Goal: Task Accomplishment & Management: Complete application form

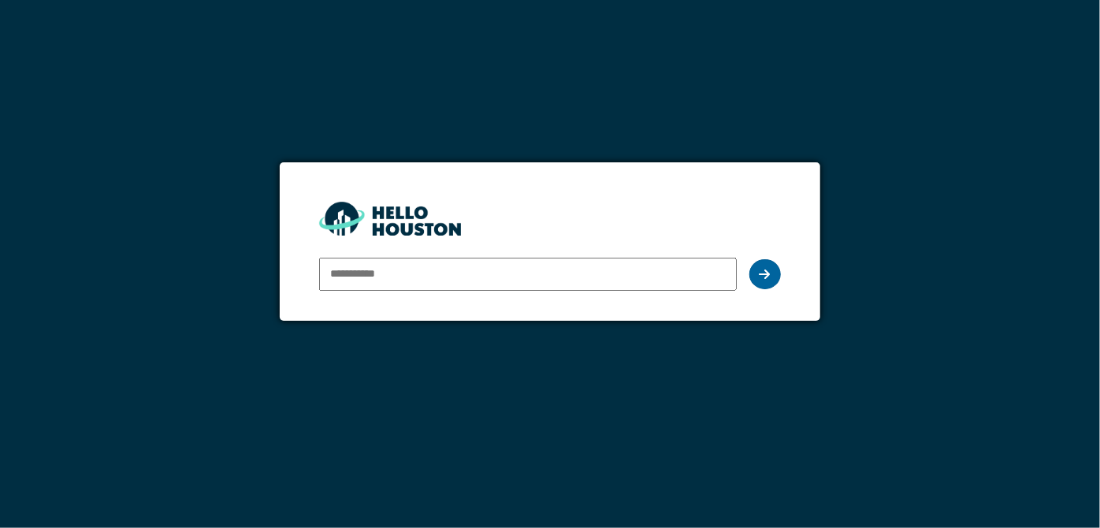
type input "**********"
click at [772, 273] on div at bounding box center [765, 274] width 32 height 30
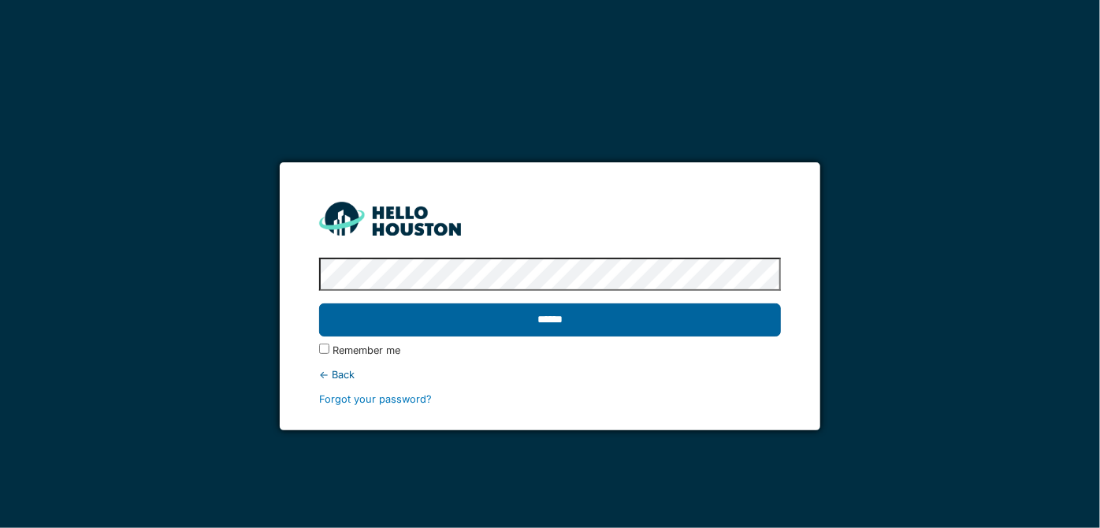
click at [559, 322] on input "******" at bounding box center [549, 319] width 461 height 33
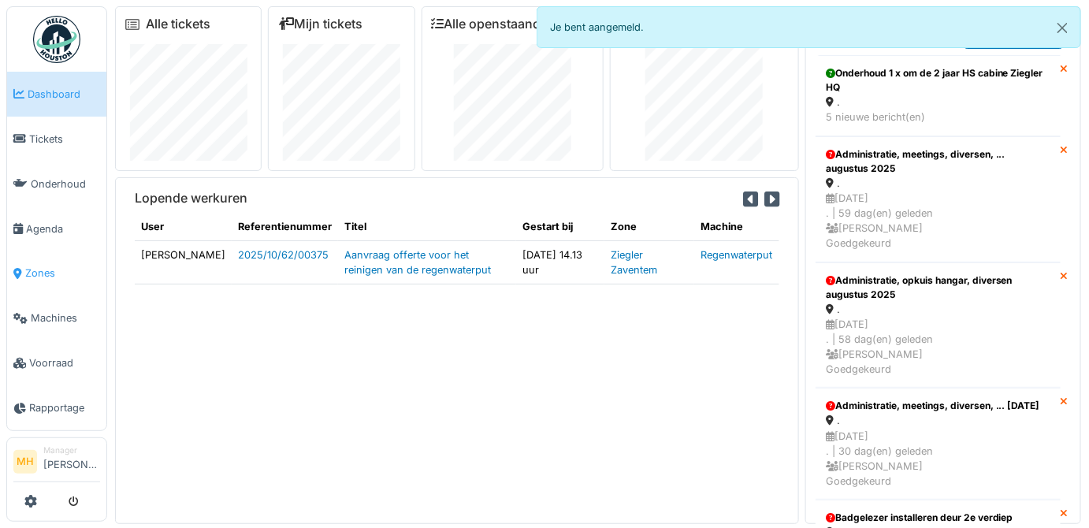
click at [45, 267] on span "Zones" at bounding box center [62, 273] width 75 height 15
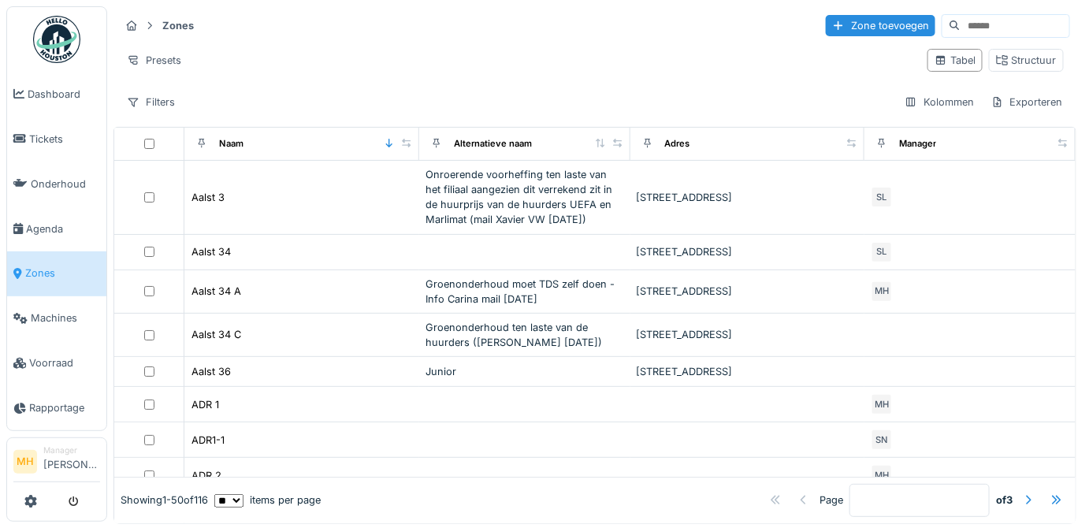
click at [961, 29] on input at bounding box center [1015, 26] width 109 height 22
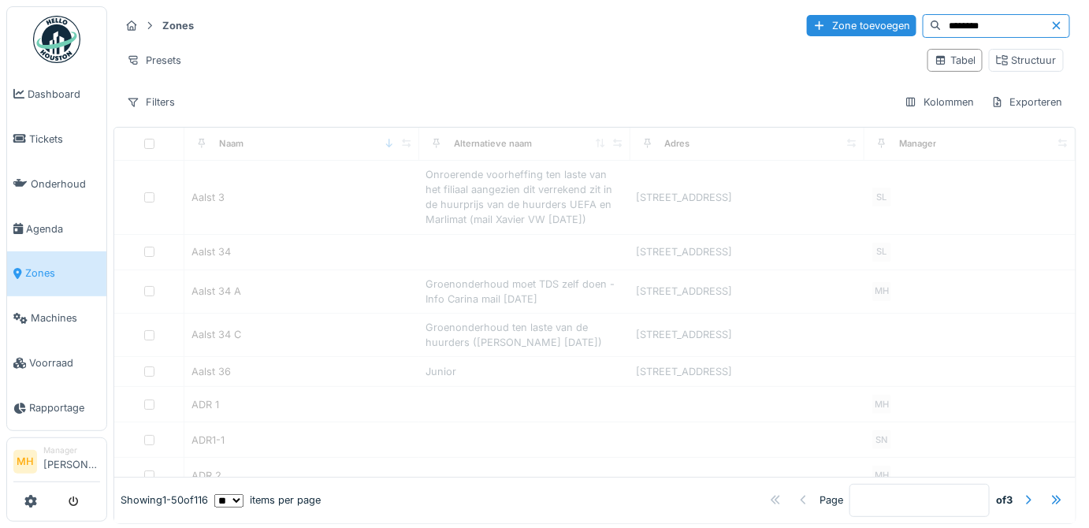
type input "********"
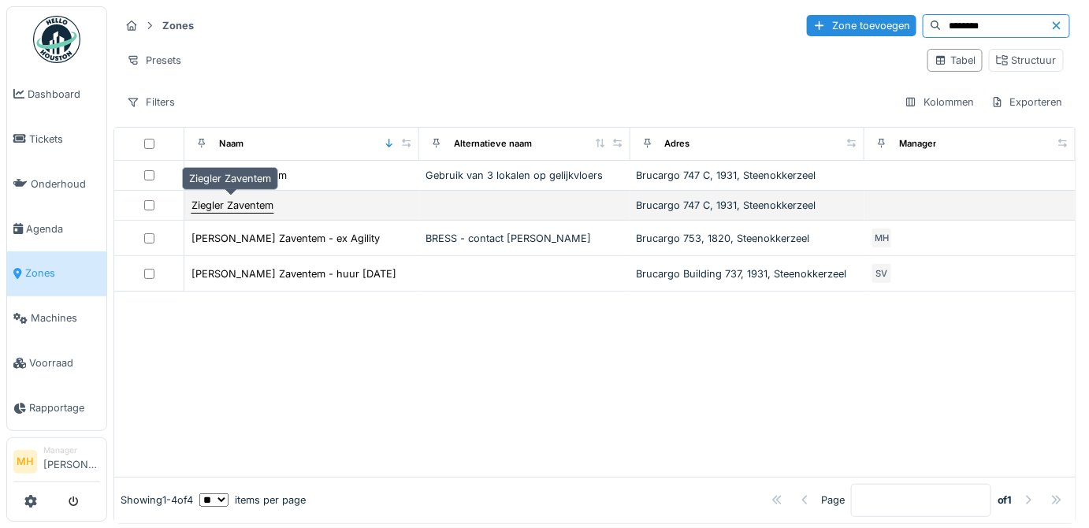
click at [244, 198] on div "Ziegler Zaventem" at bounding box center [233, 205] width 82 height 15
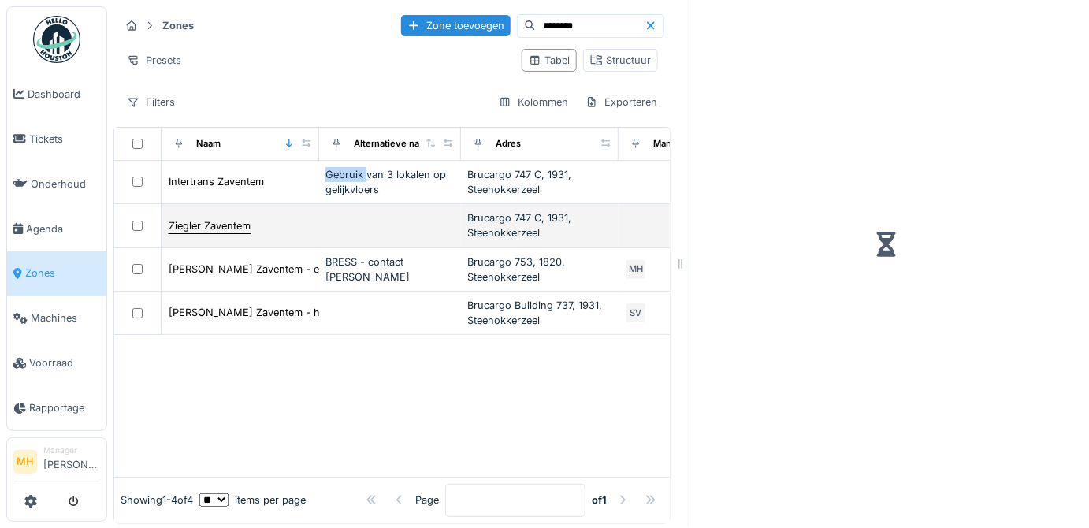
click at [244, 198] on td "Intertrans Zaventem" at bounding box center [241, 182] width 158 height 43
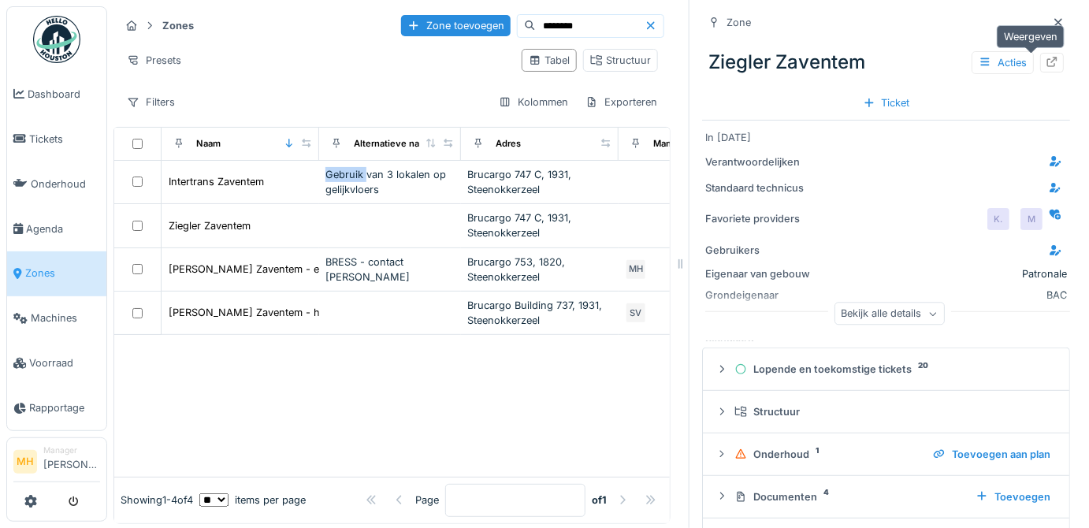
click at [1046, 65] on icon at bounding box center [1052, 62] width 13 height 10
click at [50, 221] on span "Agenda" at bounding box center [63, 228] width 74 height 15
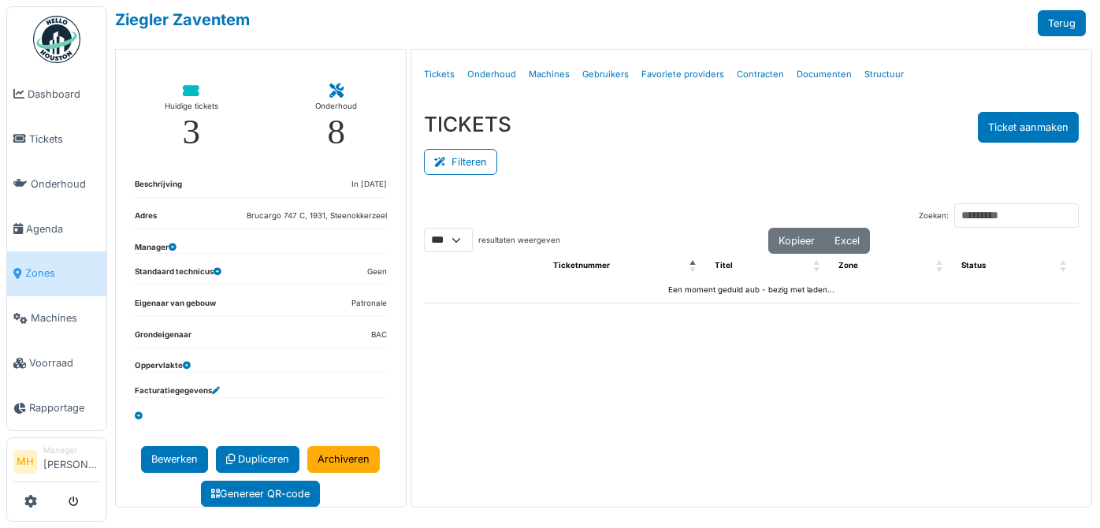
select select "***"
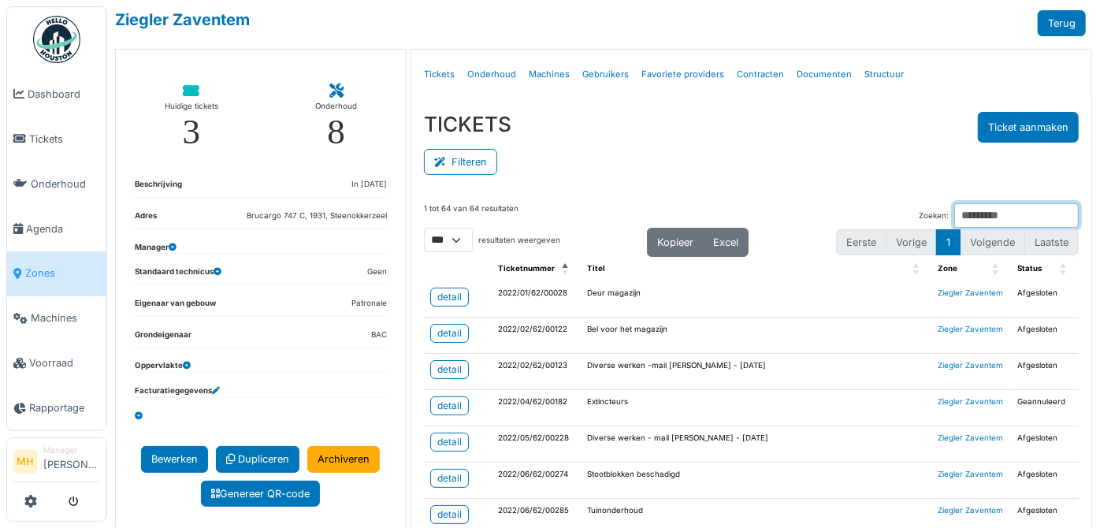
click at [954, 216] on input "Zoeken:" at bounding box center [1016, 215] width 125 height 24
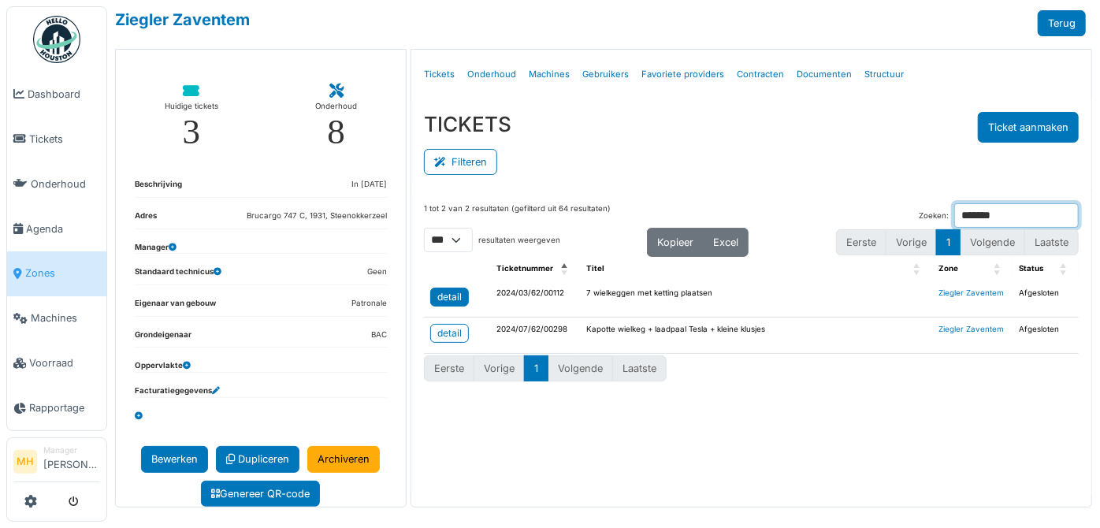
type input "*******"
click at [449, 295] on div "detail" at bounding box center [449, 297] width 24 height 14
click at [50, 134] on span "Tickets" at bounding box center [64, 139] width 71 height 15
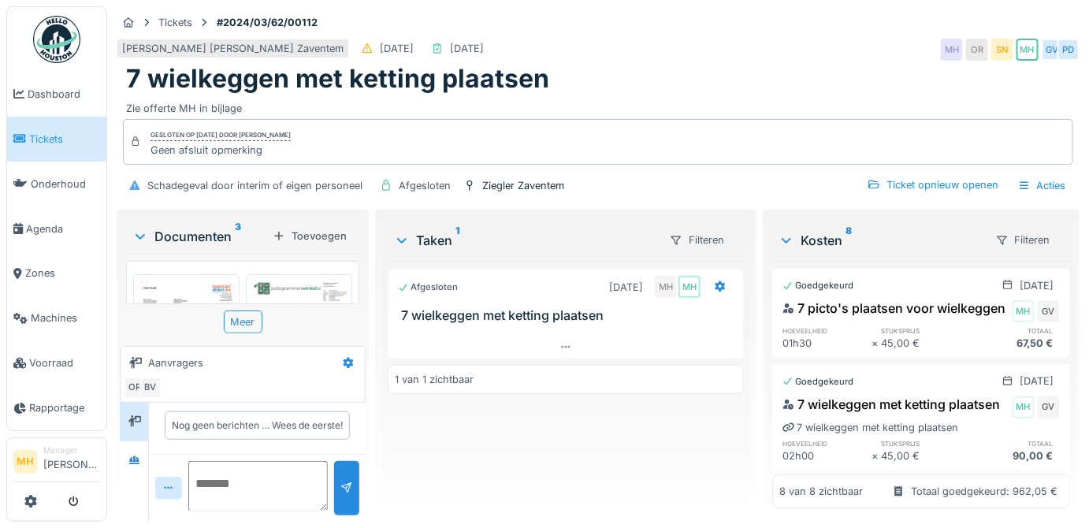
scroll to position [10, 0]
click at [1042, 174] on div "Acties" at bounding box center [1042, 185] width 62 height 23
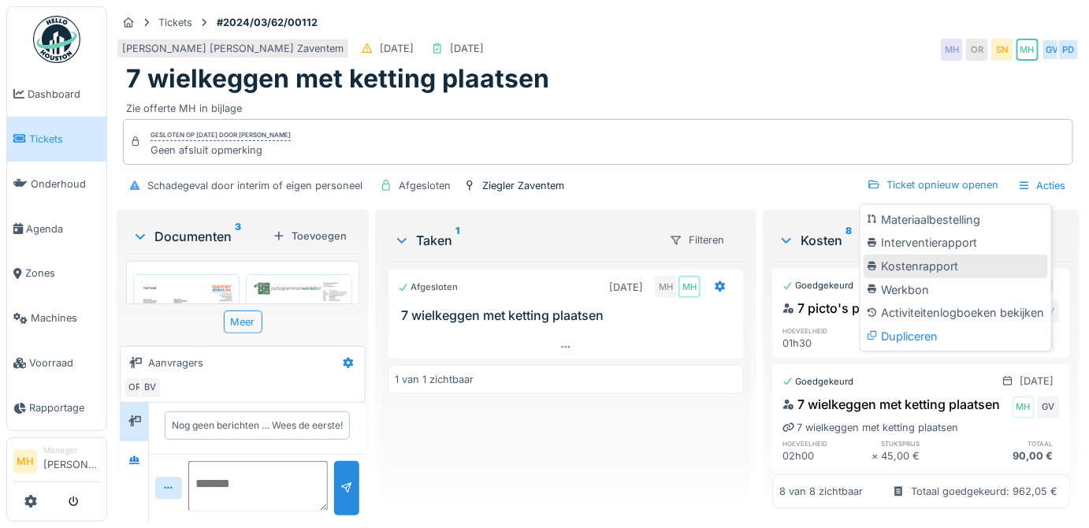
click at [928, 261] on div "Kostenrapport" at bounding box center [956, 267] width 184 height 24
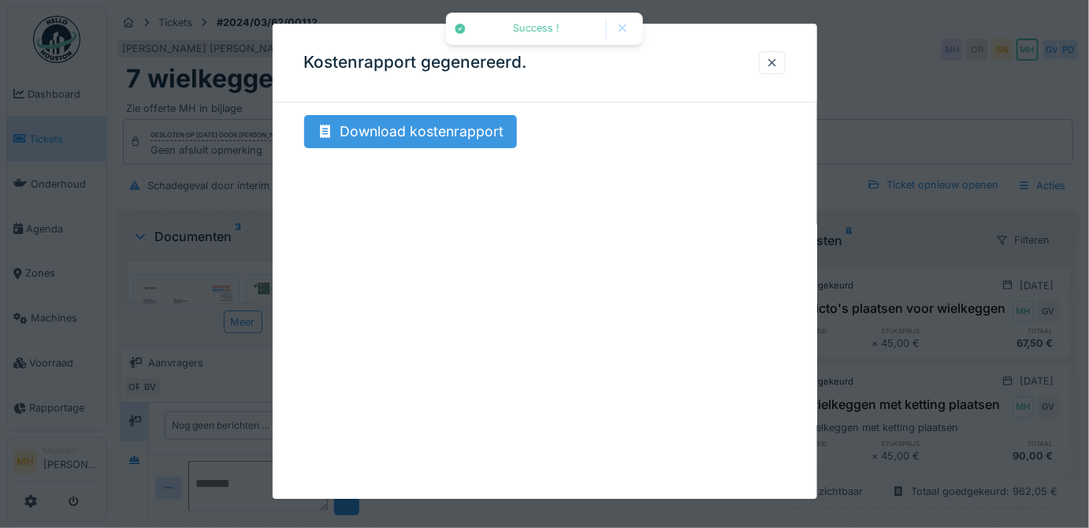
click at [413, 128] on div "Download kostenrapport" at bounding box center [410, 131] width 213 height 33
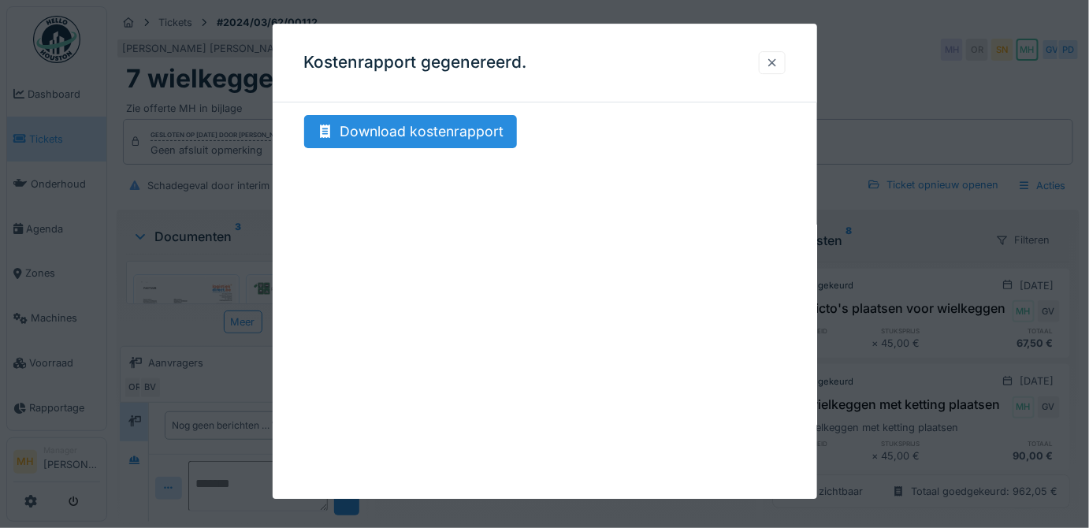
click at [784, 61] on div at bounding box center [772, 62] width 27 height 23
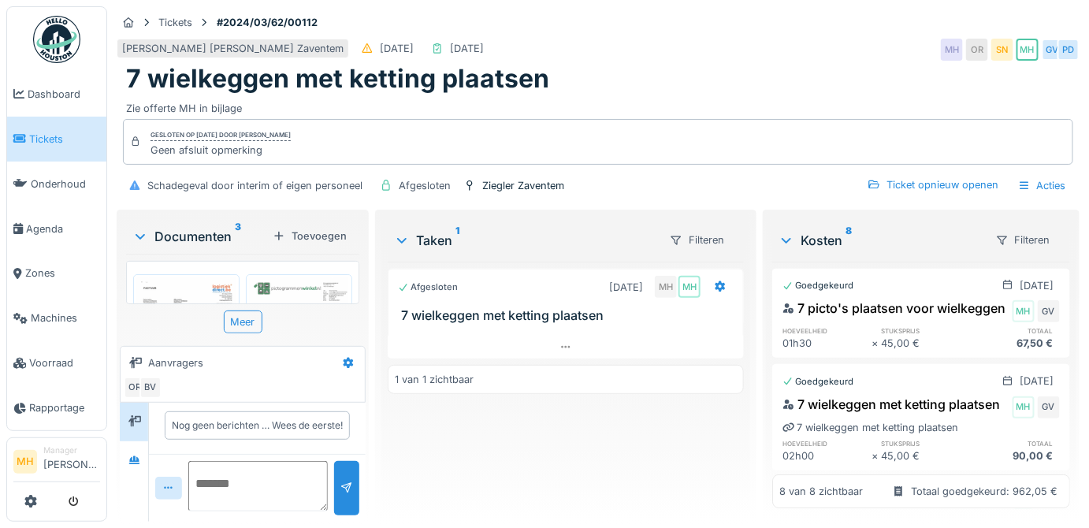
click at [57, 132] on span "Tickets" at bounding box center [64, 139] width 71 height 15
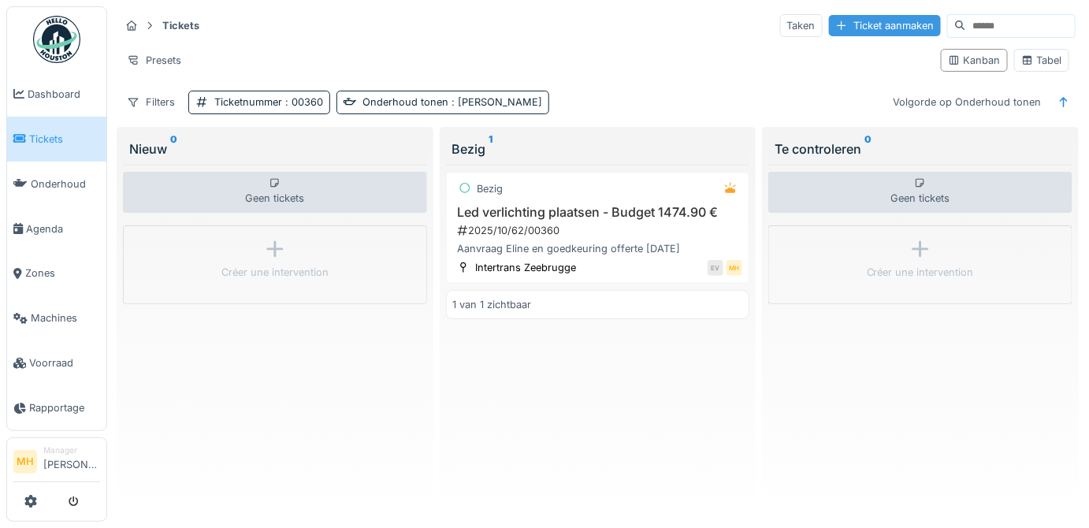
click at [863, 26] on div "Ticket aanmaken" at bounding box center [885, 25] width 112 height 21
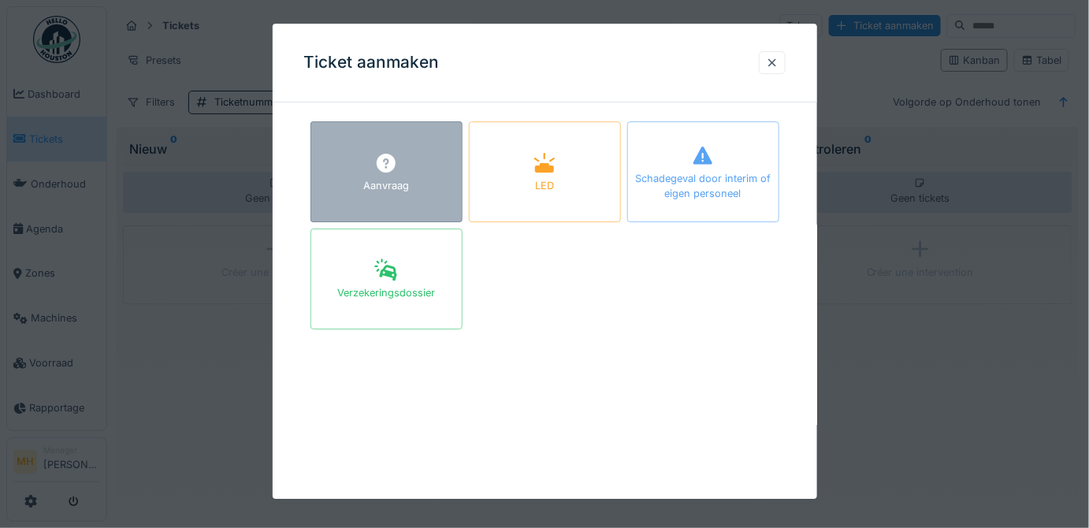
click at [445, 169] on div "Aanvraag" at bounding box center [387, 171] width 152 height 101
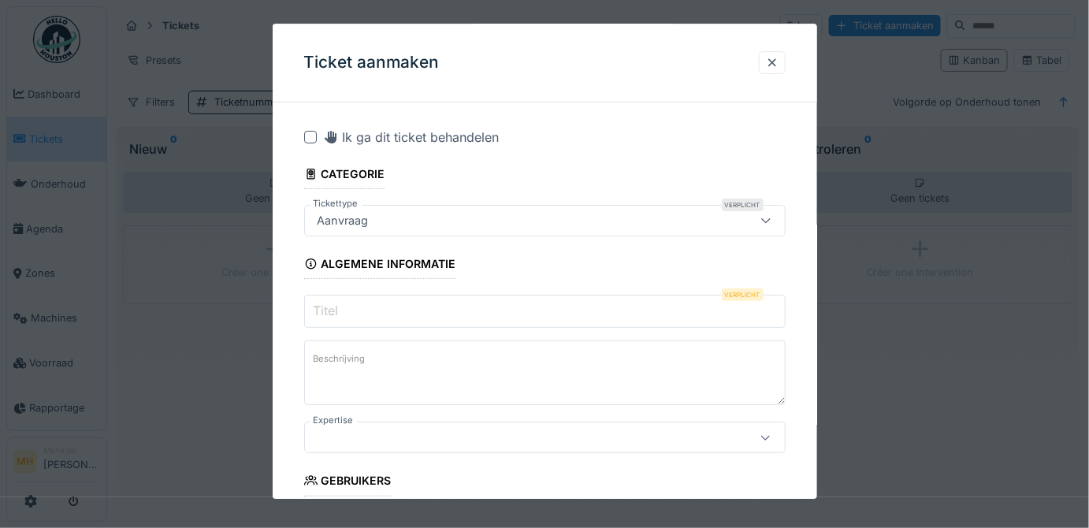
click at [359, 304] on input "Titel" at bounding box center [545, 311] width 482 height 33
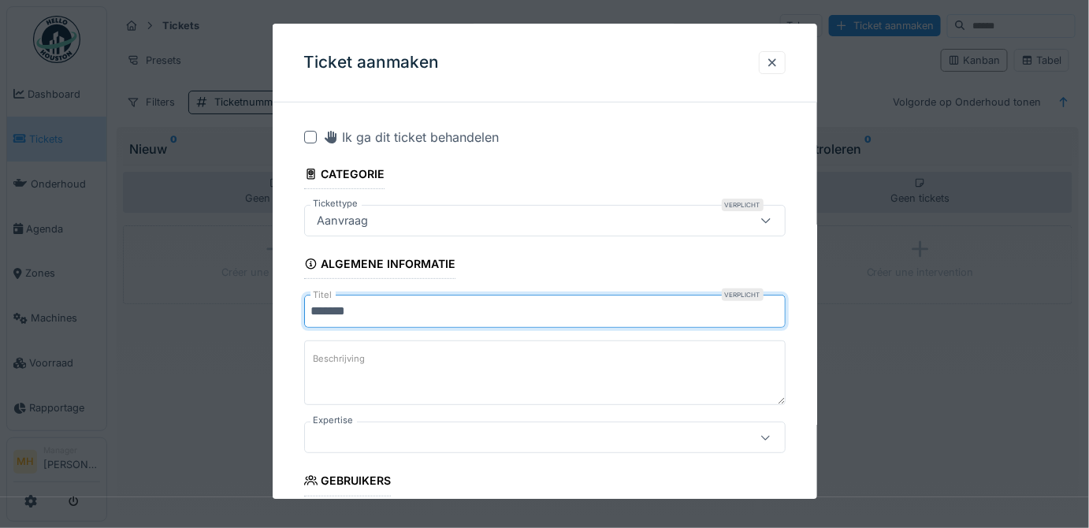
type input "*******"
click at [354, 351] on label "Beschrijving" at bounding box center [340, 360] width 58 height 20
click at [354, 351] on textarea "Beschrijving" at bounding box center [545, 372] width 482 height 65
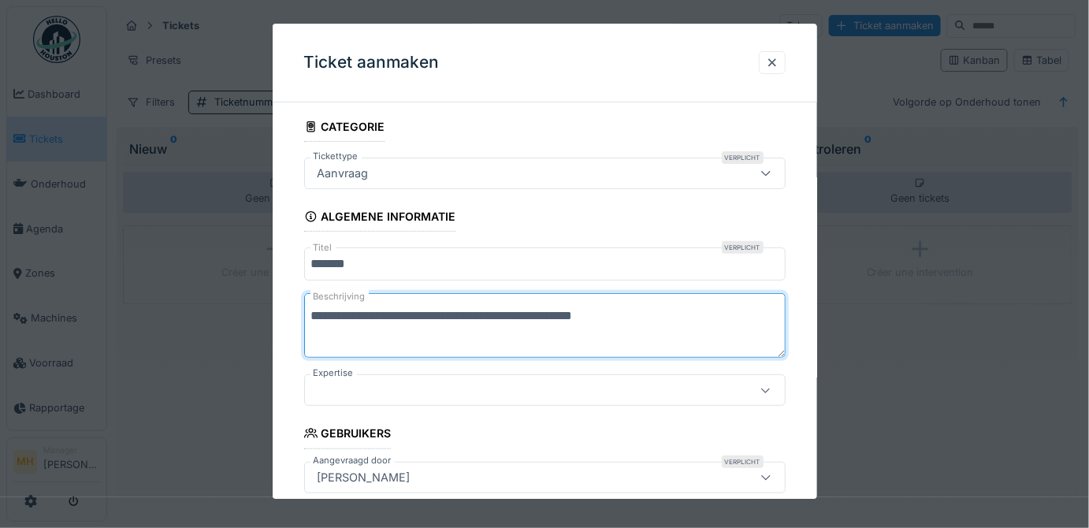
scroll to position [143, 0]
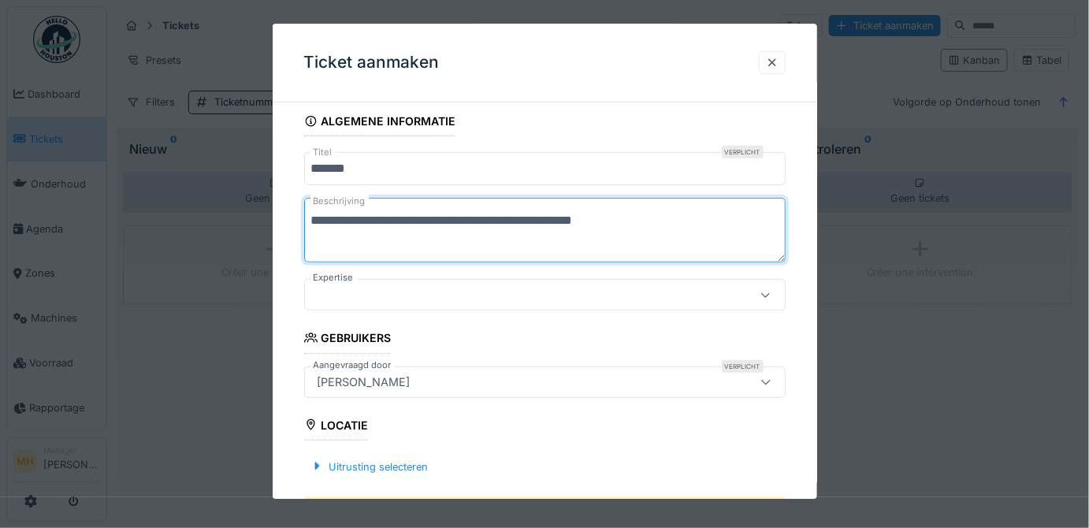
type textarea "**********"
click at [363, 296] on div at bounding box center [515, 295] width 408 height 17
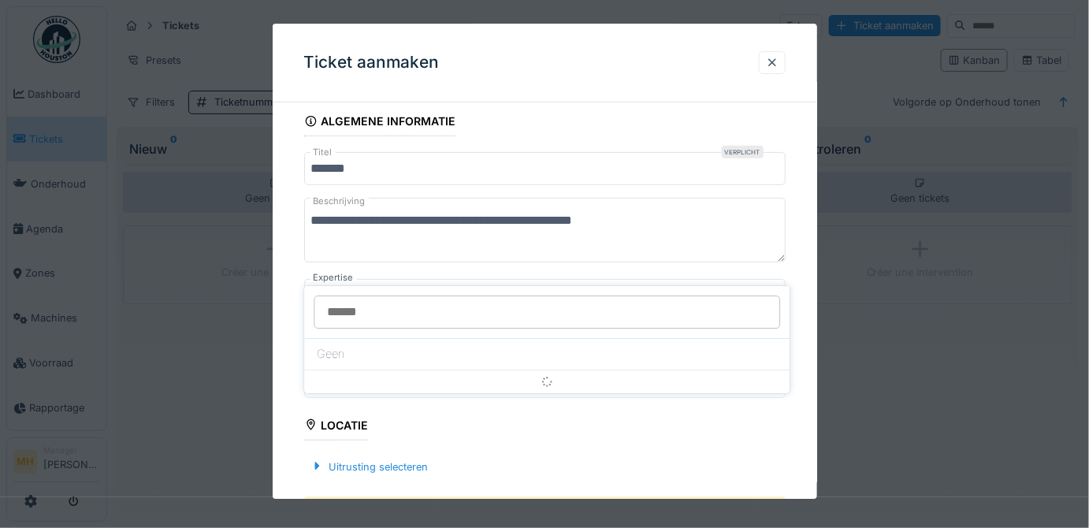
scroll to position [175, 0]
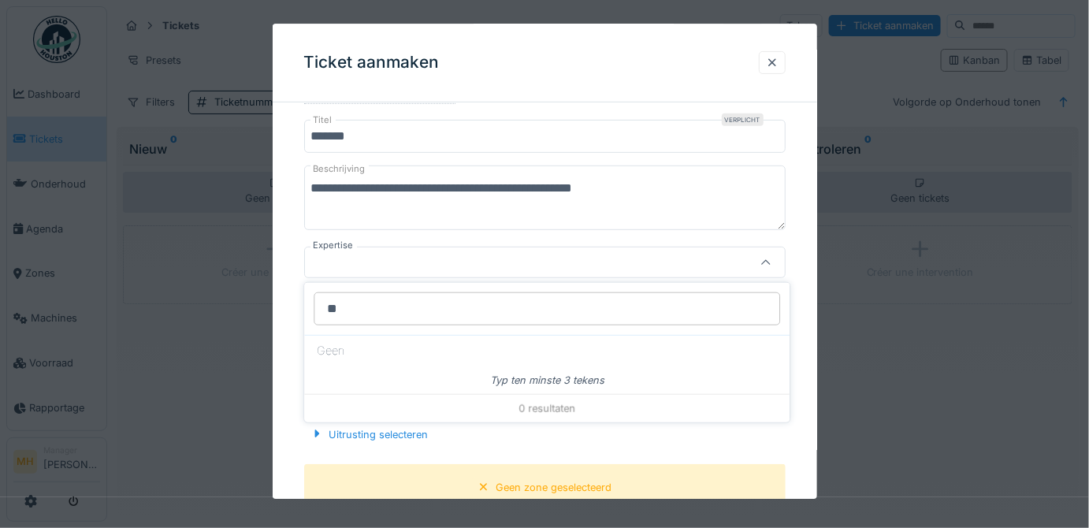
type input "*"
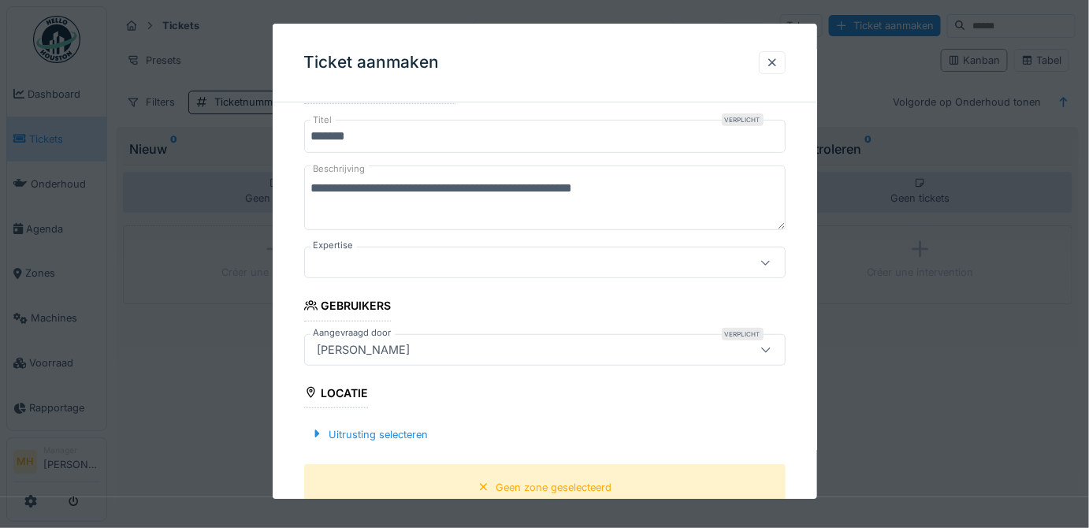
click at [369, 347] on div "[PERSON_NAME]" at bounding box center [364, 349] width 106 height 17
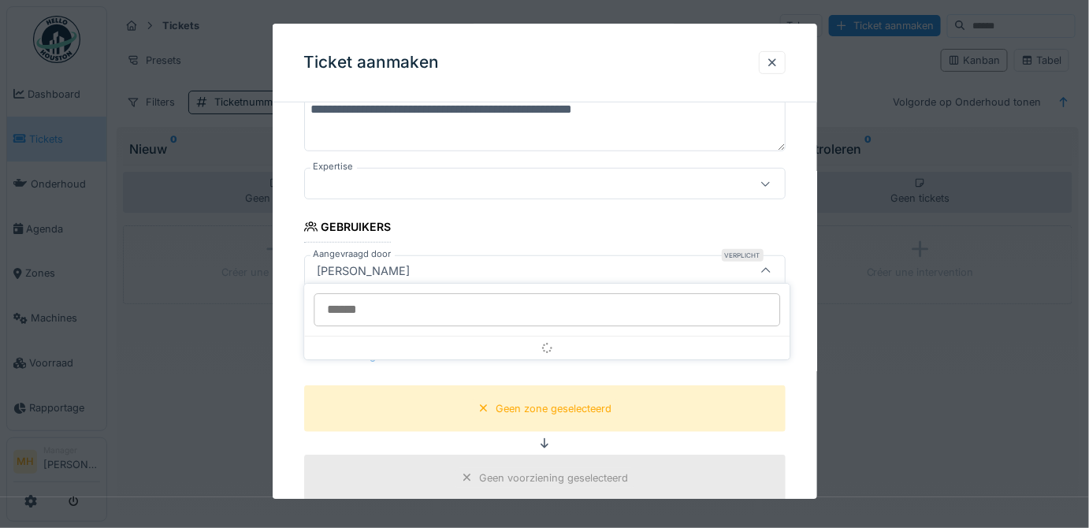
scroll to position [262, 0]
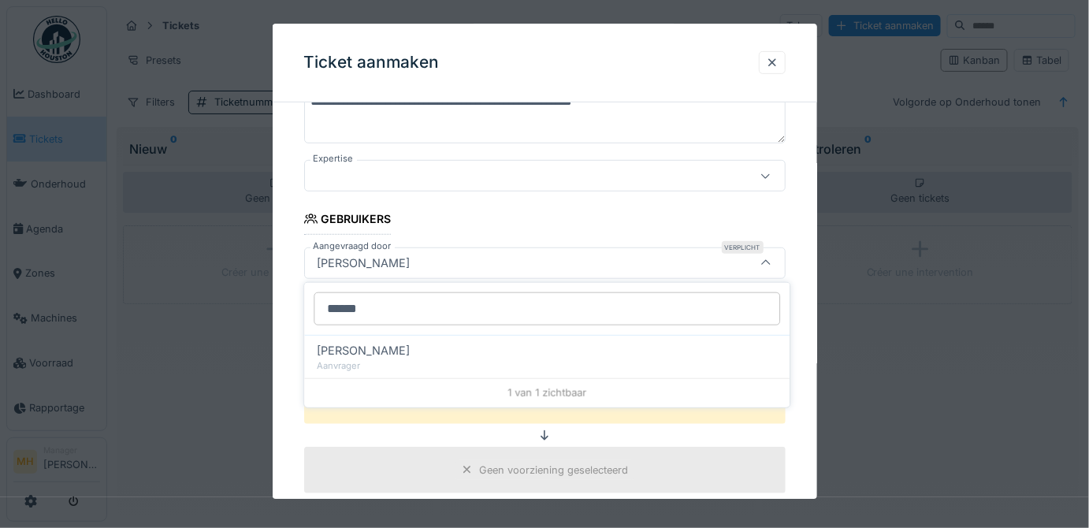
type input "******"
click at [369, 347] on span "Gianni Pantaleo" at bounding box center [363, 350] width 93 height 17
type input "****"
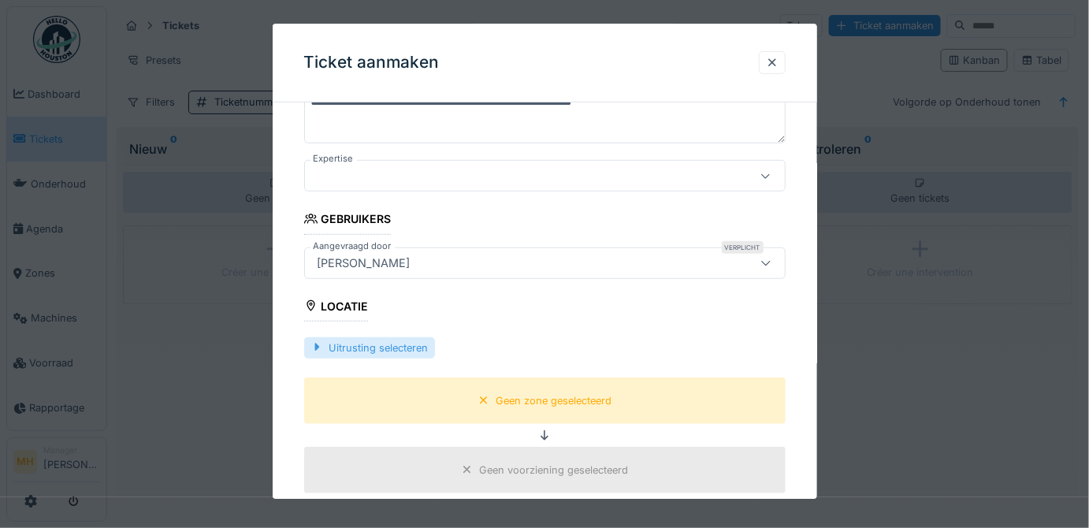
click at [380, 344] on div "Uitrusting selecteren" at bounding box center [369, 347] width 131 height 21
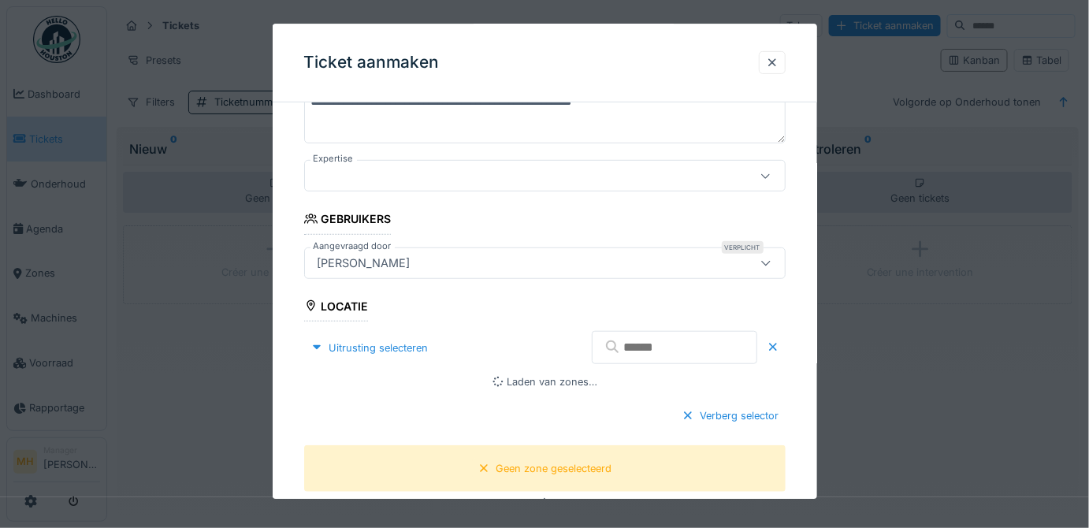
click at [695, 340] on input "text" at bounding box center [674, 347] width 165 height 33
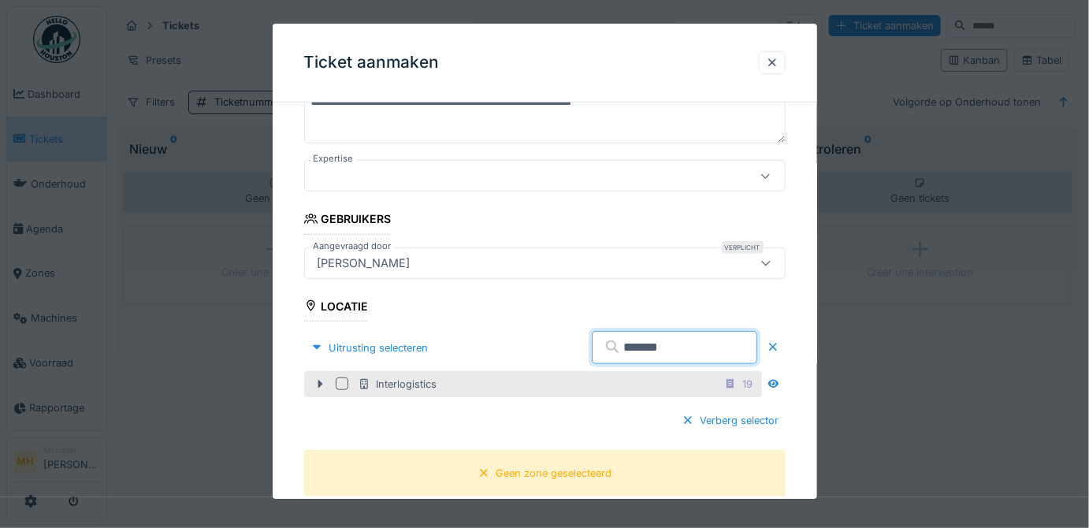
type input "*******"
click at [364, 383] on icon at bounding box center [364, 384] width 13 height 10
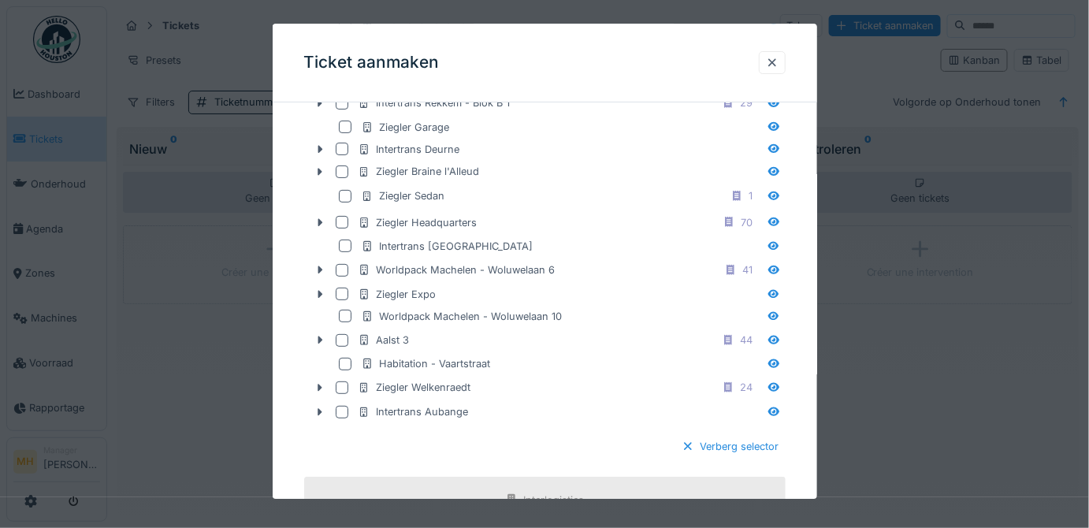
scroll to position [2267, 0]
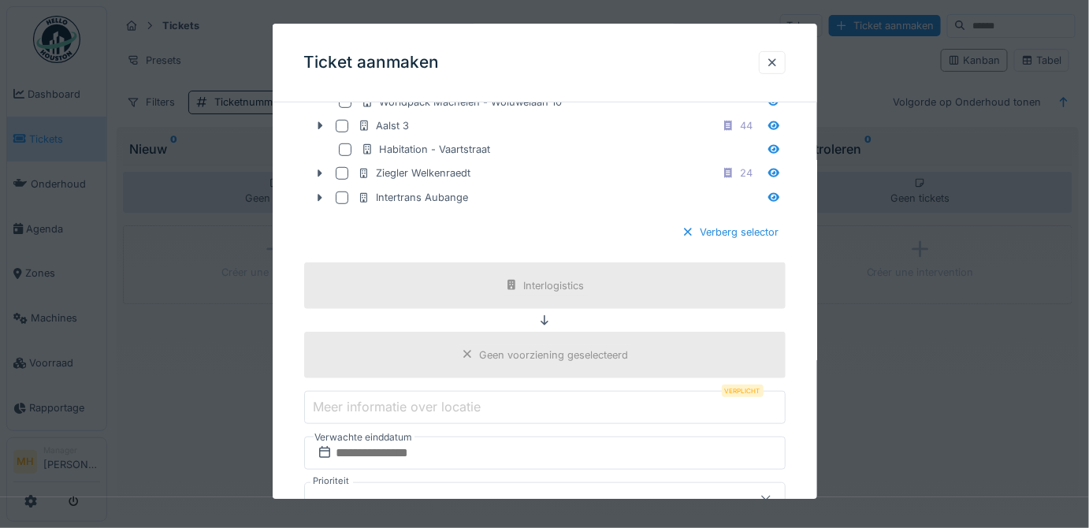
click at [576, 348] on div "Geen voorziening geselecteerd" at bounding box center [554, 355] width 149 height 15
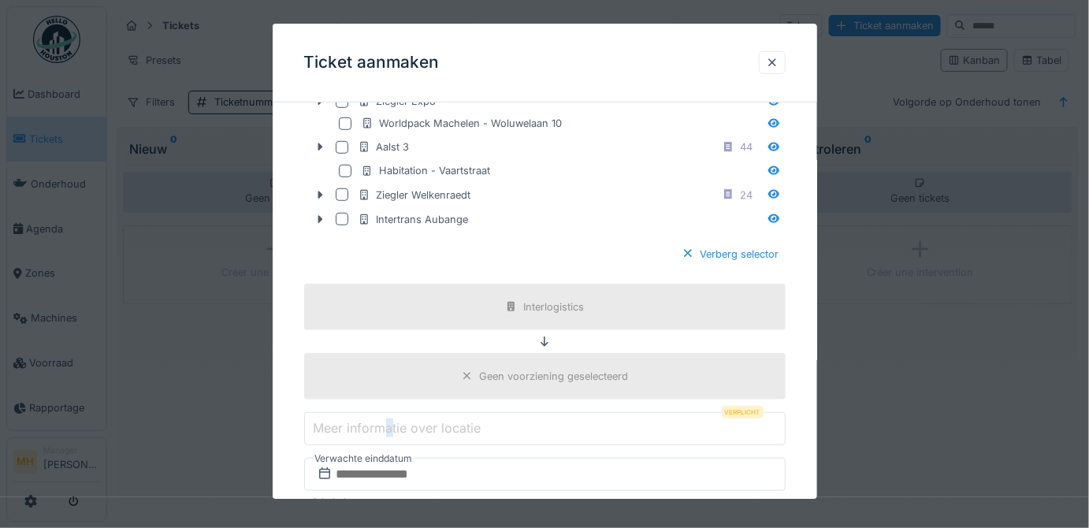
click at [389, 418] on label "Meer informatie over locatie" at bounding box center [398, 427] width 174 height 19
click at [389, 412] on input "Meer informatie over locatie" at bounding box center [545, 428] width 482 height 33
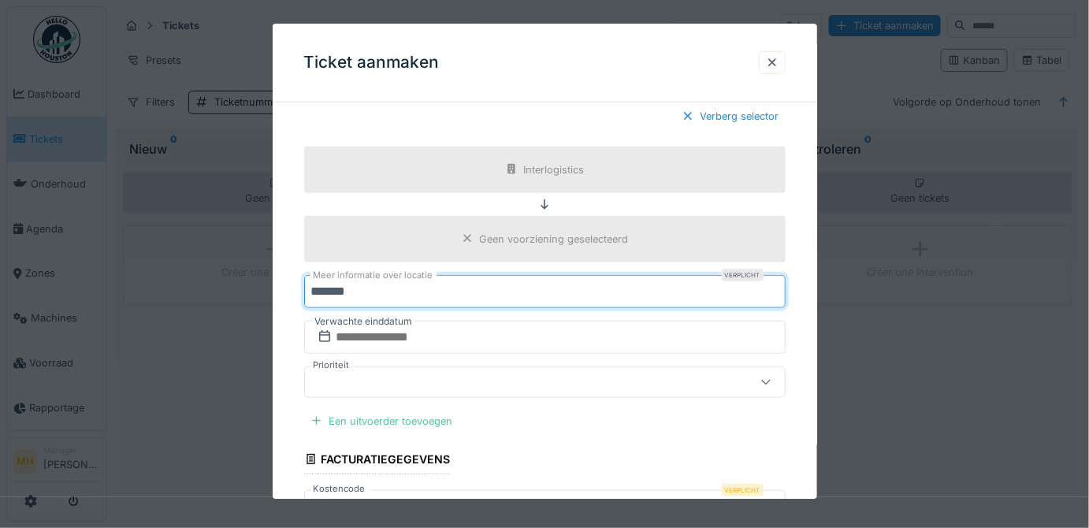
scroll to position [2389, 0]
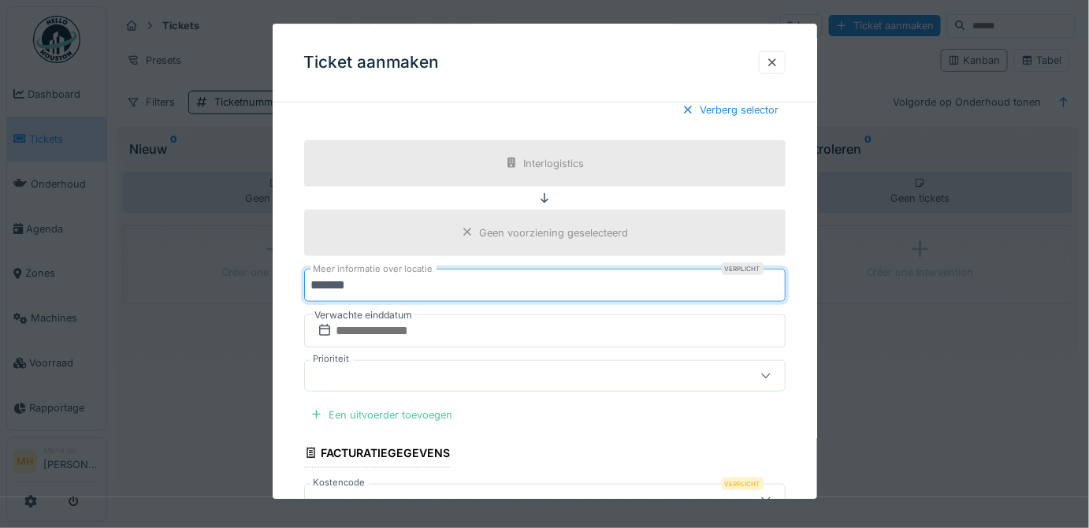
type input "*******"
click at [401, 314] on input "text" at bounding box center [545, 330] width 482 height 33
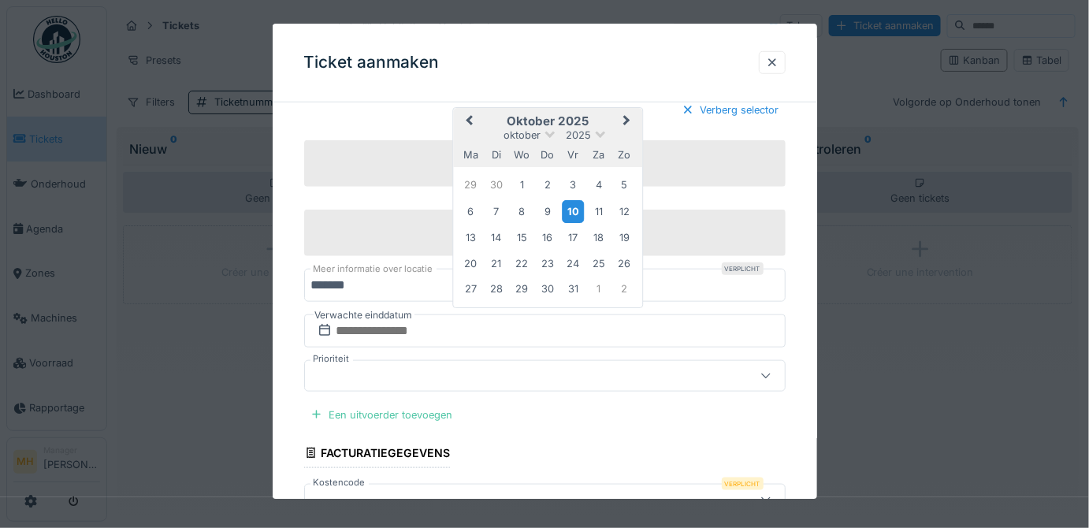
click at [580, 200] on div "10" at bounding box center [573, 211] width 21 height 23
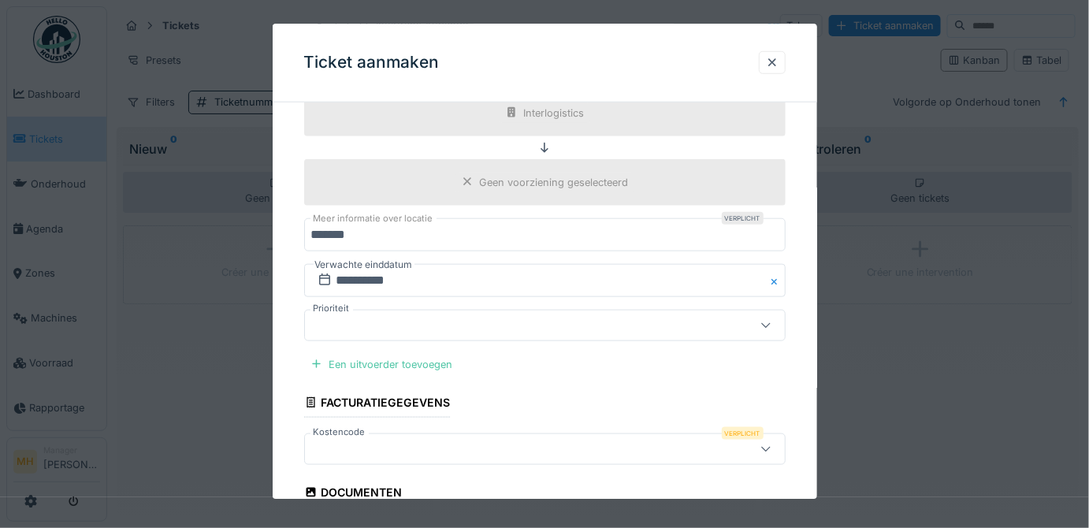
scroll to position [2461, 0]
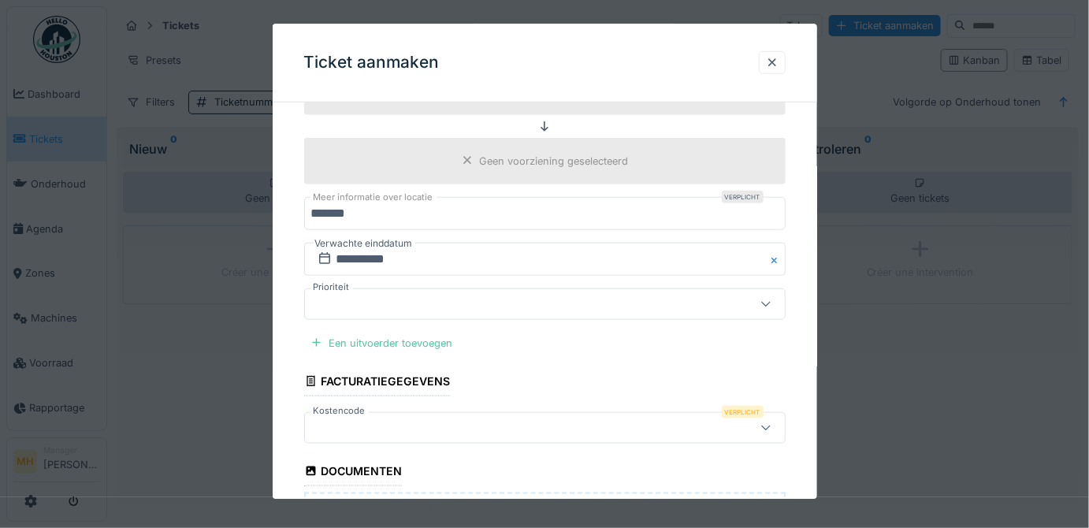
click at [348, 419] on div at bounding box center [515, 427] width 408 height 17
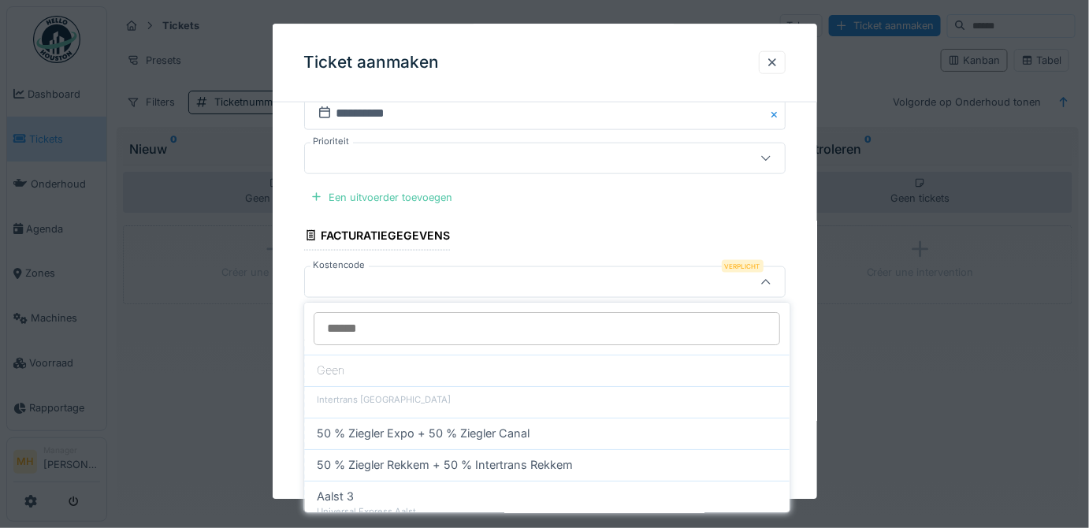
scroll to position [2608, 0]
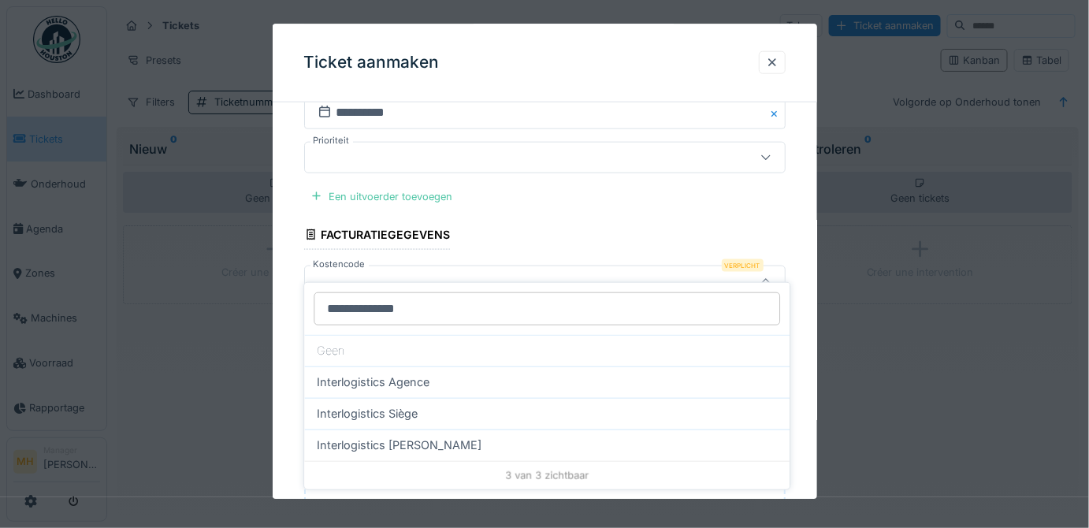
type input "**********"
click at [428, 448] on span "Interlogistics Houdeng" at bounding box center [399, 445] width 165 height 17
type input "***"
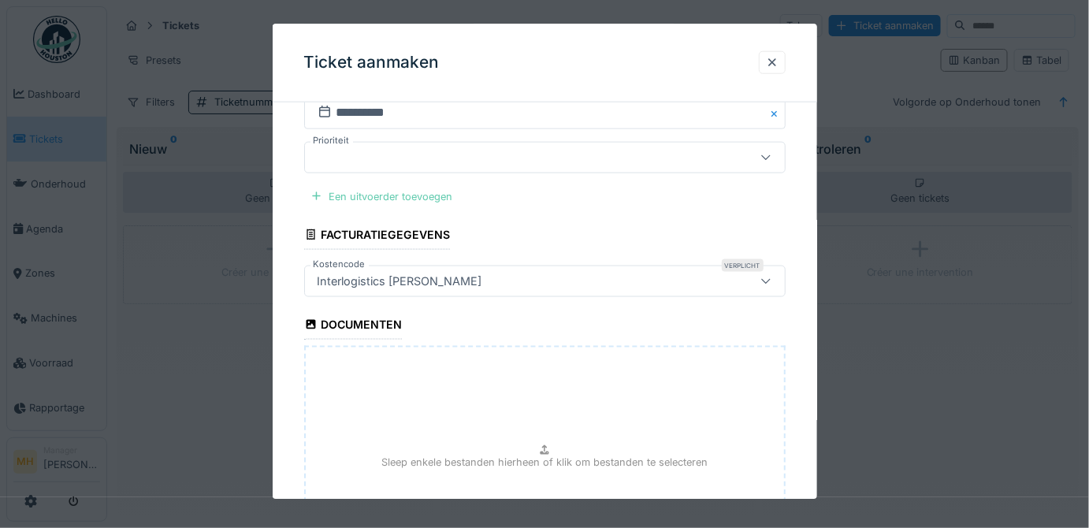
click at [443, 186] on div "Een uitvoerder toevoegen" at bounding box center [381, 196] width 155 height 21
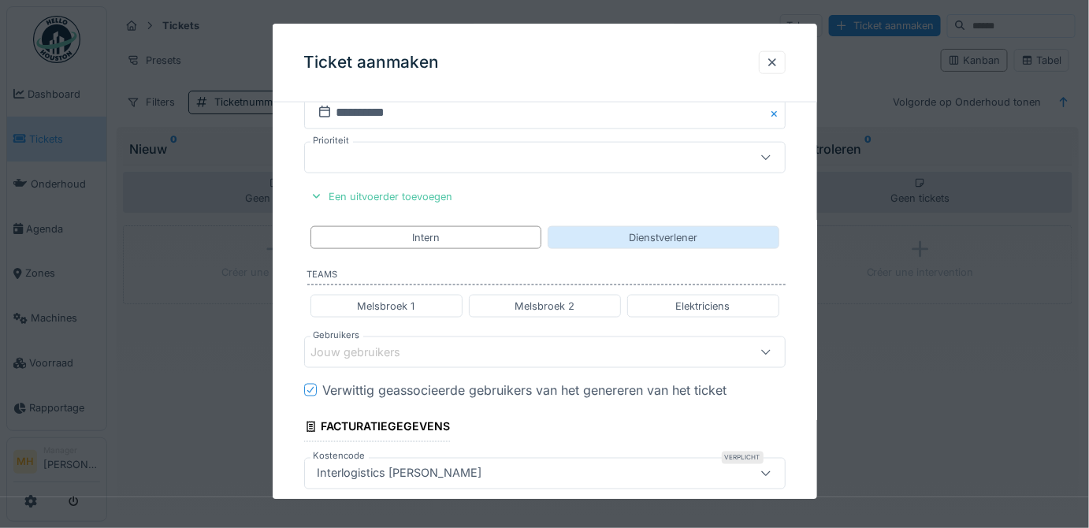
click at [712, 226] on div "Dienstverlener" at bounding box center [664, 237] width 232 height 23
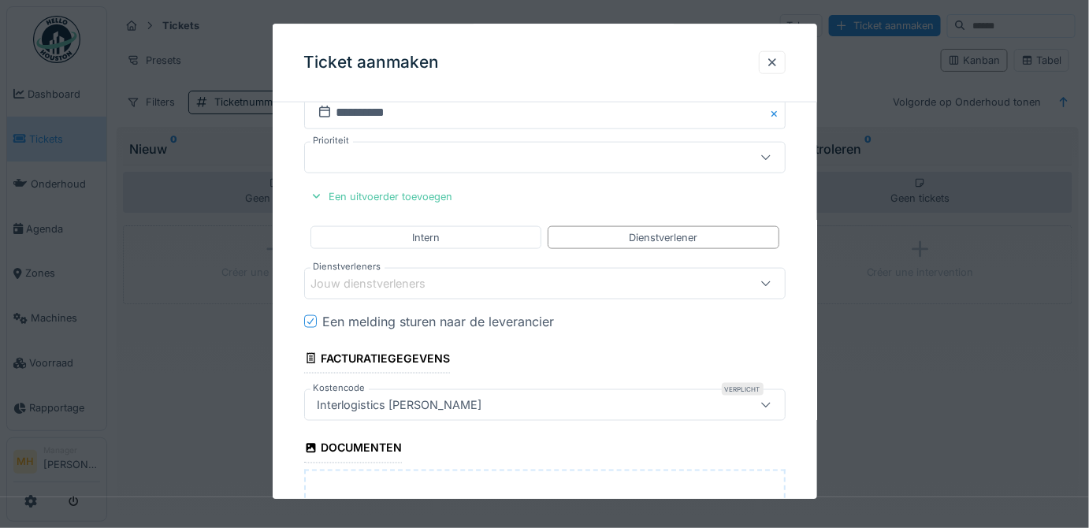
click at [356, 276] on div "Jouw dienstverleners" at bounding box center [379, 284] width 137 height 17
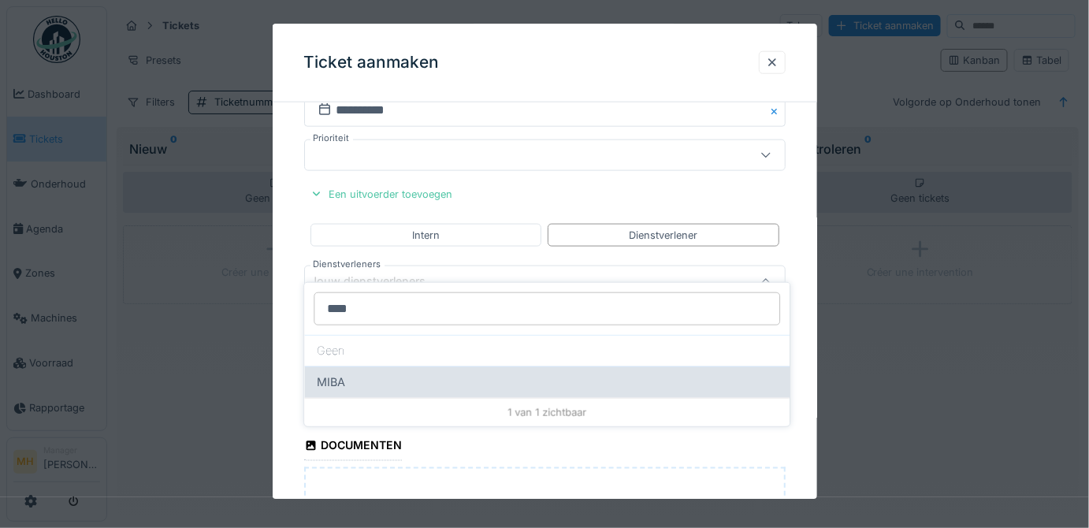
type input "****"
click at [361, 385] on div "MIBA" at bounding box center [547, 382] width 460 height 17
type input "***"
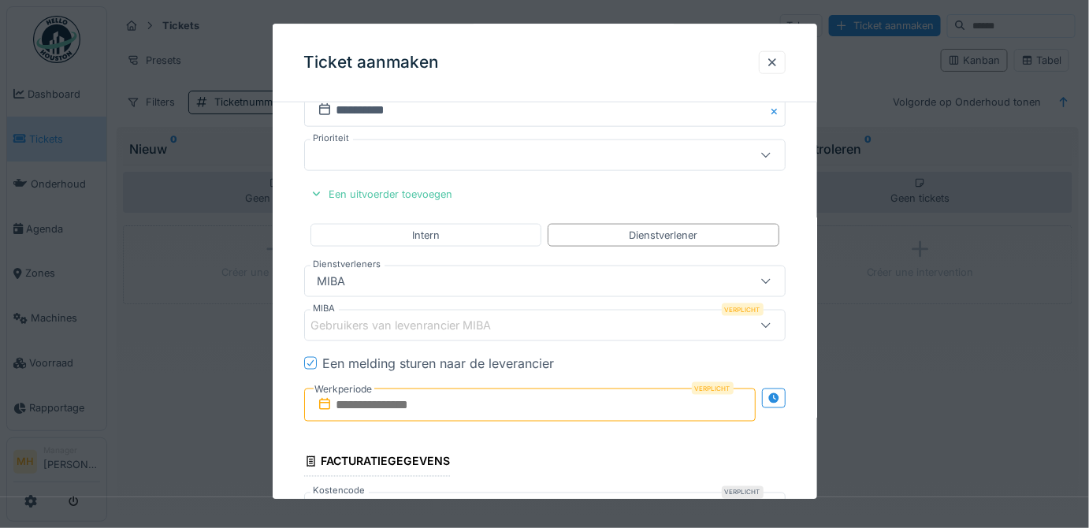
click at [452, 318] on div "Gebruikers van levenrancier MIBA" at bounding box center [412, 326] width 203 height 17
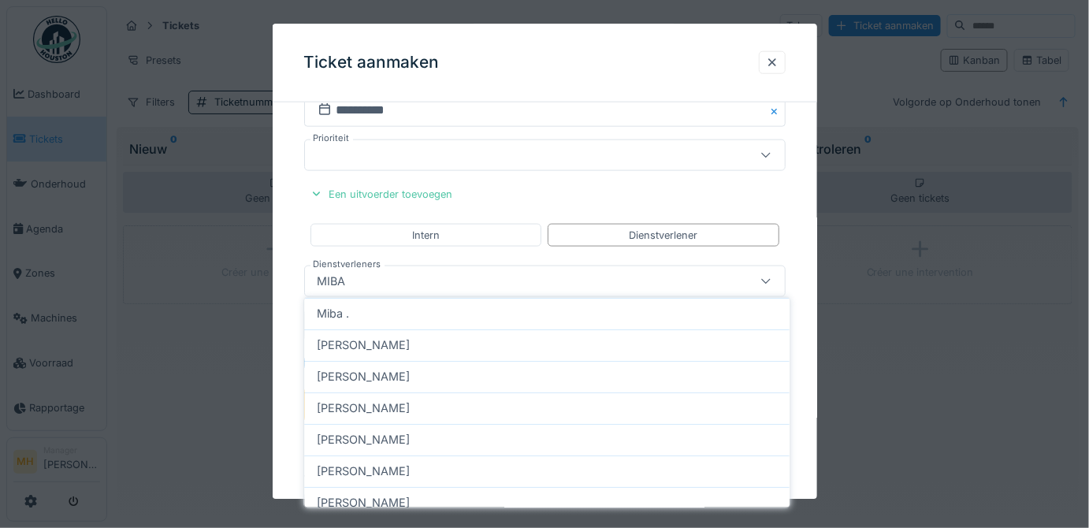
scroll to position [2654, 0]
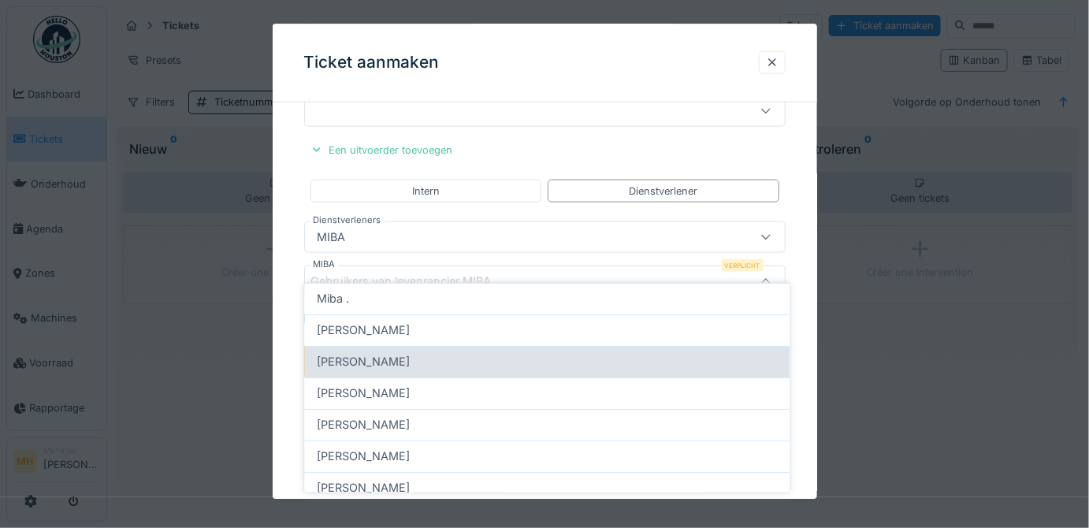
click at [433, 359] on div "Kevin Speliers" at bounding box center [547, 361] width 460 height 17
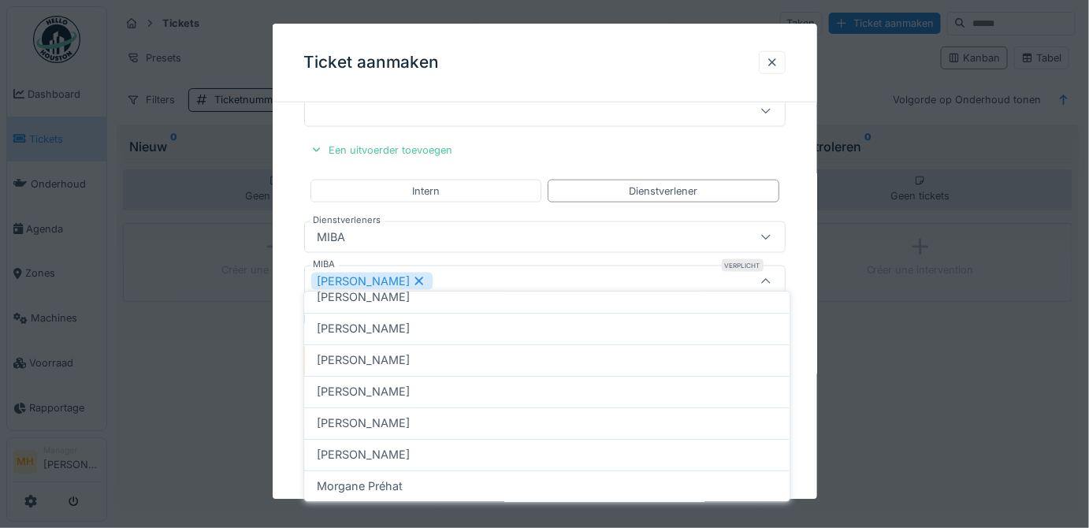
scroll to position [13, 0]
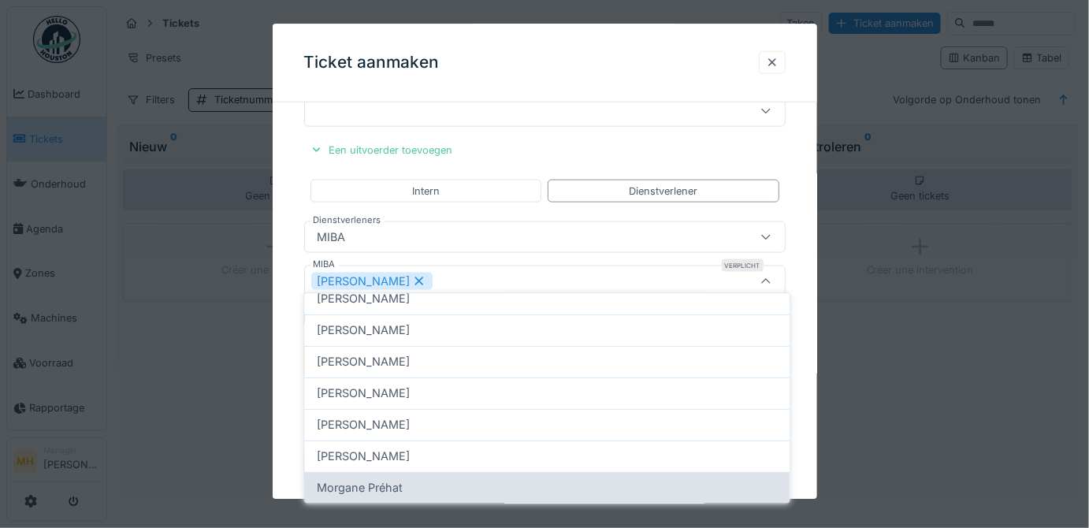
click at [411, 481] on div "Morgane Préhat" at bounding box center [547, 488] width 460 height 17
type input "**********"
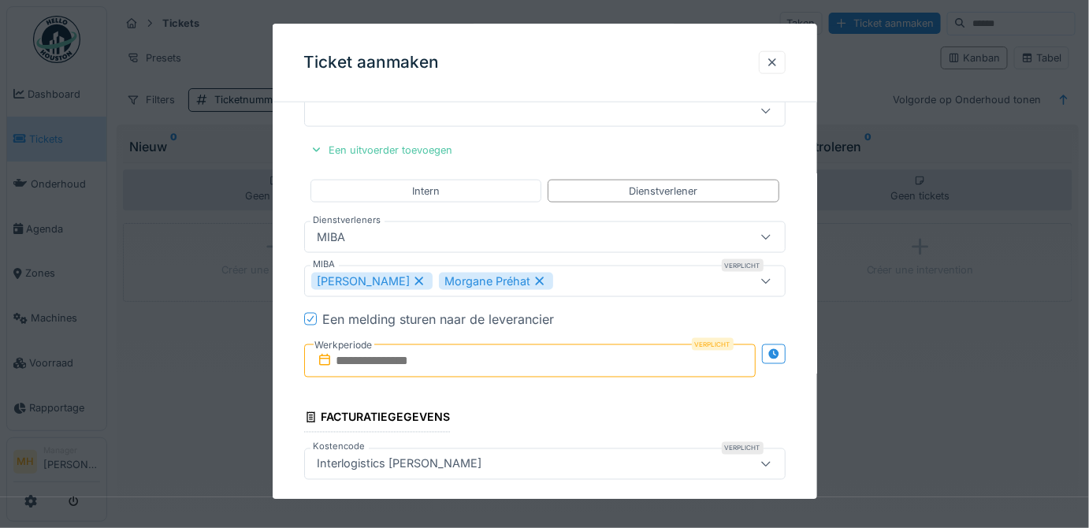
click at [347, 344] on input "text" at bounding box center [530, 360] width 452 height 33
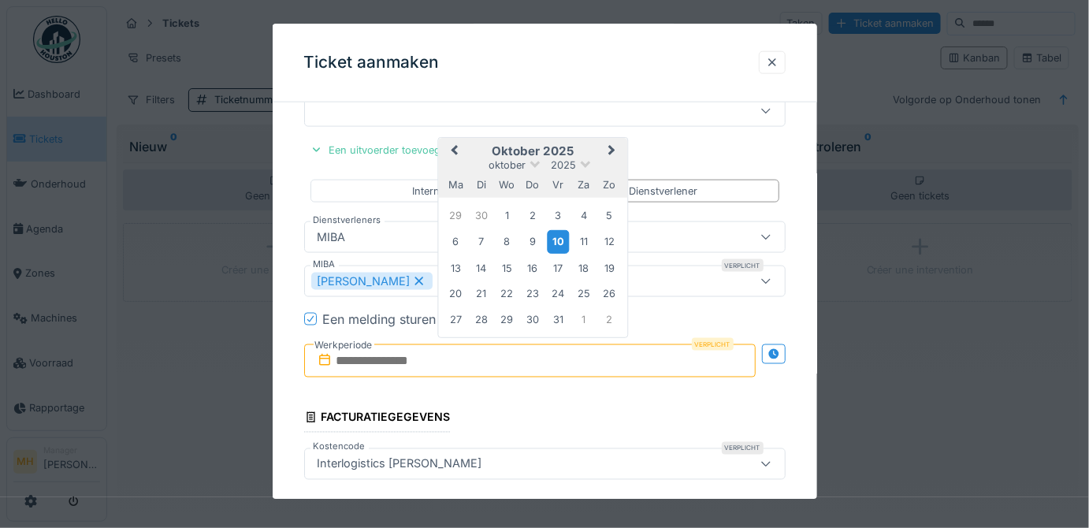
click at [561, 231] on div "10" at bounding box center [558, 242] width 21 height 23
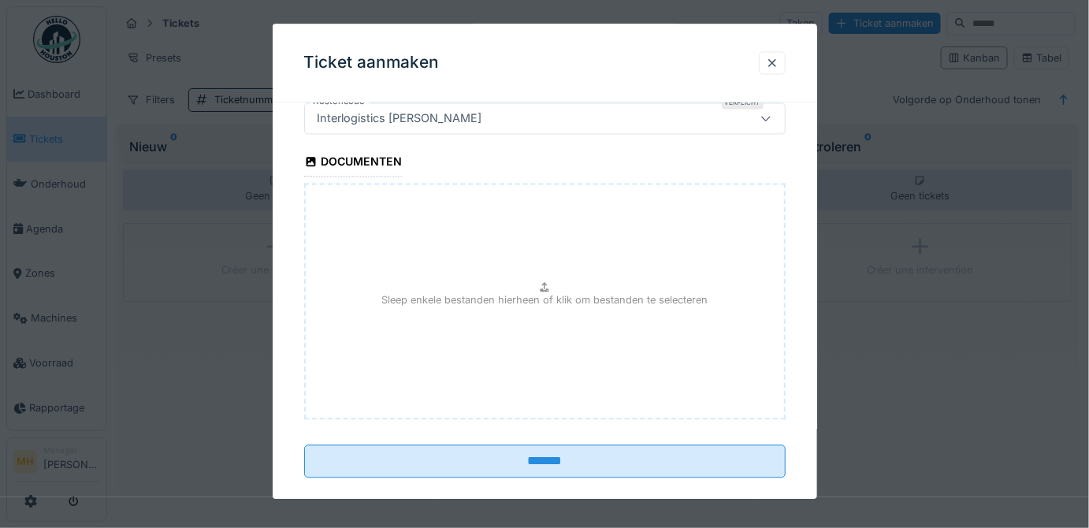
scroll to position [3001, 0]
click at [512, 289] on div "Sleep enkele bestanden hierheen of klik om bestanden te selecteren" at bounding box center [545, 301] width 482 height 236
type input "**********"
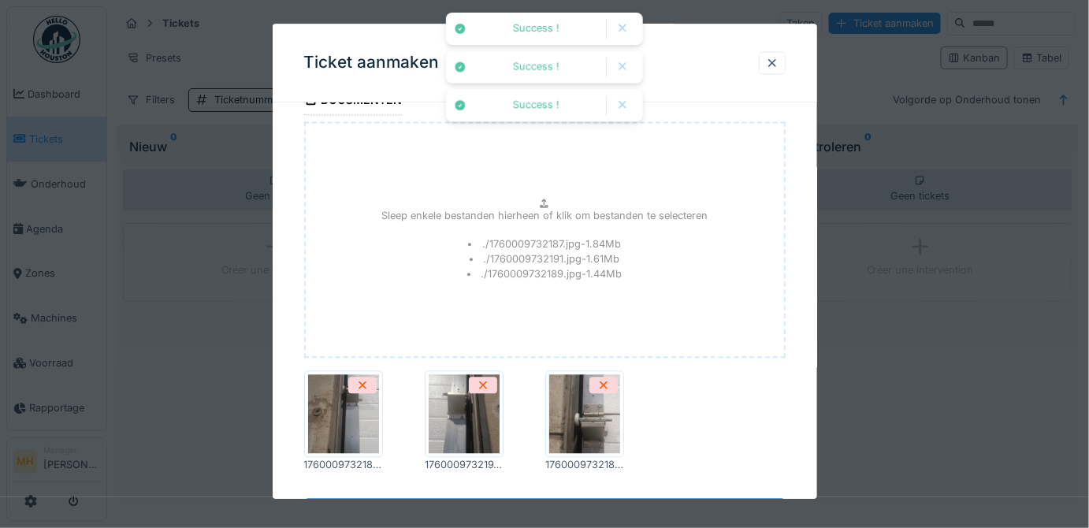
scroll to position [3115, 0]
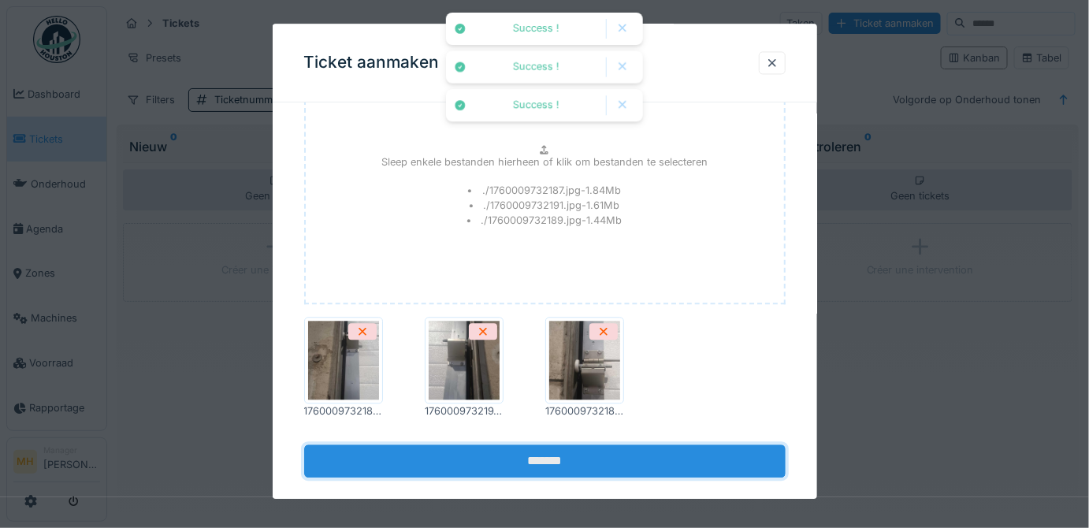
click at [568, 444] on input "*******" at bounding box center [545, 460] width 482 height 33
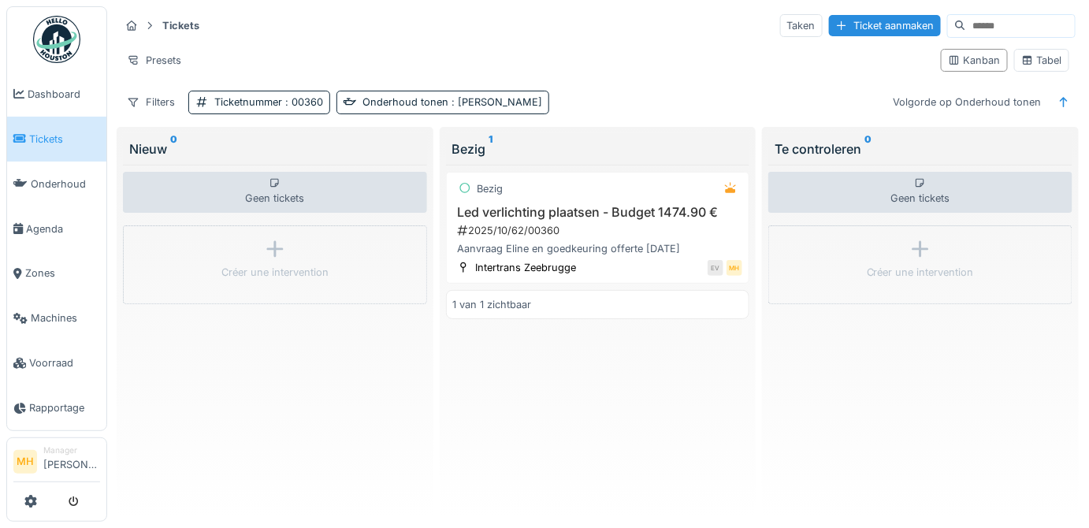
click at [979, 19] on input at bounding box center [1020, 26] width 109 height 22
type input "*****"
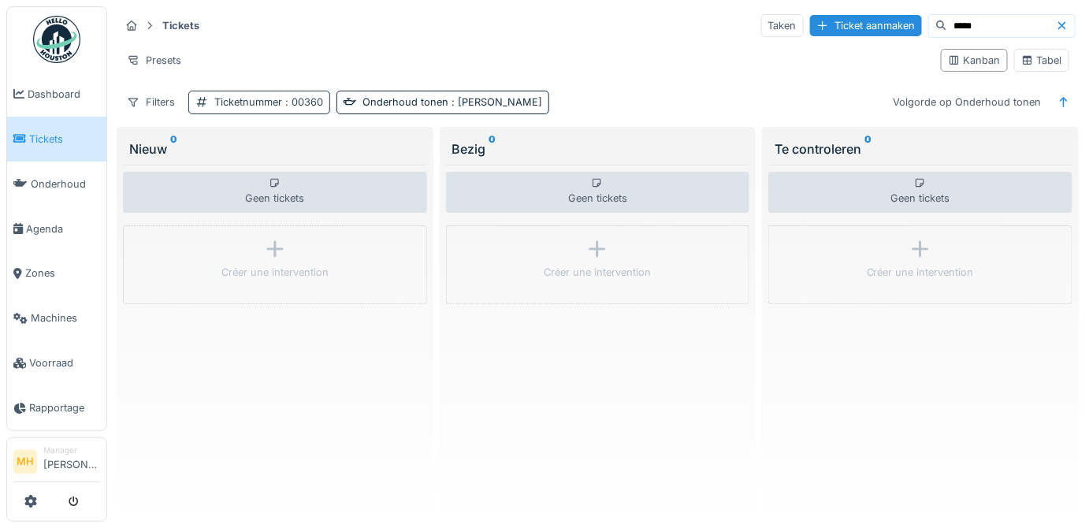
click at [269, 101] on div "Ticketnummer : 00360" at bounding box center [268, 102] width 109 height 15
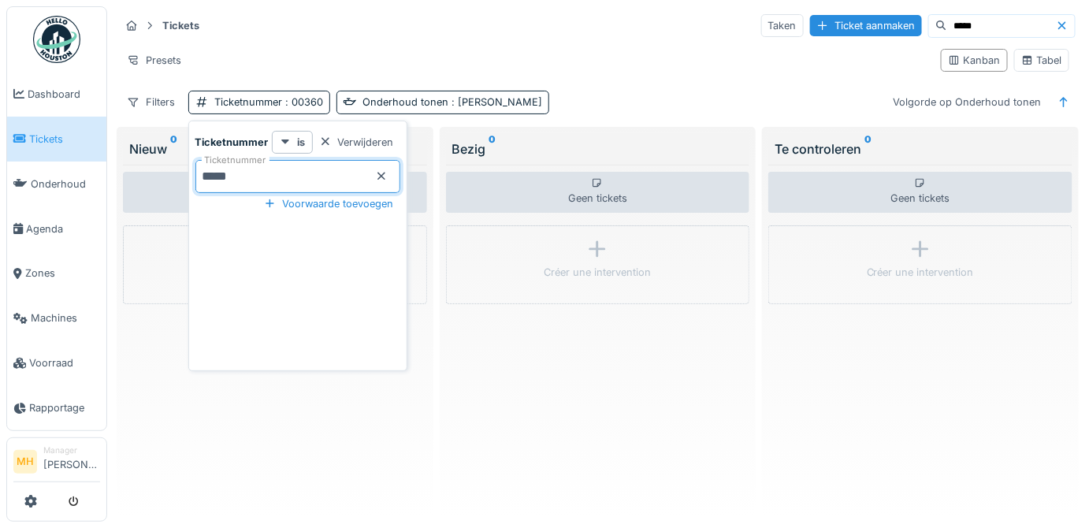
drag, startPoint x: 247, startPoint y: 177, endPoint x: 180, endPoint y: 184, distance: 67.4
click at [180, 184] on body "Dashboard Tickets Onderhoud [GEOGRAPHIC_DATA] Zones Machines Voorraad Rapportag…" at bounding box center [544, 264] width 1089 height 528
type input "*****"
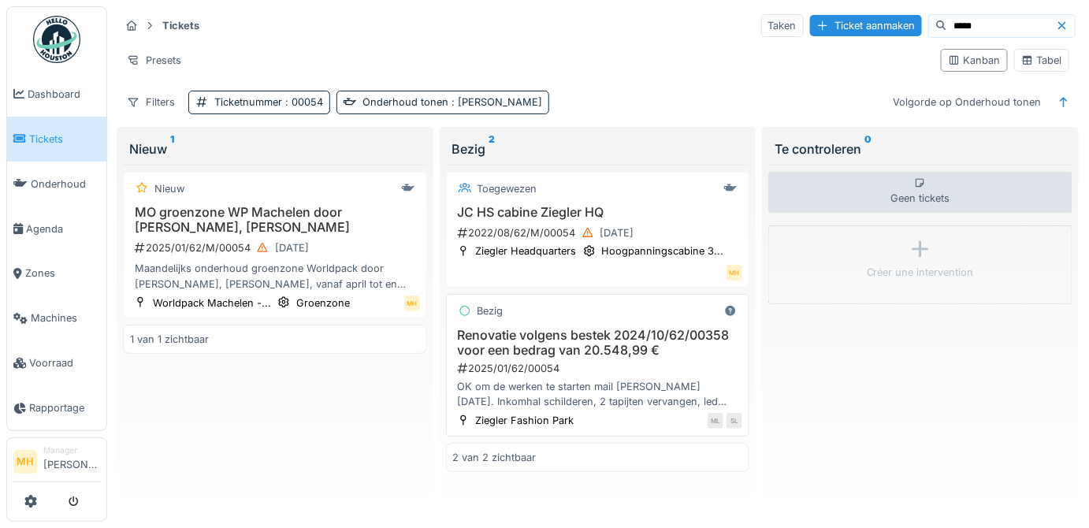
click at [610, 341] on h3 "Renovatie volgens bestek 2024/10/62/00358 voor een bedrag van 20.548,99 €" at bounding box center [598, 343] width 290 height 30
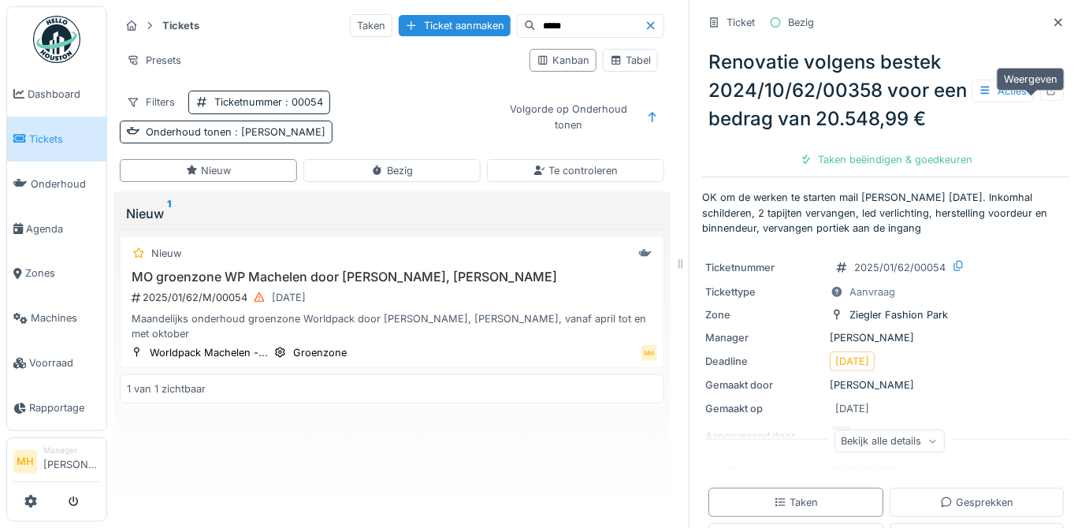
click at [1047, 95] on icon at bounding box center [1052, 90] width 10 height 10
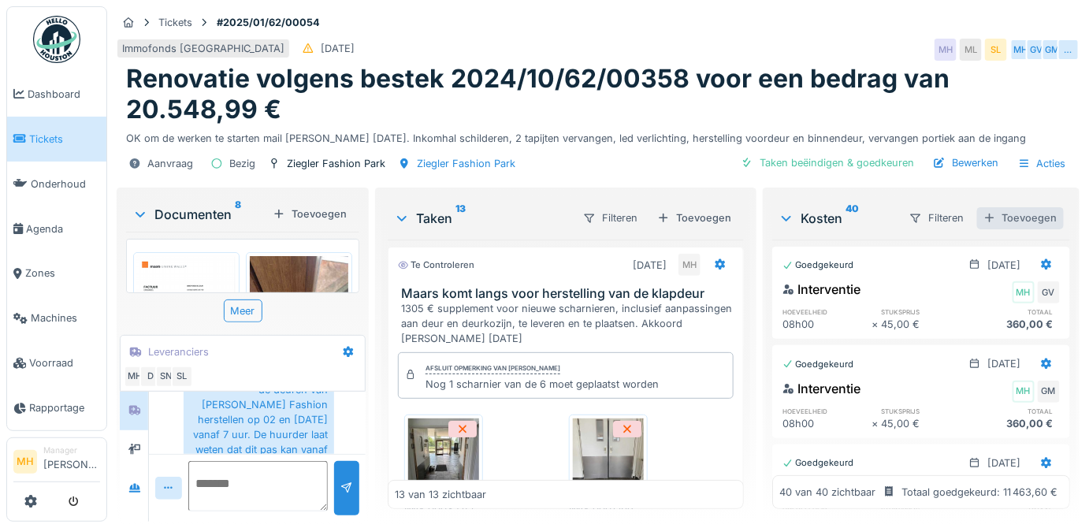
click at [1009, 210] on div "Toevoegen" at bounding box center [1020, 217] width 87 height 21
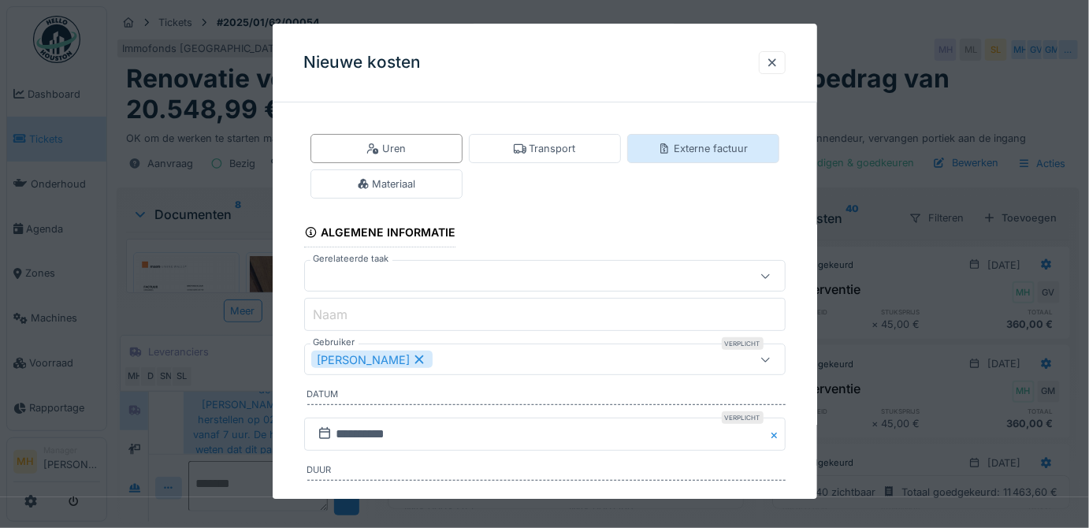
click at [731, 151] on div "Externe factuur" at bounding box center [703, 148] width 90 height 15
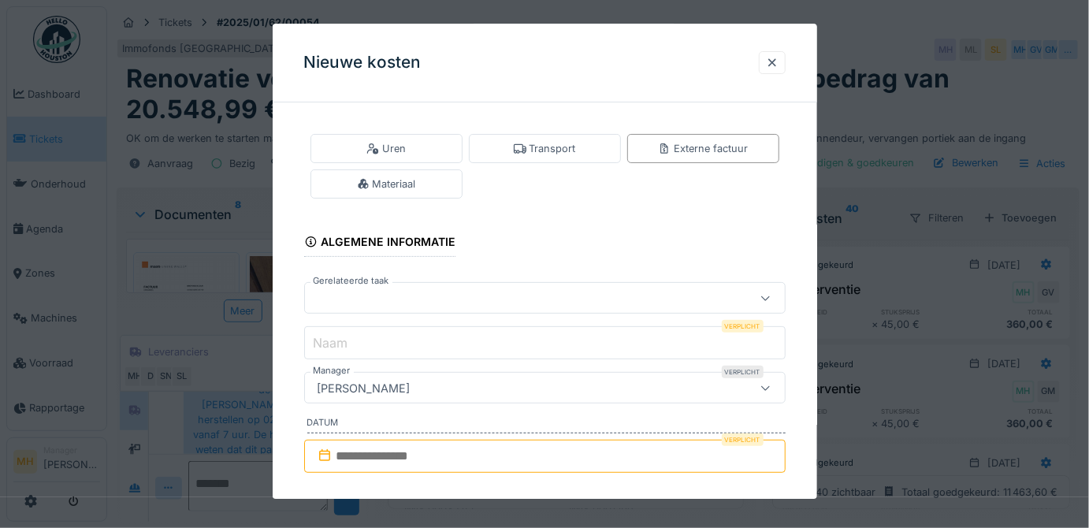
click at [426, 290] on div at bounding box center [515, 298] width 408 height 17
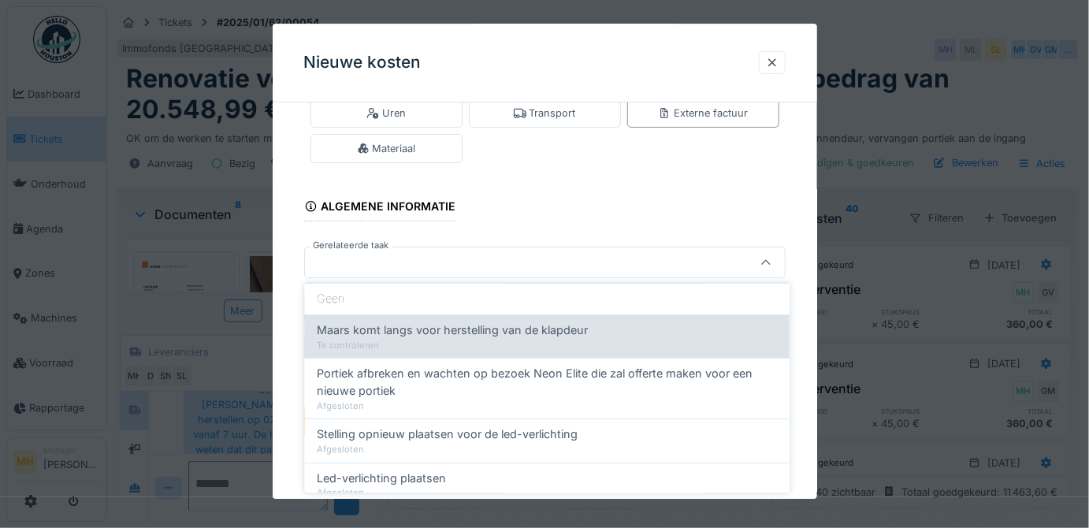
click at [453, 334] on span "Maars komt langs voor herstelling van de klapdeur" at bounding box center [452, 330] width 271 height 17
type input "******"
type input "**********"
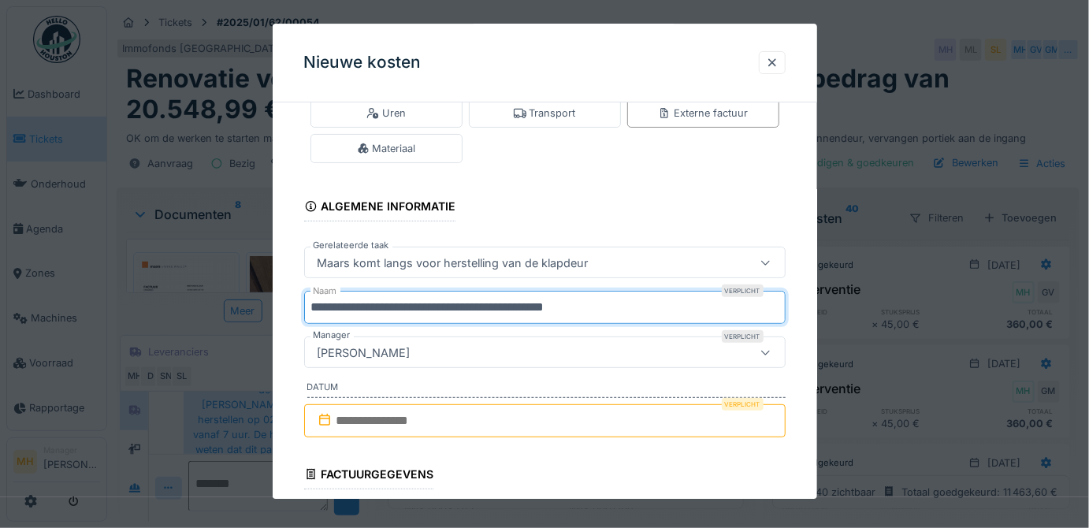
drag, startPoint x: 630, startPoint y: 307, endPoint x: 312, endPoint y: 326, distance: 318.9
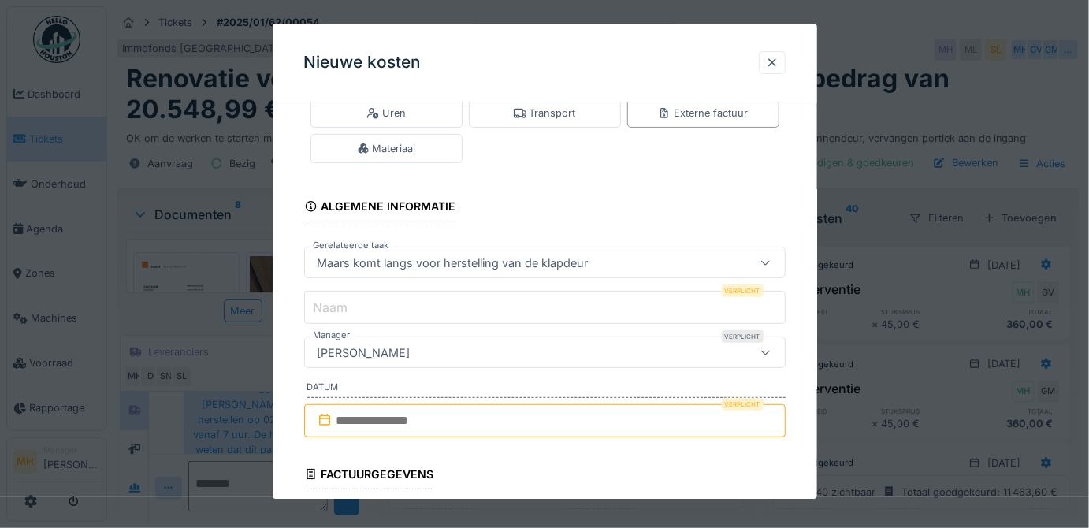
scroll to position [178, 0]
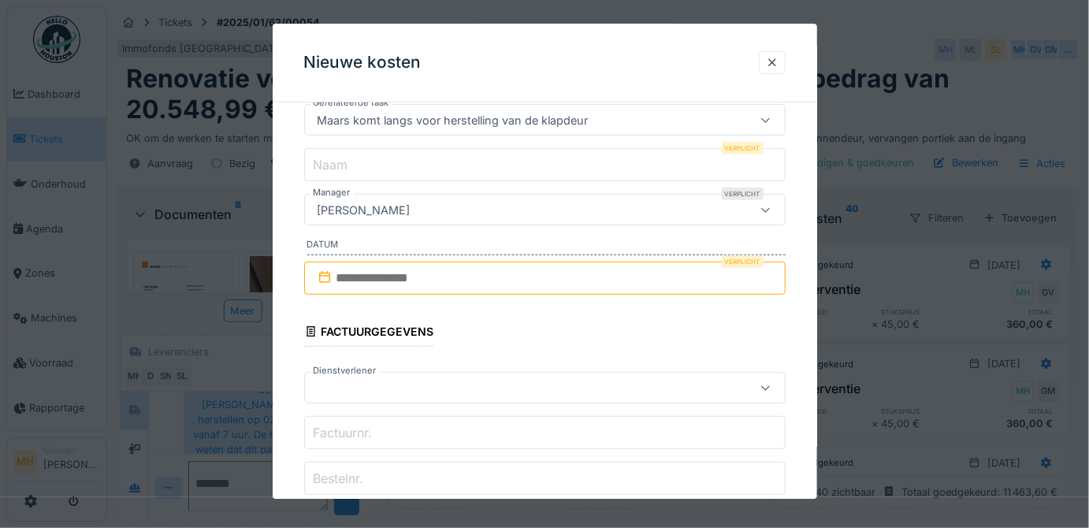
click at [392, 276] on input "text" at bounding box center [545, 278] width 482 height 33
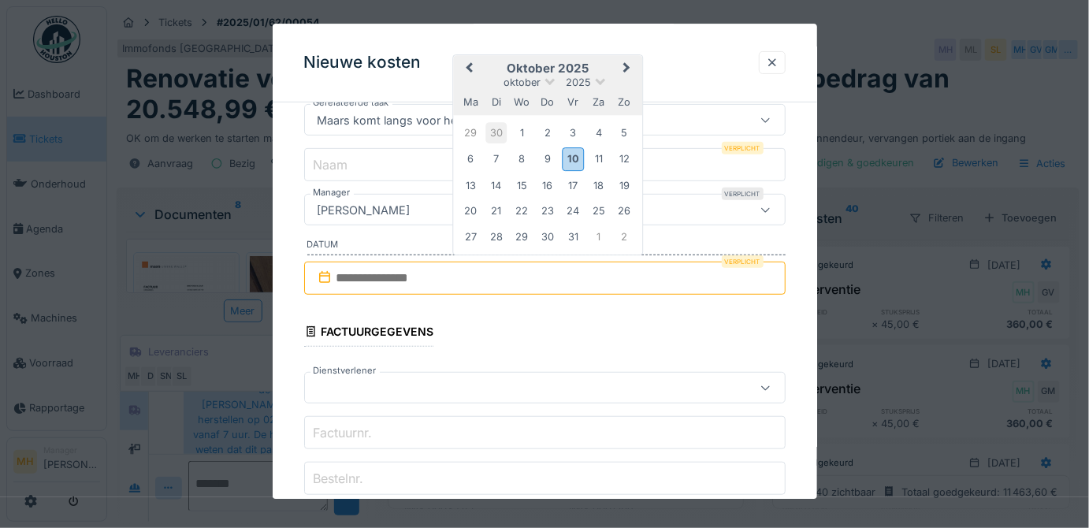
click at [496, 133] on div "30" at bounding box center [495, 132] width 21 height 21
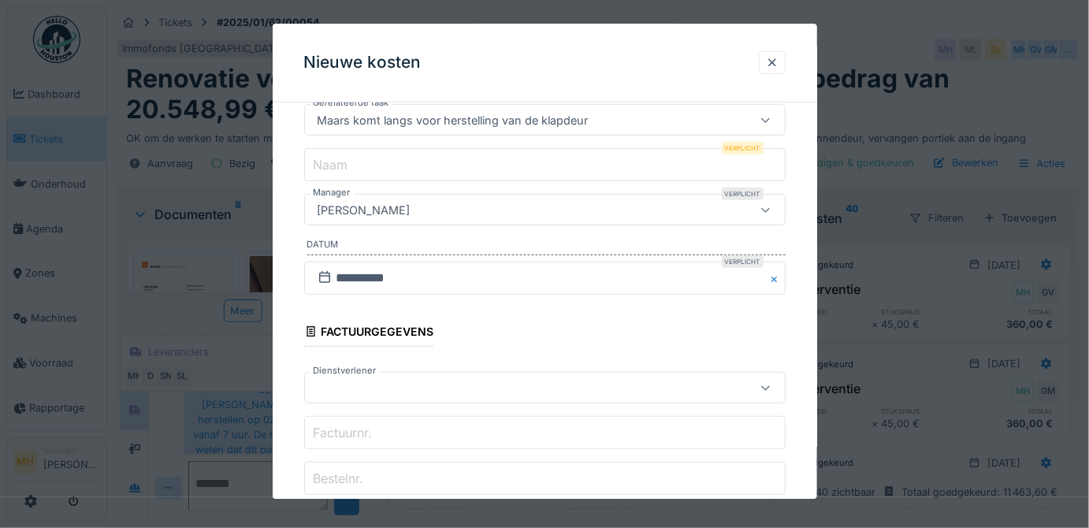
scroll to position [322, 0]
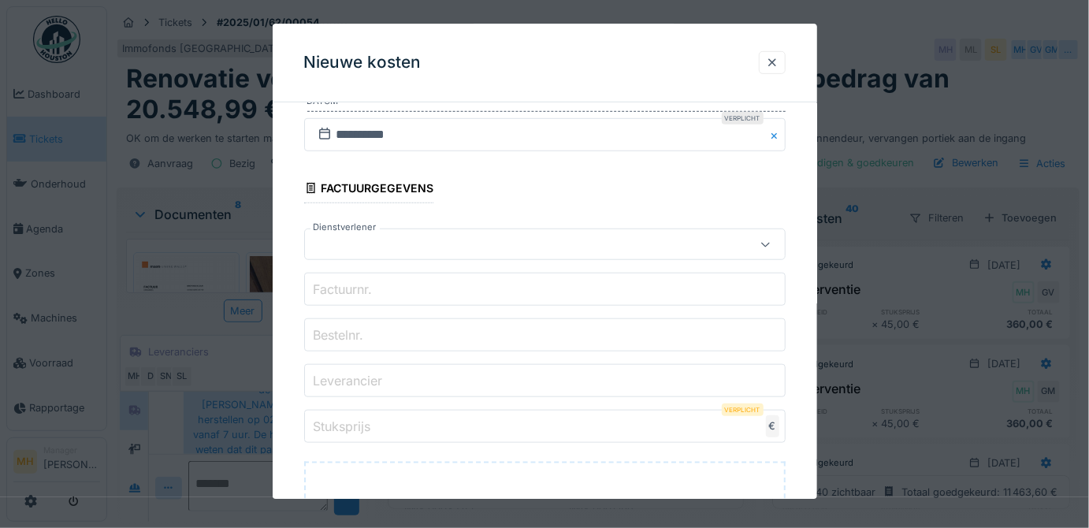
click at [394, 281] on input "Factuurnr." at bounding box center [545, 289] width 482 height 33
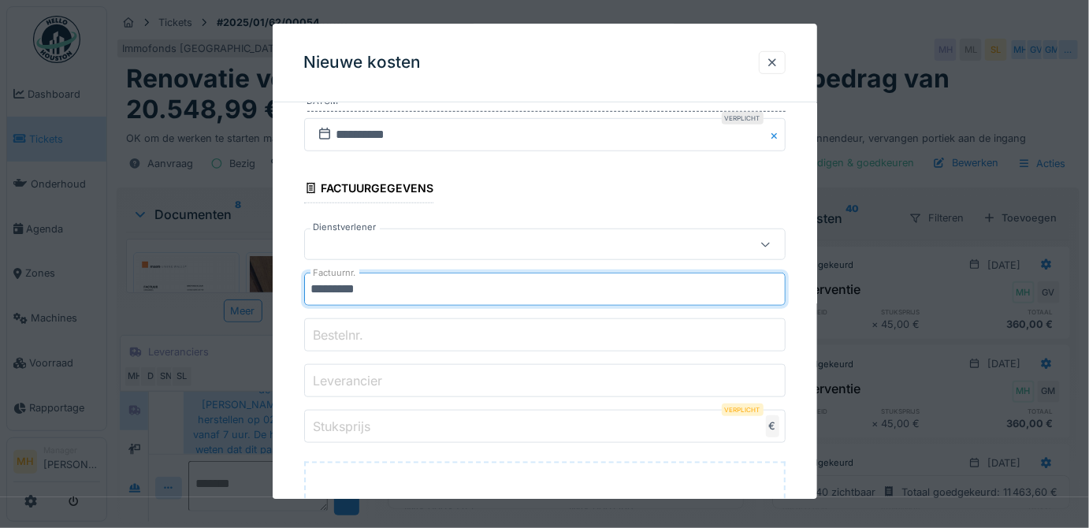
type input "**********"
click at [369, 378] on label "Leverancier" at bounding box center [349, 380] width 76 height 19
click at [369, 378] on input "Leverancier" at bounding box center [545, 381] width 482 height 33
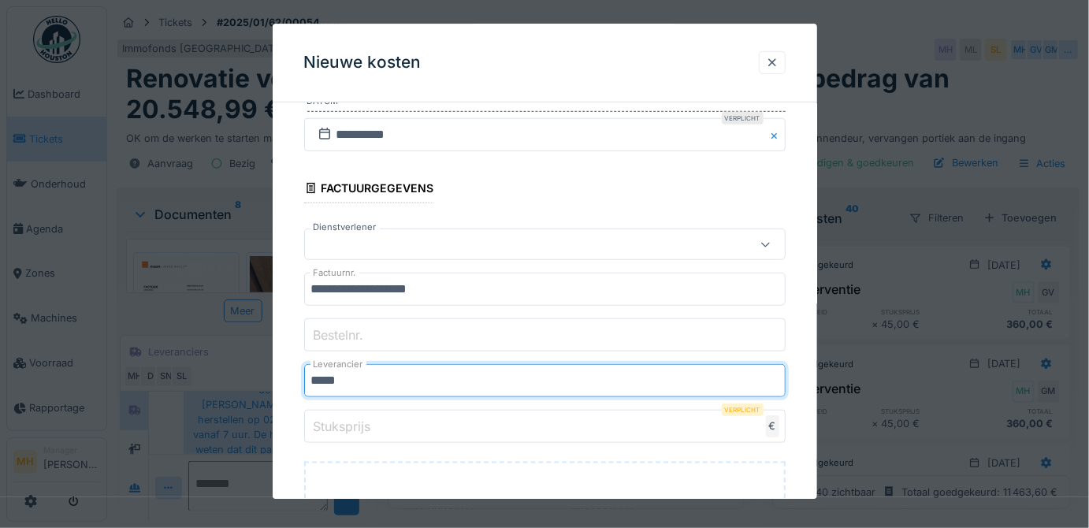
type input "*****"
drag, startPoint x: 396, startPoint y: 425, endPoint x: 405, endPoint y: 426, distance: 8.8
click at [396, 425] on input "Stuksprijs" at bounding box center [545, 427] width 482 height 33
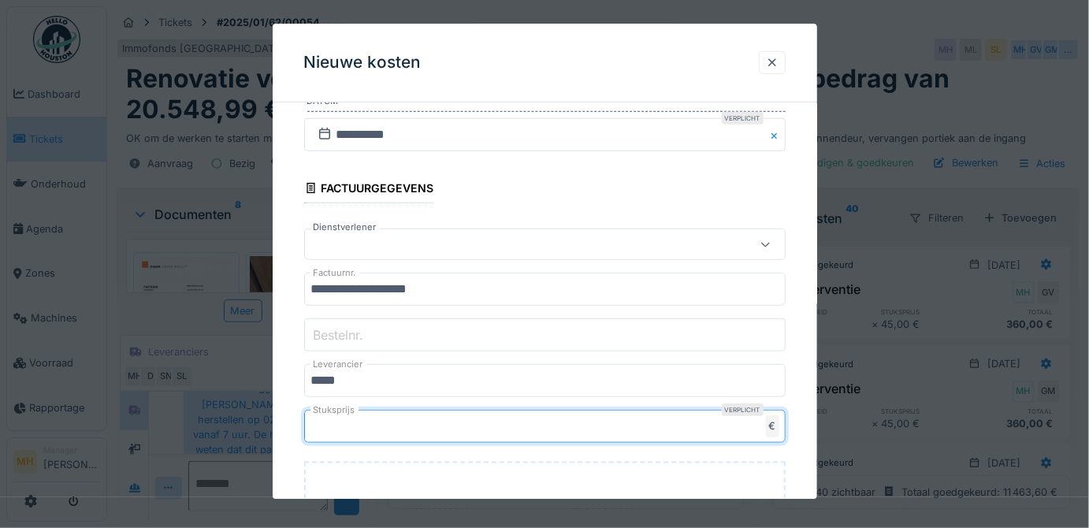
type input "*"
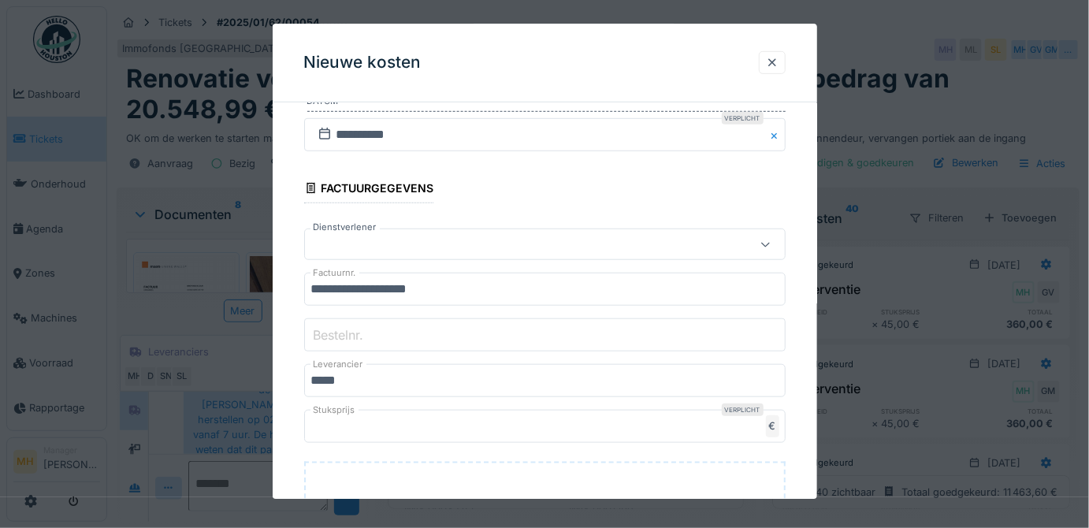
drag, startPoint x: 377, startPoint y: 333, endPoint x: 392, endPoint y: 339, distance: 16.2
click at [377, 333] on input "Bestelnr." at bounding box center [545, 335] width 482 height 33
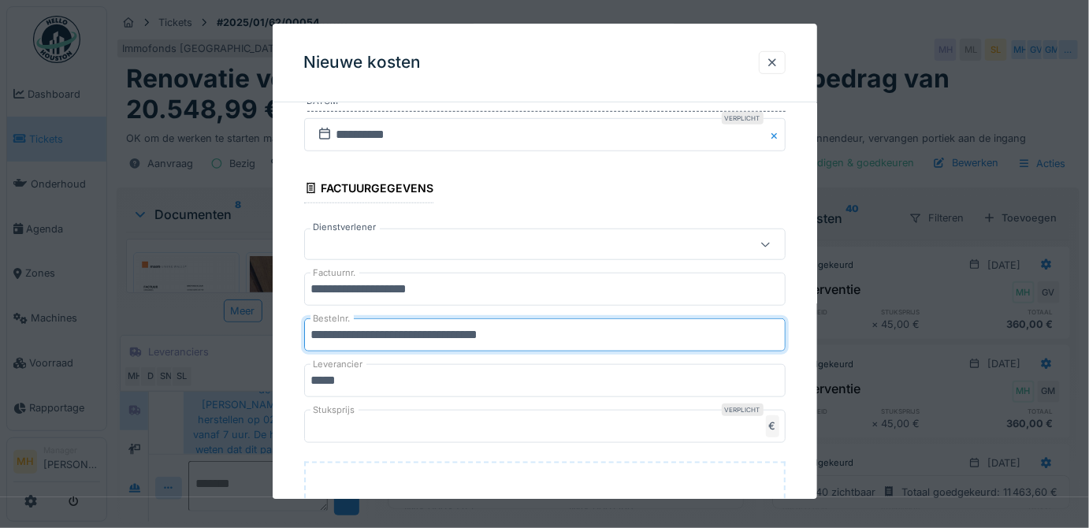
scroll to position [465, 0]
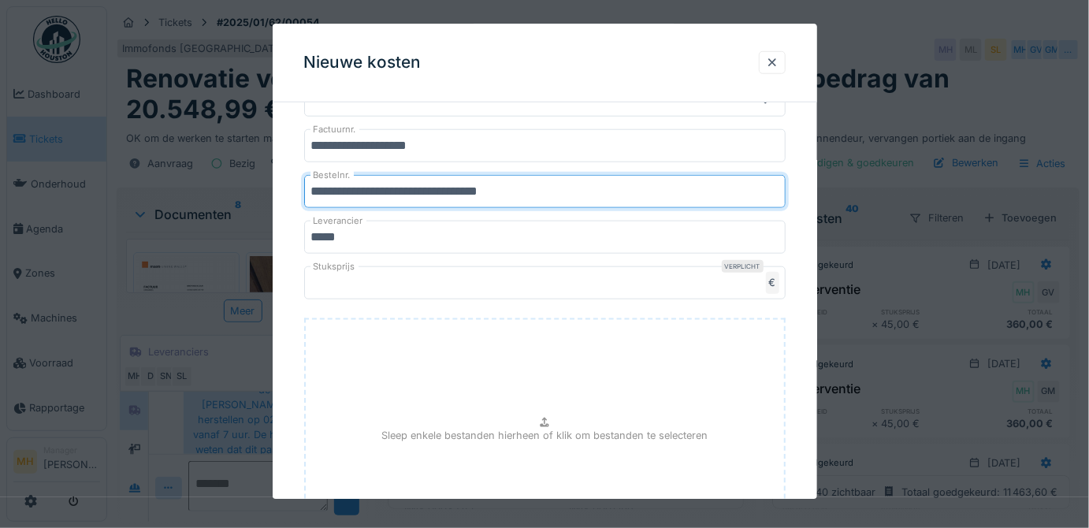
type input "**********"
click at [531, 389] on div "Sleep enkele bestanden hierheen of klik om bestanden te selecteren" at bounding box center [545, 437] width 482 height 236
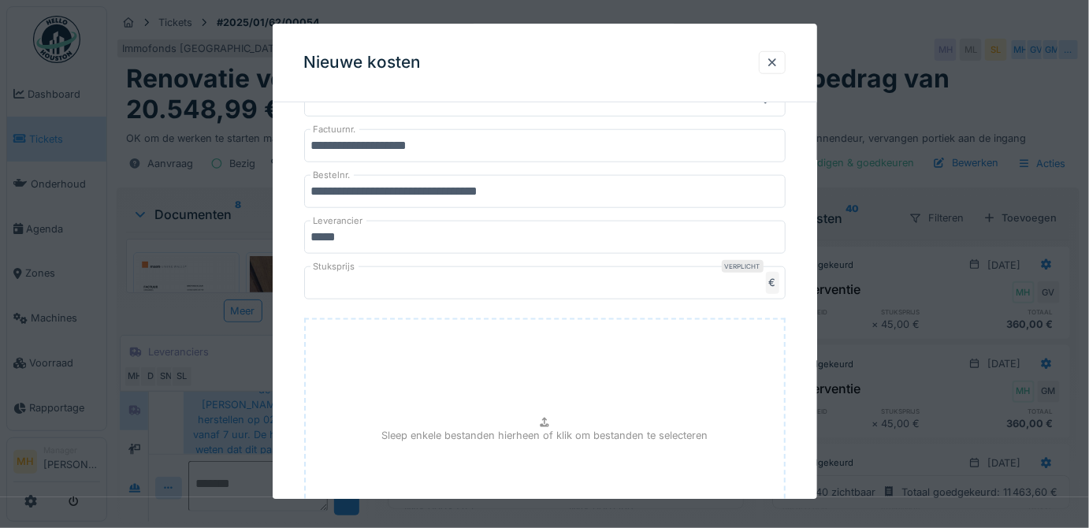
type input "**********"
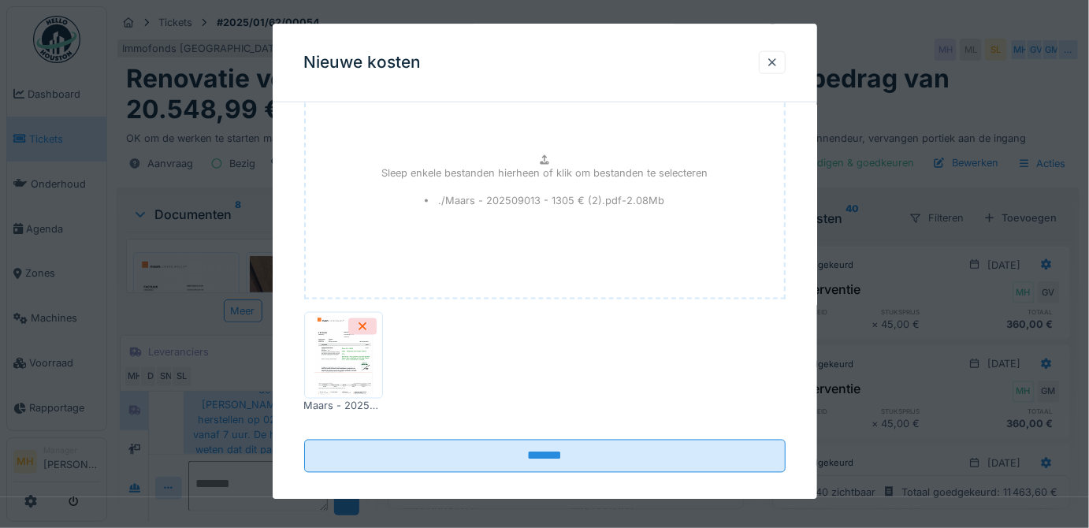
scroll to position [732, 0]
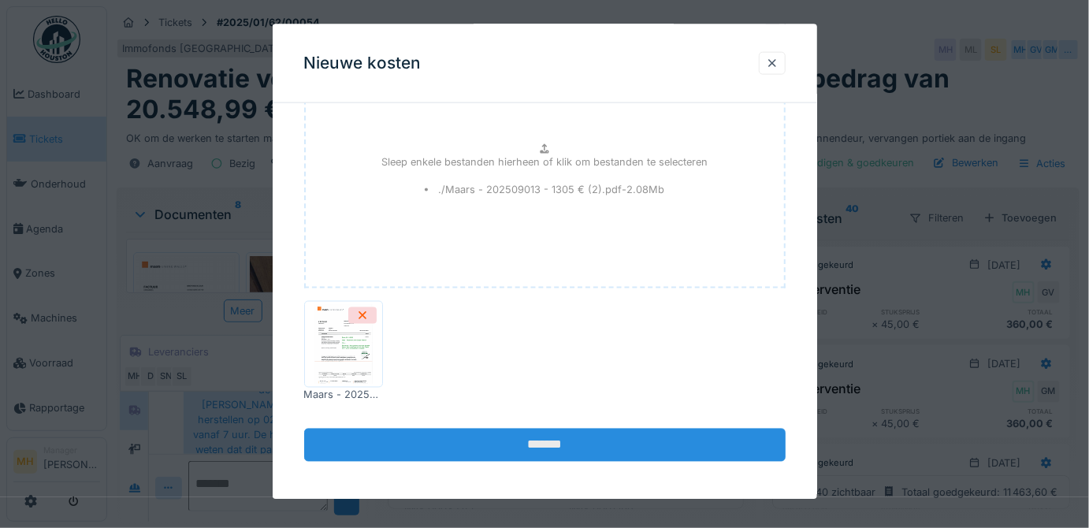
click at [515, 431] on input "*******" at bounding box center [545, 444] width 482 height 33
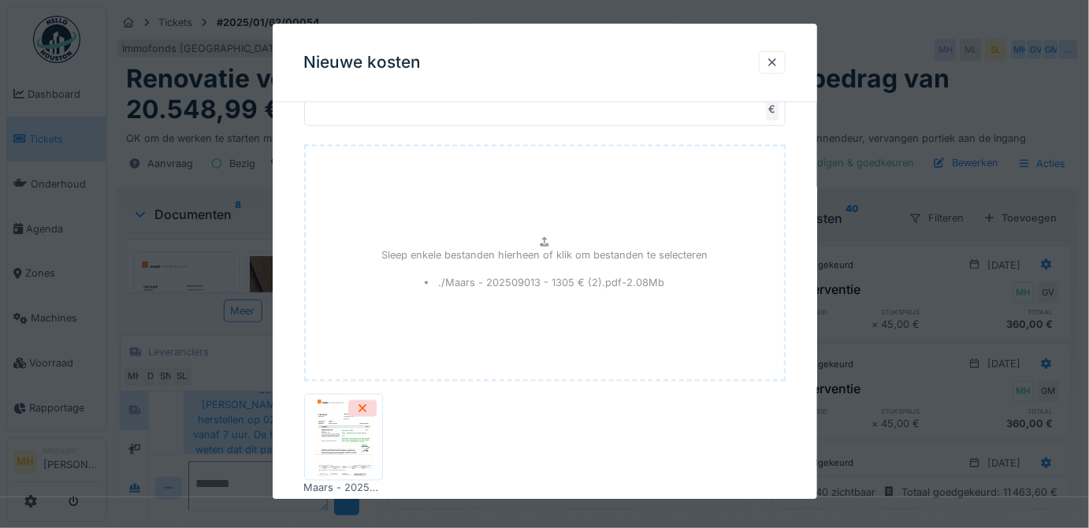
scroll to position [731, 0]
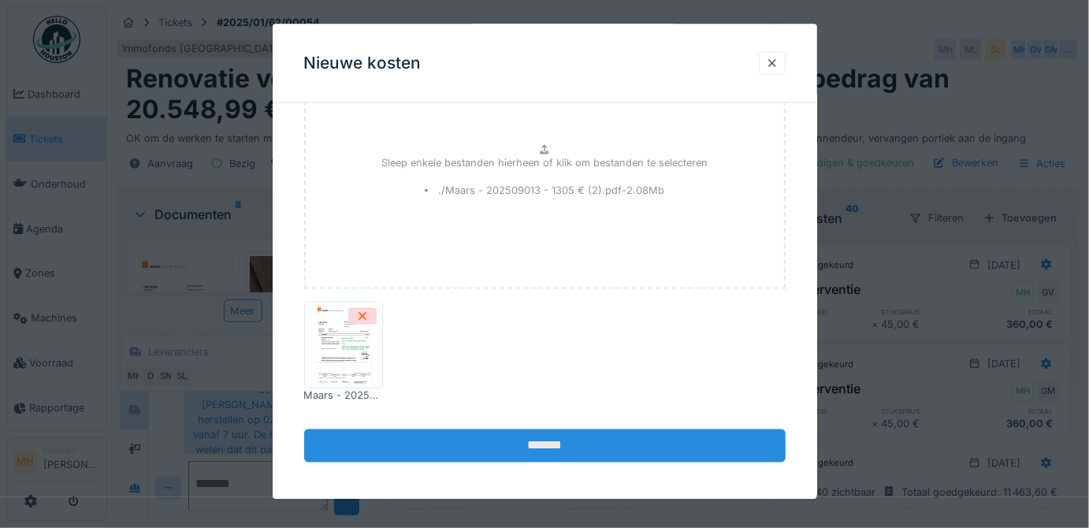
type input "*"
click at [590, 444] on input "*******" at bounding box center [545, 445] width 482 height 33
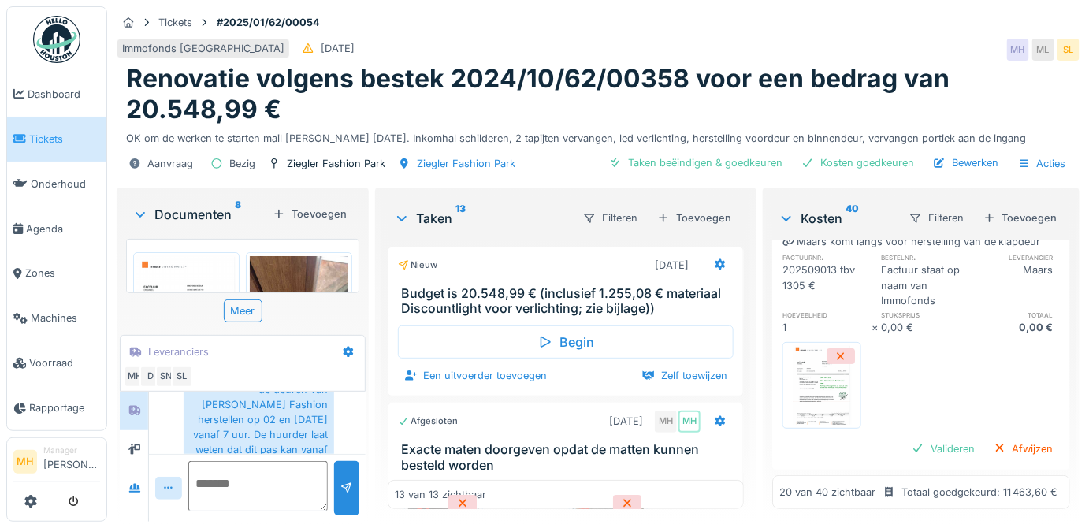
scroll to position [143, 0]
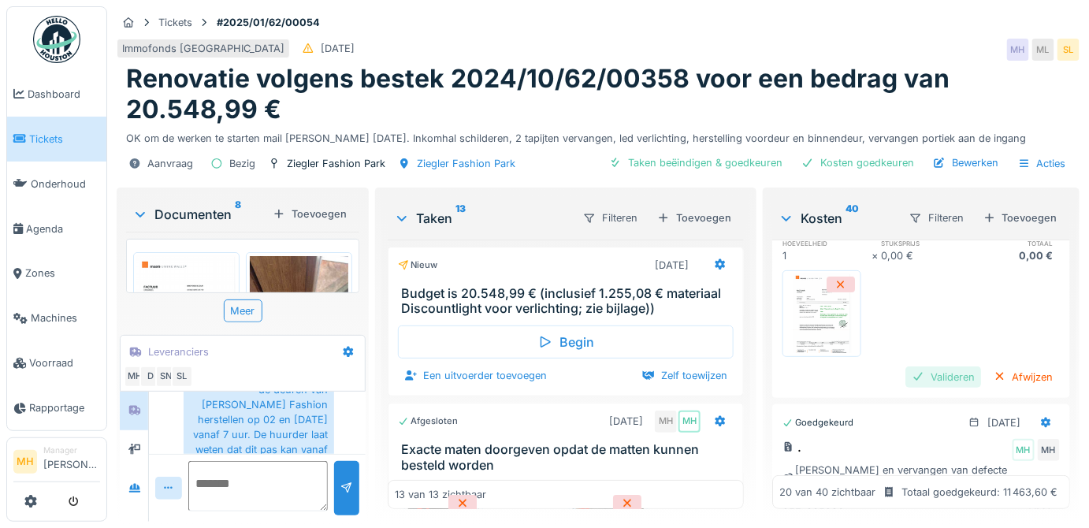
click at [906, 386] on div "Valideren" at bounding box center [944, 376] width 76 height 21
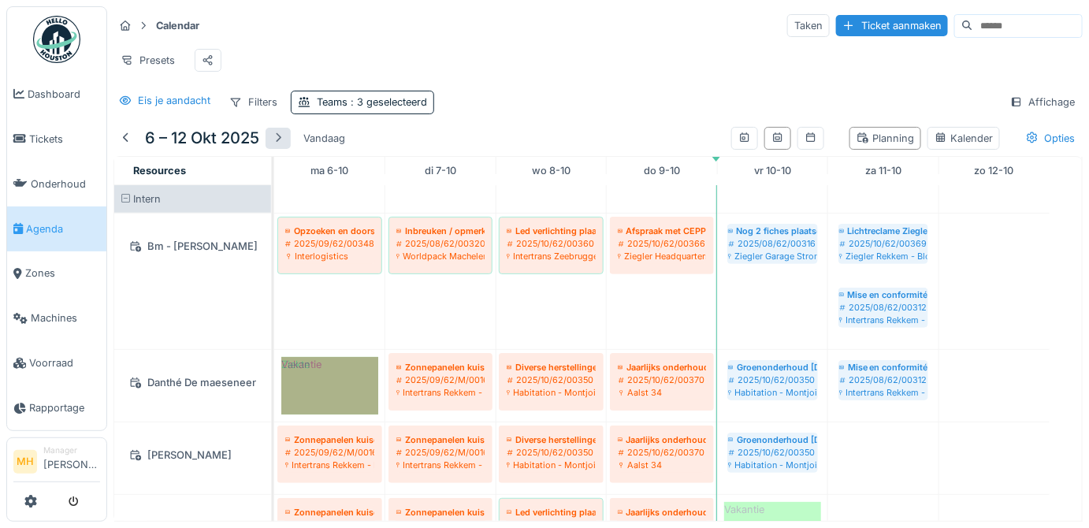
click at [281, 143] on div at bounding box center [278, 138] width 13 height 15
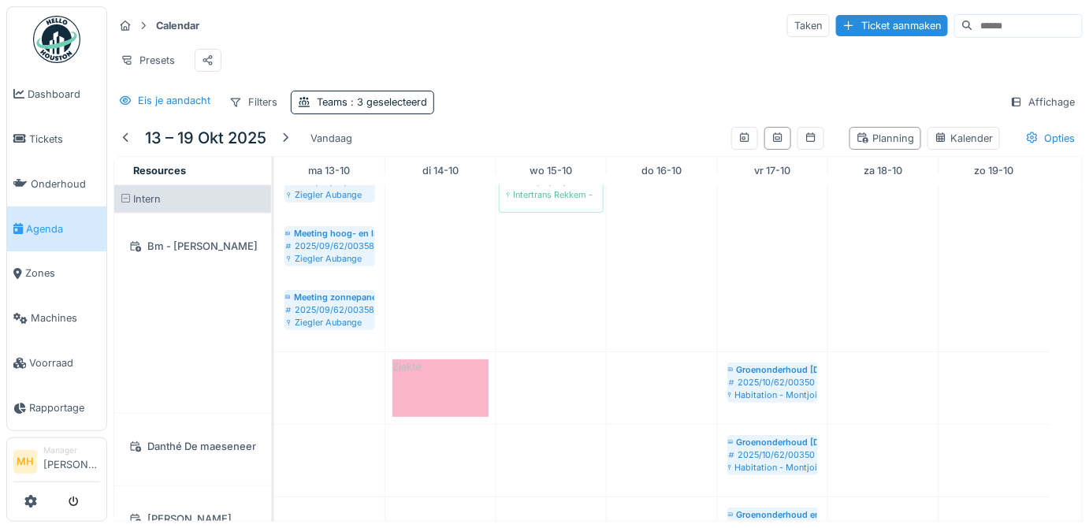
scroll to position [114, 0]
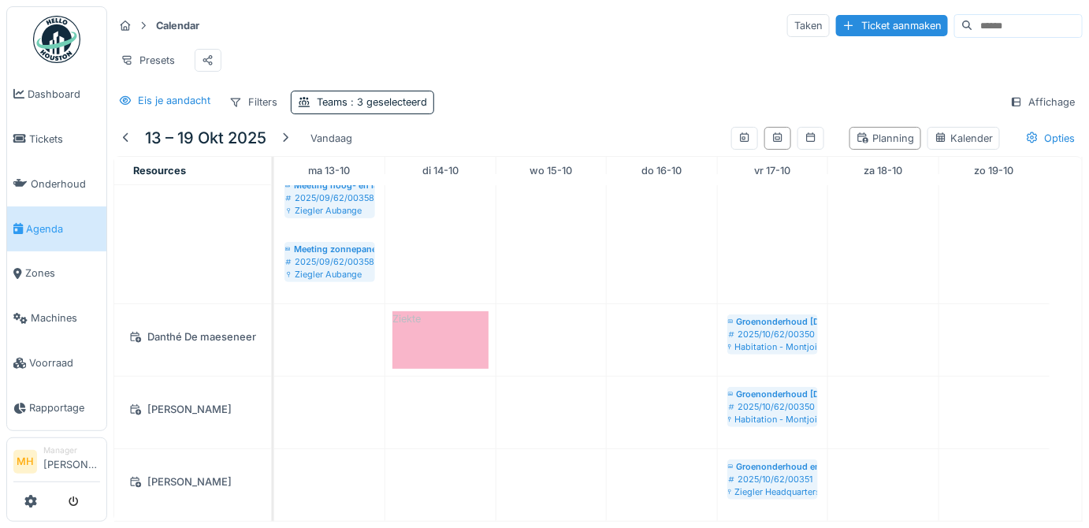
click at [63, 224] on span "Agenda" at bounding box center [63, 228] width 74 height 15
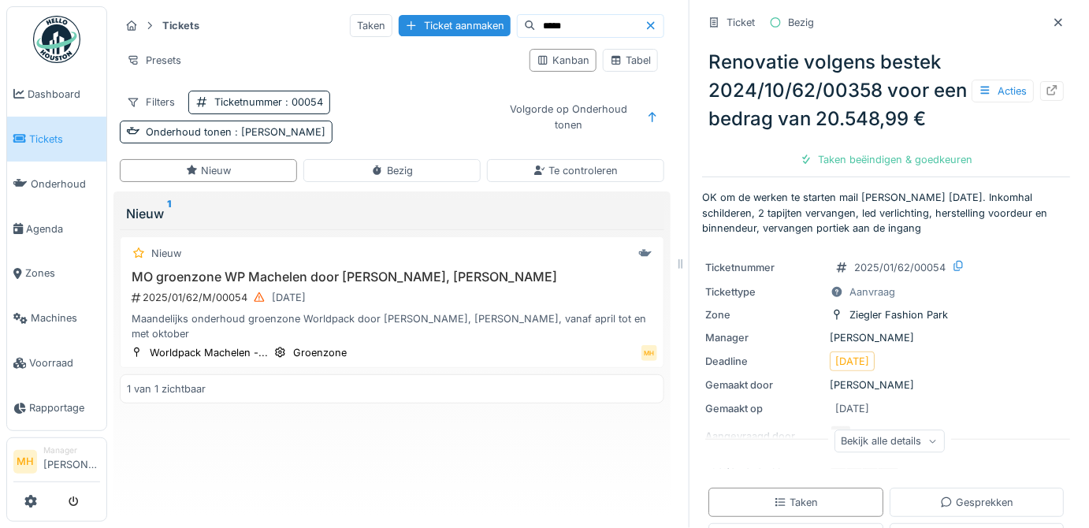
click at [35, 135] on span "Tickets" at bounding box center [64, 139] width 71 height 15
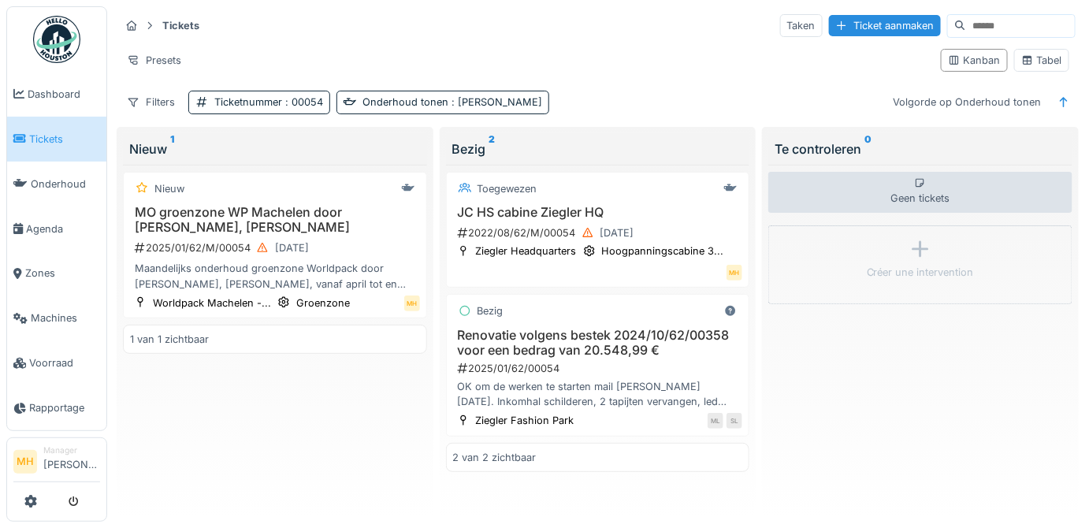
click at [966, 28] on input at bounding box center [1020, 26] width 109 height 22
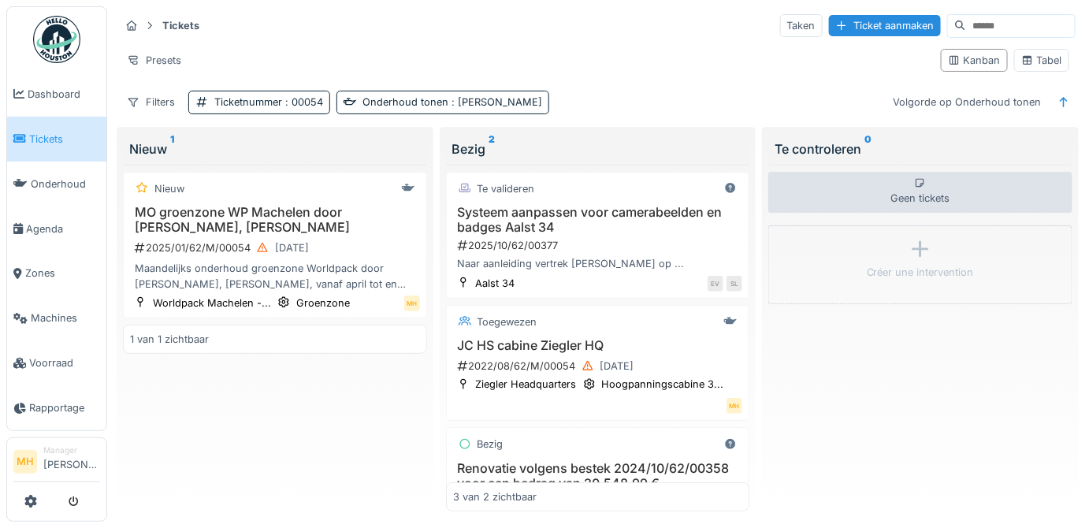
click at [60, 132] on span "Tickets" at bounding box center [64, 139] width 71 height 15
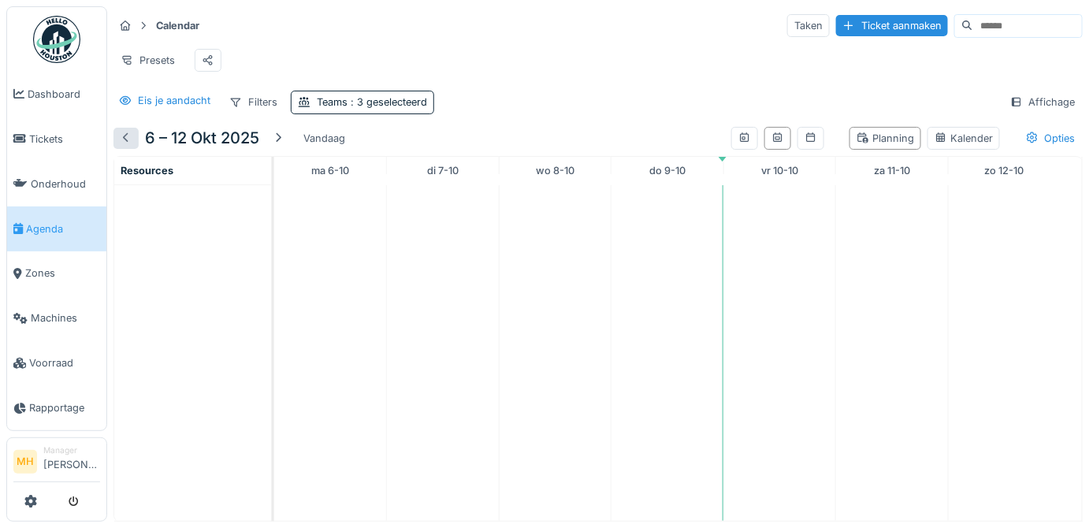
click at [129, 146] on div at bounding box center [126, 138] width 13 height 15
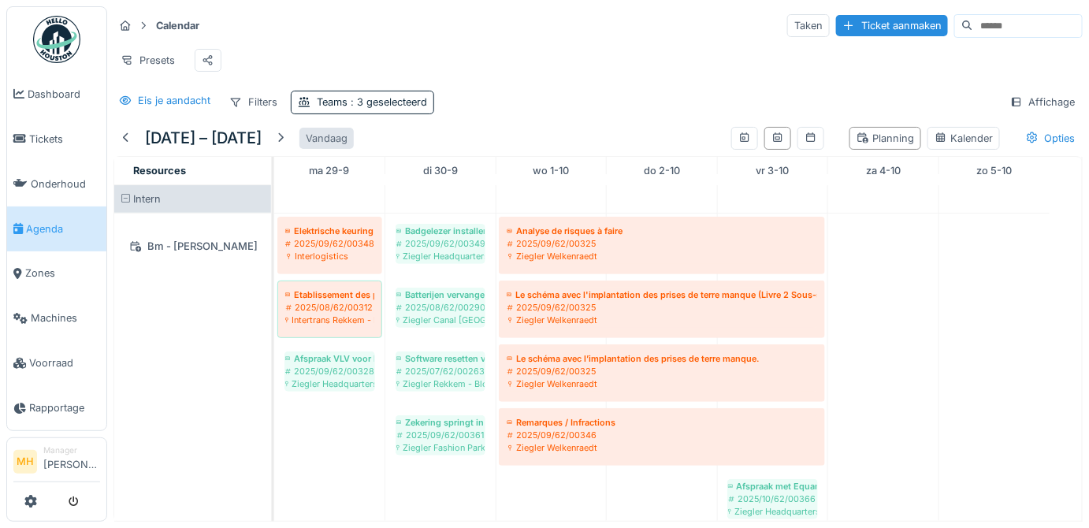
click at [287, 146] on div at bounding box center [280, 138] width 13 height 15
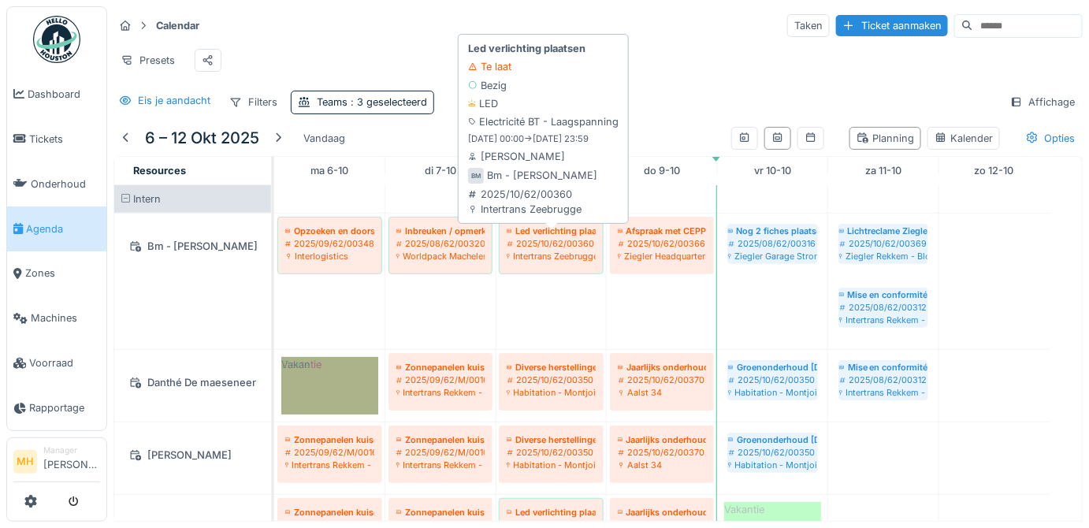
click at [530, 250] on div "2025/10/62/00360" at bounding box center [551, 243] width 89 height 13
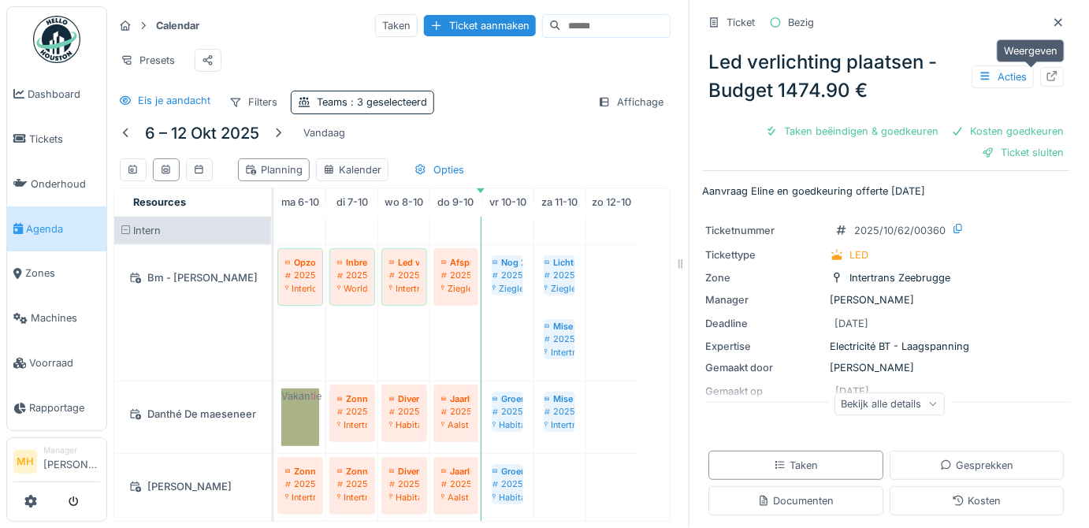
click at [1046, 72] on icon at bounding box center [1052, 76] width 13 height 10
click at [1052, 22] on icon at bounding box center [1058, 22] width 13 height 10
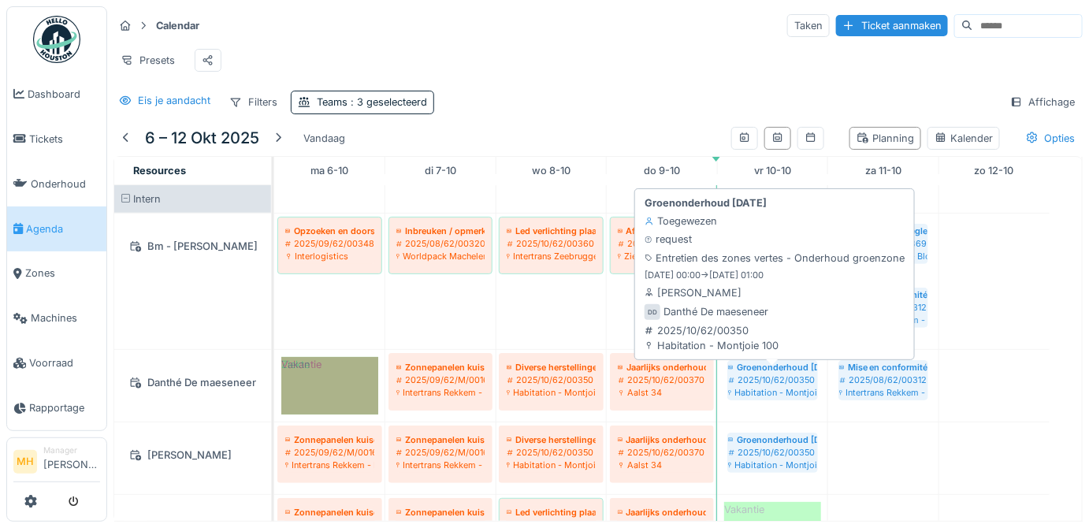
click at [766, 386] on div "2025/10/62/00350" at bounding box center [772, 380] width 89 height 13
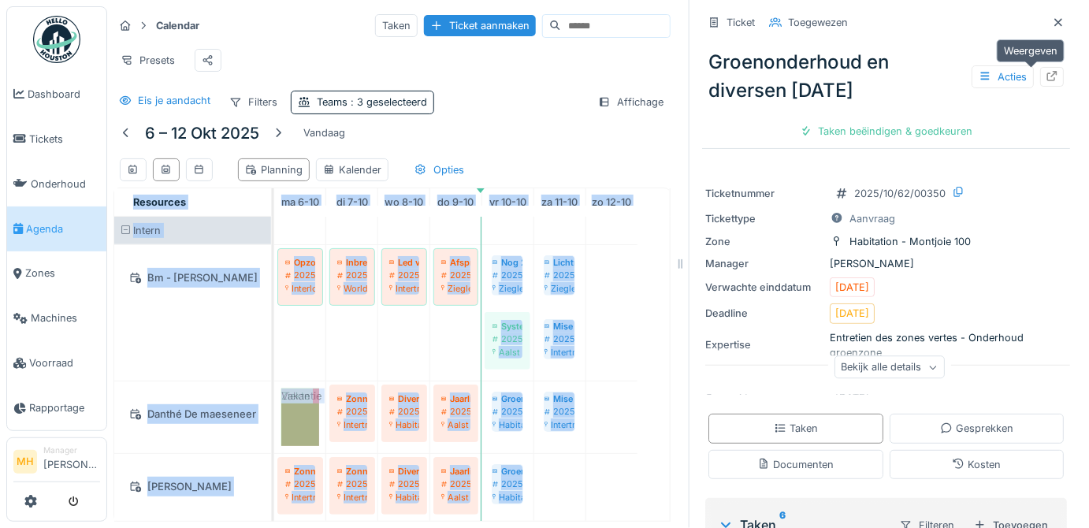
click at [1046, 72] on icon at bounding box center [1052, 76] width 13 height 10
click at [1052, 21] on icon at bounding box center [1058, 22] width 13 height 10
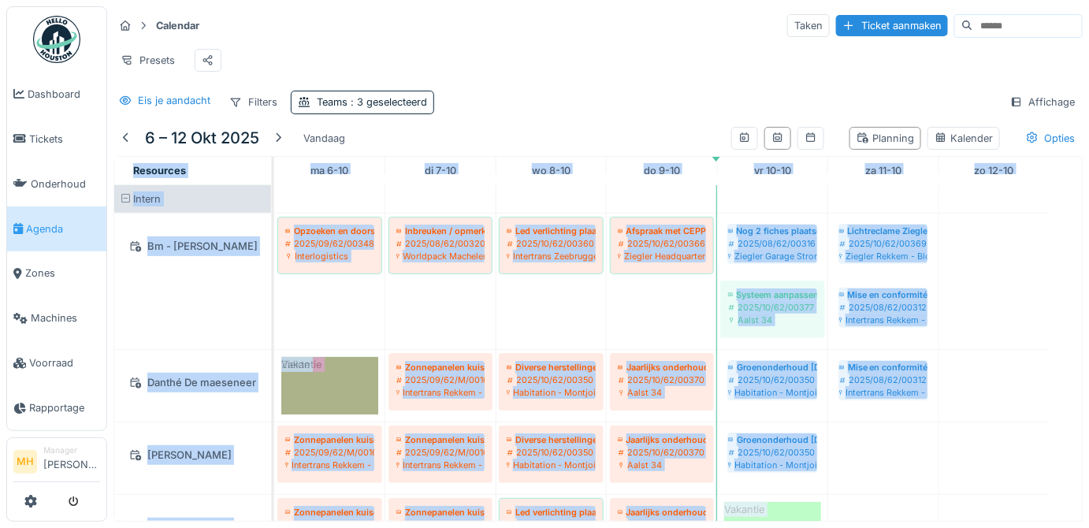
click at [33, 221] on span "Agenda" at bounding box center [63, 228] width 74 height 15
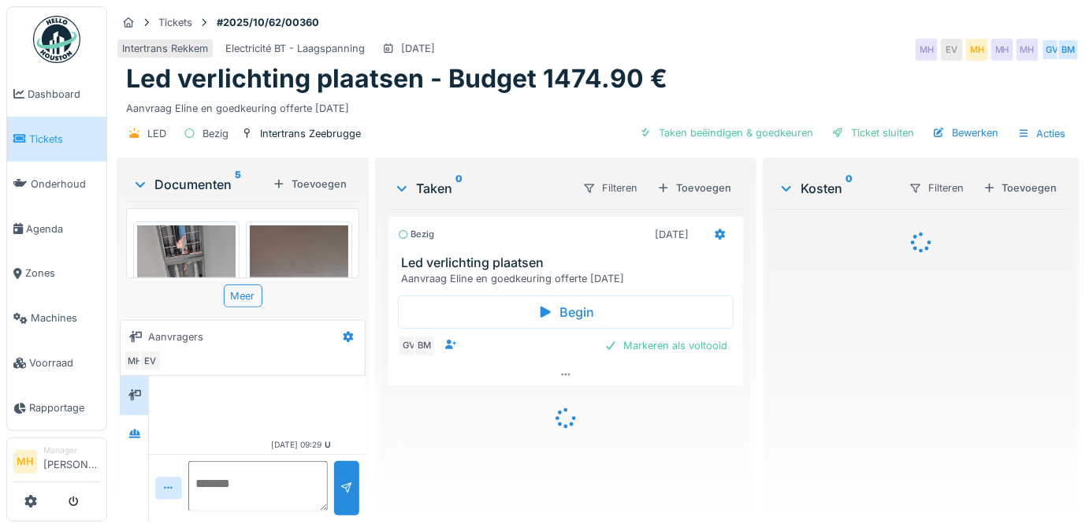
scroll to position [78, 0]
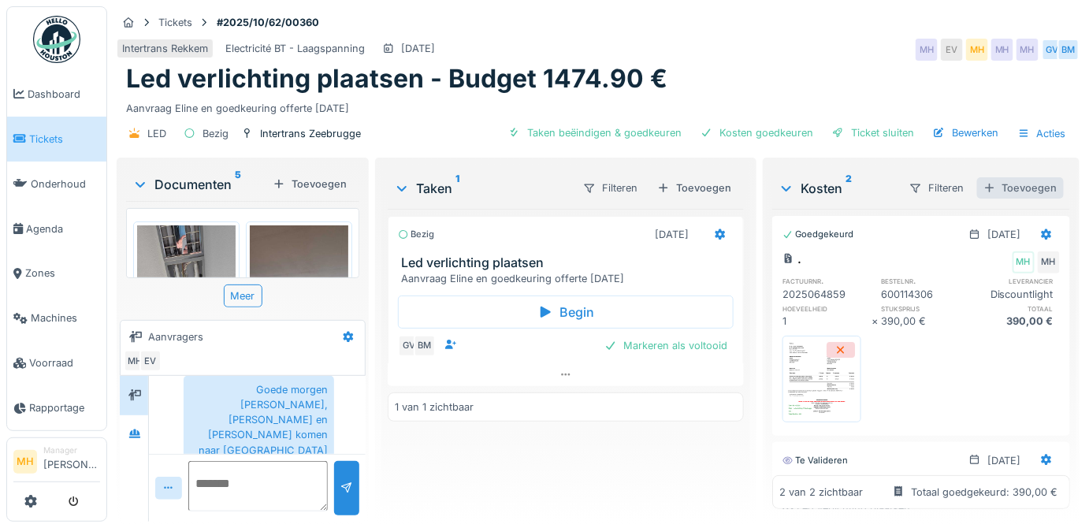
click at [998, 181] on div "Toevoegen" at bounding box center [1020, 187] width 87 height 21
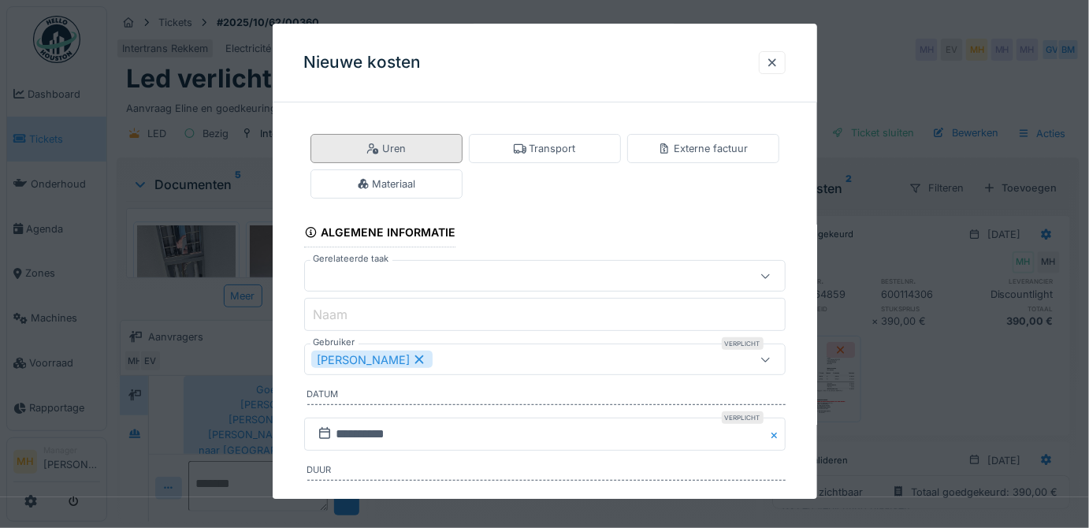
click at [388, 141] on div "Uren" at bounding box center [385, 148] width 39 height 15
click at [359, 275] on div at bounding box center [515, 276] width 408 height 17
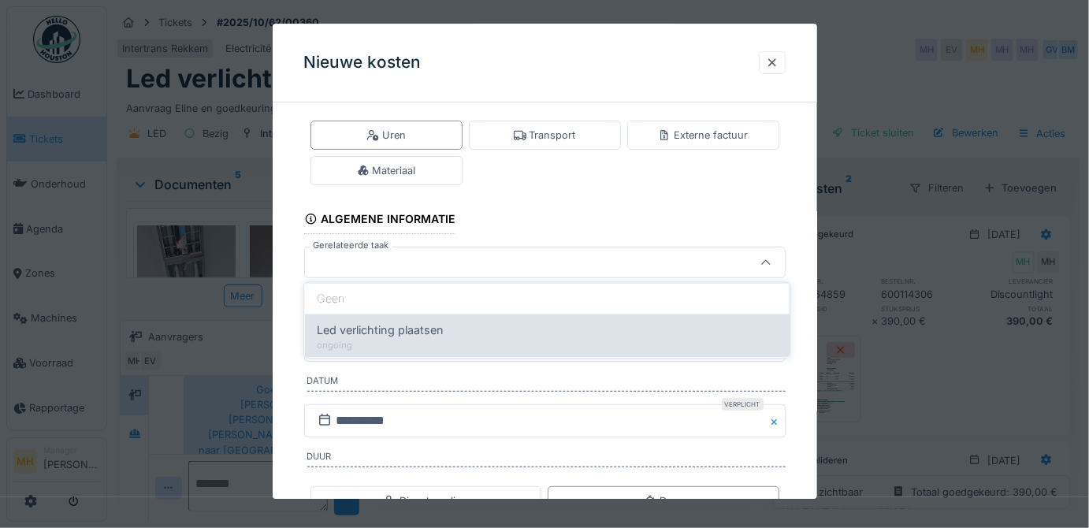
click at [374, 333] on span "Led verlichting plaatsen" at bounding box center [380, 330] width 127 height 17
type input "******"
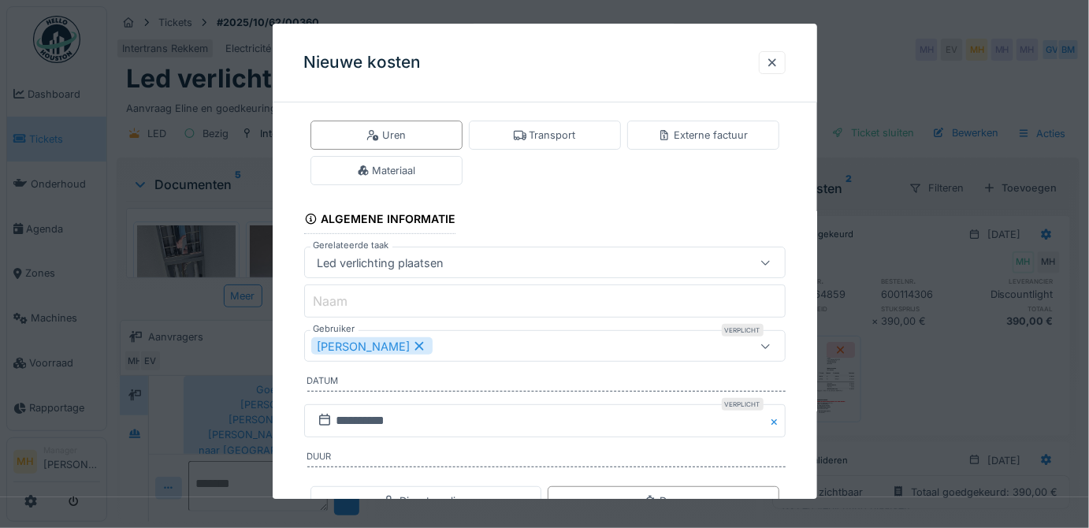
click at [371, 345] on div "[PERSON_NAME]" at bounding box center [371, 346] width 121 height 17
click at [377, 343] on div "Gebruikers" at bounding box center [351, 346] width 80 height 17
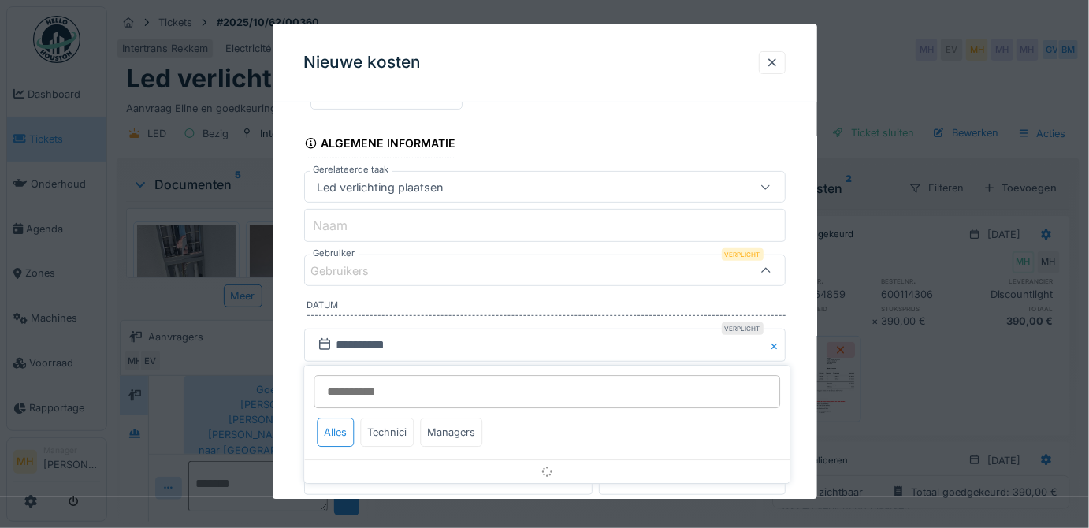
scroll to position [96, 0]
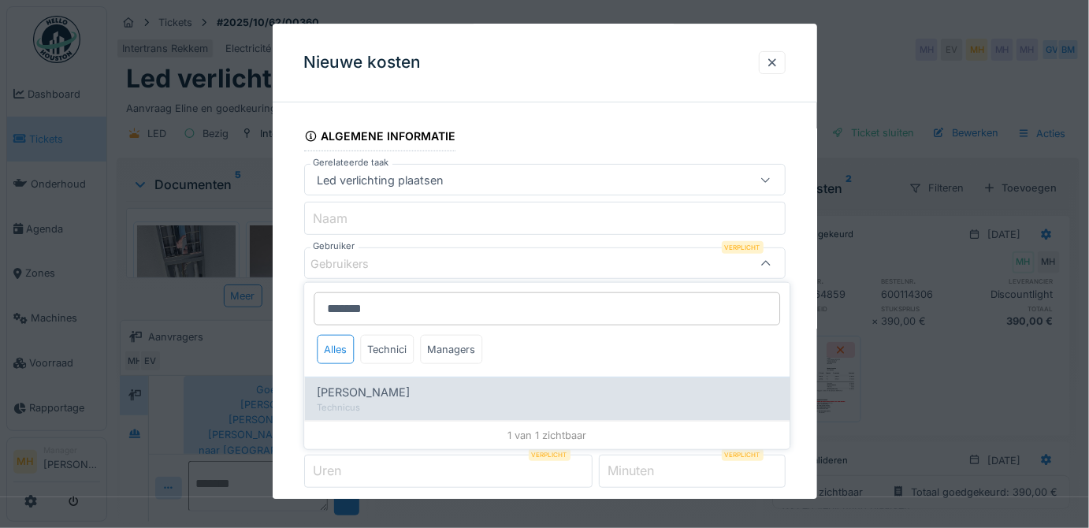
type input "*******"
drag, startPoint x: 355, startPoint y: 389, endPoint x: 382, endPoint y: 379, distance: 29.4
click at [357, 388] on span "[PERSON_NAME]" at bounding box center [363, 392] width 93 height 17
type input "****"
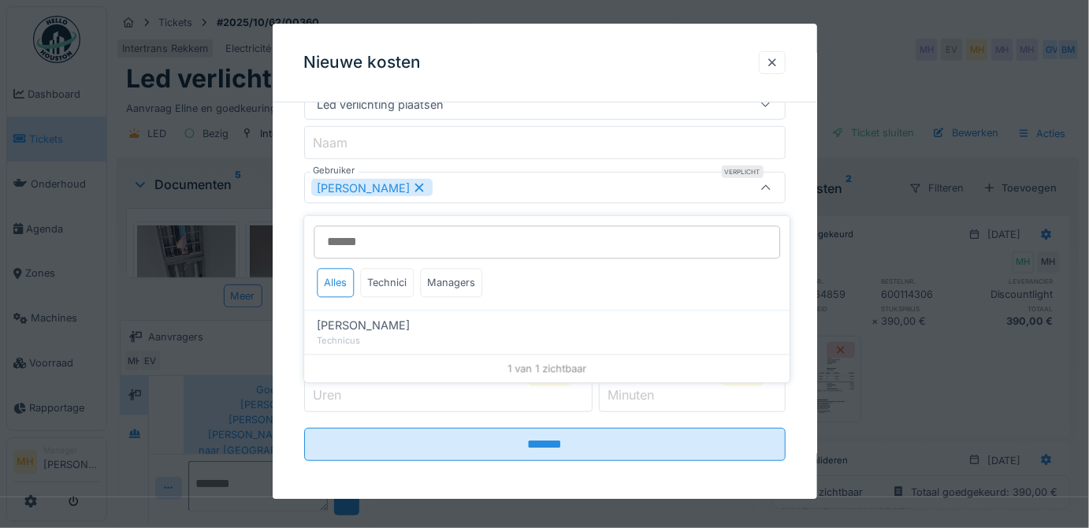
scroll to position [174, 0]
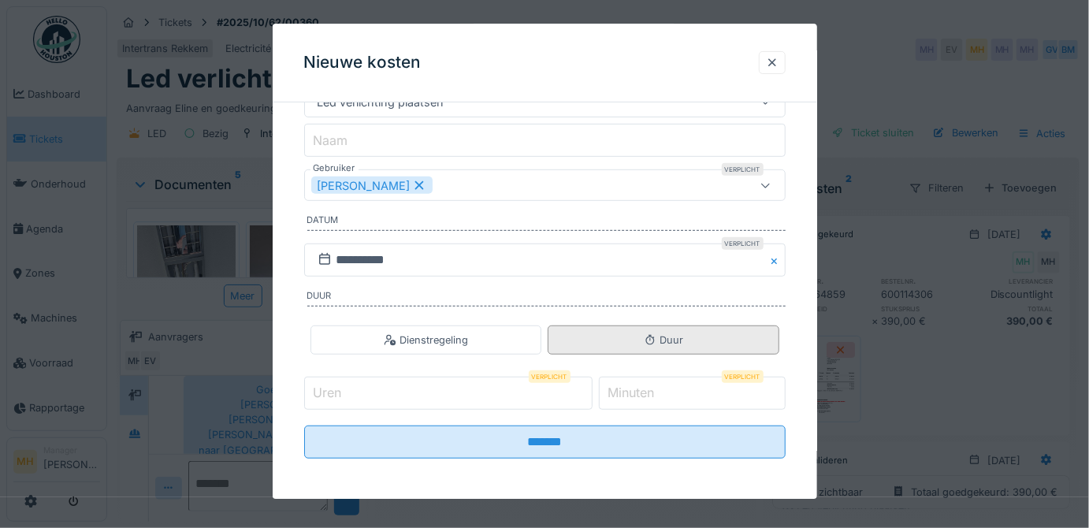
drag, startPoint x: 805, startPoint y: 340, endPoint x: 758, endPoint y: 324, distance: 49.4
click at [805, 340] on div "**********" at bounding box center [545, 222] width 545 height 562
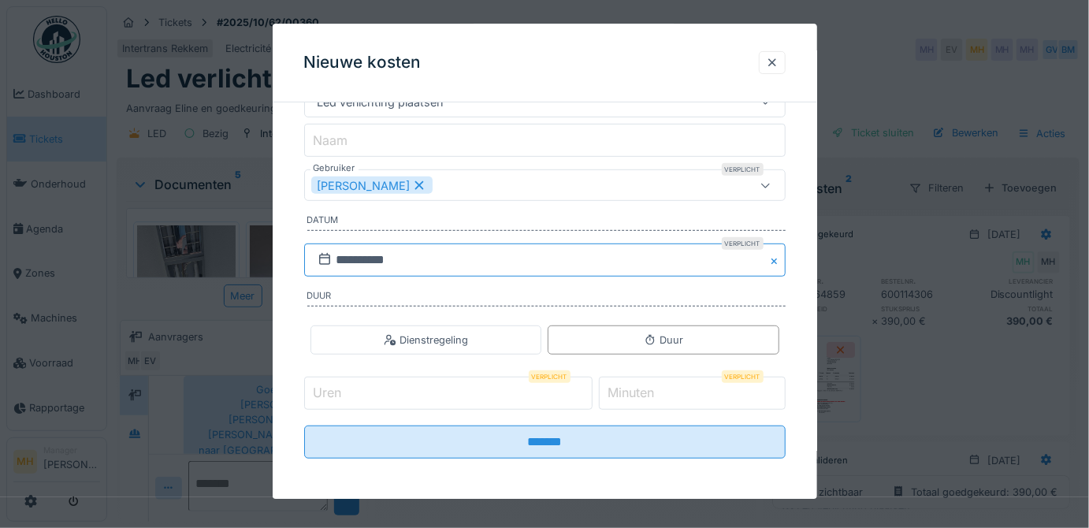
click at [352, 254] on input "**********" at bounding box center [545, 260] width 482 height 33
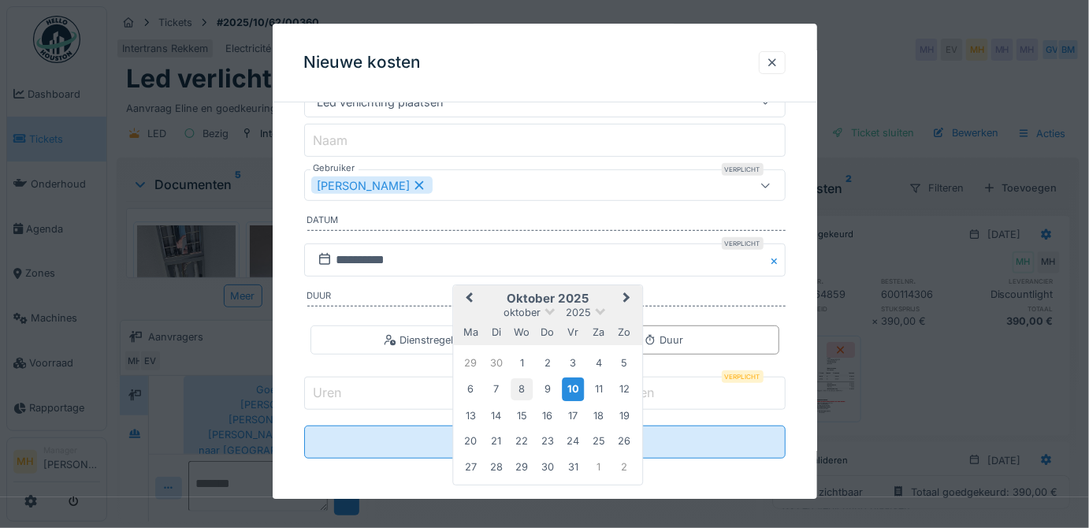
click at [525, 385] on div "8" at bounding box center [521, 389] width 21 height 21
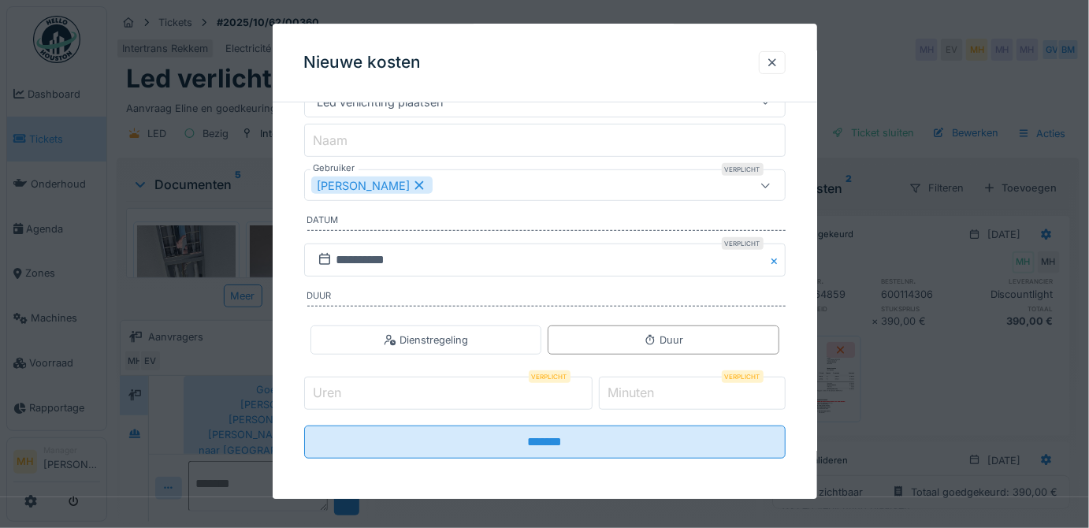
click at [361, 397] on input "Uren" at bounding box center [448, 393] width 288 height 33
type input "*"
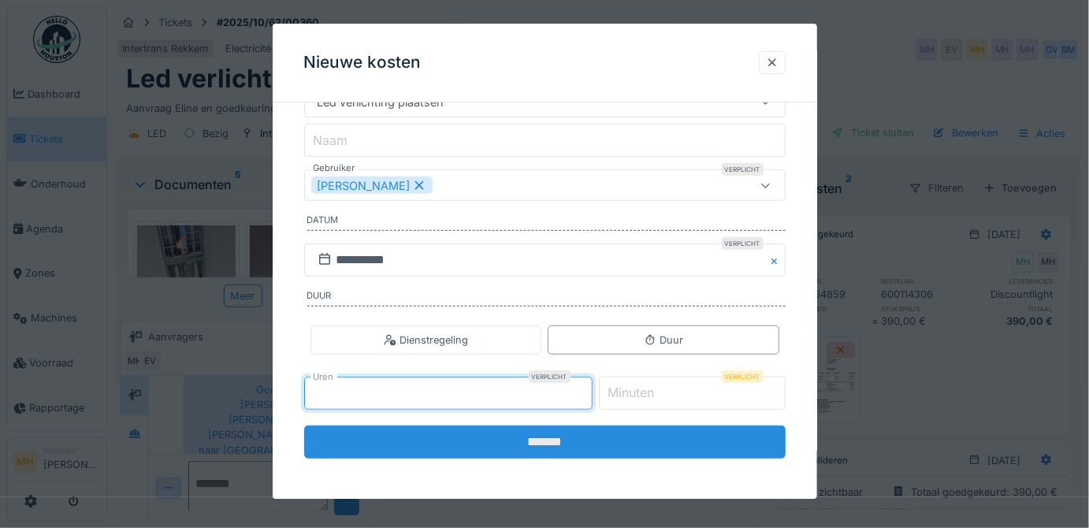
type input "*"
click at [547, 433] on input "*******" at bounding box center [545, 442] width 482 height 33
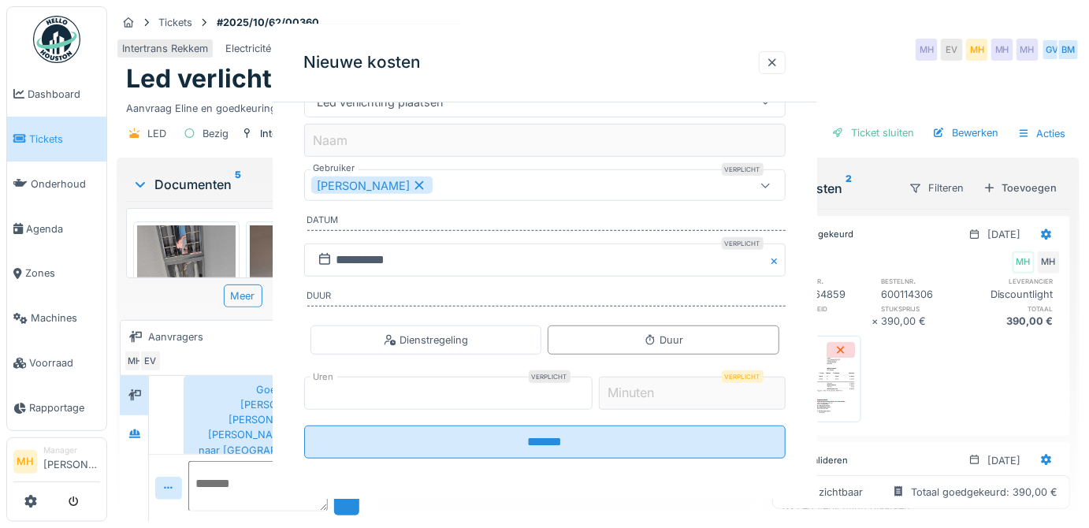
scroll to position [0, 0]
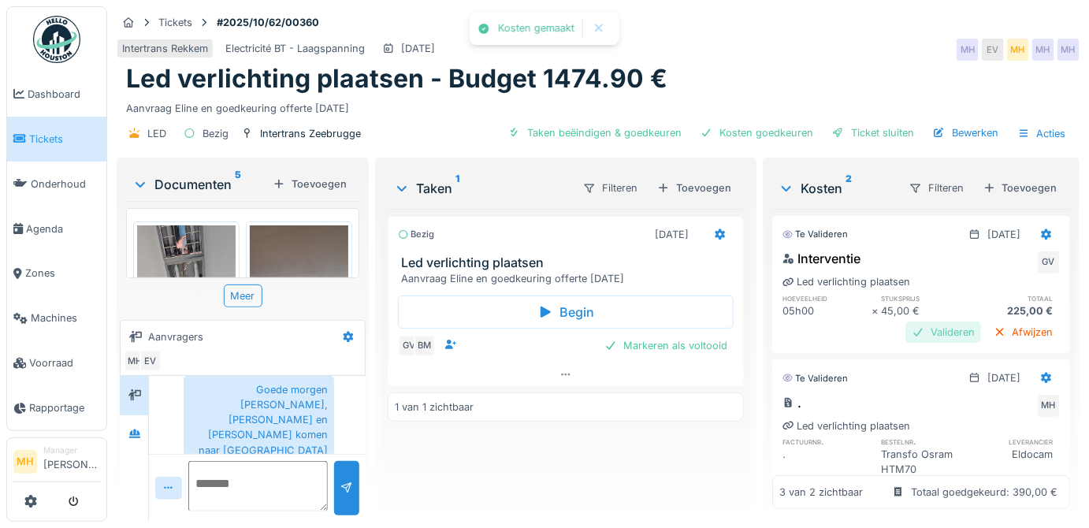
click at [918, 322] on div "Valideren" at bounding box center [944, 332] width 76 height 21
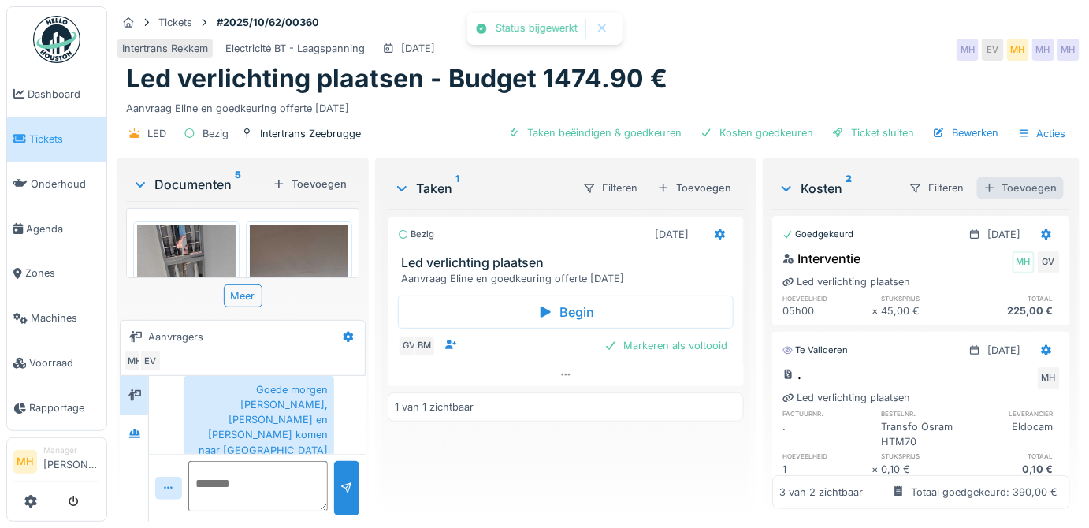
click at [994, 177] on div "Toevoegen" at bounding box center [1020, 187] width 87 height 21
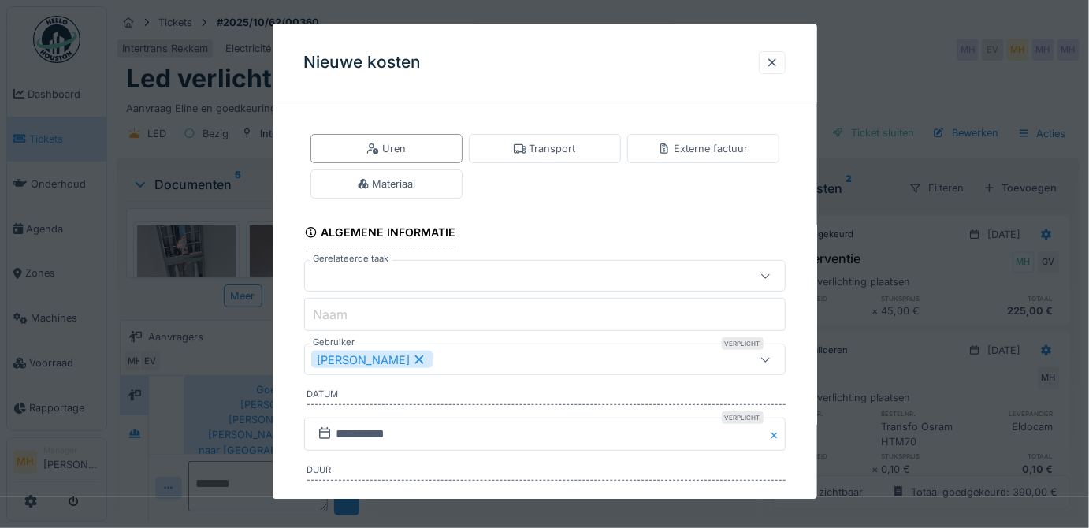
click at [370, 275] on div at bounding box center [515, 276] width 408 height 17
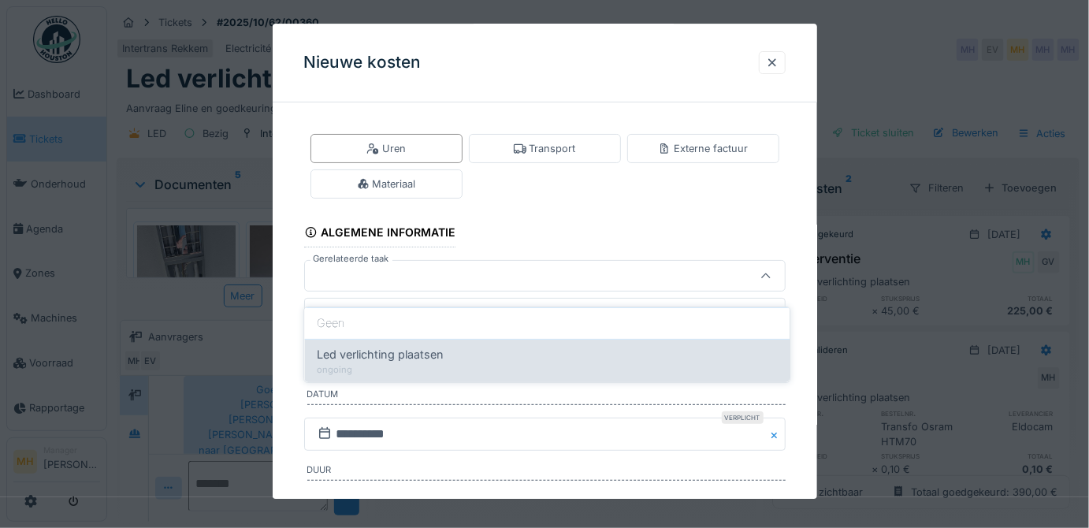
scroll to position [13, 0]
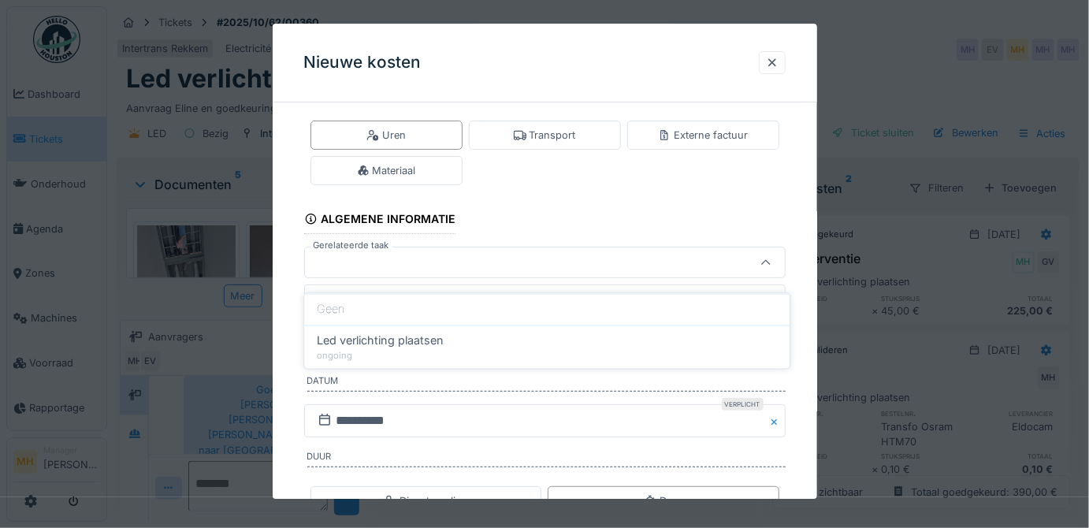
click at [370, 333] on span "Led verlichting plaatsen" at bounding box center [380, 341] width 127 height 17
type input "******"
click at [378, 348] on div "[PERSON_NAME]" at bounding box center [371, 346] width 121 height 17
click at [382, 346] on div "Gebruikers" at bounding box center [351, 346] width 80 height 17
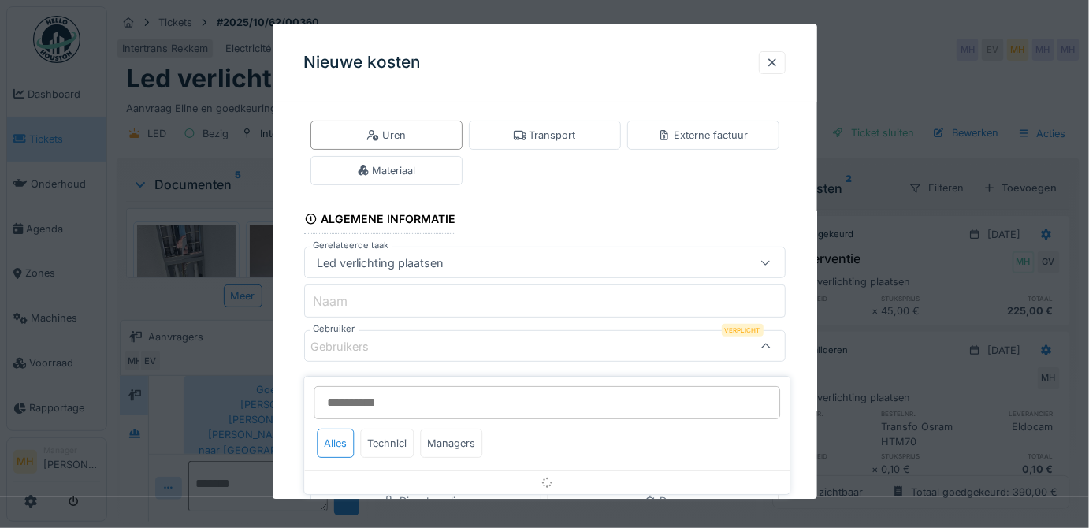
scroll to position [96, 0]
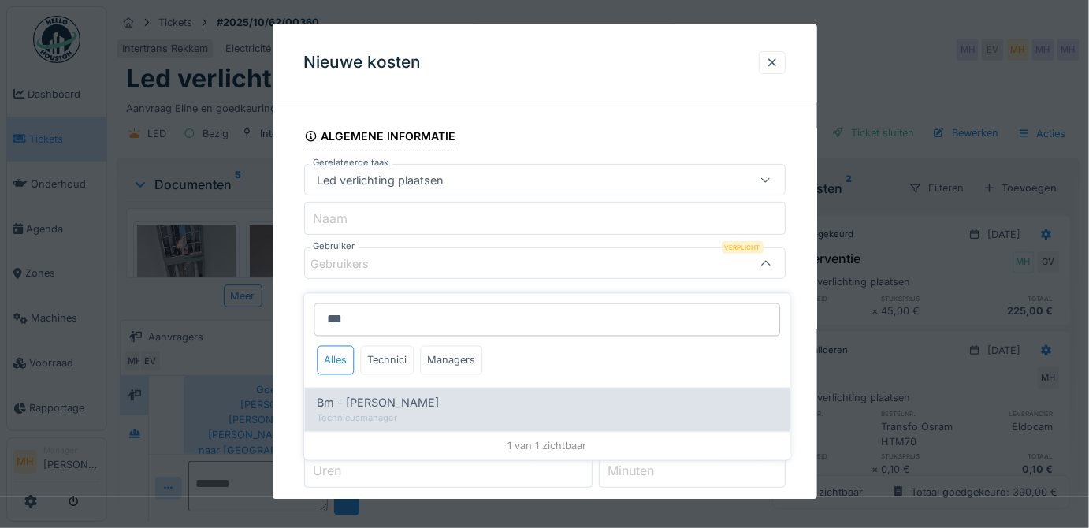
type input "**"
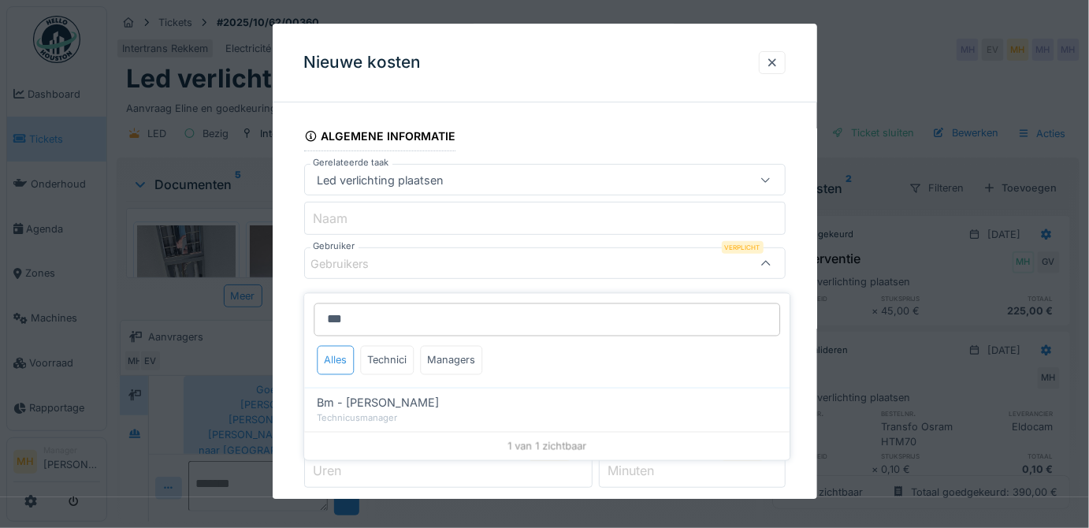
drag, startPoint x: 382, startPoint y: 388, endPoint x: 324, endPoint y: 339, distance: 76.1
click at [382, 395] on span "Bm - [PERSON_NAME]" at bounding box center [378, 403] width 122 height 17
type input "****"
drag, startPoint x: 279, startPoint y: 311, endPoint x: 325, endPoint y: 290, distance: 51.1
click at [278, 311] on div "**********" at bounding box center [545, 300] width 545 height 562
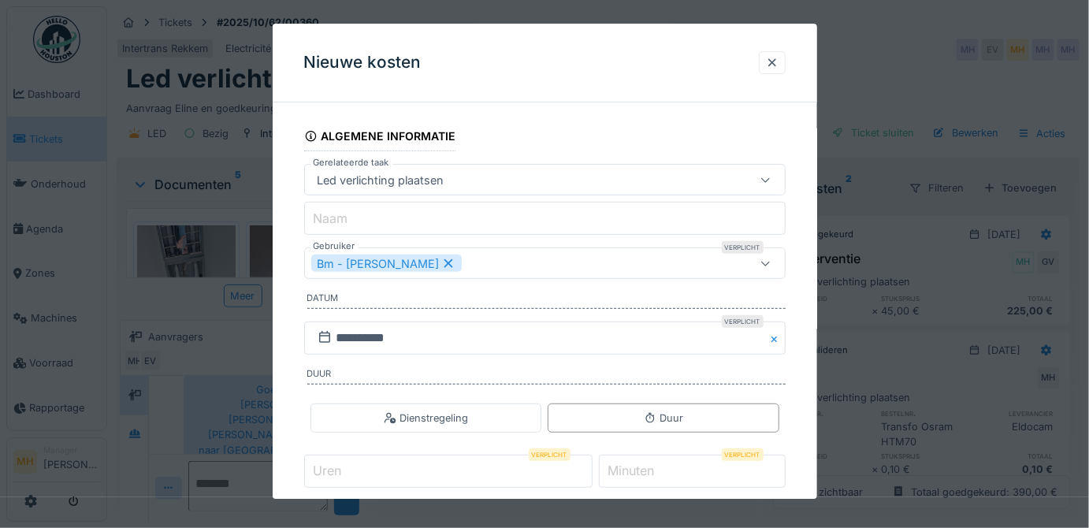
scroll to position [174, 0]
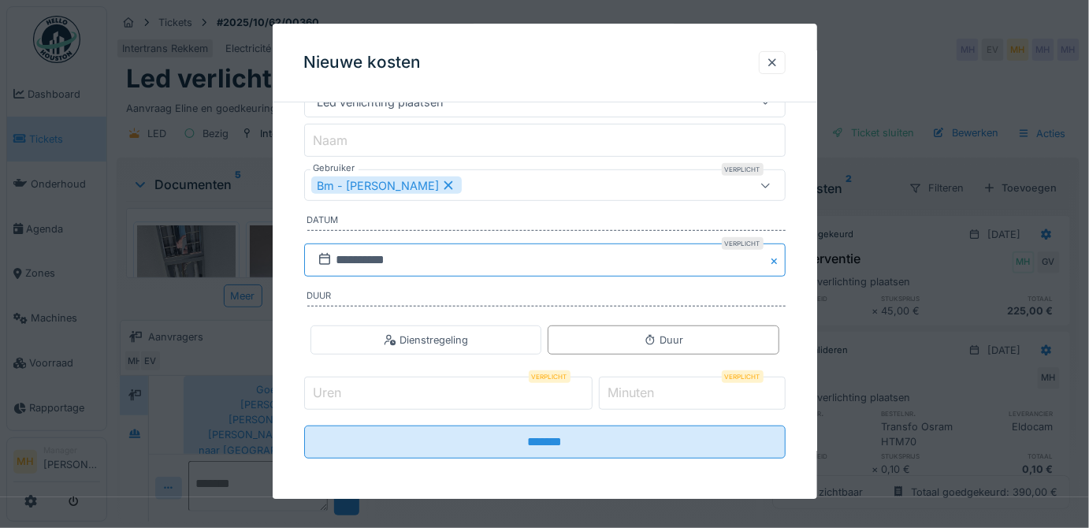
click at [352, 270] on input "**********" at bounding box center [545, 260] width 482 height 33
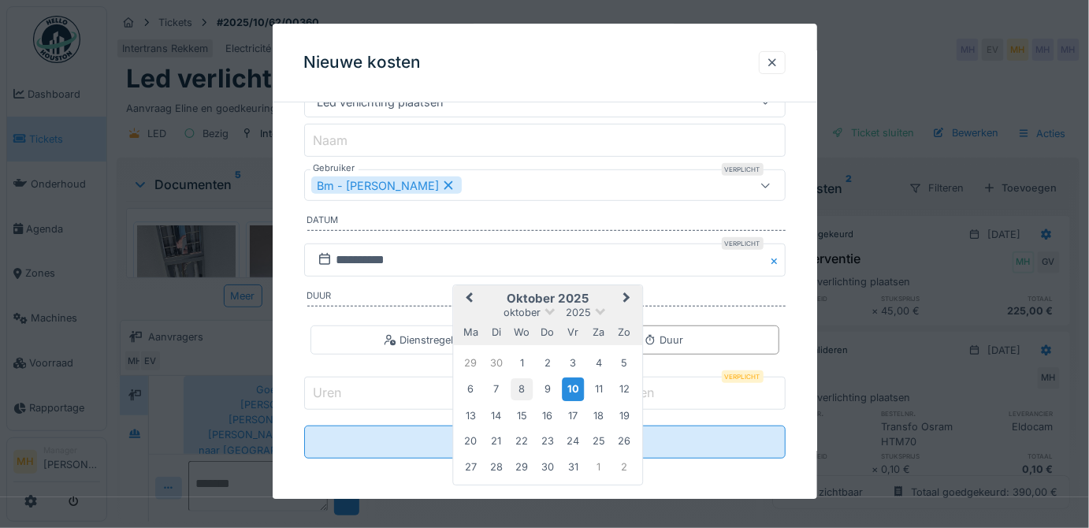
click at [519, 389] on div "8" at bounding box center [521, 389] width 21 height 21
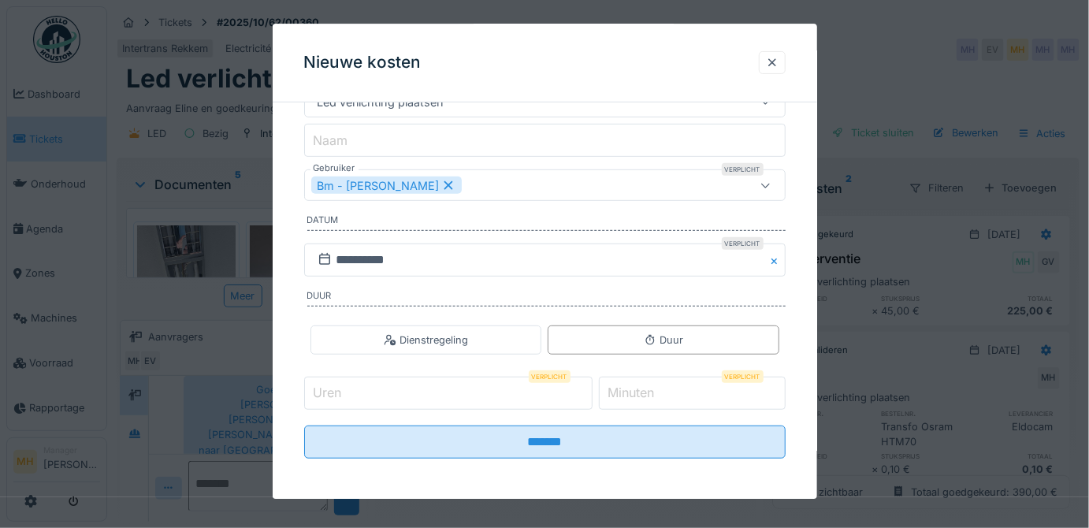
click at [357, 386] on input "Uren" at bounding box center [448, 393] width 288 height 33
type input "*"
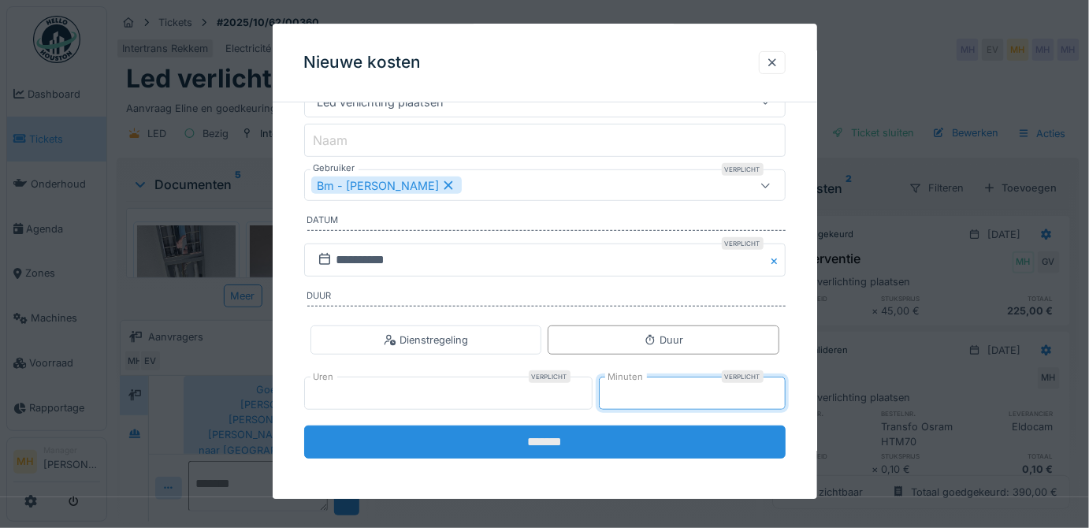
type input "**"
click at [453, 441] on input "*******" at bounding box center [545, 442] width 482 height 33
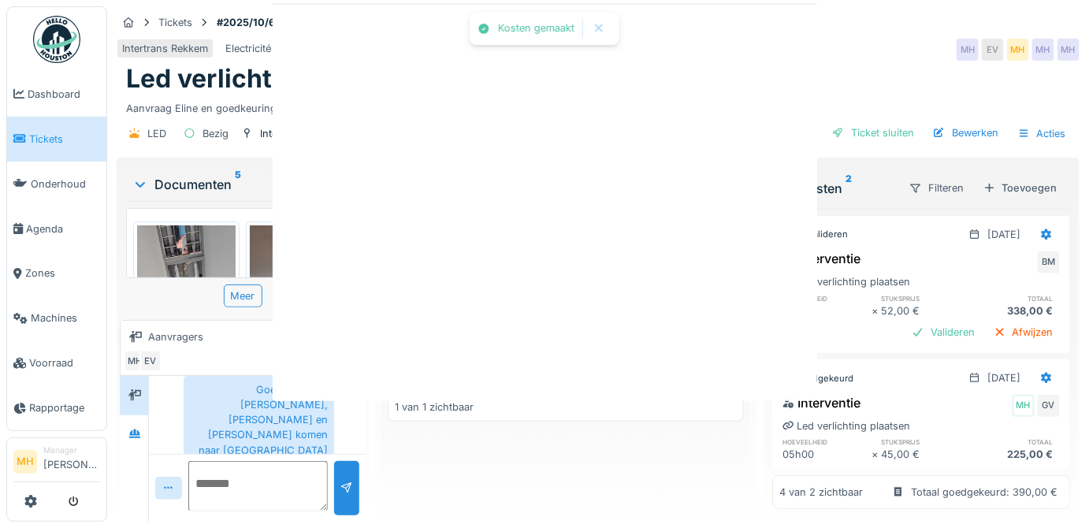
scroll to position [0, 0]
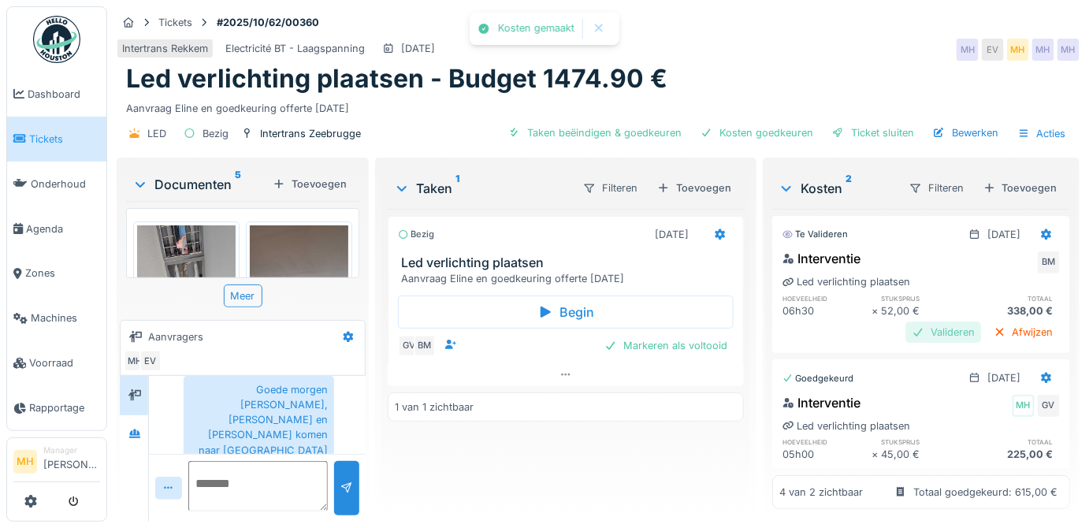
click at [927, 322] on div "Valideren" at bounding box center [944, 332] width 76 height 21
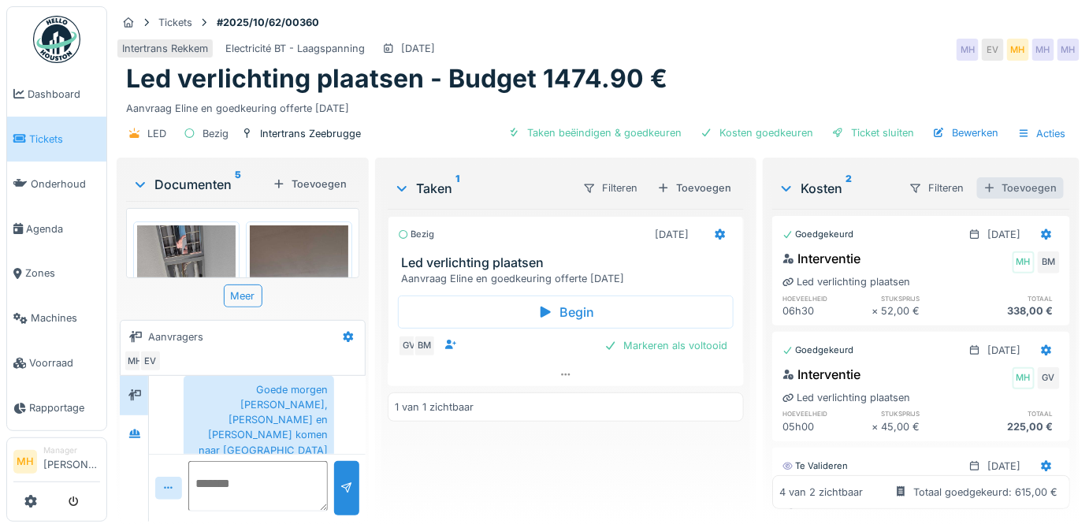
click at [1024, 188] on div "Toevoegen" at bounding box center [1020, 187] width 87 height 21
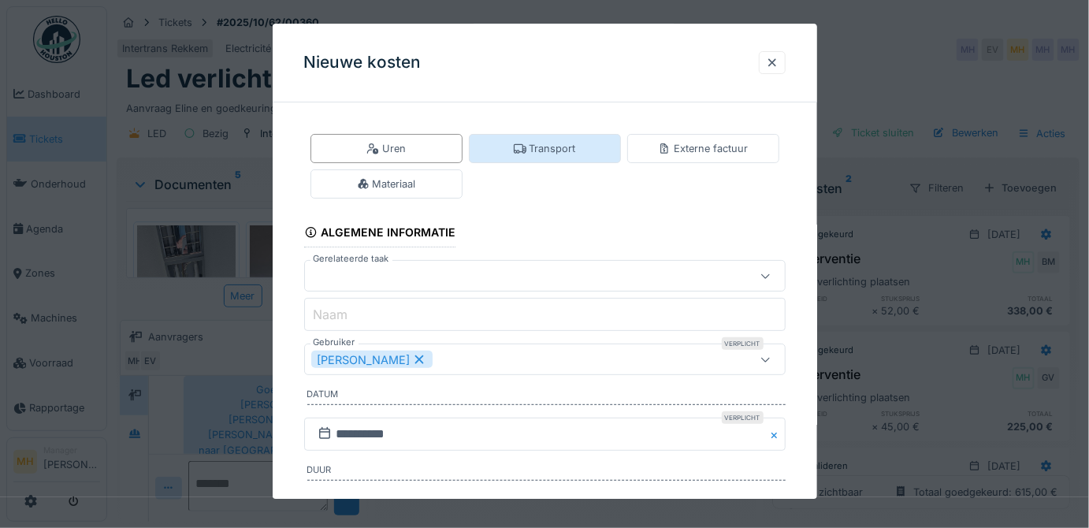
click at [537, 143] on div "Transport" at bounding box center [545, 148] width 62 height 15
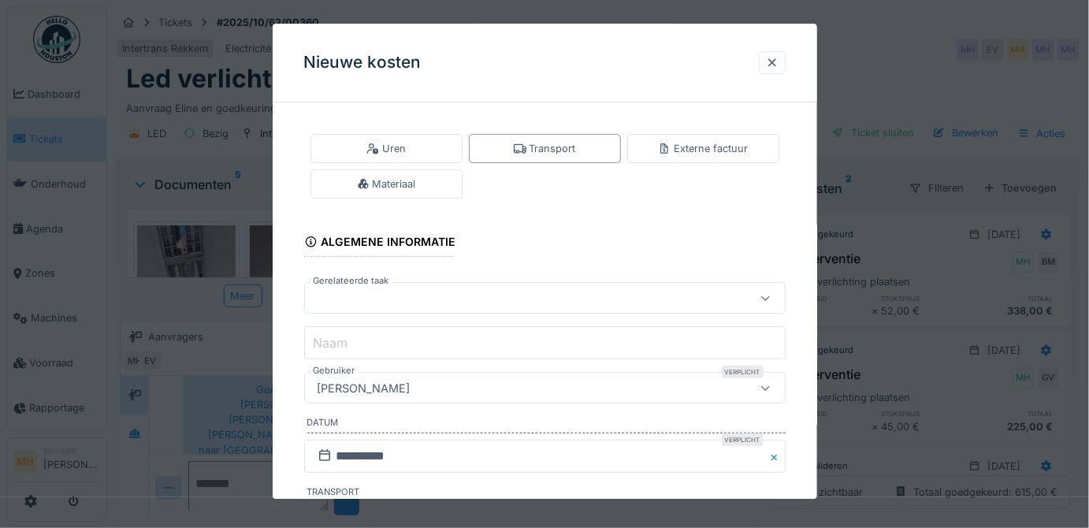
click at [381, 383] on div "[PERSON_NAME]" at bounding box center [364, 388] width 106 height 17
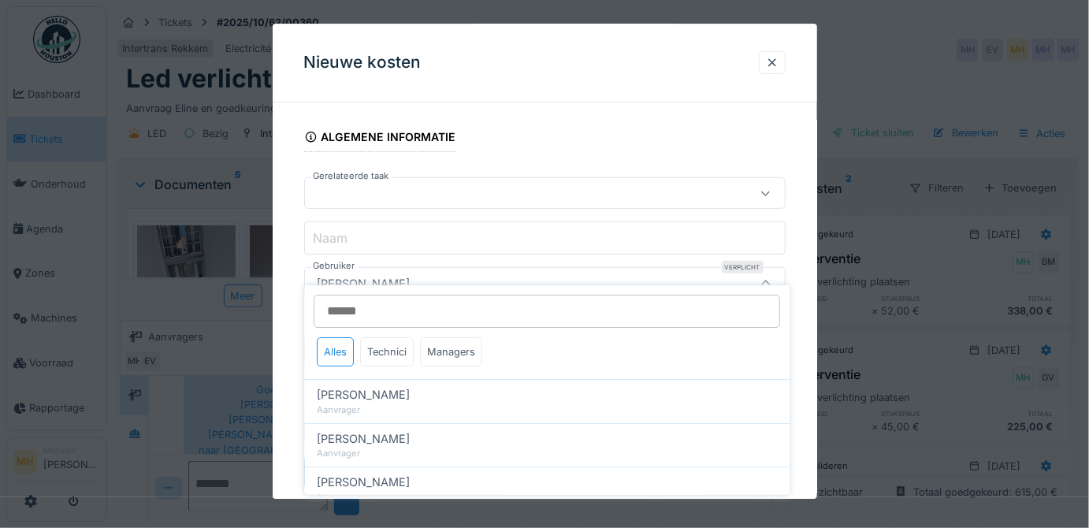
scroll to position [125, 0]
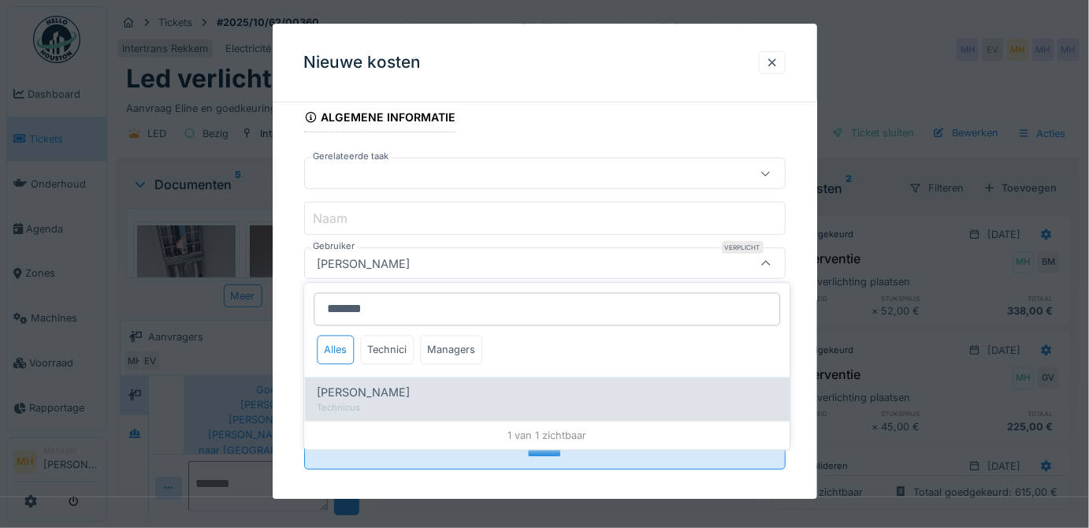
type input "*******"
click at [446, 396] on div "Gunther Van de vreken" at bounding box center [547, 393] width 460 height 17
type input "****"
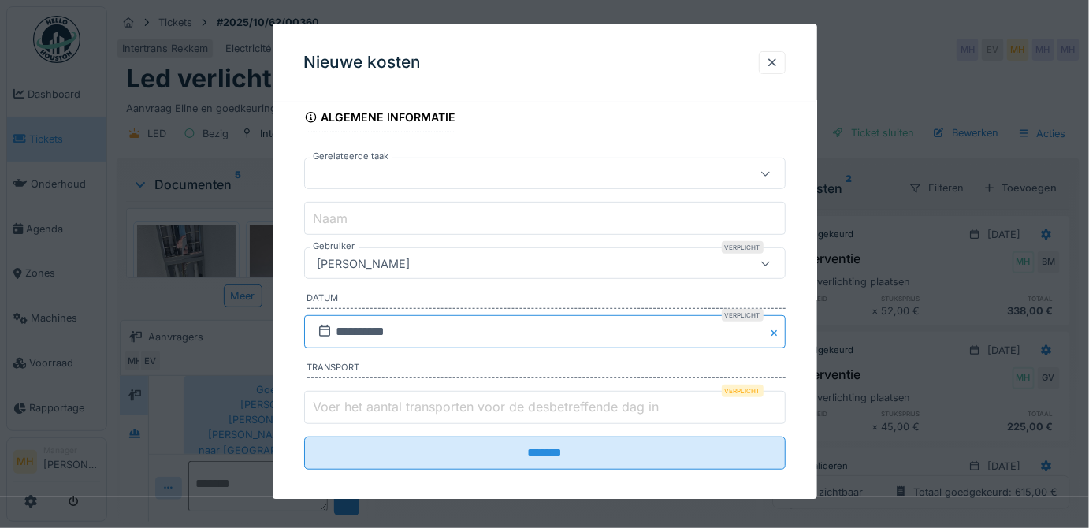
click at [366, 331] on input "**********" at bounding box center [545, 331] width 482 height 33
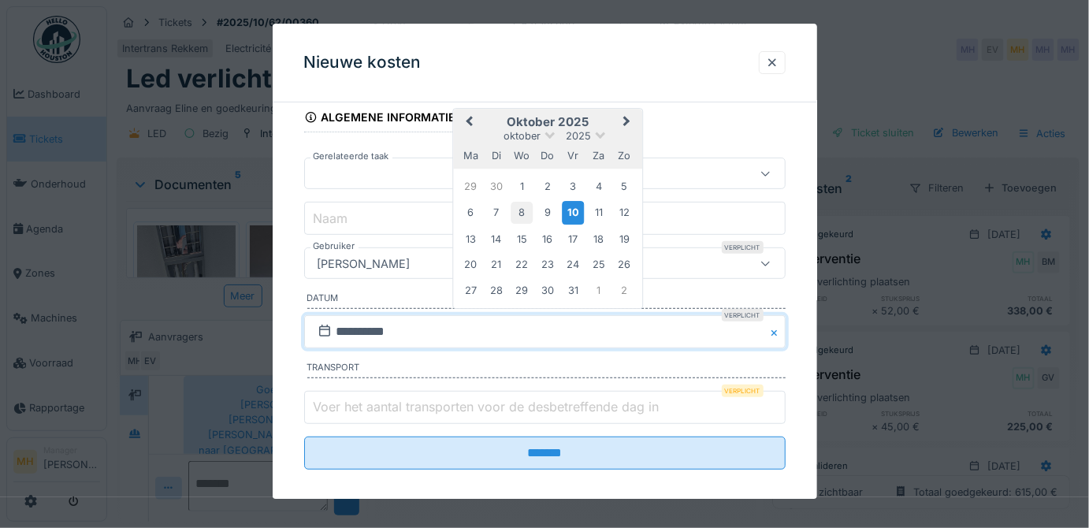
click at [523, 214] on div "8" at bounding box center [521, 213] width 21 height 21
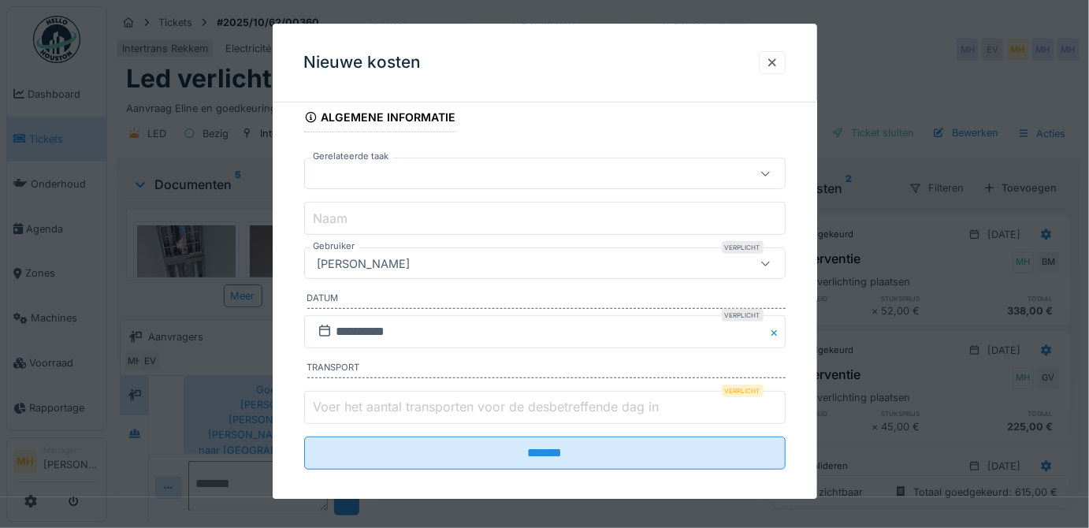
click at [379, 397] on label "Voer het aantal transporten voor de desbetreffende dag in" at bounding box center [487, 406] width 352 height 19
click at [379, 396] on input "Voer het aantal transporten voor de desbetreffende dag in" at bounding box center [545, 407] width 482 height 33
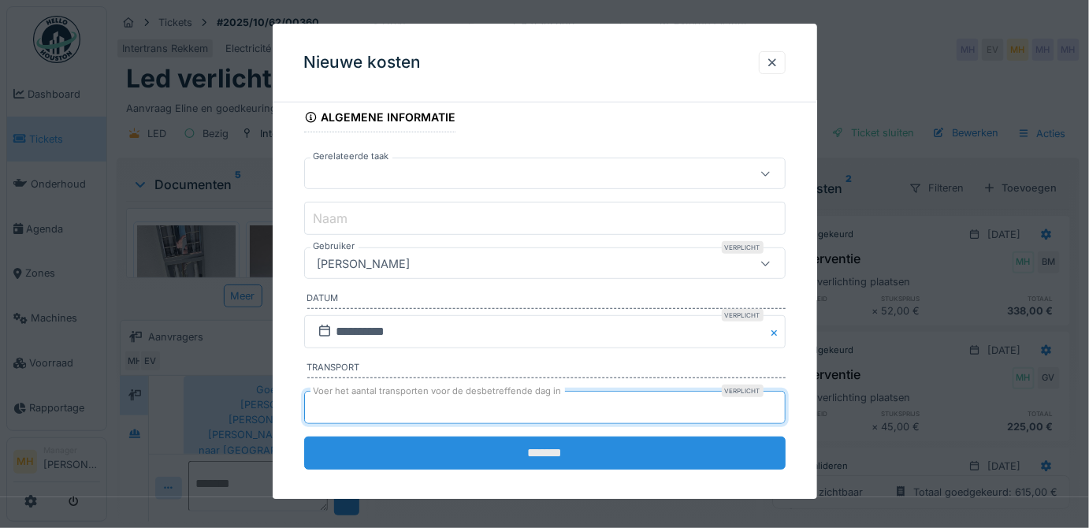
type input "*"
click at [574, 449] on input "*******" at bounding box center [545, 453] width 482 height 33
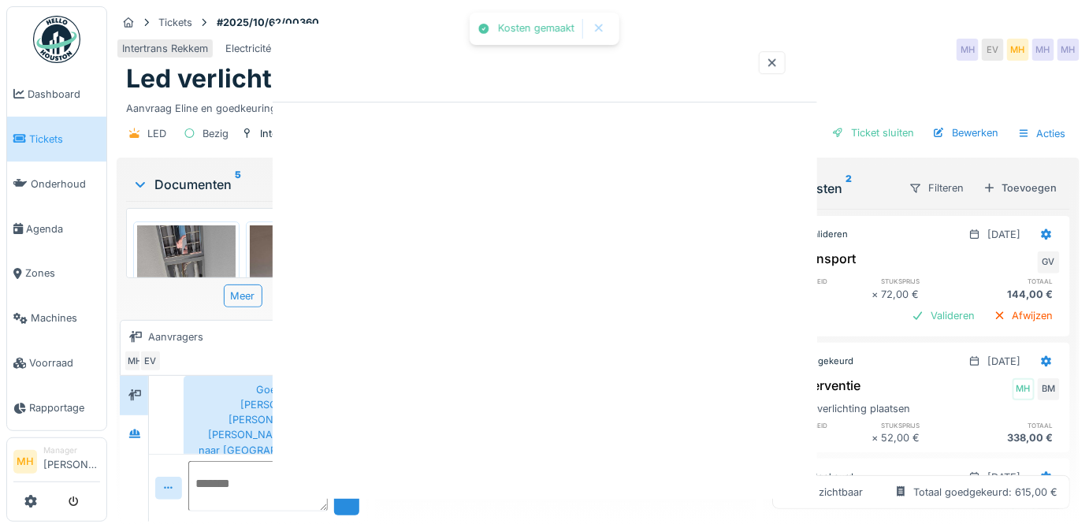
scroll to position [0, 0]
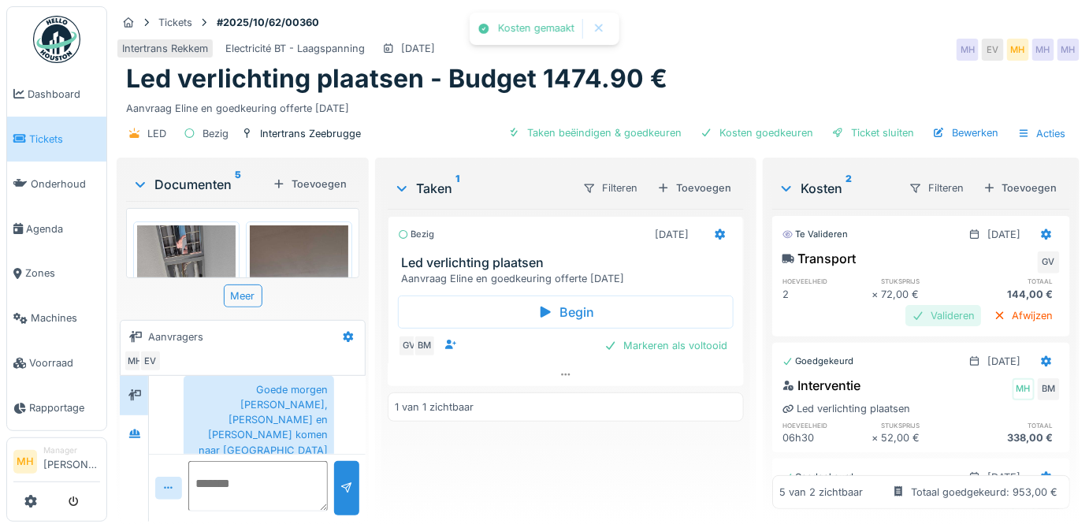
click at [931, 314] on div "Valideren" at bounding box center [944, 315] width 76 height 21
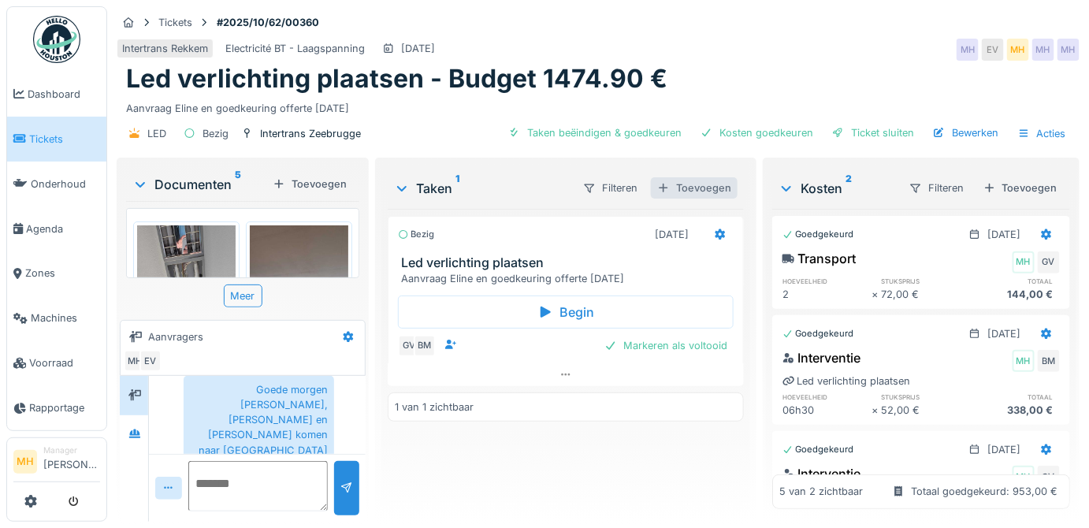
click at [691, 180] on div "Toevoegen" at bounding box center [694, 187] width 87 height 21
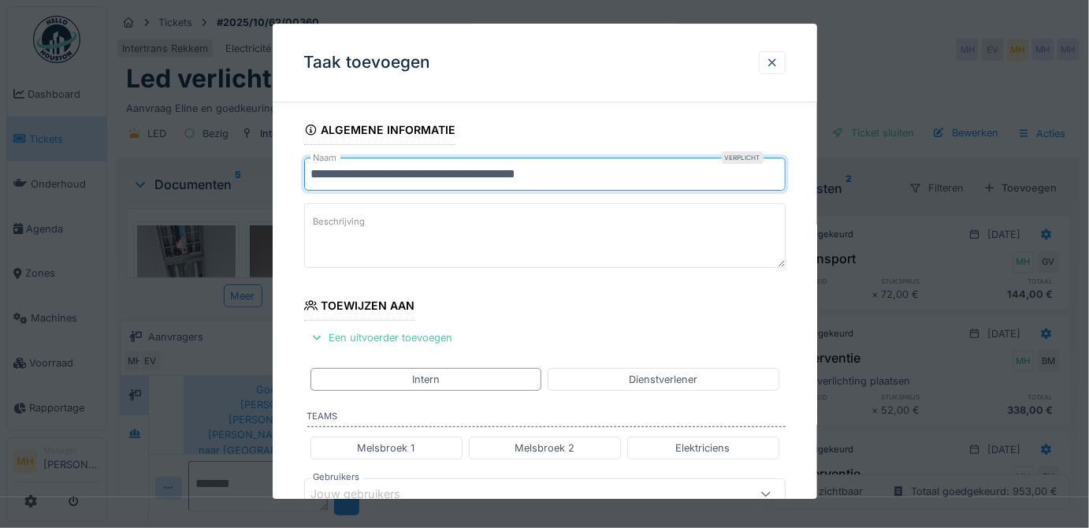
drag, startPoint x: 307, startPoint y: 171, endPoint x: 583, endPoint y: 169, distance: 276.6
click at [583, 169] on input "**********" at bounding box center [545, 174] width 482 height 33
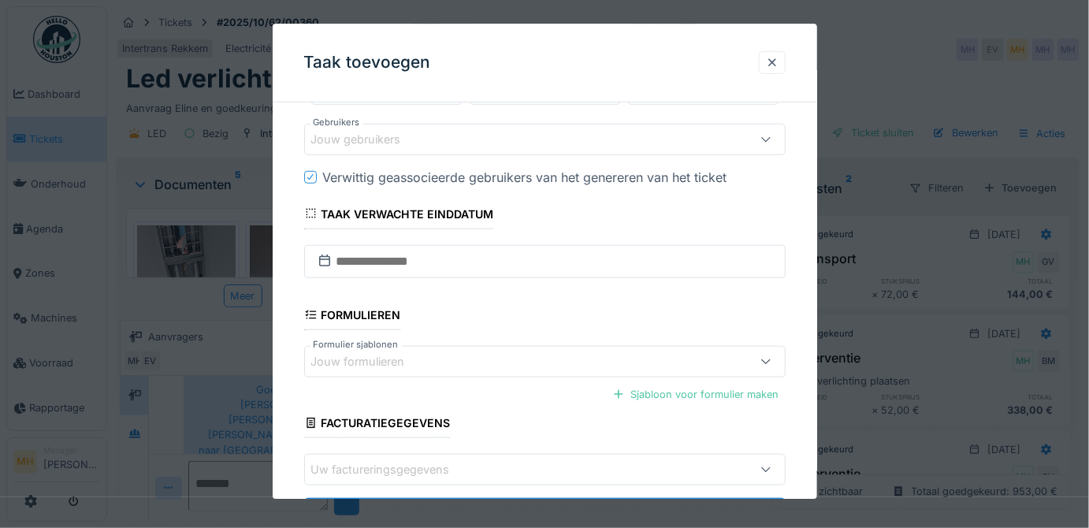
scroll to position [426, 0]
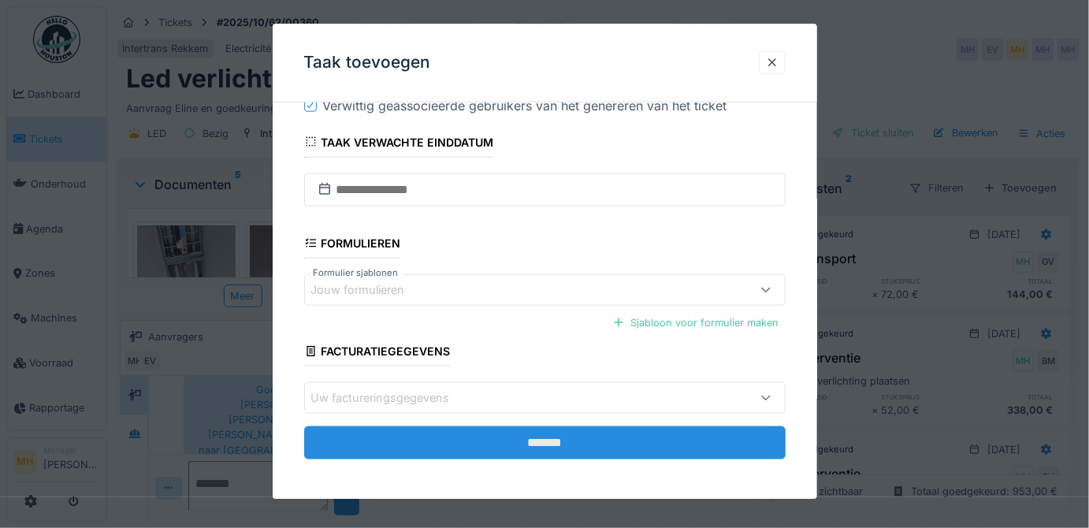
type input "**********"
click at [510, 435] on input "*******" at bounding box center [545, 442] width 482 height 33
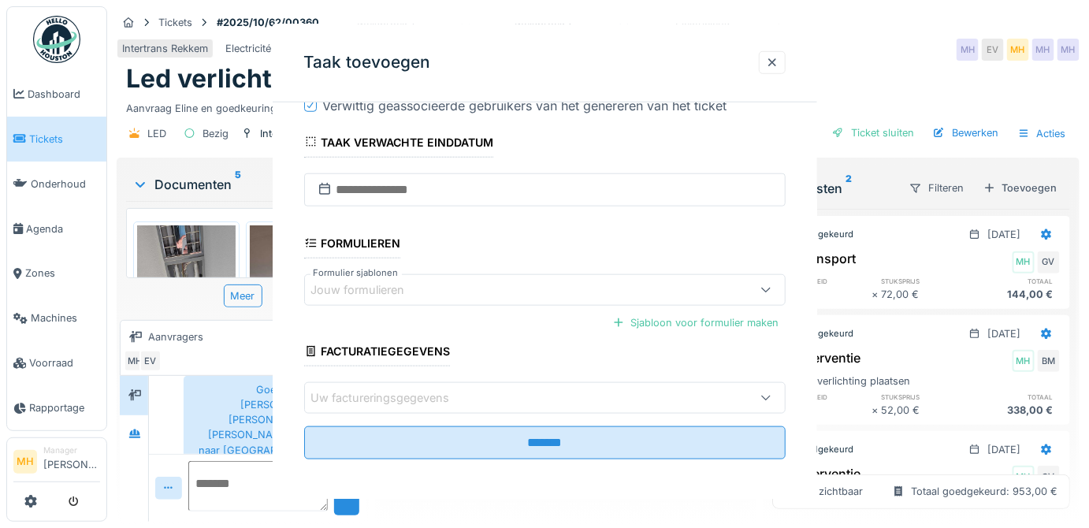
scroll to position [0, 0]
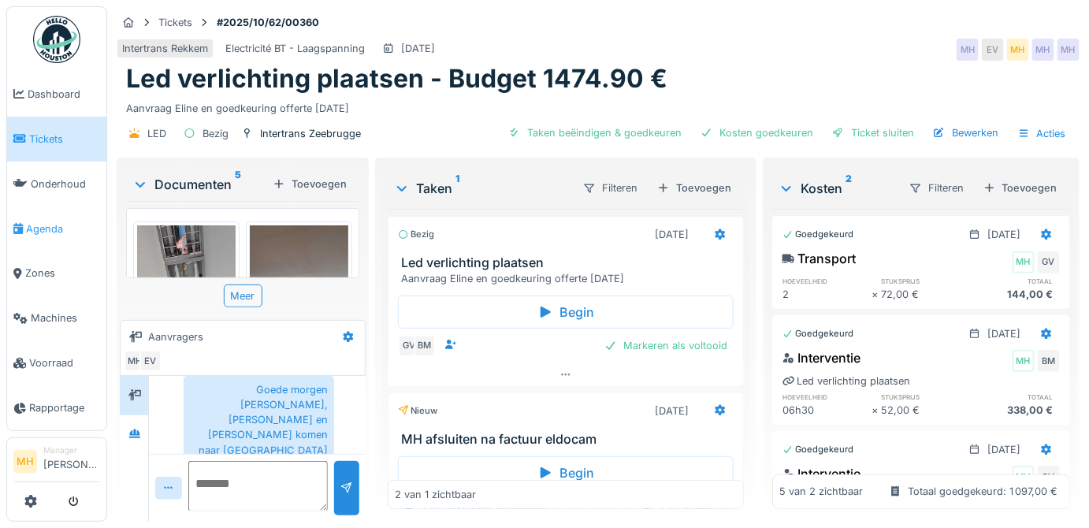
click at [51, 222] on span "Agenda" at bounding box center [63, 228] width 74 height 15
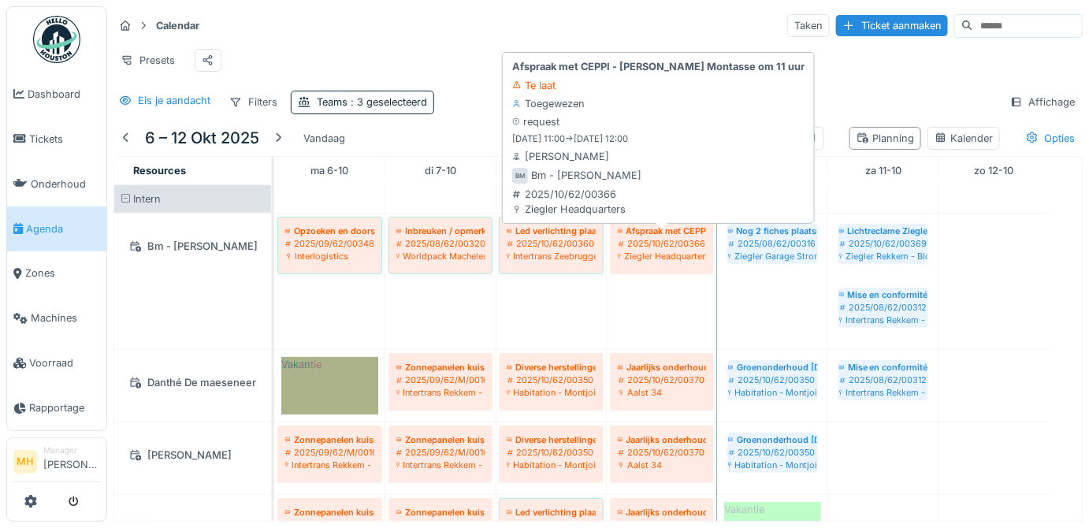
click at [668, 261] on div "Ziegler Headquarters" at bounding box center [662, 256] width 88 height 13
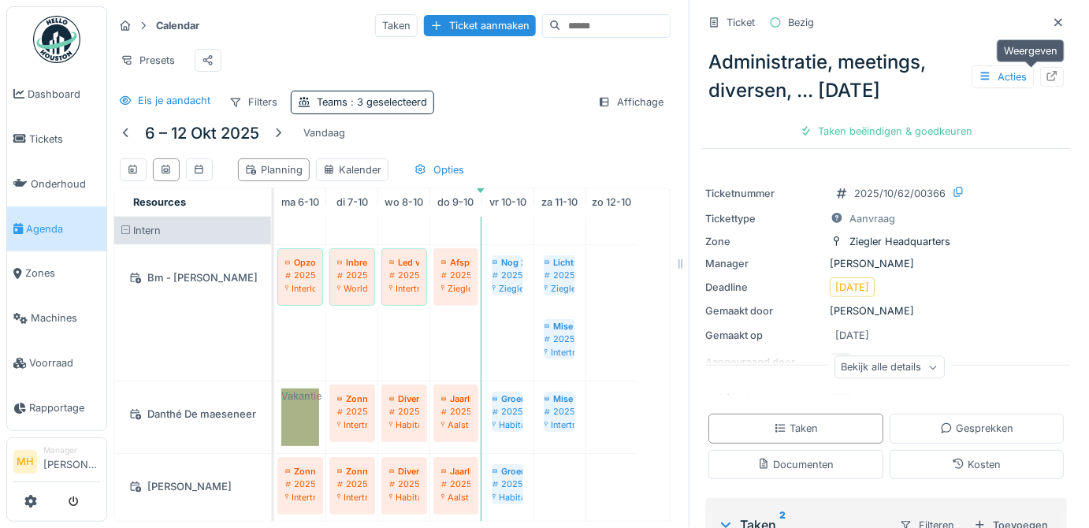
click at [1046, 78] on icon at bounding box center [1052, 76] width 13 height 10
click at [1052, 22] on icon at bounding box center [1058, 22] width 13 height 10
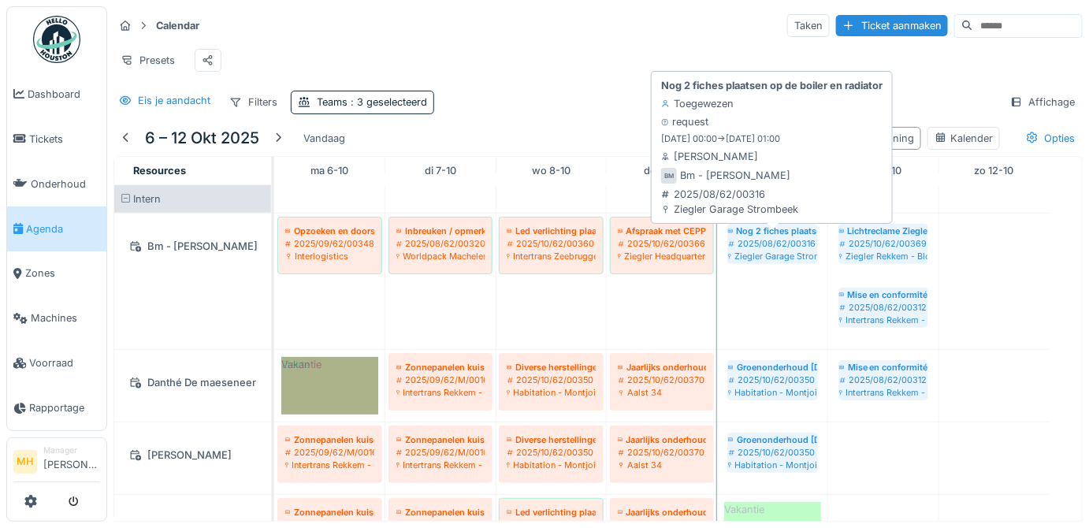
click at [770, 259] on div "Ziegler Garage Strombeek" at bounding box center [772, 256] width 89 height 13
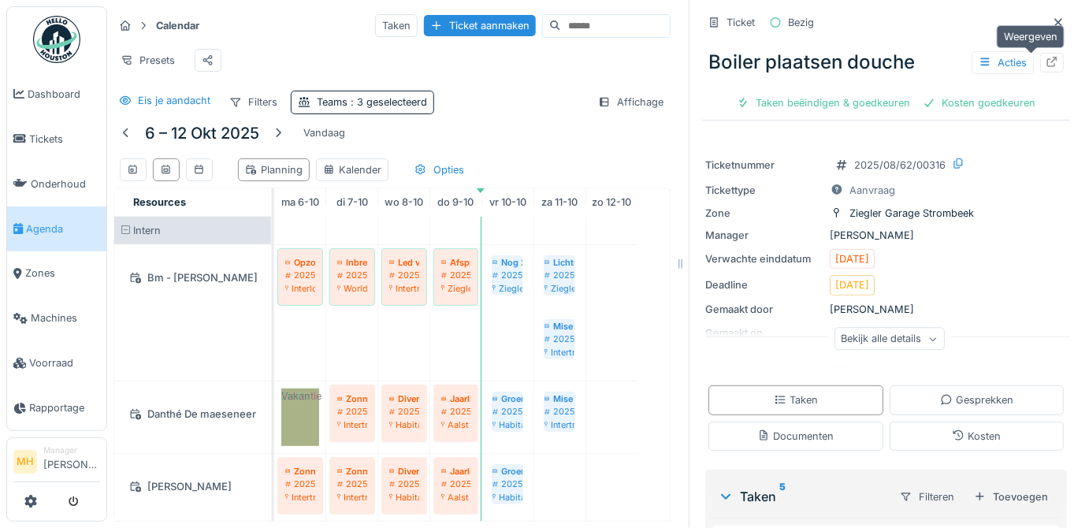
click at [1046, 58] on icon at bounding box center [1052, 62] width 13 height 10
click at [57, 135] on span "Tickets" at bounding box center [64, 139] width 71 height 15
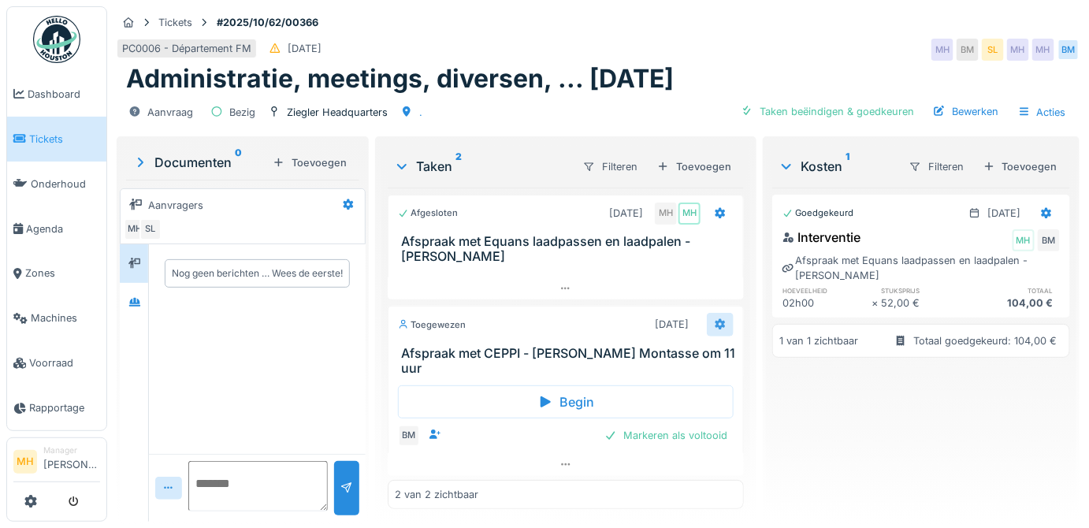
click at [714, 322] on icon at bounding box center [720, 324] width 13 height 10
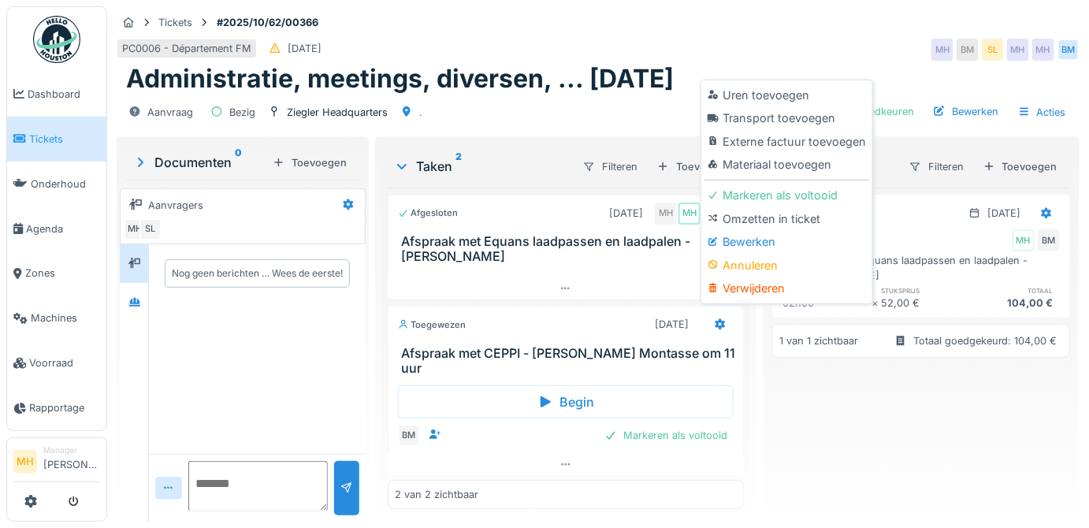
click at [764, 234] on div "Bewerken" at bounding box center [787, 242] width 165 height 24
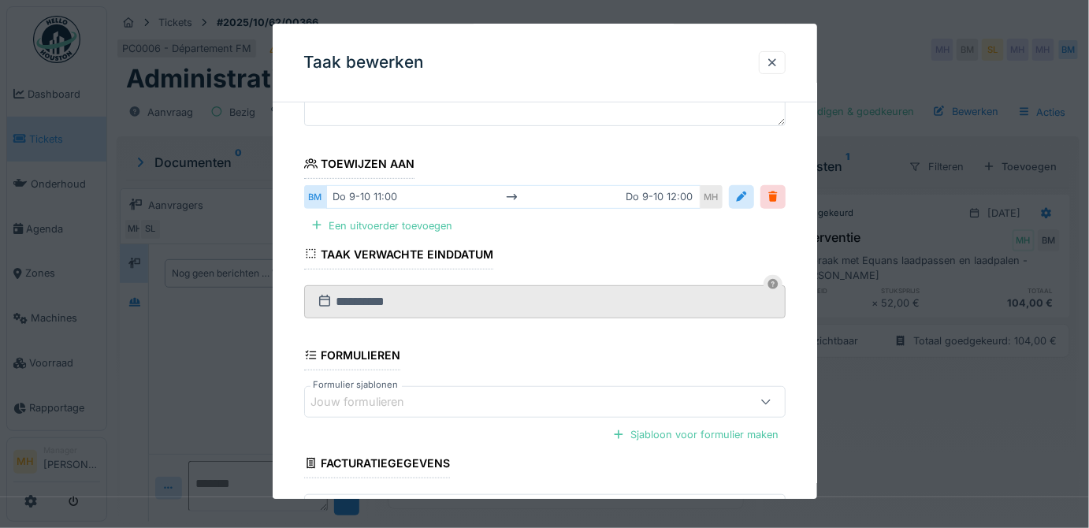
scroll to position [143, 0]
drag, startPoint x: 777, startPoint y: 59, endPoint x: 756, endPoint y: 101, distance: 46.9
click at [776, 60] on div at bounding box center [772, 62] width 13 height 15
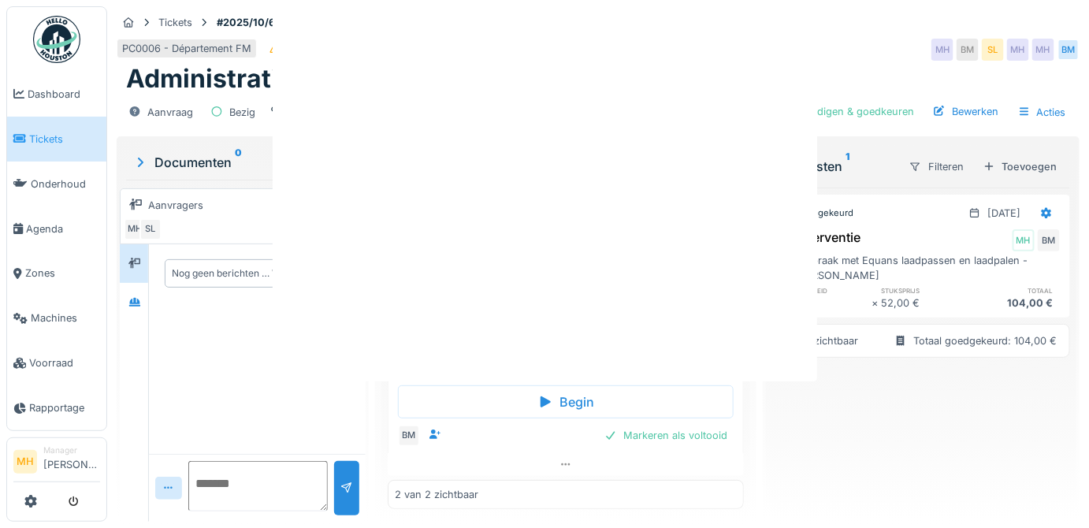
scroll to position [0, 0]
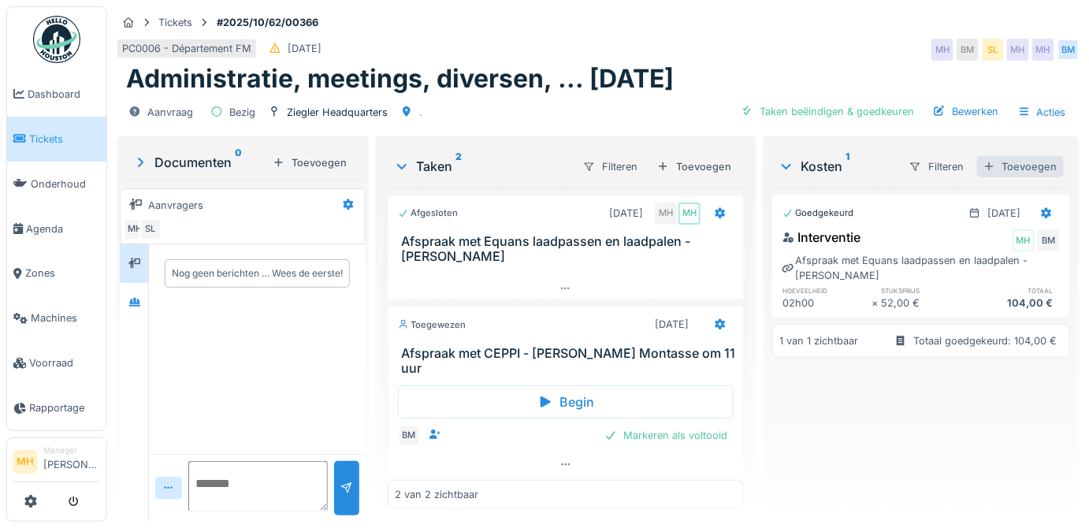
click at [1015, 168] on div "Toevoegen" at bounding box center [1020, 166] width 87 height 21
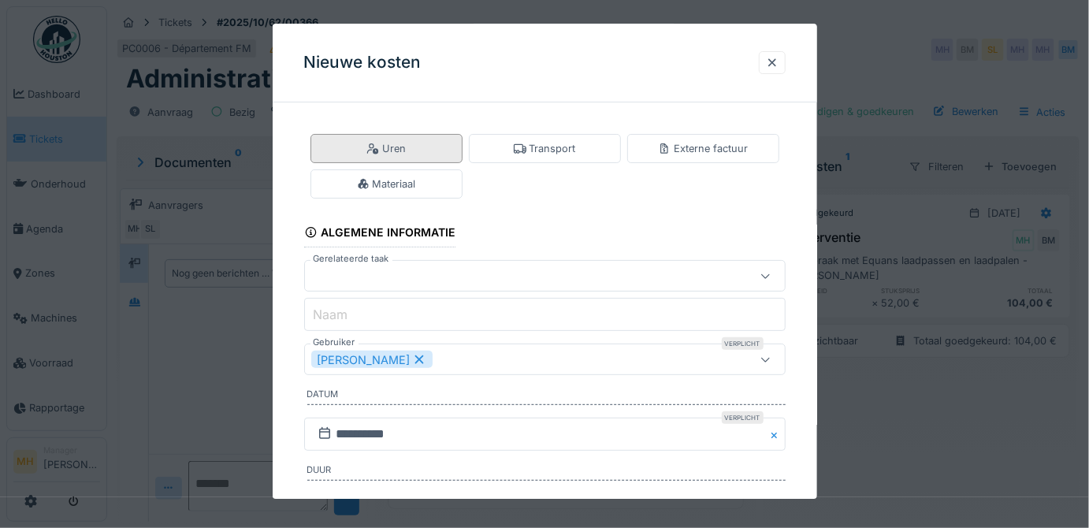
click at [407, 149] on div "Uren" at bounding box center [387, 148] width 152 height 29
click at [381, 270] on div at bounding box center [515, 276] width 408 height 17
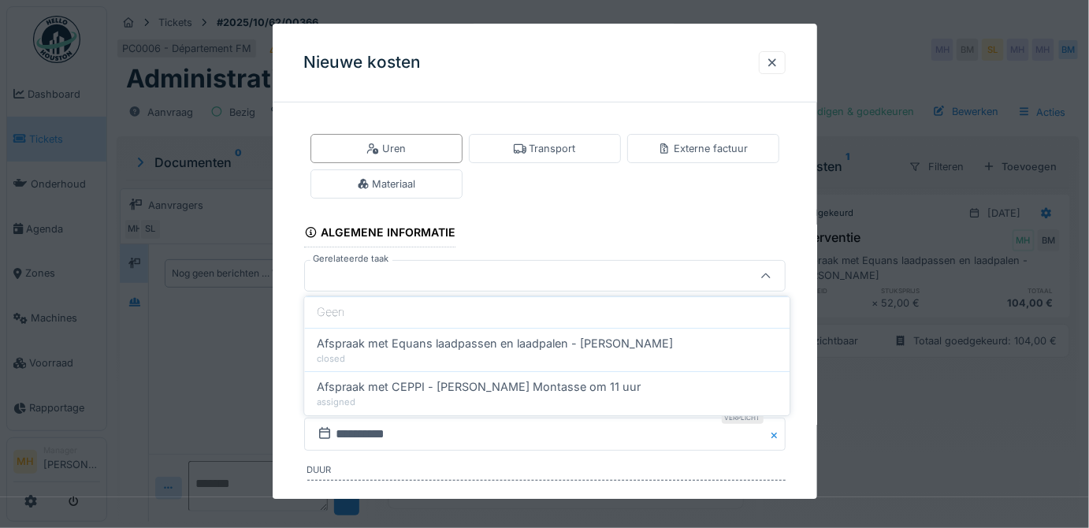
scroll to position [13, 0]
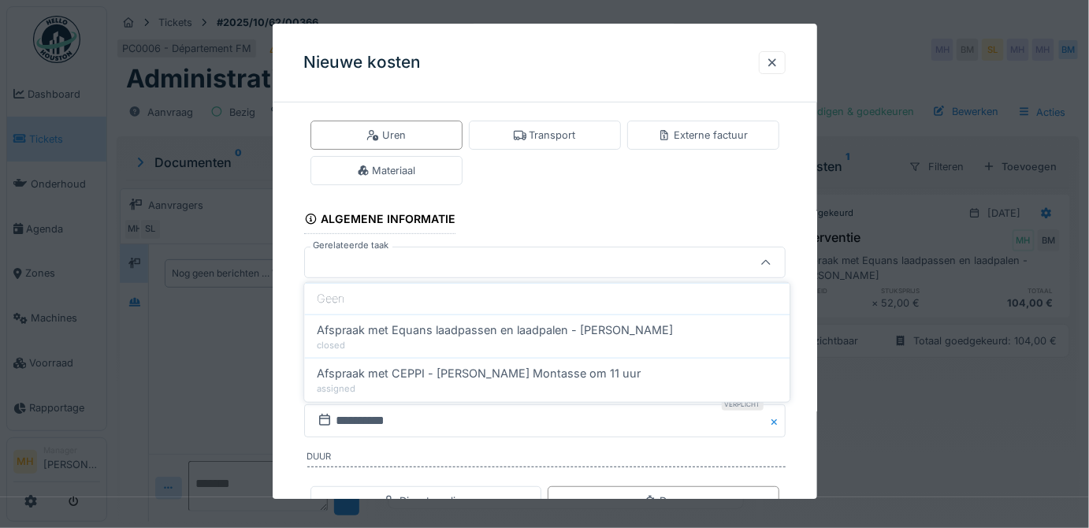
click at [418, 369] on span "Afspraak met CEPPI - Sébastien Comeau Montasse om 11 uur" at bounding box center [479, 373] width 324 height 17
type input "******"
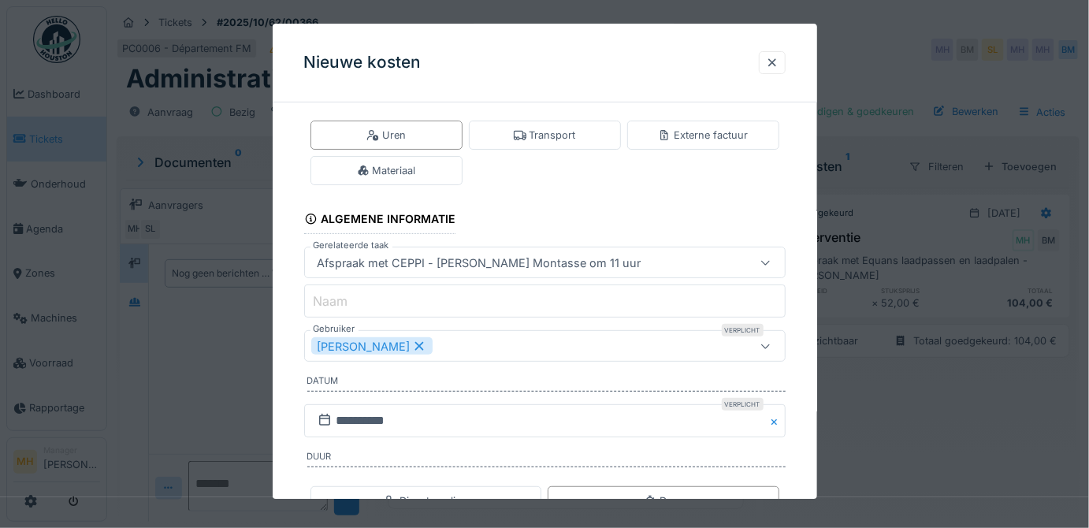
click at [426, 345] on icon at bounding box center [419, 345] width 14 height 11
click at [399, 342] on div "Gebruikers" at bounding box center [515, 346] width 408 height 17
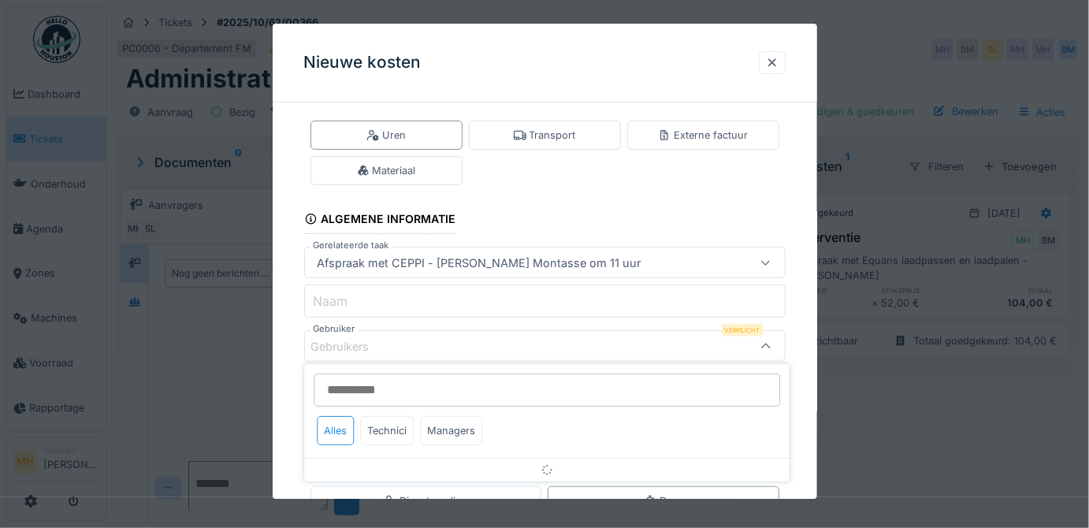
scroll to position [96, 0]
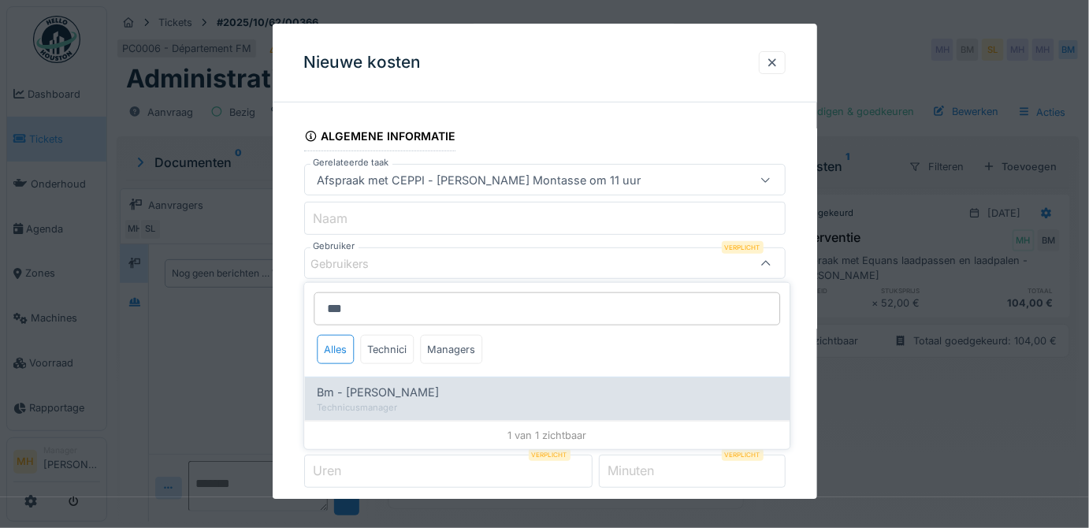
type input "**"
click at [407, 397] on span "Bm - [PERSON_NAME]" at bounding box center [378, 392] width 122 height 17
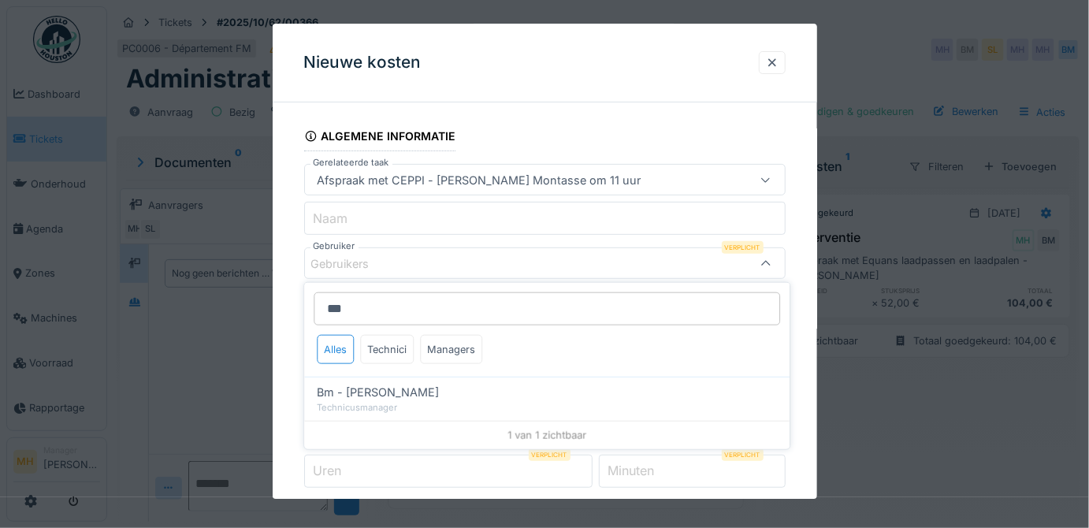
type input "****"
click at [813, 384] on div "**********" at bounding box center [545, 300] width 545 height 562
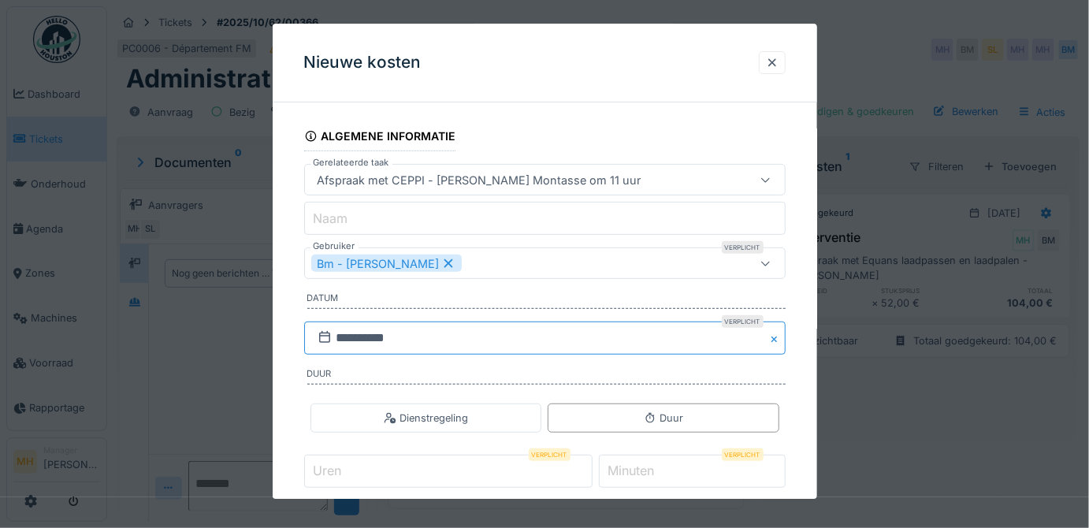
click at [424, 337] on input "**********" at bounding box center [545, 338] width 482 height 33
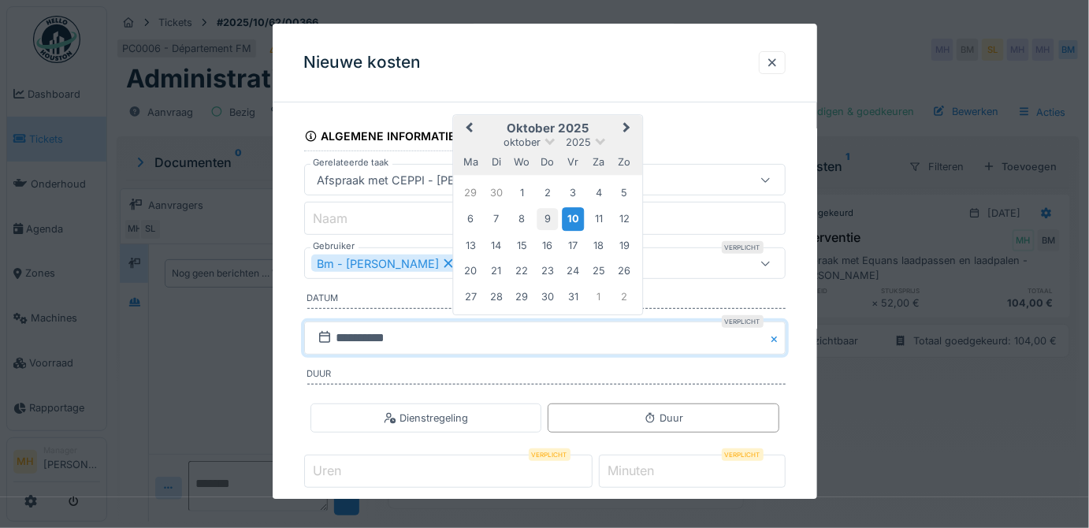
click at [545, 215] on div "9" at bounding box center [547, 219] width 21 height 21
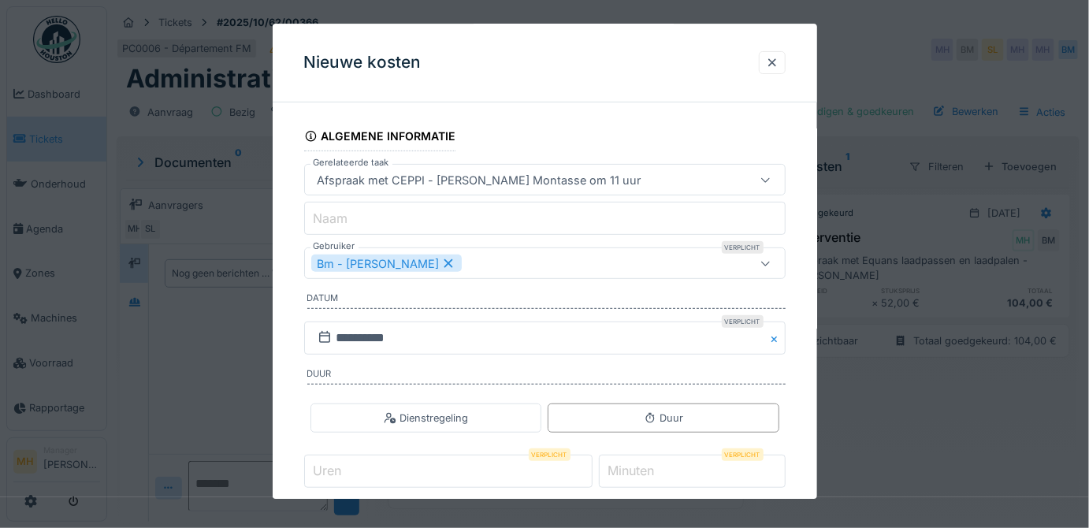
click at [377, 460] on input "Uren" at bounding box center [448, 471] width 288 height 33
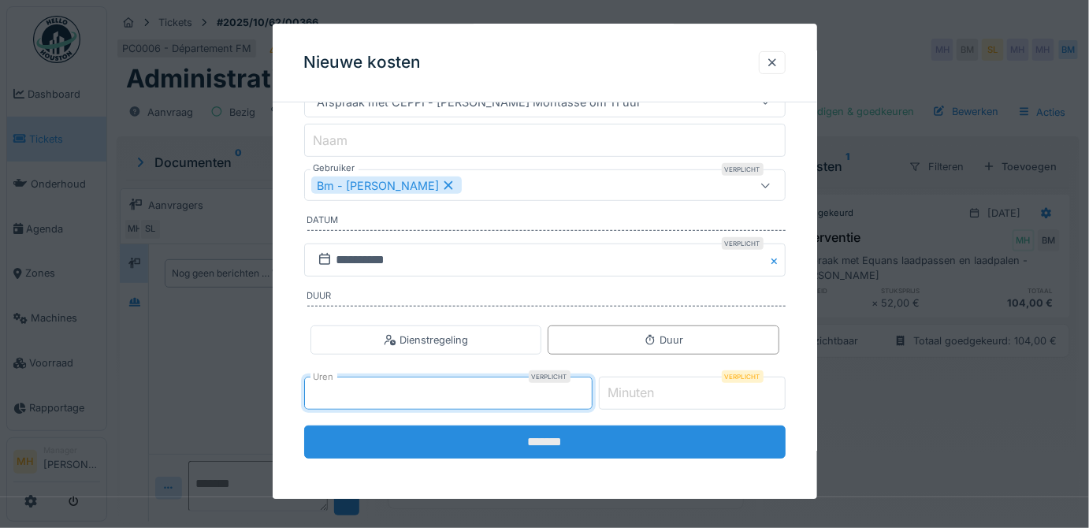
type input "*"
click at [584, 439] on input "*******" at bounding box center [545, 442] width 482 height 33
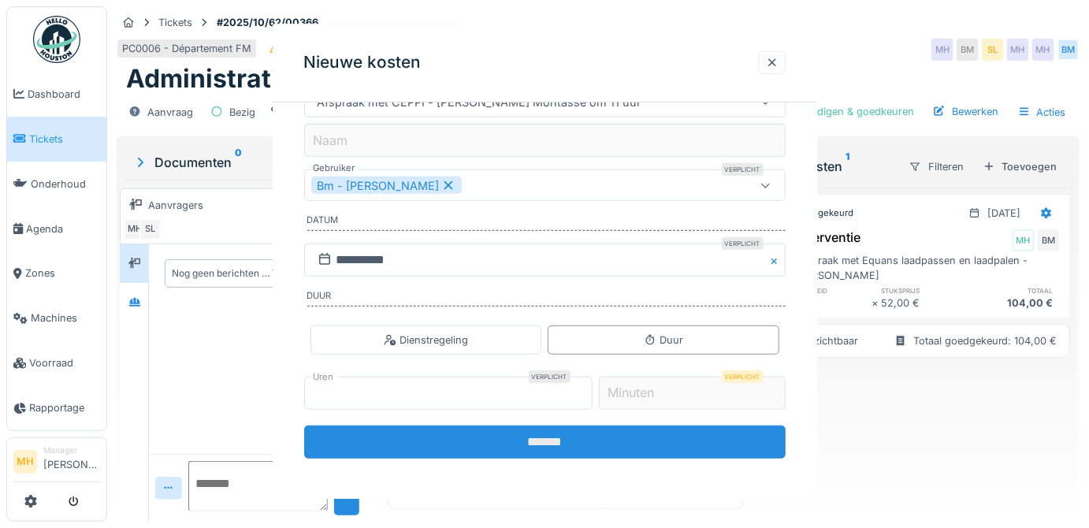
scroll to position [0, 0]
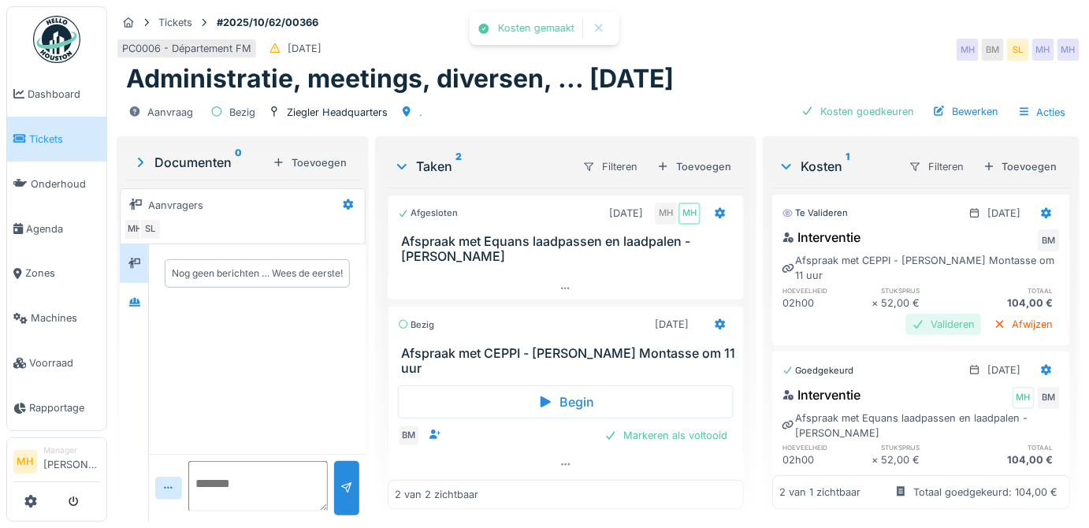
click at [921, 324] on div "Valideren" at bounding box center [944, 324] width 76 height 21
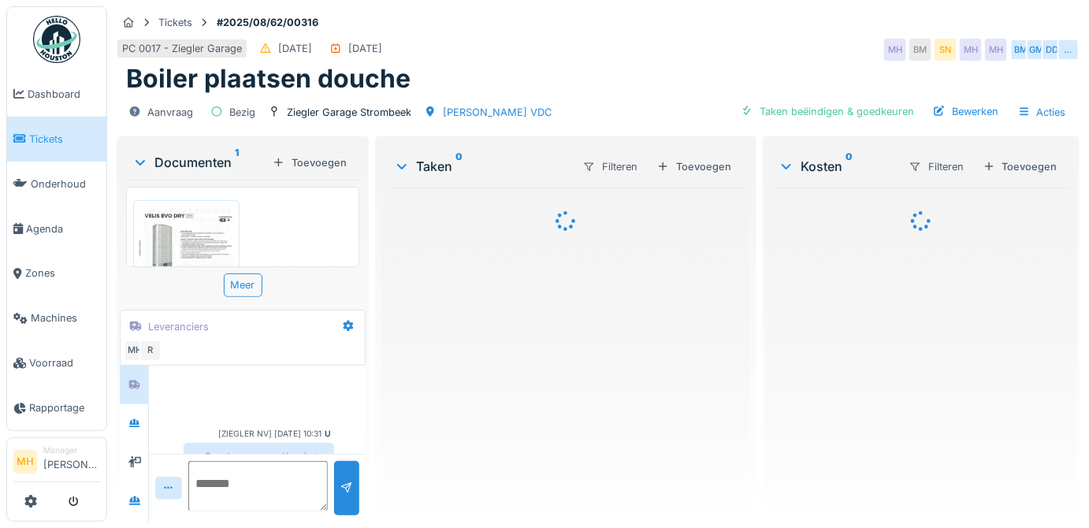
scroll to position [143, 0]
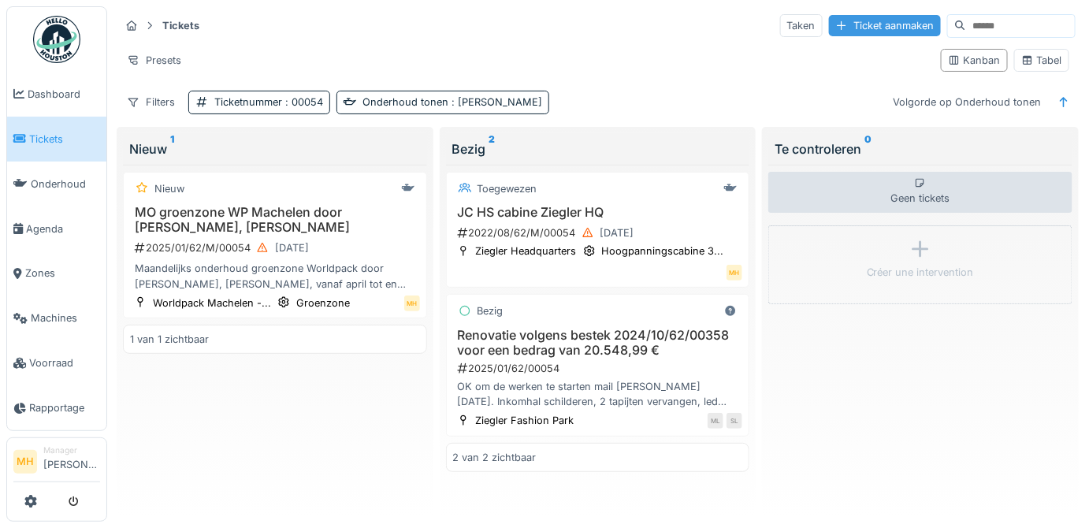
click at [841, 26] on div "Ticket aanmaken" at bounding box center [885, 25] width 112 height 21
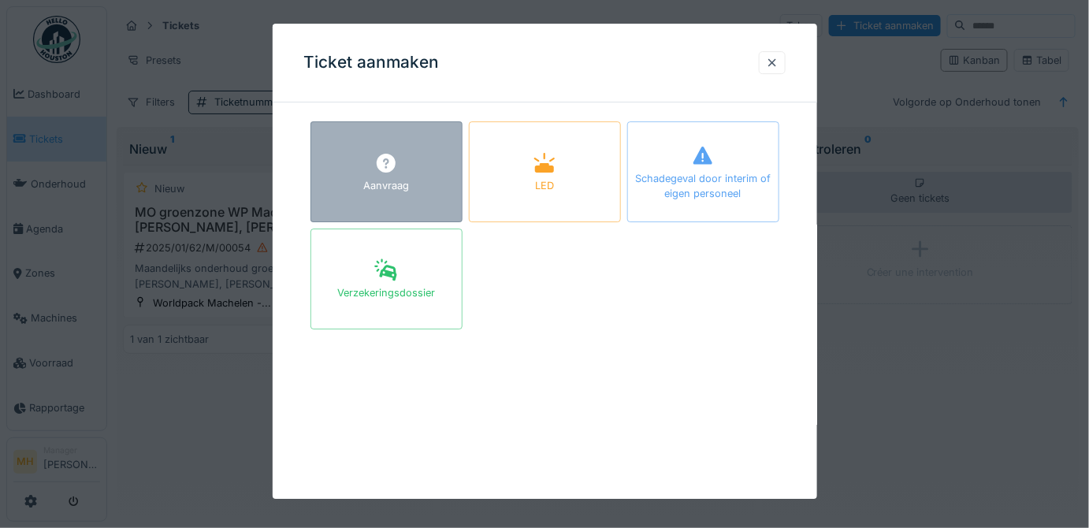
click at [407, 179] on div "Aanvraag" at bounding box center [386, 186] width 46 height 15
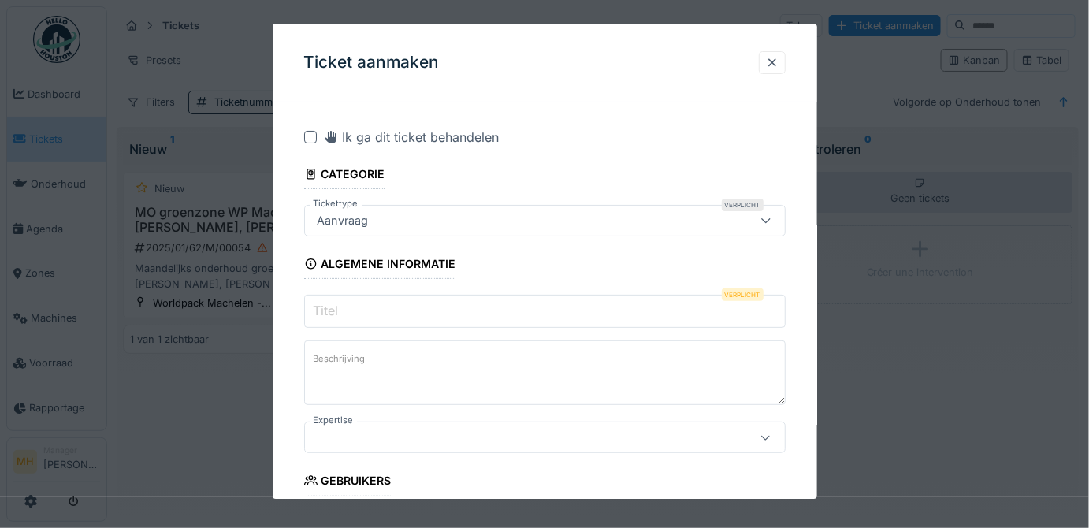
click at [366, 355] on label "Beschrijving" at bounding box center [340, 360] width 58 height 20
click at [366, 355] on textarea "Beschrijving" at bounding box center [545, 372] width 482 height 65
click at [354, 305] on input "Titel" at bounding box center [545, 311] width 482 height 33
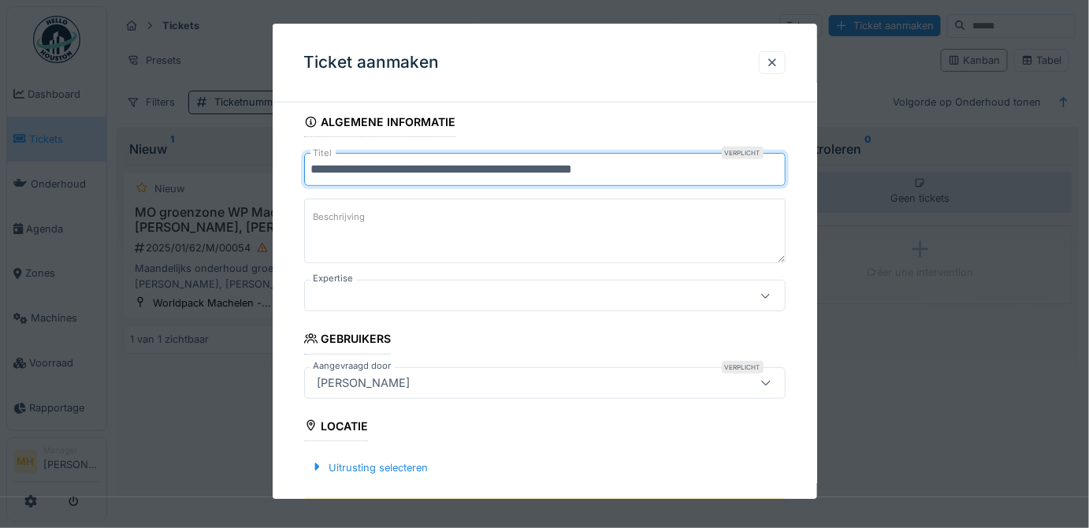
scroll to position [143, 0]
type input "**********"
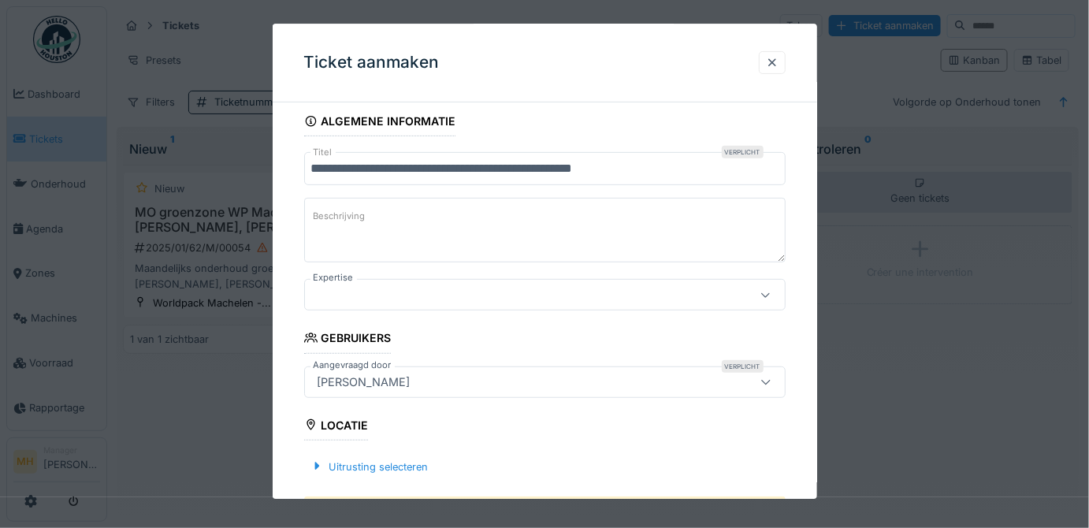
click at [382, 379] on div "[PERSON_NAME]" at bounding box center [364, 382] width 106 height 17
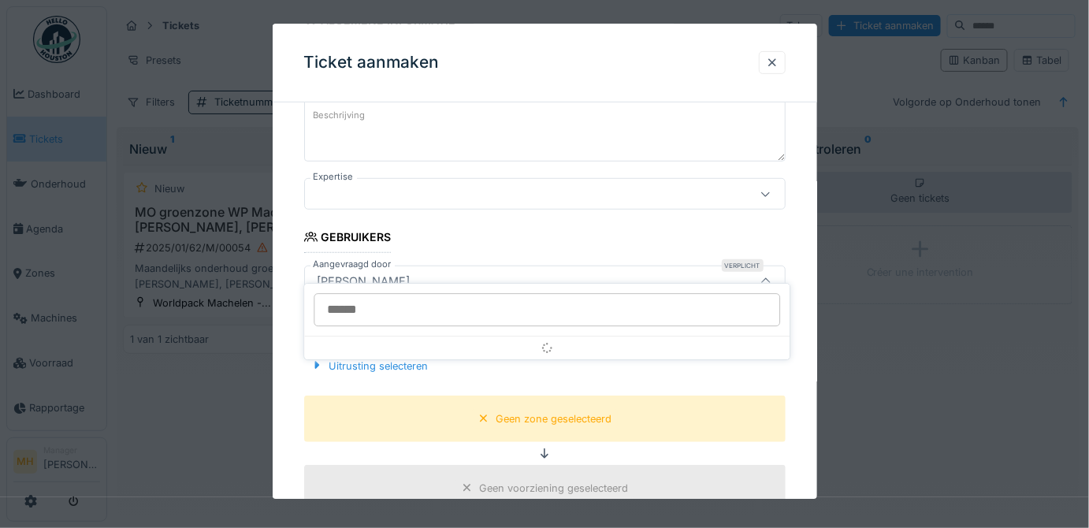
scroll to position [262, 0]
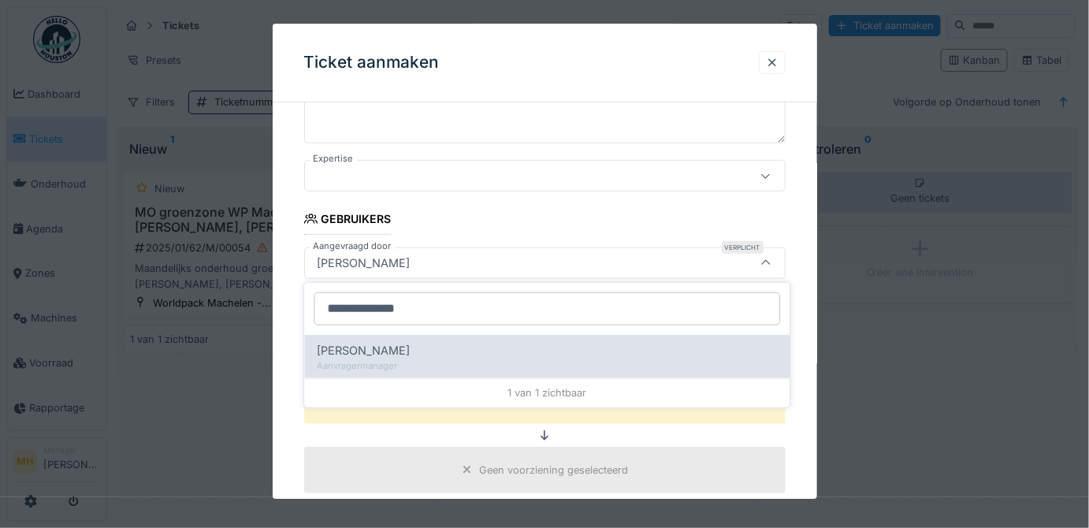
type input "**********"
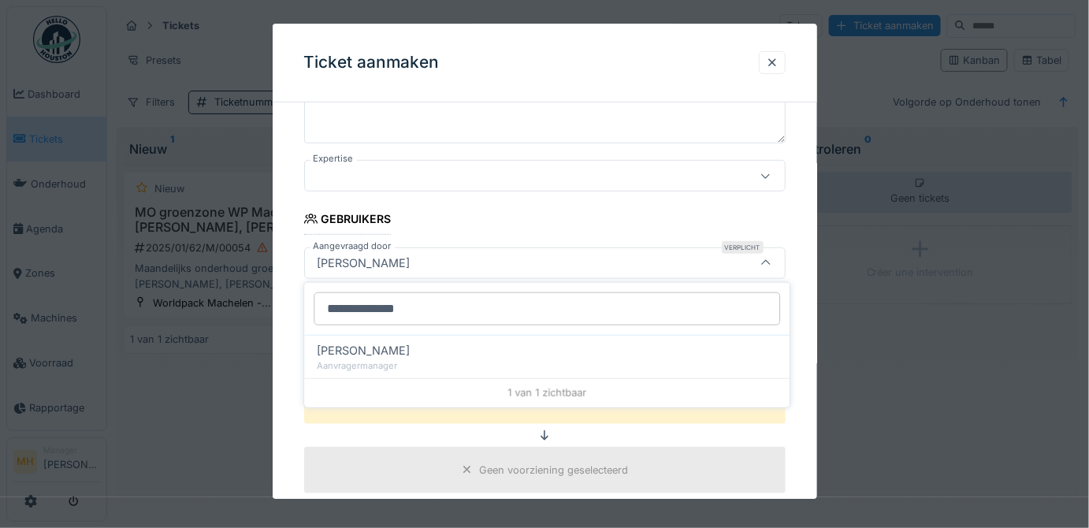
click at [390, 353] on span "Eddy Van craen" at bounding box center [363, 350] width 93 height 17
type input "****"
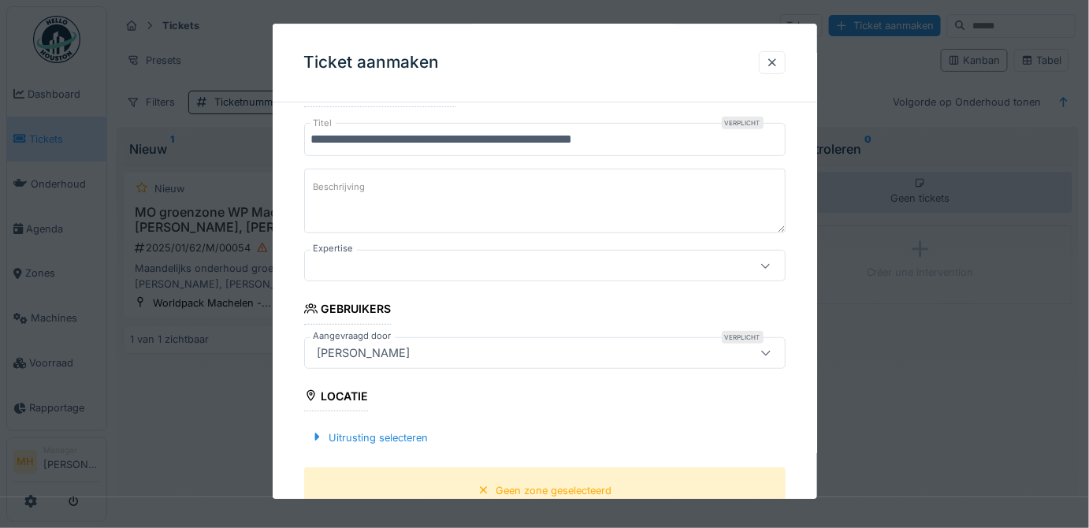
scroll to position [118, 0]
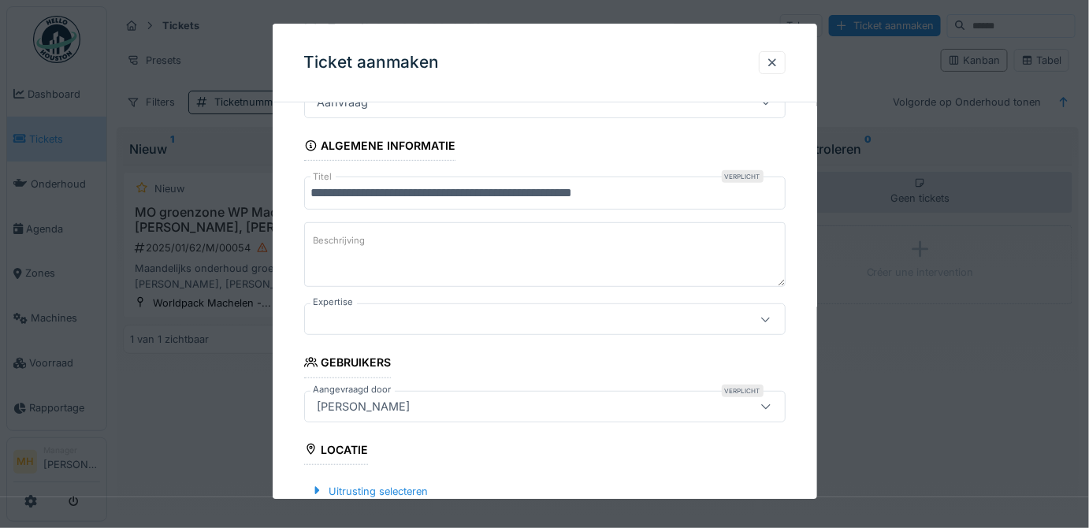
click at [332, 232] on label "Beschrijving" at bounding box center [340, 242] width 58 height 20
click at [332, 232] on textarea "Beschrijving" at bounding box center [545, 254] width 482 height 65
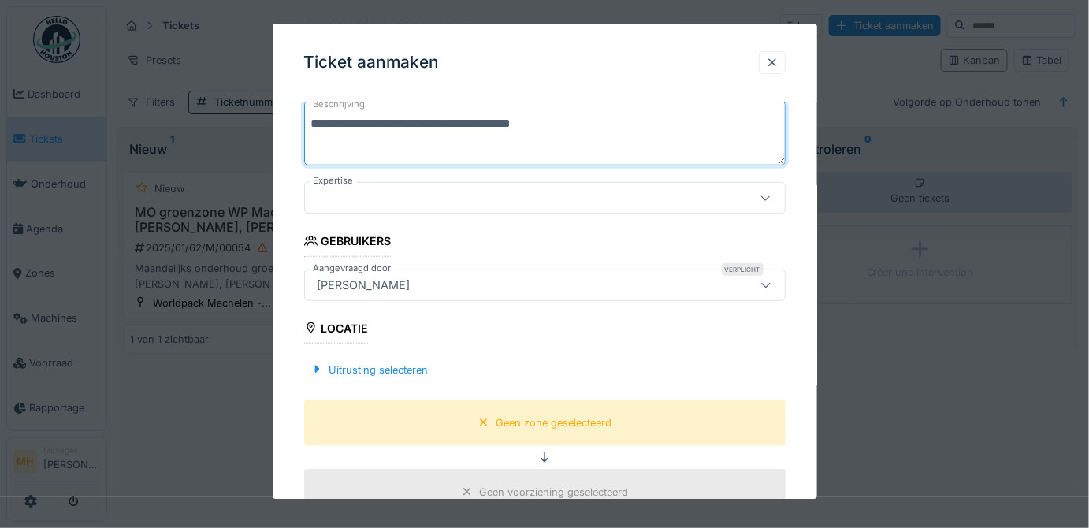
scroll to position [262, 0]
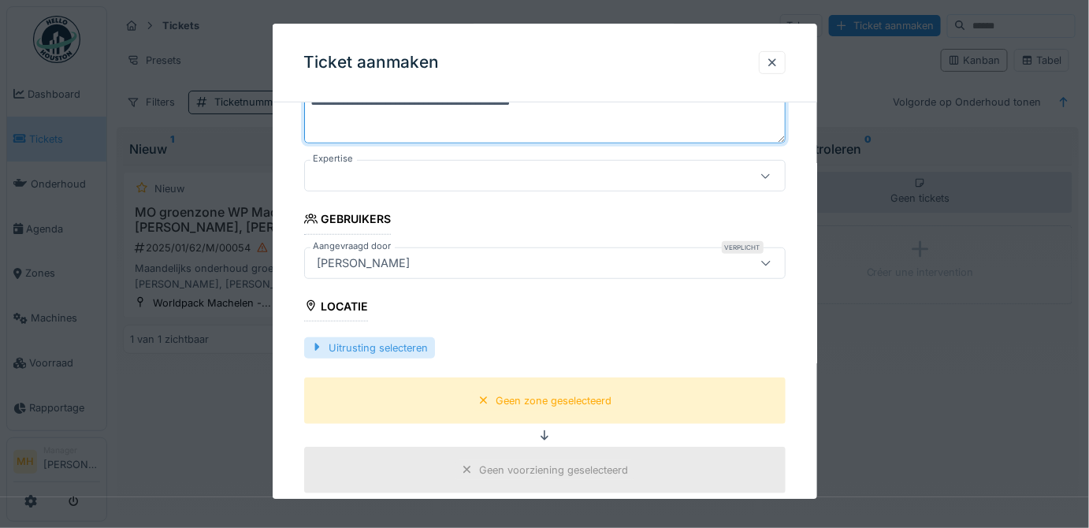
type textarea "**********"
click at [389, 348] on div "Uitrusting selecteren" at bounding box center [369, 347] width 131 height 21
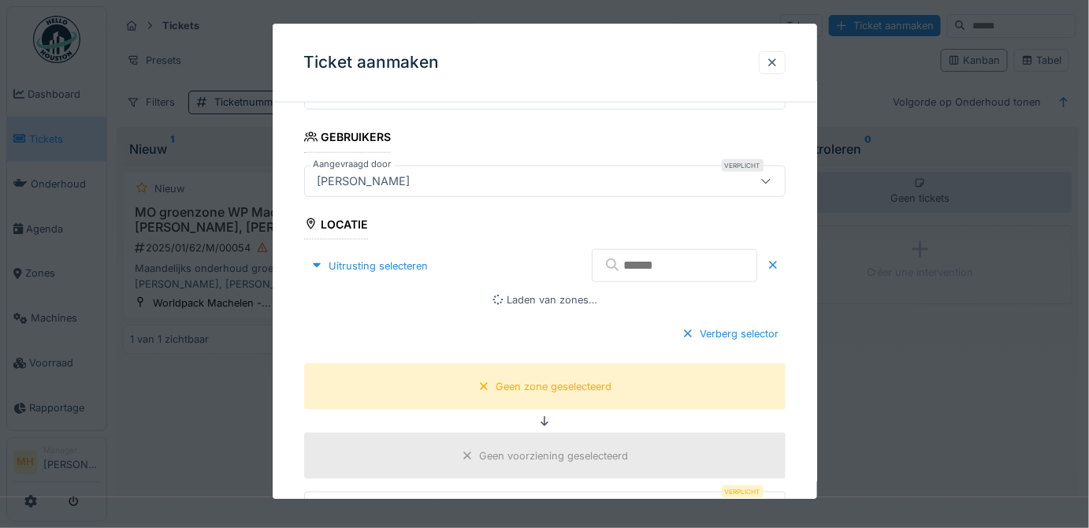
scroll to position [405, 0]
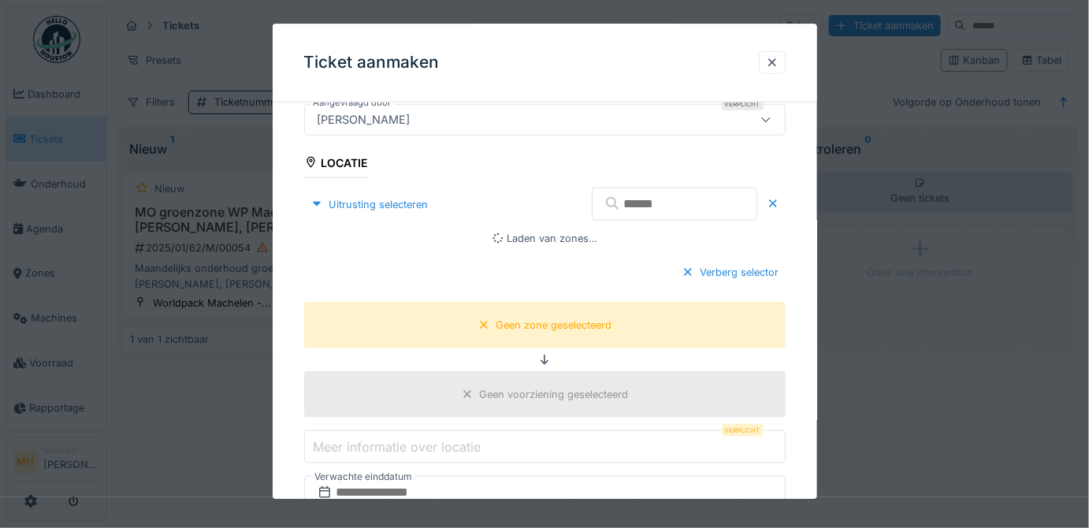
click at [613, 200] on input "text" at bounding box center [674, 204] width 165 height 33
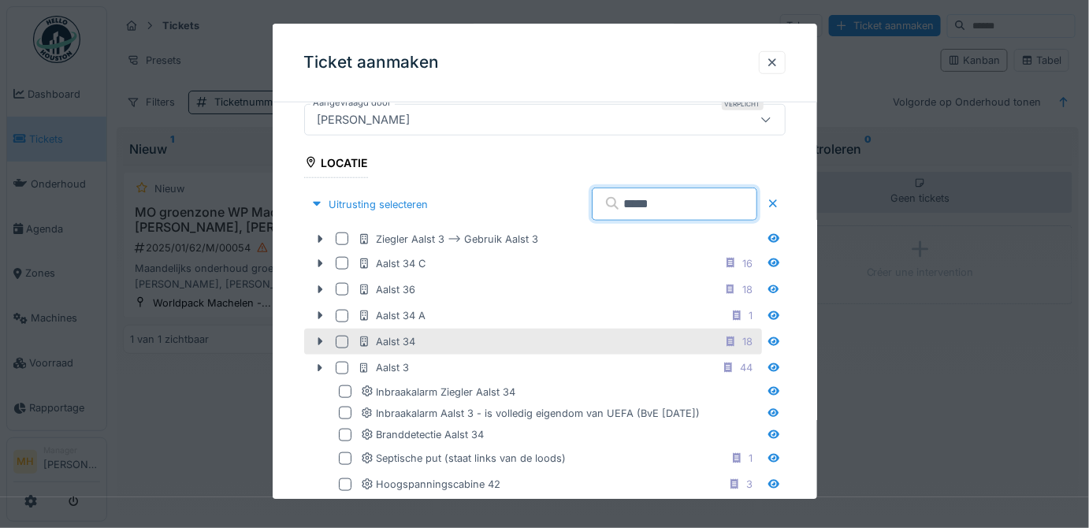
type input "*****"
click at [401, 340] on div "Aalst 34" at bounding box center [387, 341] width 58 height 15
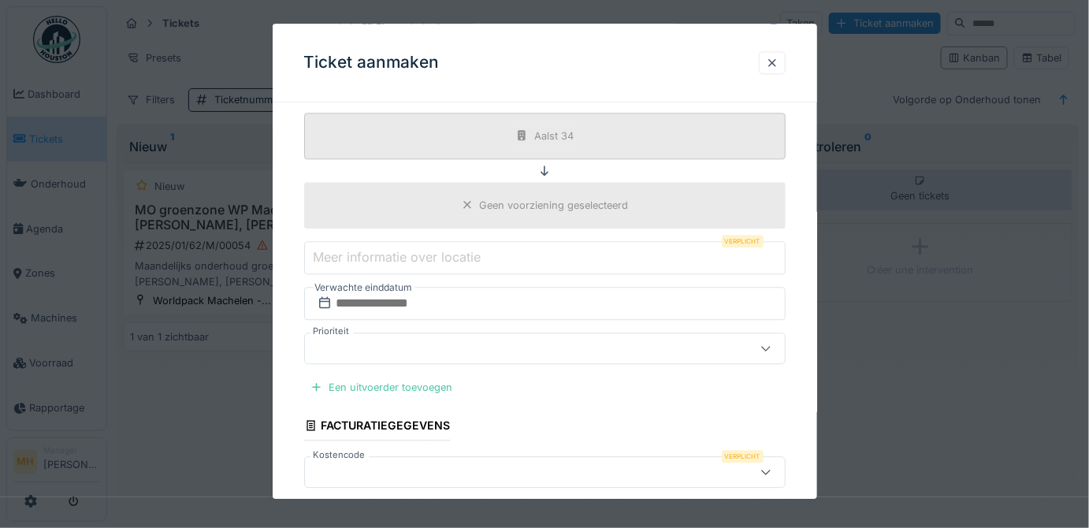
scroll to position [1121, 0]
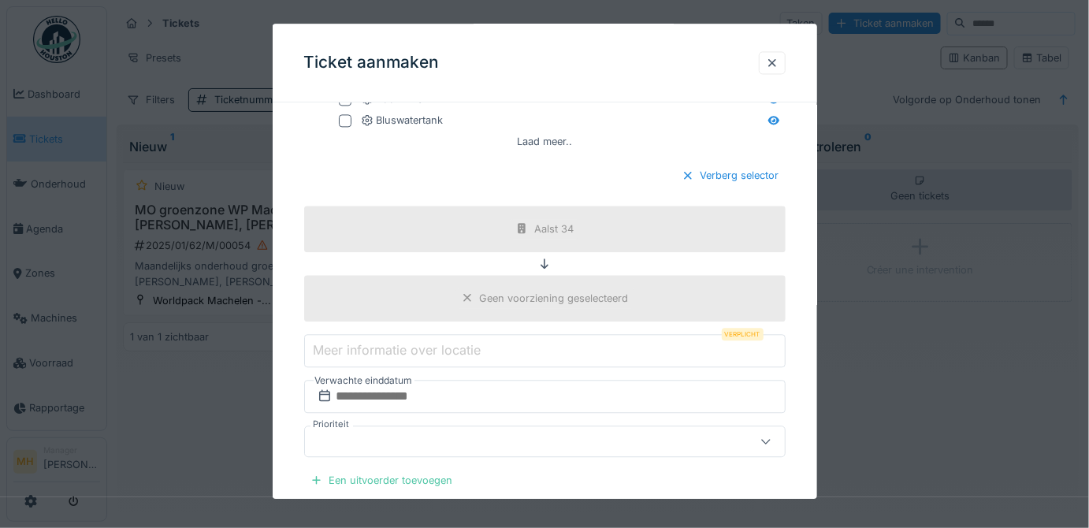
click at [500, 347] on input "Meer informatie over locatie" at bounding box center [545, 350] width 482 height 33
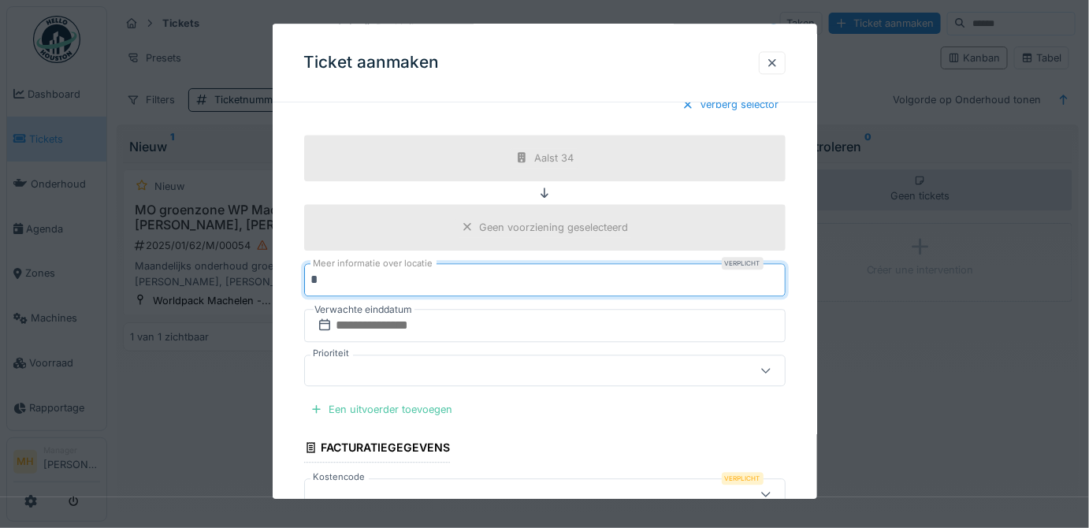
scroll to position [1265, 0]
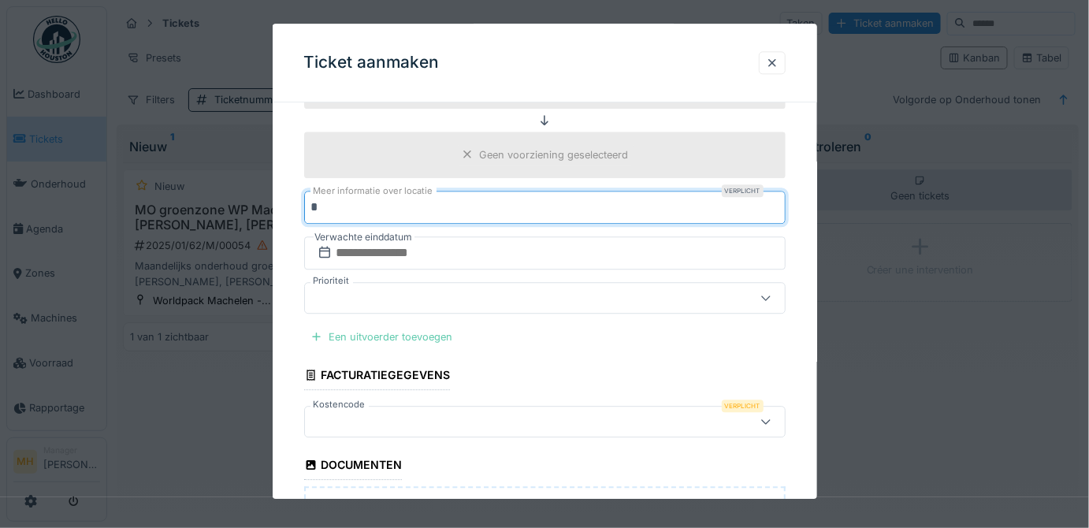
type input "*"
click at [363, 326] on div "Een uitvoerder toevoegen" at bounding box center [381, 336] width 155 height 21
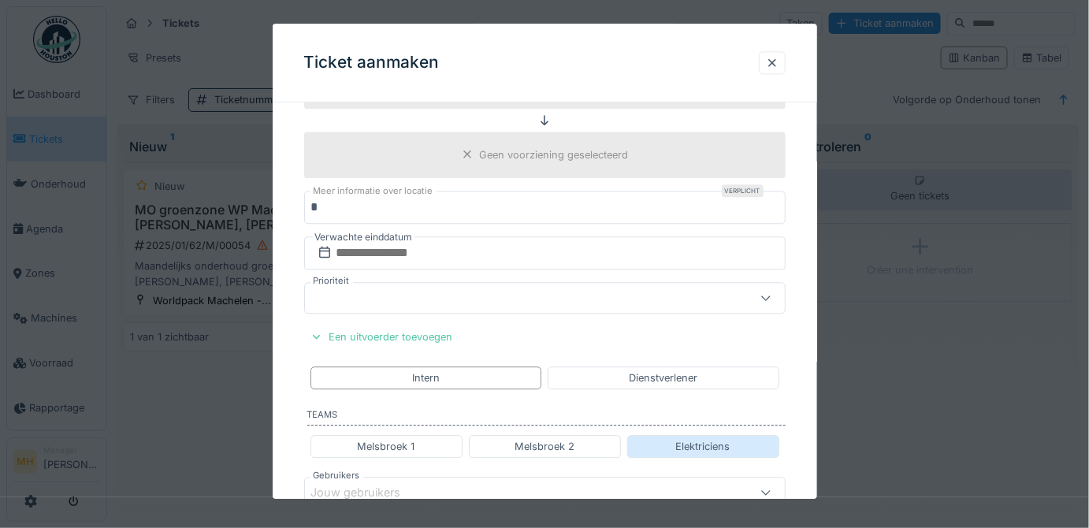
click at [679, 439] on div "Elektriciens" at bounding box center [703, 446] width 54 height 15
type input "****"
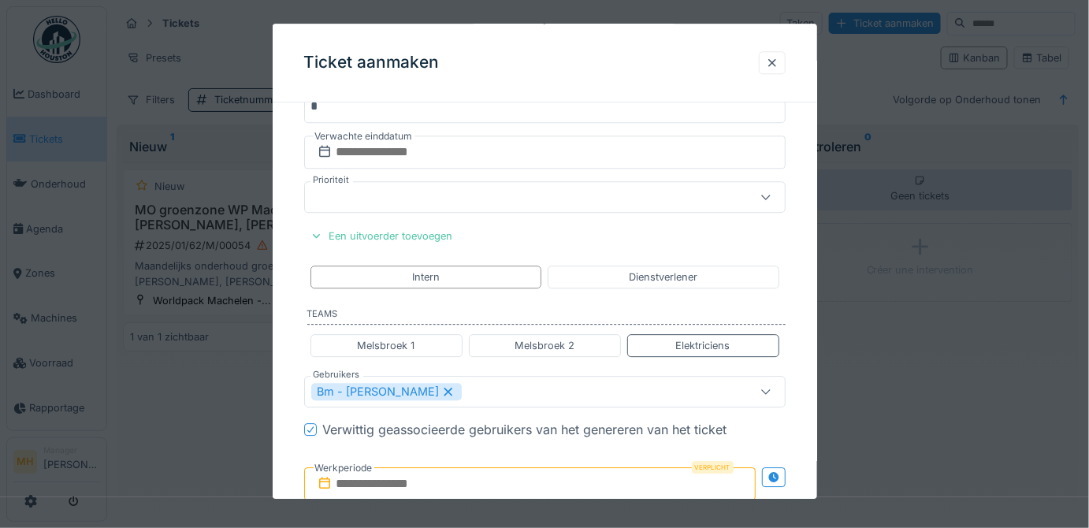
scroll to position [1479, 0]
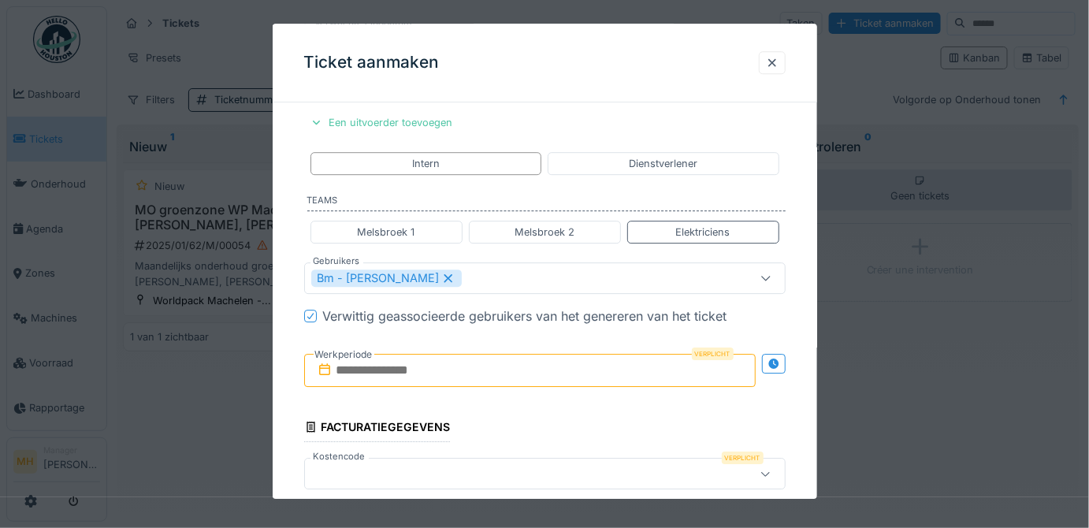
click at [349, 354] on input "text" at bounding box center [530, 370] width 452 height 33
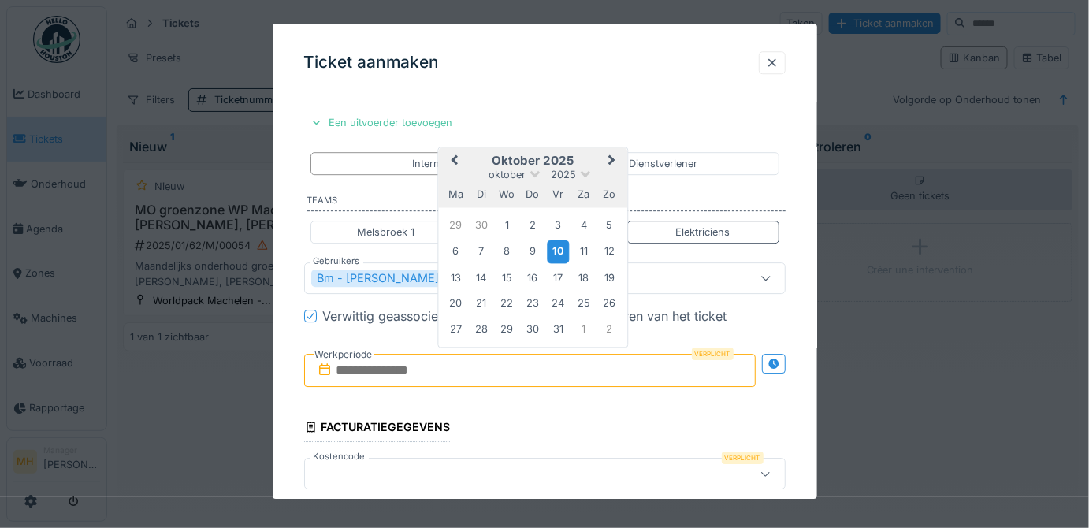
click at [555, 240] on div "10" at bounding box center [558, 251] width 21 height 23
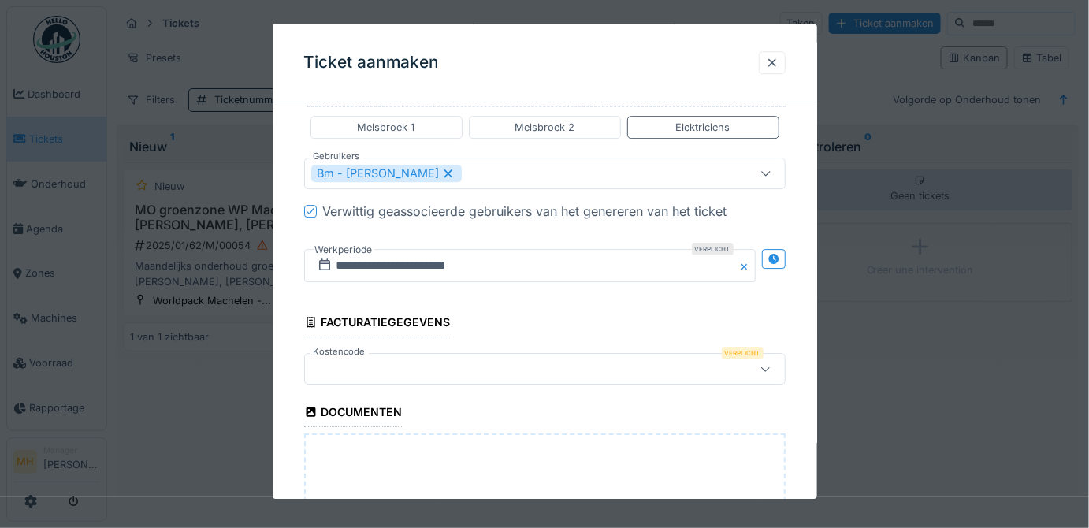
scroll to position [1694, 0]
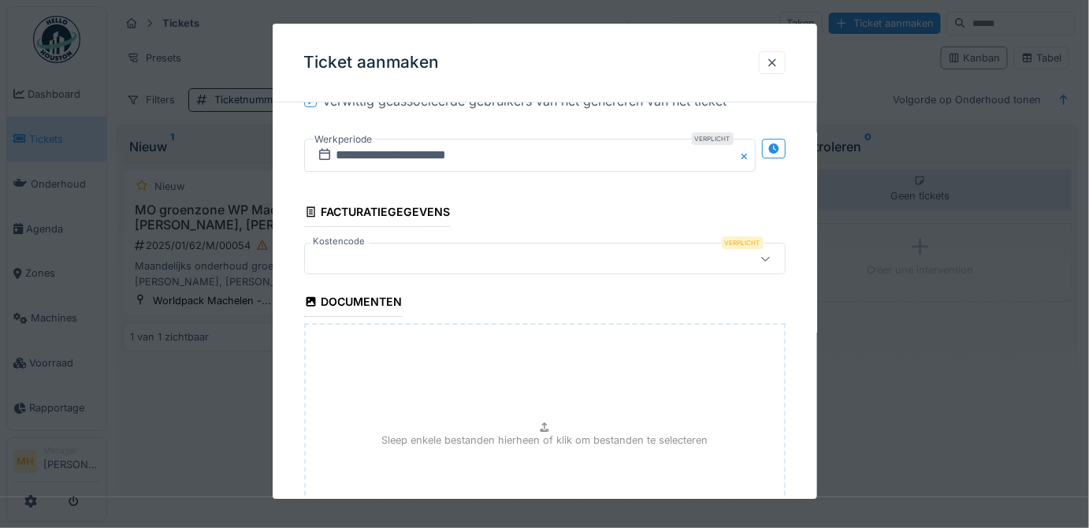
click at [363, 250] on div at bounding box center [515, 258] width 408 height 17
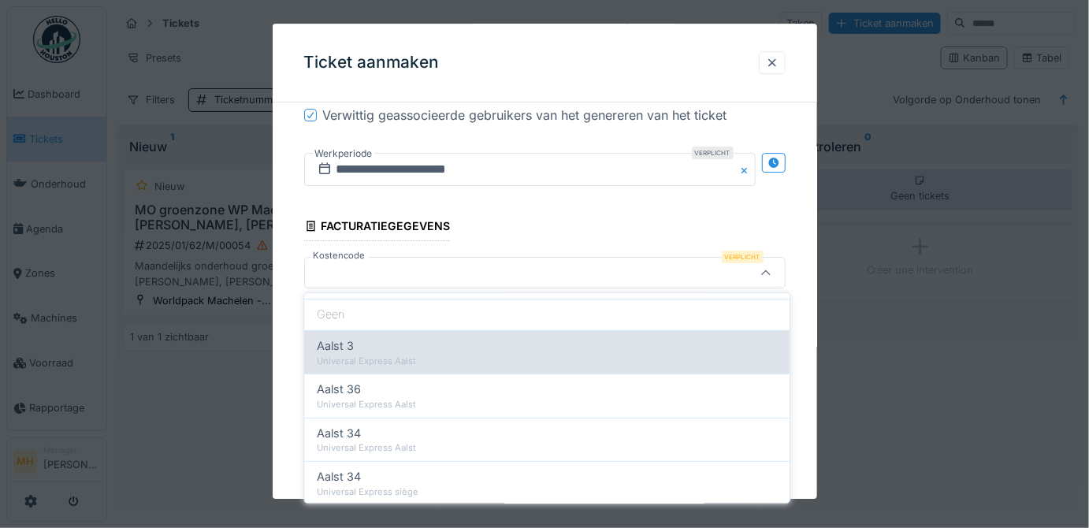
scroll to position [138, 0]
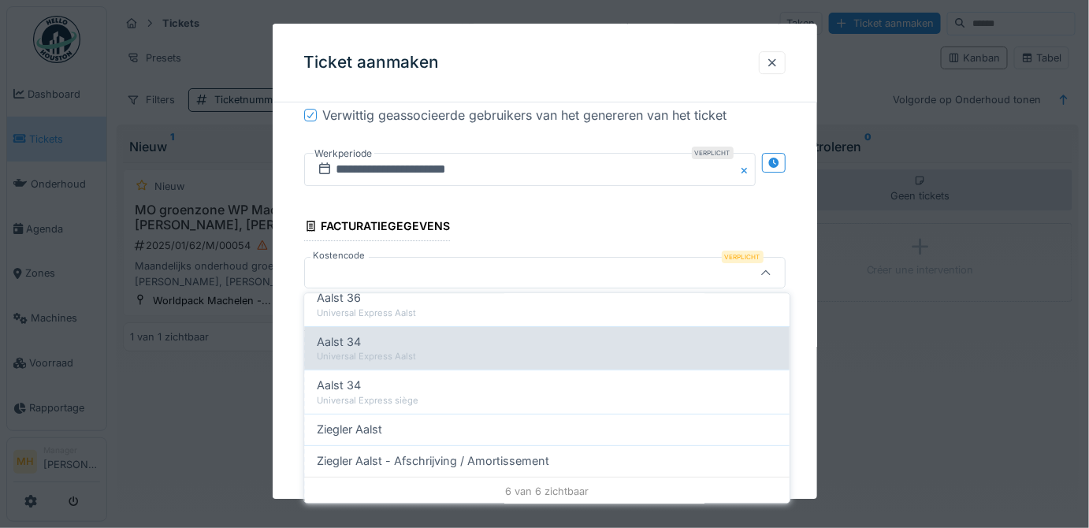
type input "*****"
click at [392, 351] on div "Universal Express Aalst" at bounding box center [547, 357] width 460 height 13
type input "***"
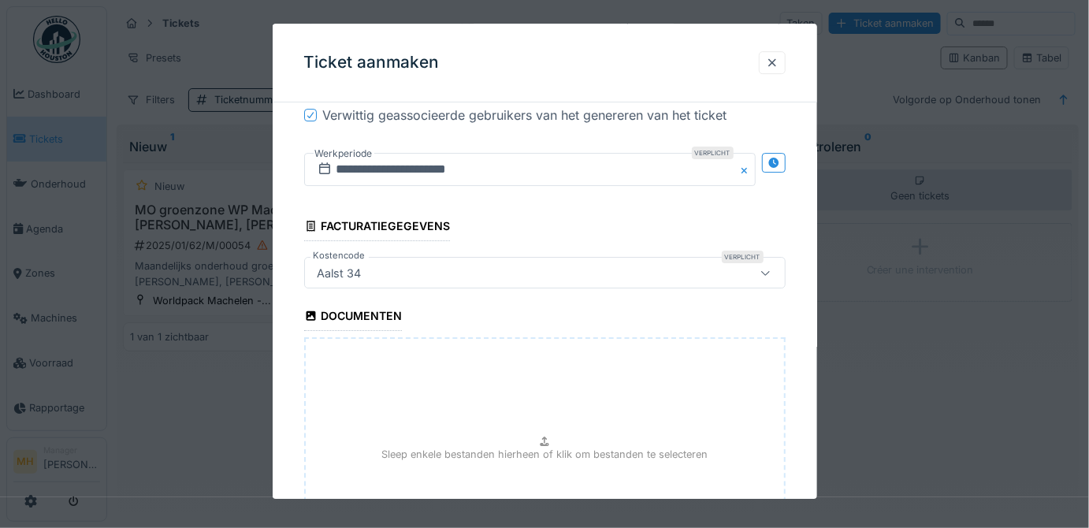
scroll to position [1824, 0]
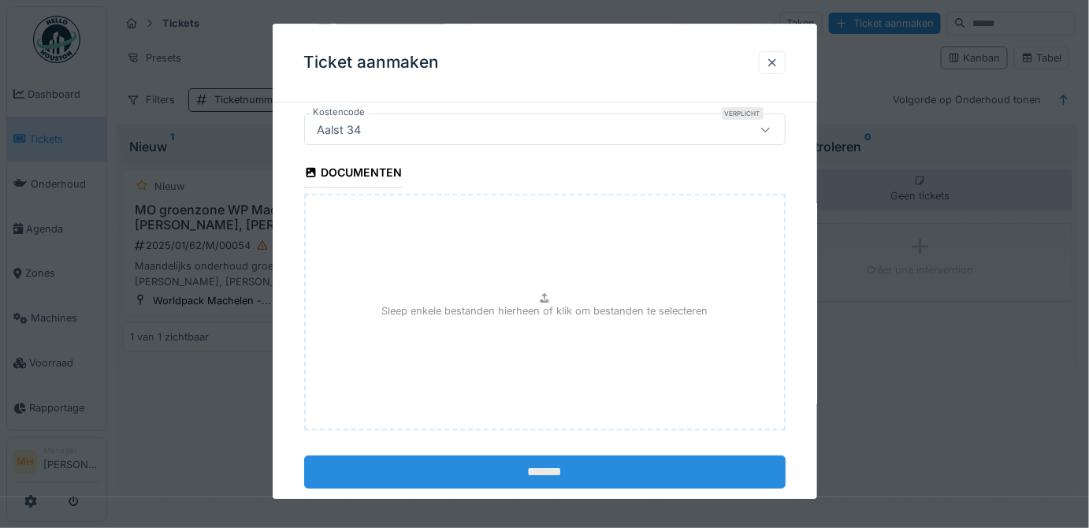
click at [582, 456] on input "*******" at bounding box center [545, 472] width 482 height 33
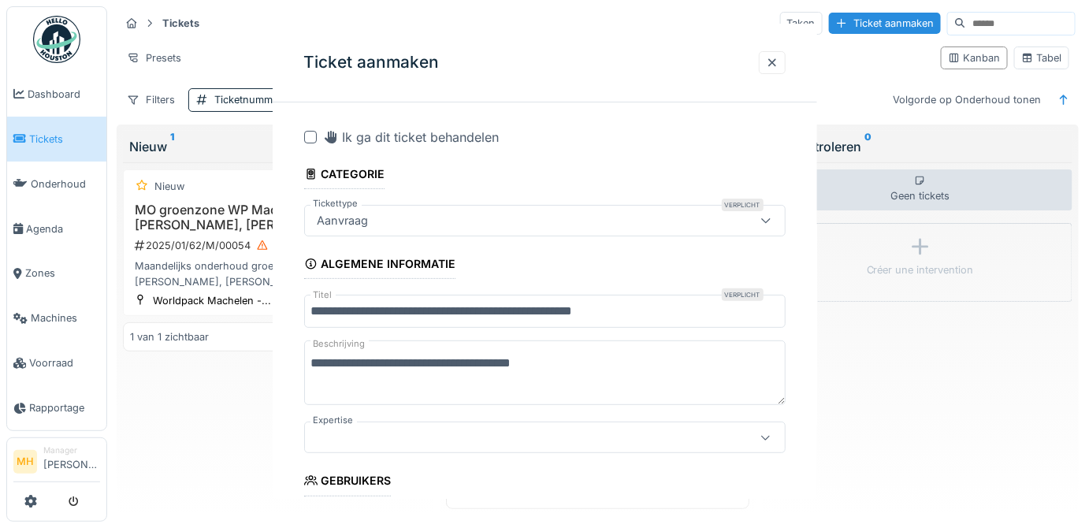
scroll to position [10, 0]
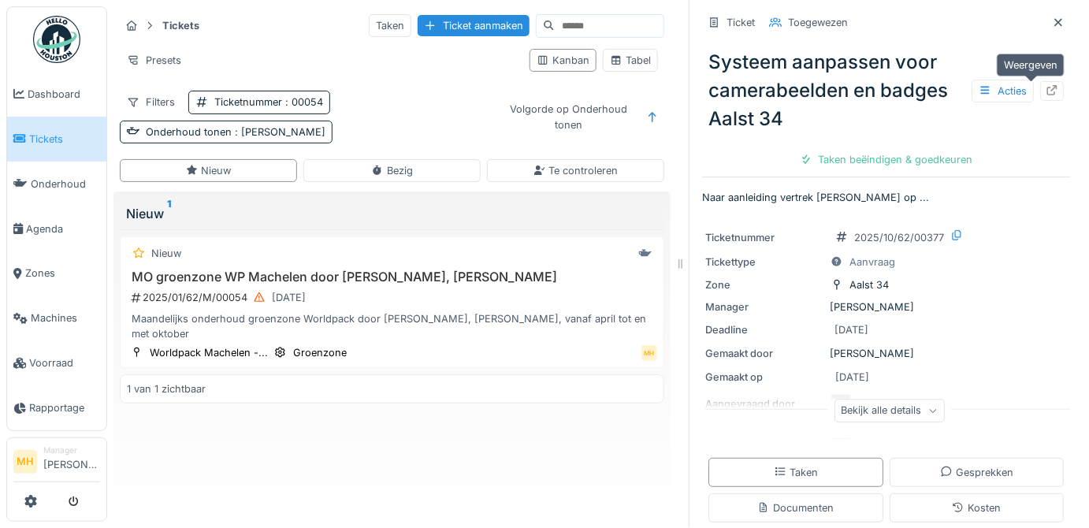
click at [1046, 85] on icon at bounding box center [1052, 90] width 13 height 10
click at [57, 221] on span "Agenda" at bounding box center [63, 228] width 74 height 15
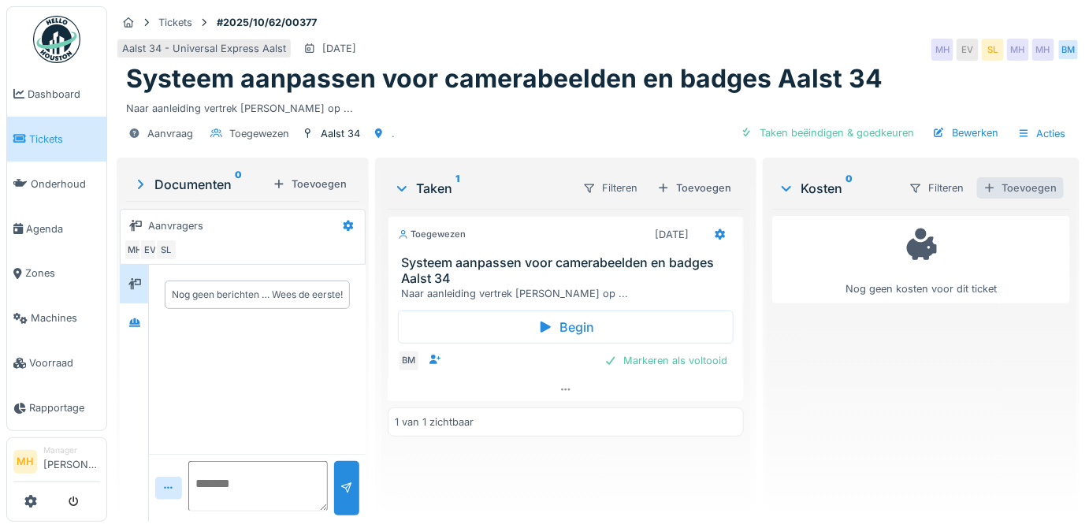
click at [1010, 183] on div "Toevoegen" at bounding box center [1020, 187] width 87 height 21
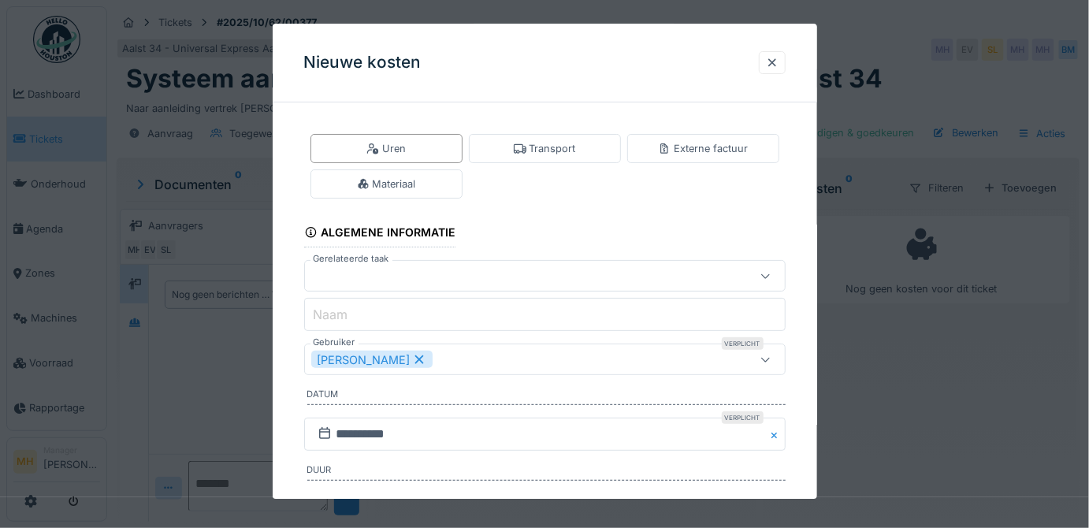
drag, startPoint x: 778, startPoint y: 65, endPoint x: 754, endPoint y: 94, distance: 36.9
click at [778, 65] on div at bounding box center [772, 62] width 13 height 15
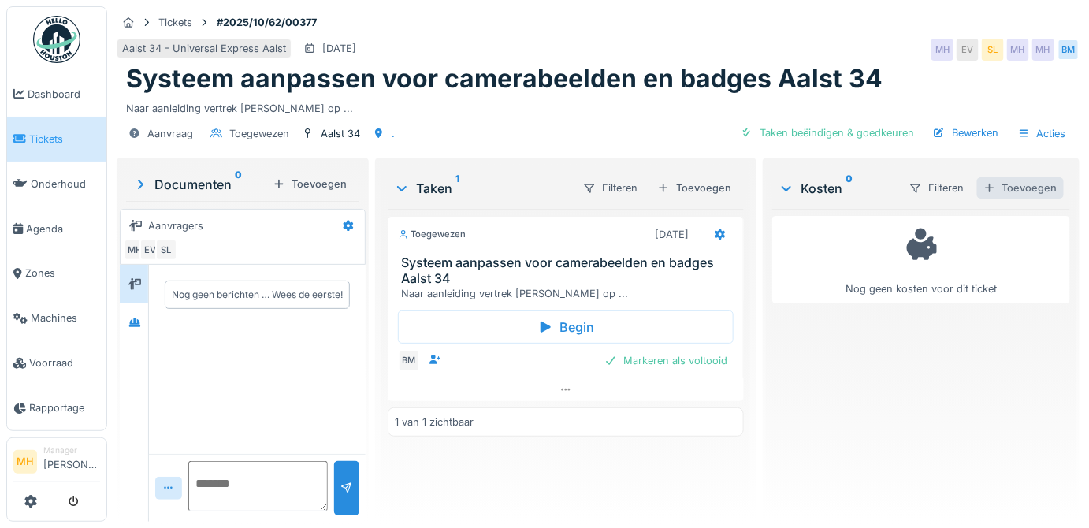
click at [1015, 192] on div "Toevoegen" at bounding box center [1020, 187] width 87 height 21
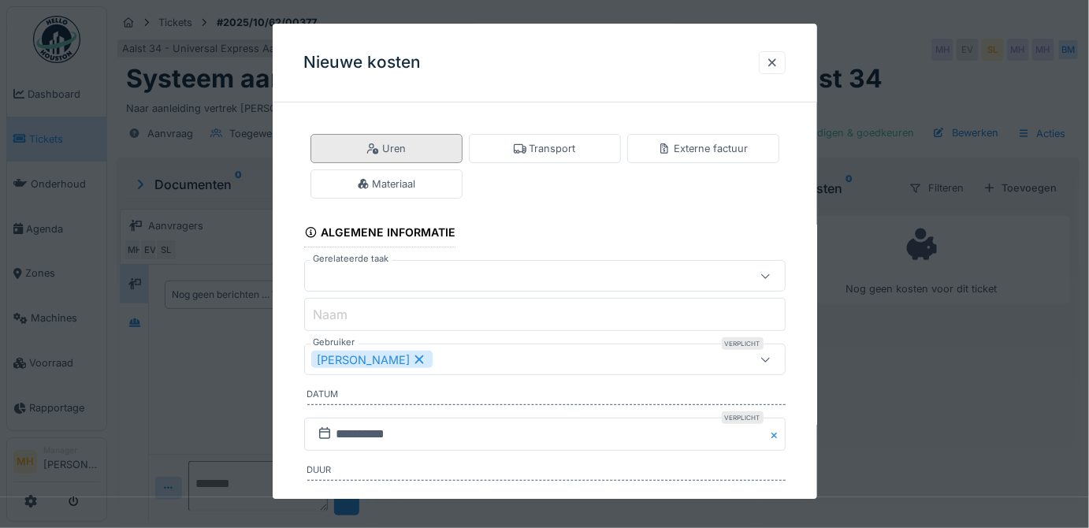
click at [435, 151] on div "Uren" at bounding box center [387, 148] width 152 height 29
click at [374, 273] on div at bounding box center [515, 276] width 408 height 17
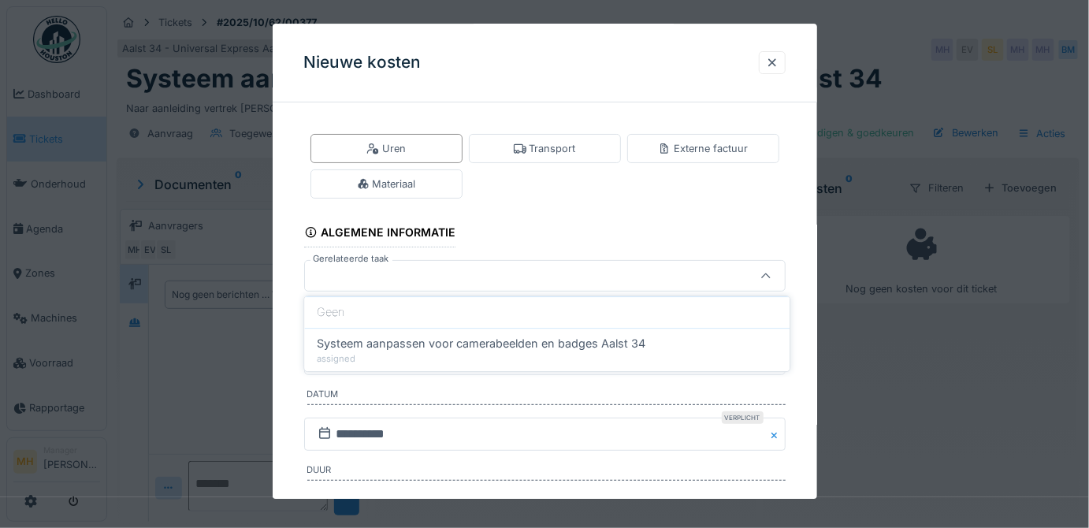
scroll to position [13, 0]
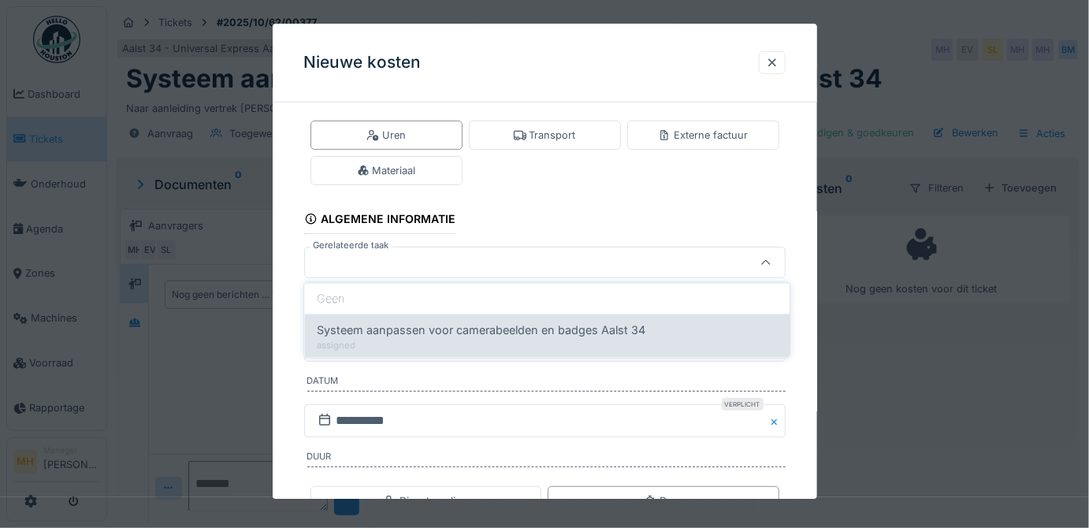
click at [419, 333] on span "Systeem aanpassen voor camerabeelden en badges Aalst 34" at bounding box center [481, 330] width 329 height 17
type input "******"
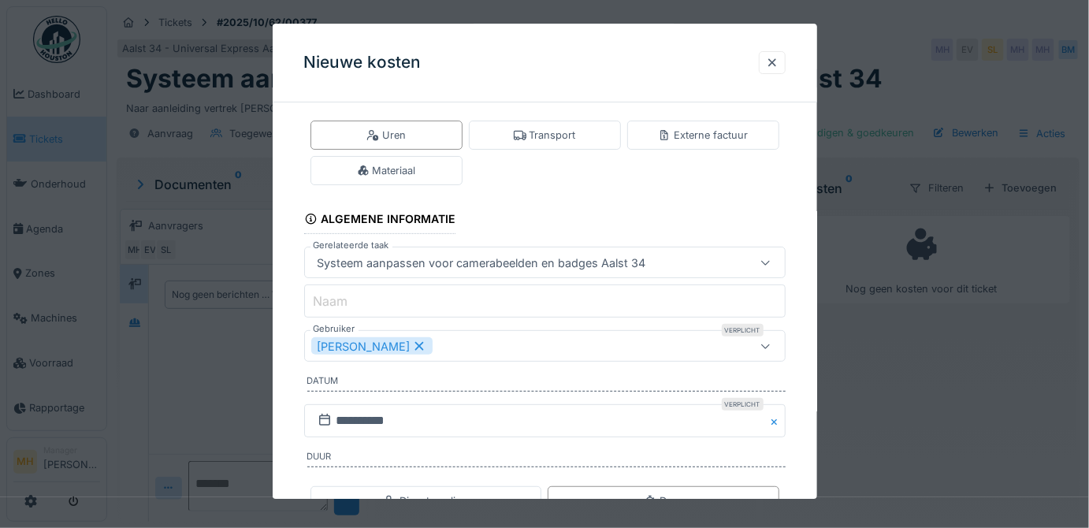
click at [391, 338] on div "[PERSON_NAME]" at bounding box center [371, 346] width 121 height 17
click at [376, 344] on div "Gebruikers" at bounding box center [351, 346] width 80 height 17
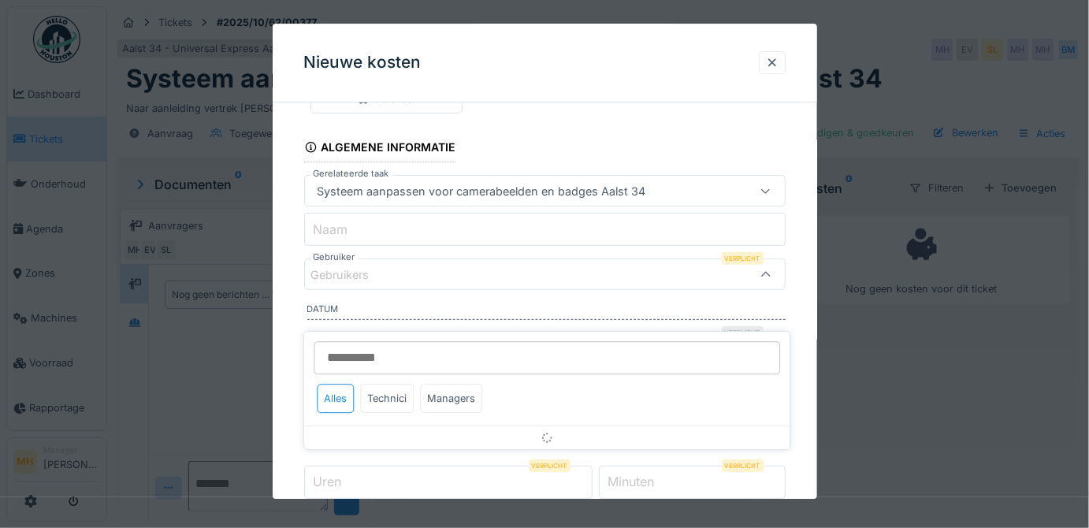
scroll to position [96, 0]
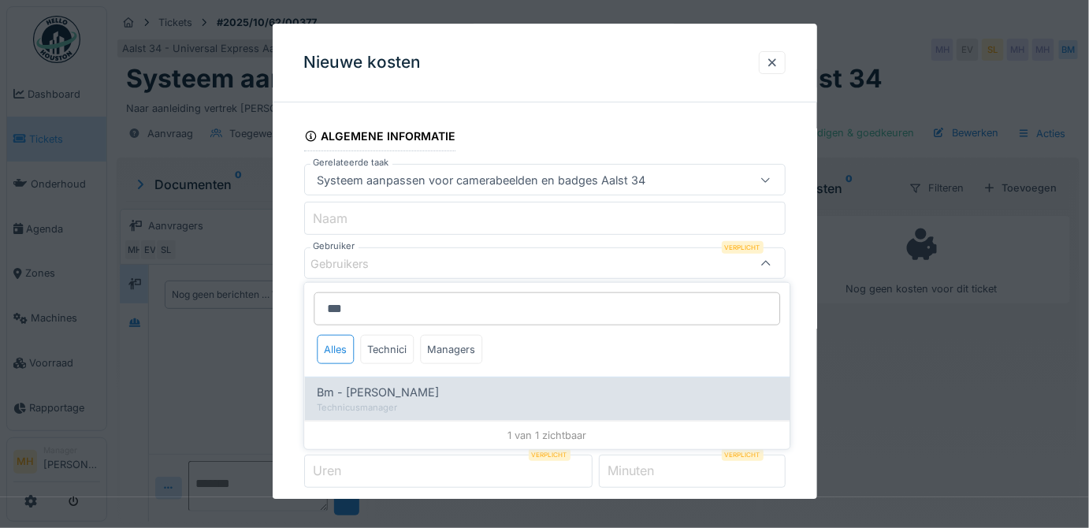
type input "**"
drag, startPoint x: 430, startPoint y: 392, endPoint x: 565, endPoint y: 381, distance: 135.3
click at [430, 389] on span "Bm - [PERSON_NAME]" at bounding box center [378, 392] width 122 height 17
type input "****"
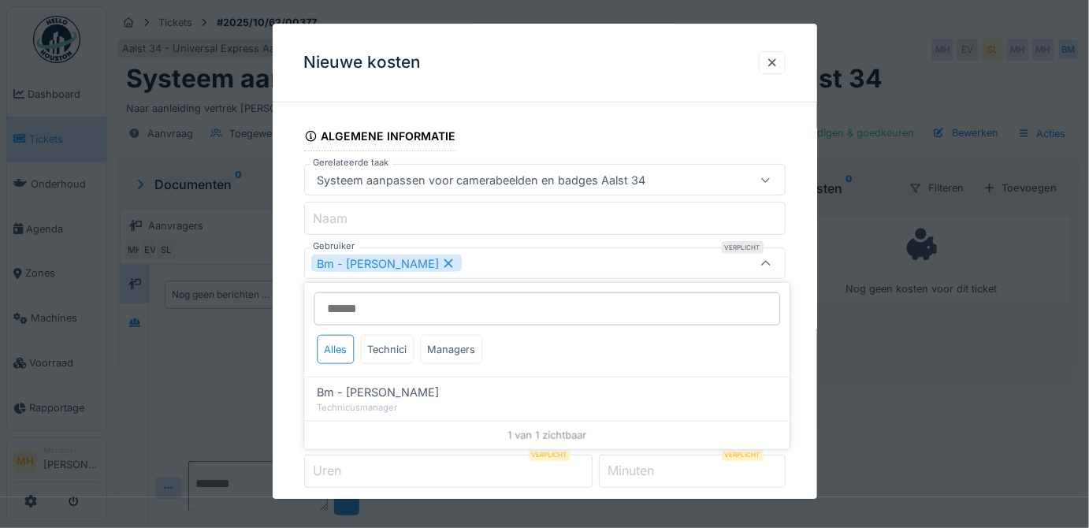
drag, startPoint x: 797, startPoint y: 365, endPoint x: 711, endPoint y: 348, distance: 87.5
click at [794, 364] on div "**********" at bounding box center [545, 300] width 545 height 562
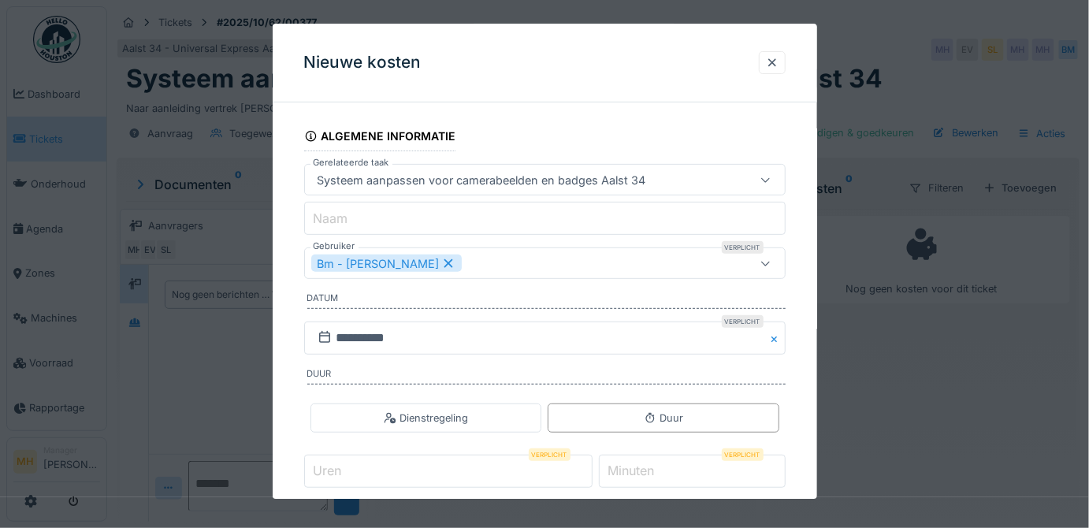
click at [367, 466] on input "Uren" at bounding box center [448, 471] width 288 height 33
type input "*"
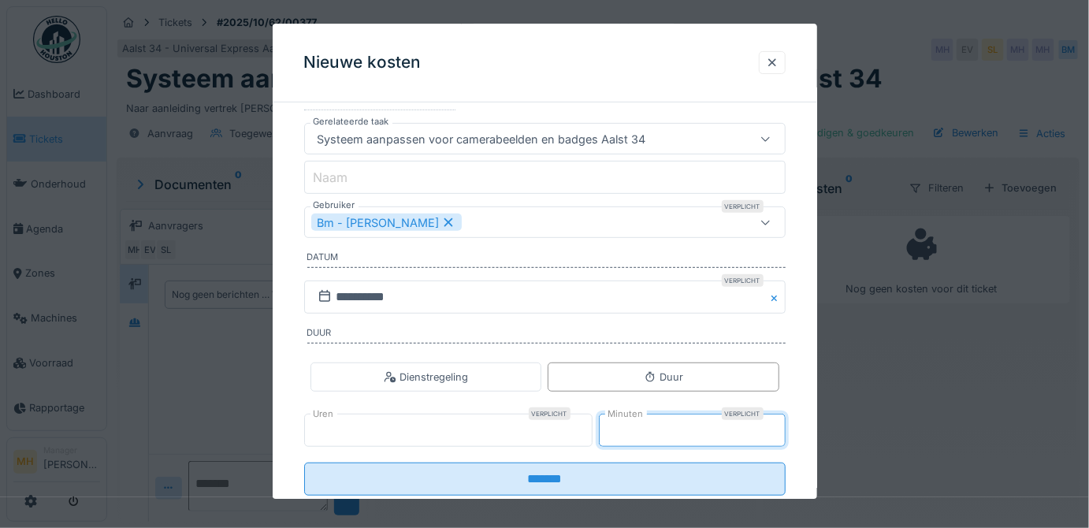
scroll to position [174, 0]
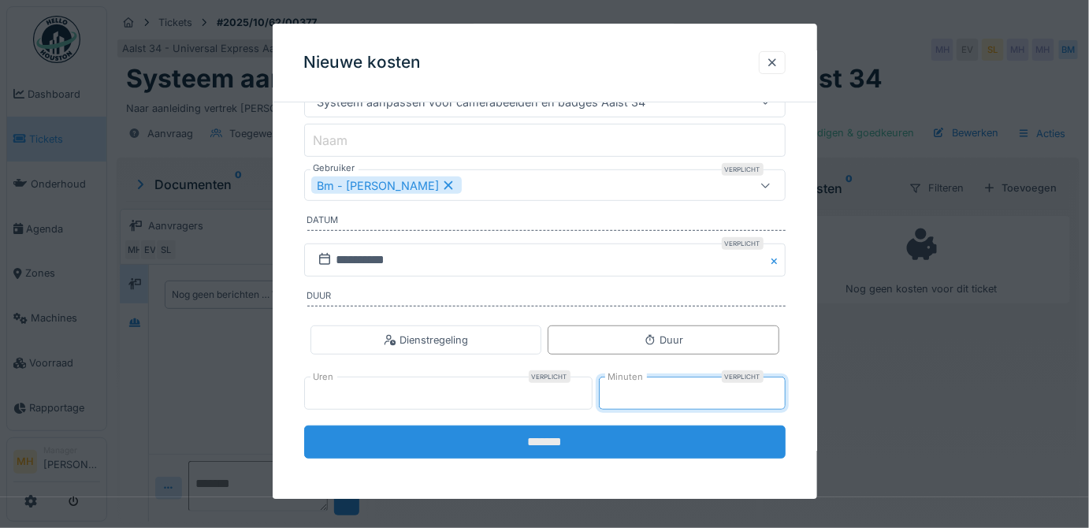
type input "**"
click at [563, 441] on input "*******" at bounding box center [545, 442] width 482 height 33
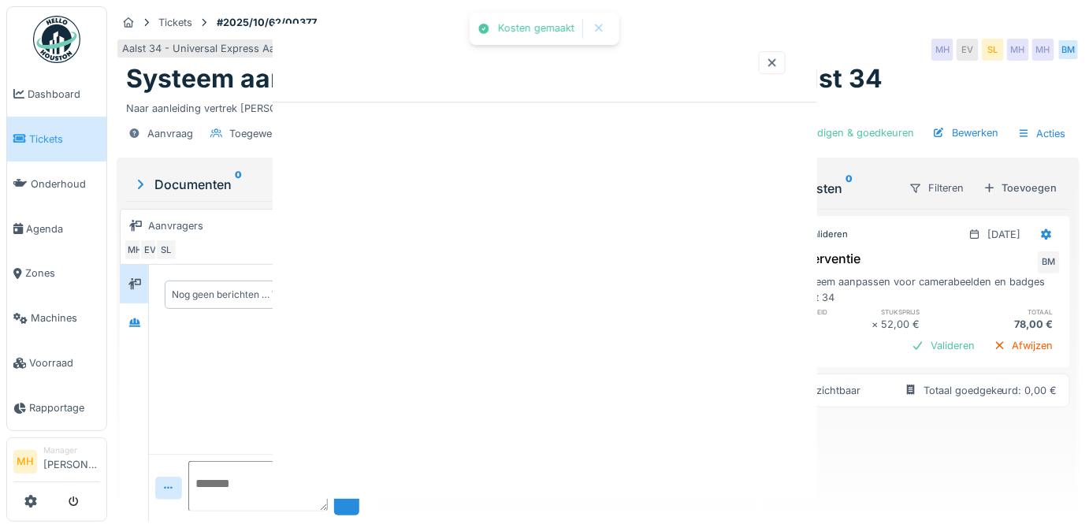
scroll to position [0, 0]
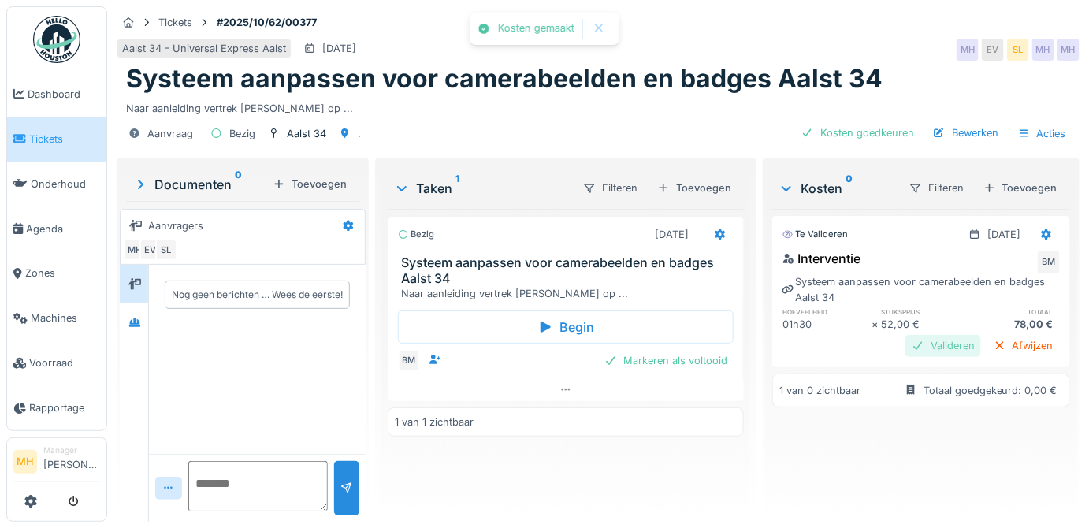
click at [920, 344] on div "Valideren" at bounding box center [944, 345] width 76 height 21
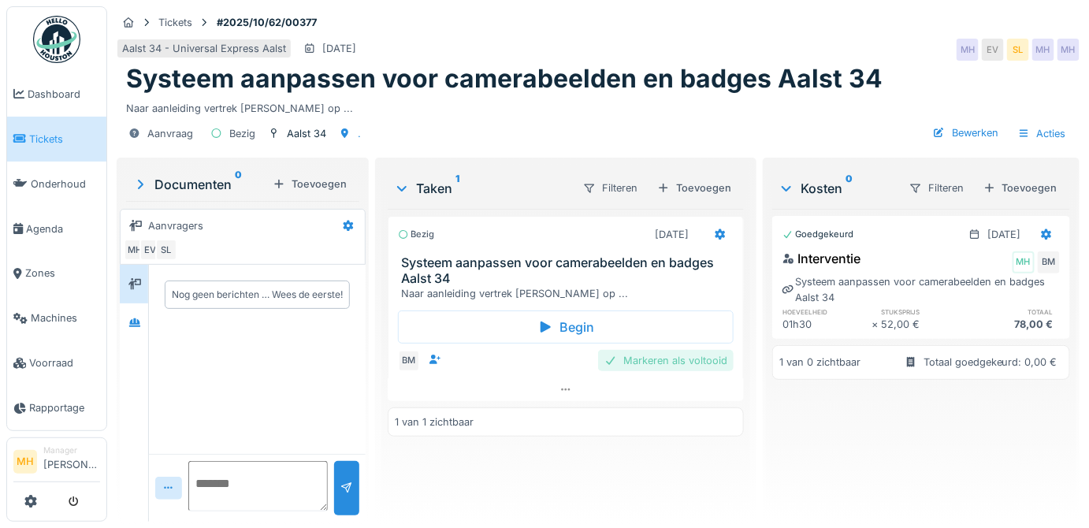
click at [689, 359] on div "Markeren als voltooid" at bounding box center [666, 360] width 136 height 21
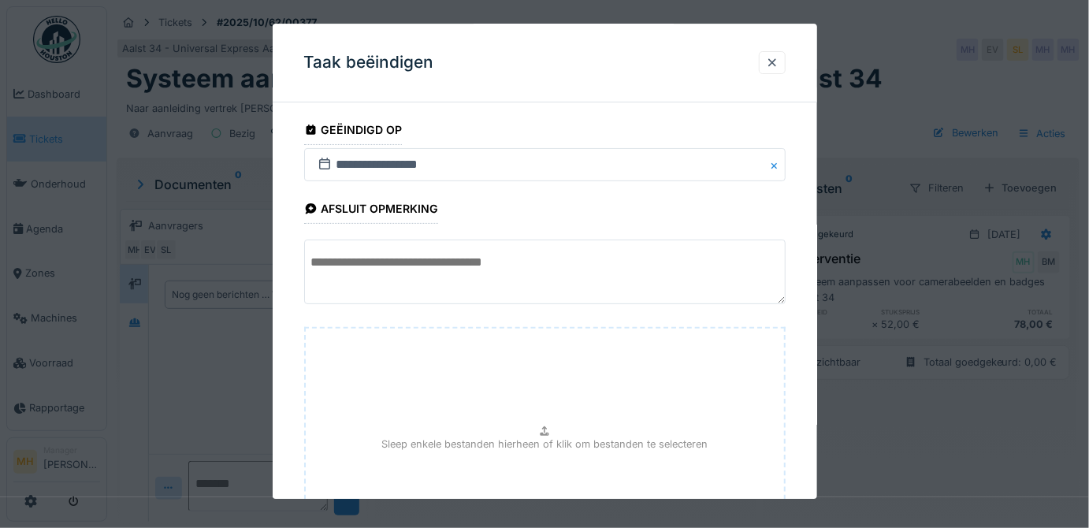
scroll to position [165, 0]
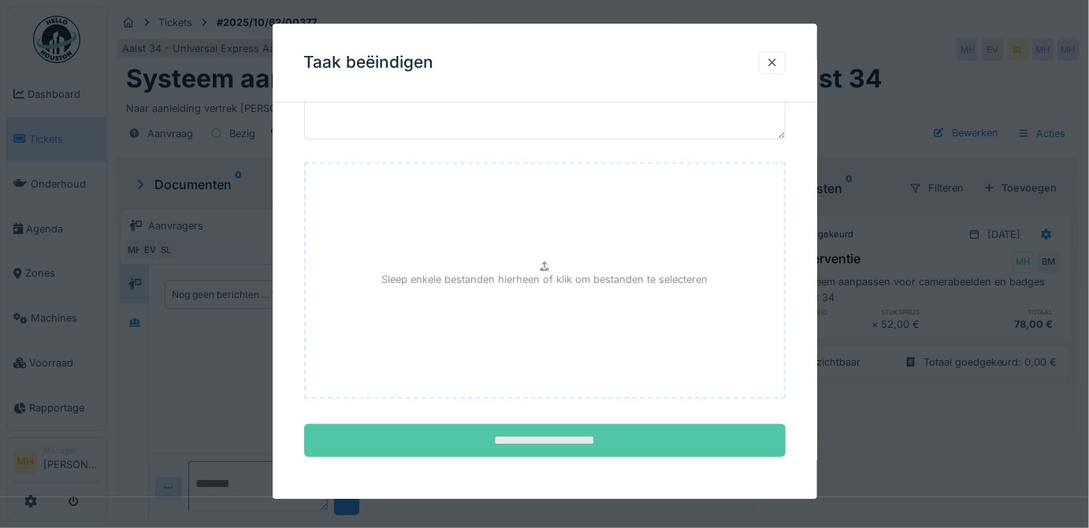
click at [548, 441] on input "**********" at bounding box center [545, 441] width 482 height 33
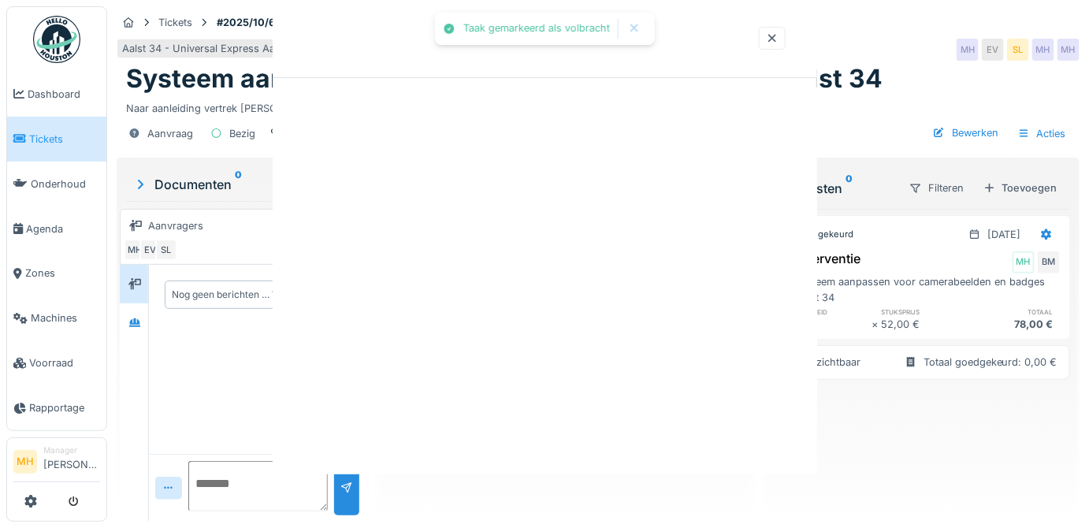
scroll to position [0, 0]
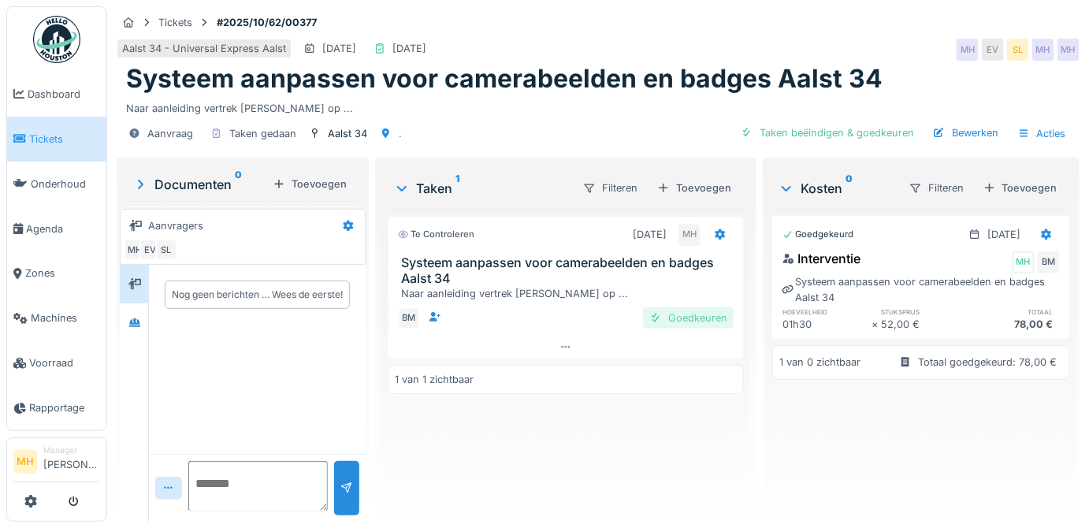
click at [697, 314] on div "Goedkeuren" at bounding box center [688, 317] width 91 height 21
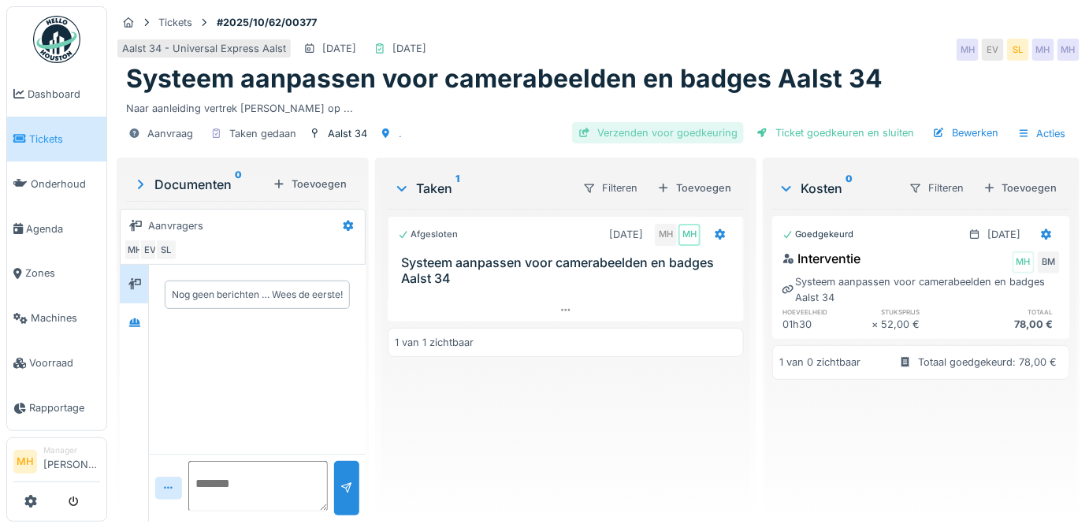
drag, startPoint x: 658, startPoint y: 132, endPoint x: 659, endPoint y: 141, distance: 8.7
click at [659, 132] on div "Verzenden voor goedkeuring" at bounding box center [658, 132] width 172 height 21
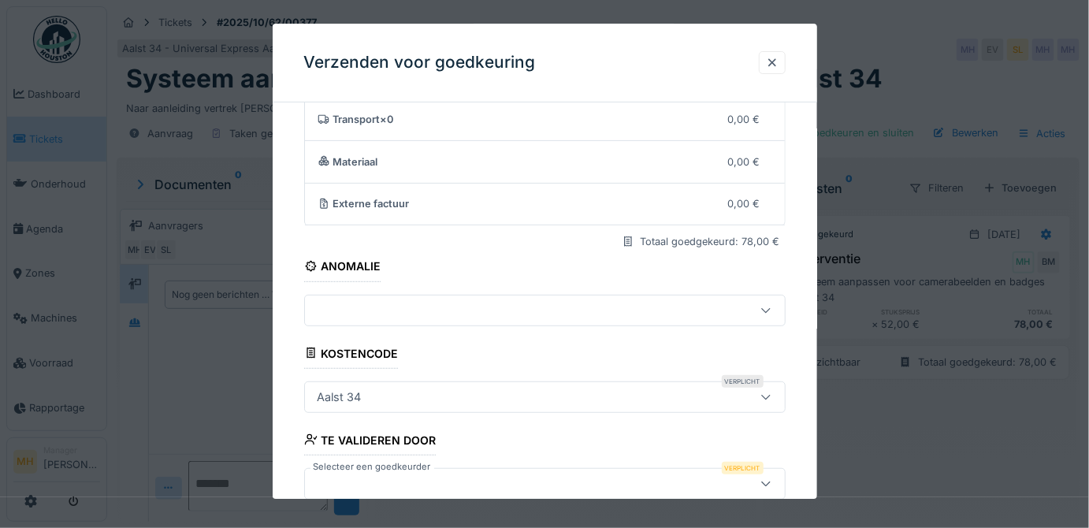
scroll to position [183, 0]
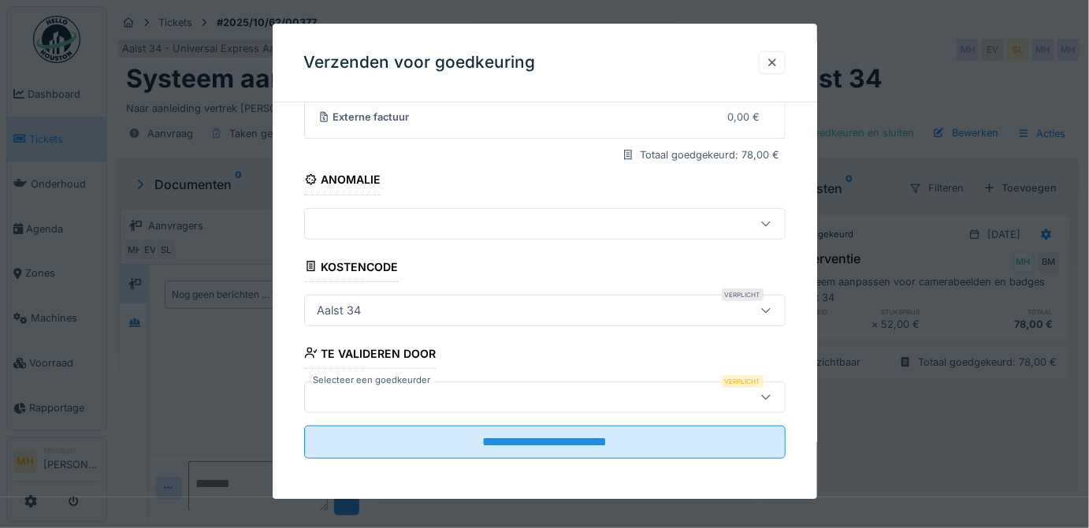
click at [356, 396] on div at bounding box center [515, 397] width 408 height 17
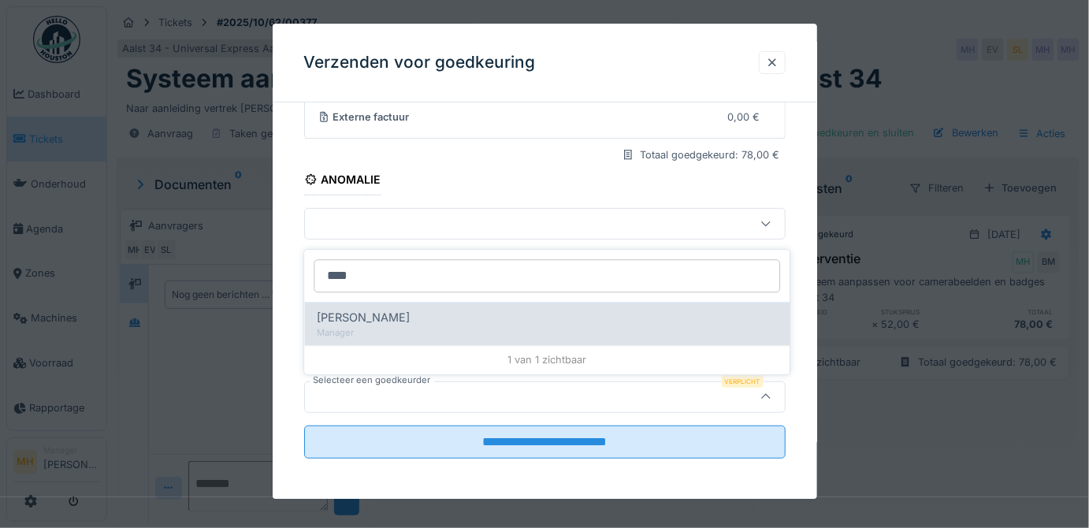
type input "****"
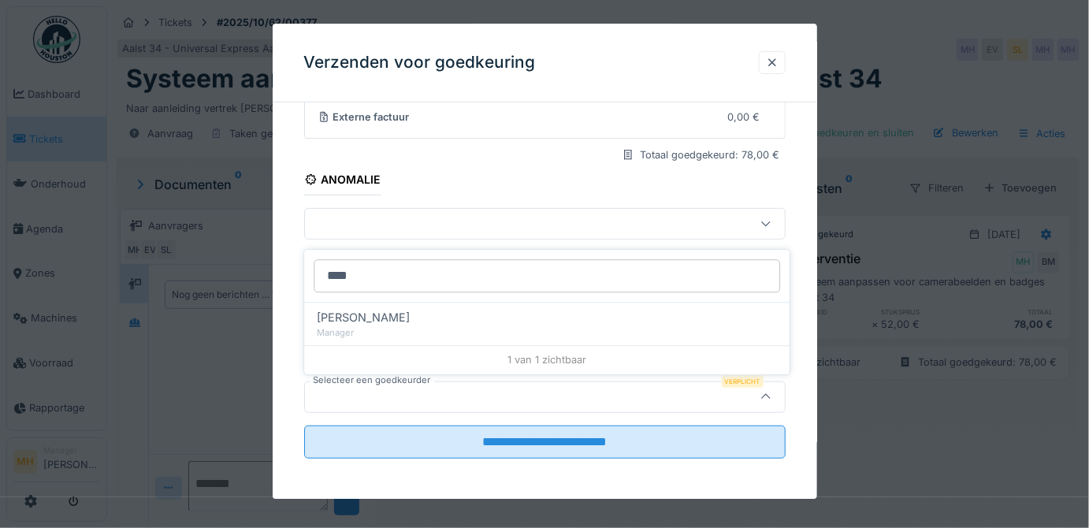
drag, startPoint x: 381, startPoint y: 330, endPoint x: 430, endPoint y: 358, distance: 55.4
click at [381, 330] on div "Manager" at bounding box center [547, 332] width 460 height 13
type input "****"
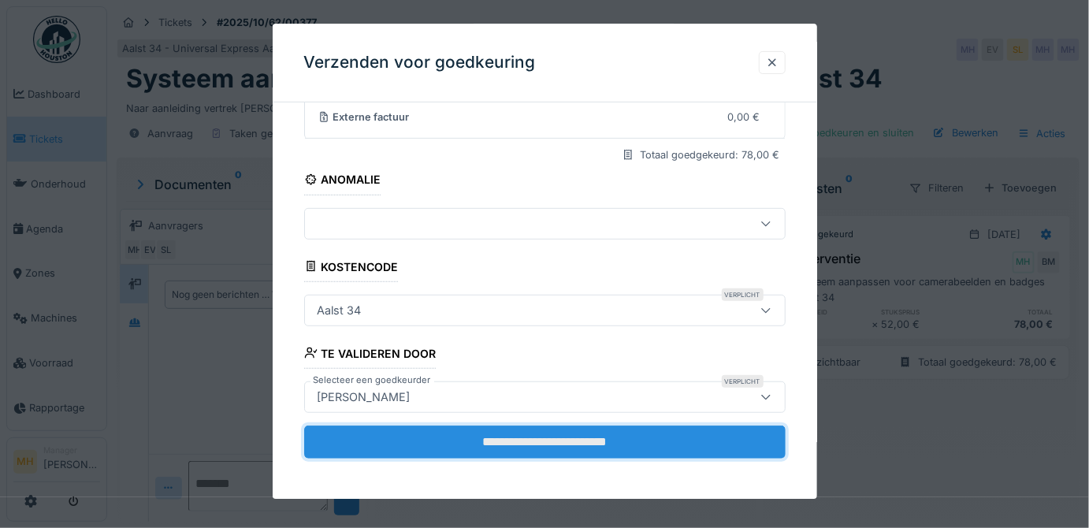
click at [551, 439] on input "**********" at bounding box center [545, 442] width 482 height 33
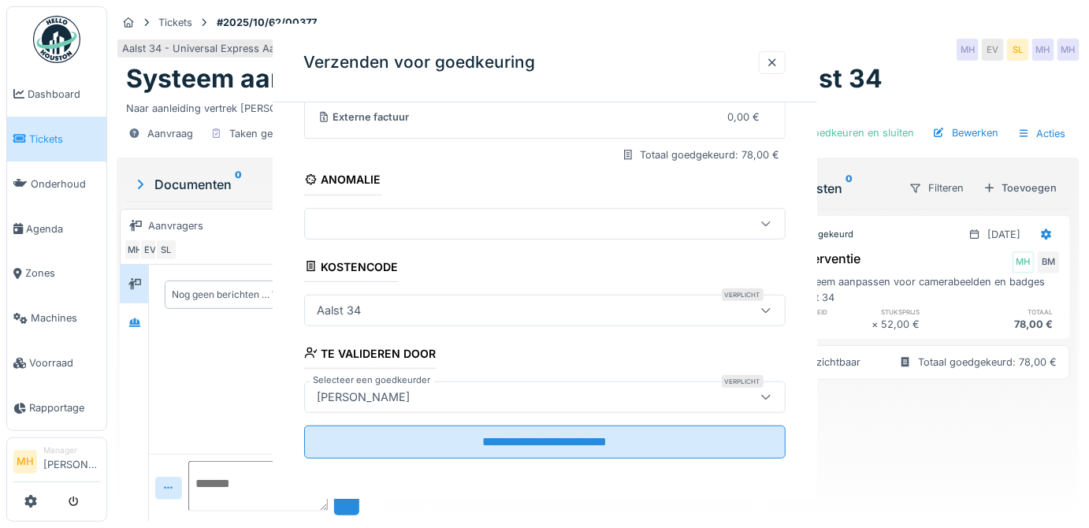
scroll to position [0, 0]
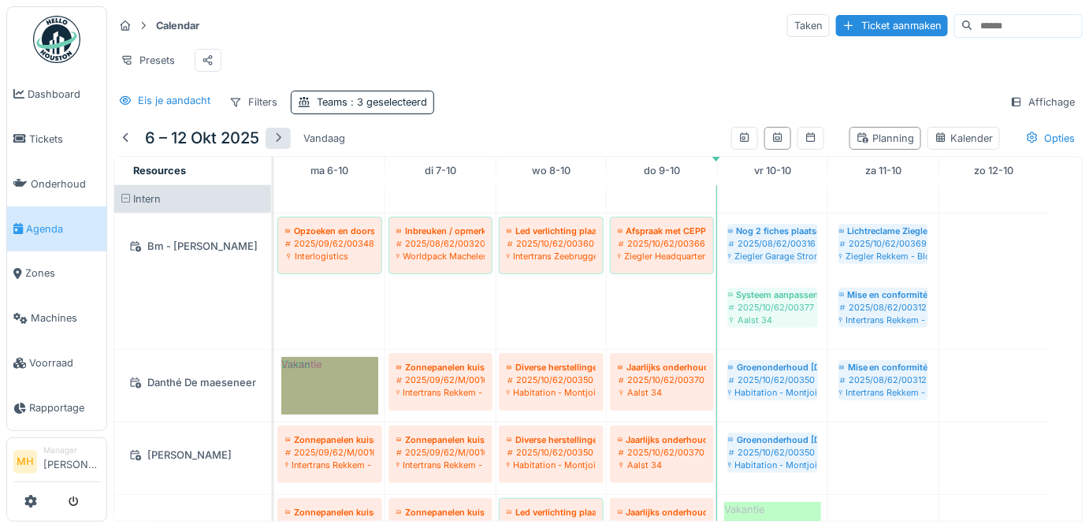
click at [281, 146] on div at bounding box center [278, 138] width 13 height 15
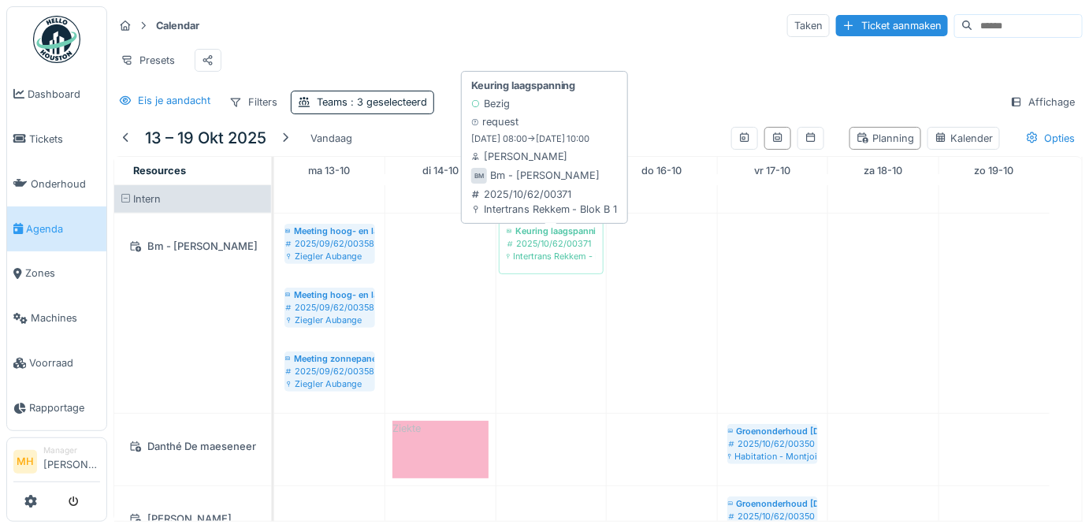
click at [546, 258] on div "Intertrans Rekkem - Blok B 1" at bounding box center [551, 256] width 89 height 13
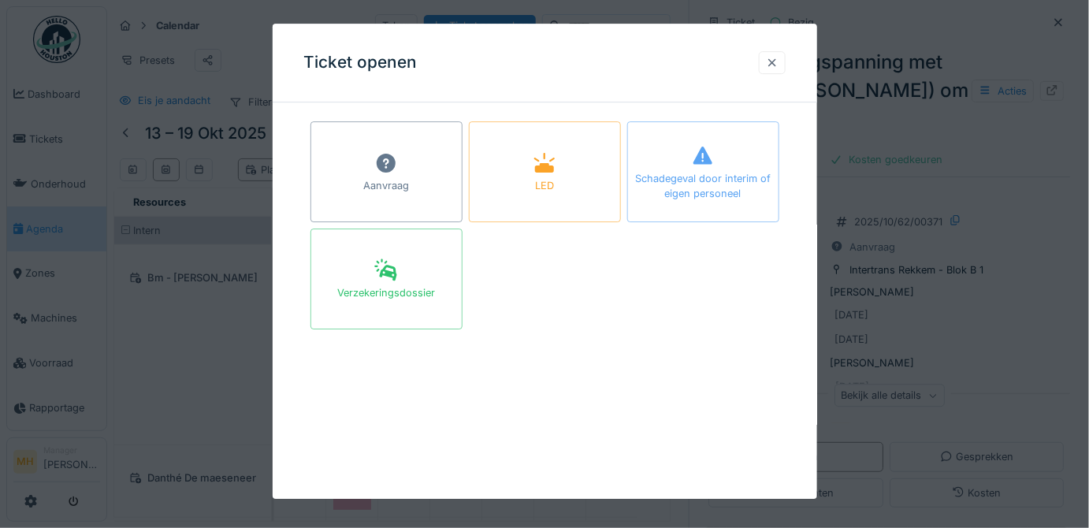
click at [775, 61] on div at bounding box center [772, 62] width 13 height 15
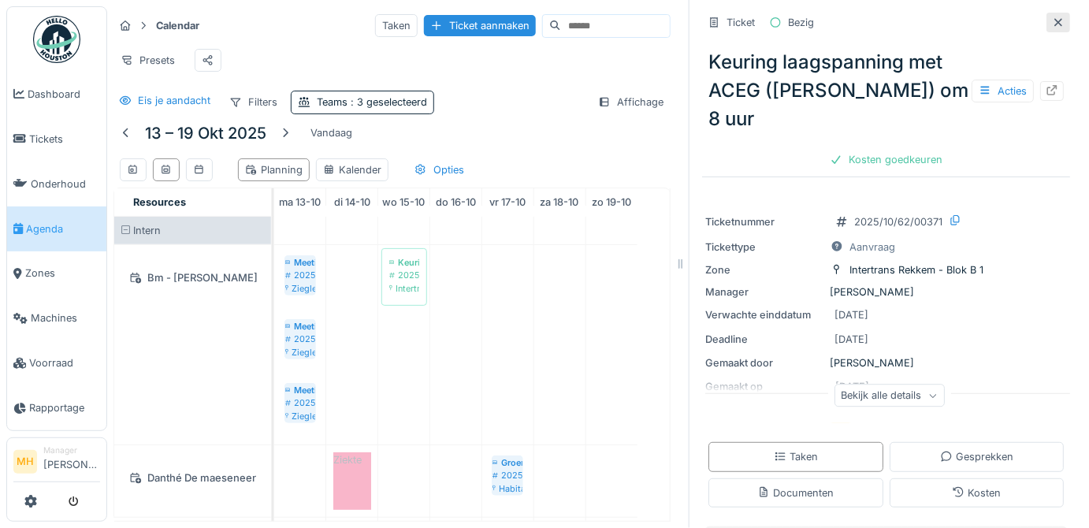
click at [1052, 20] on icon at bounding box center [1058, 22] width 13 height 10
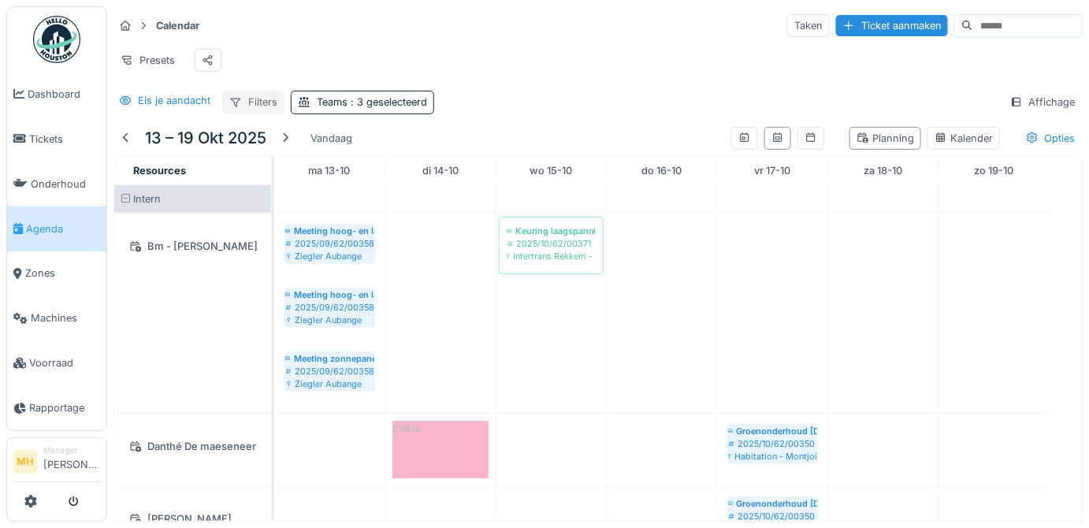
click at [258, 111] on div "Filters" at bounding box center [253, 102] width 62 height 23
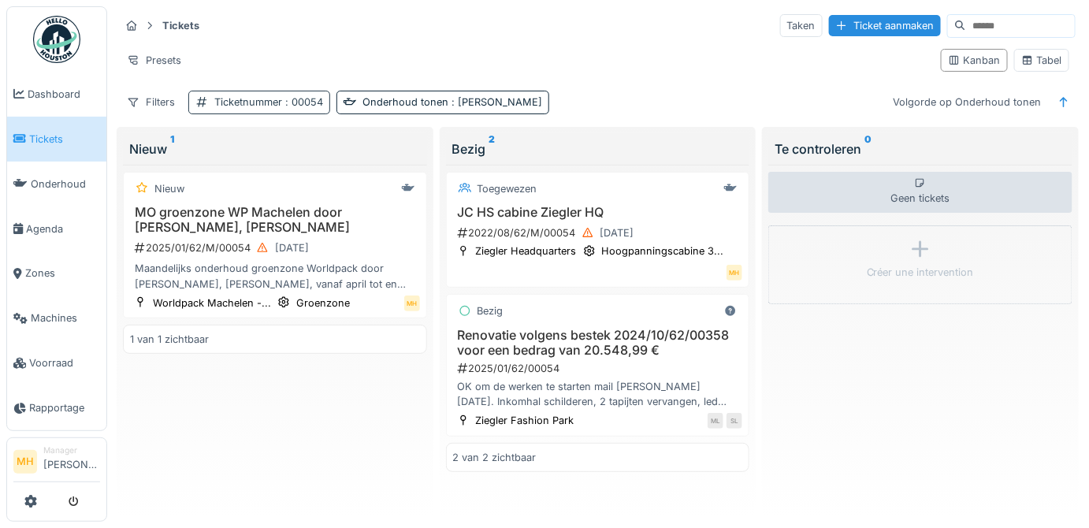
click at [225, 100] on div "Ticketnummer : 00054" at bounding box center [268, 102] width 109 height 15
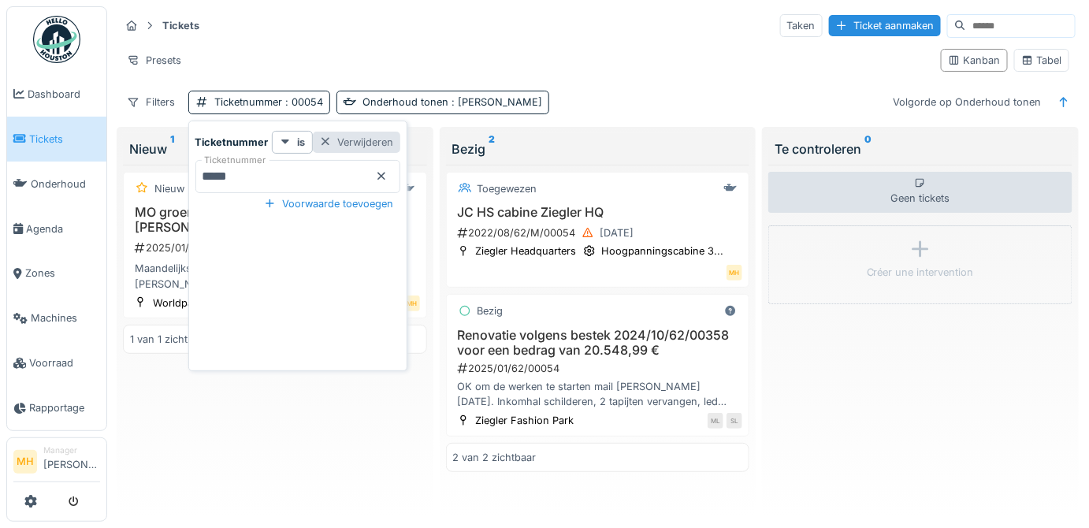
click at [352, 139] on div "Verwijderen" at bounding box center [356, 142] width 87 height 21
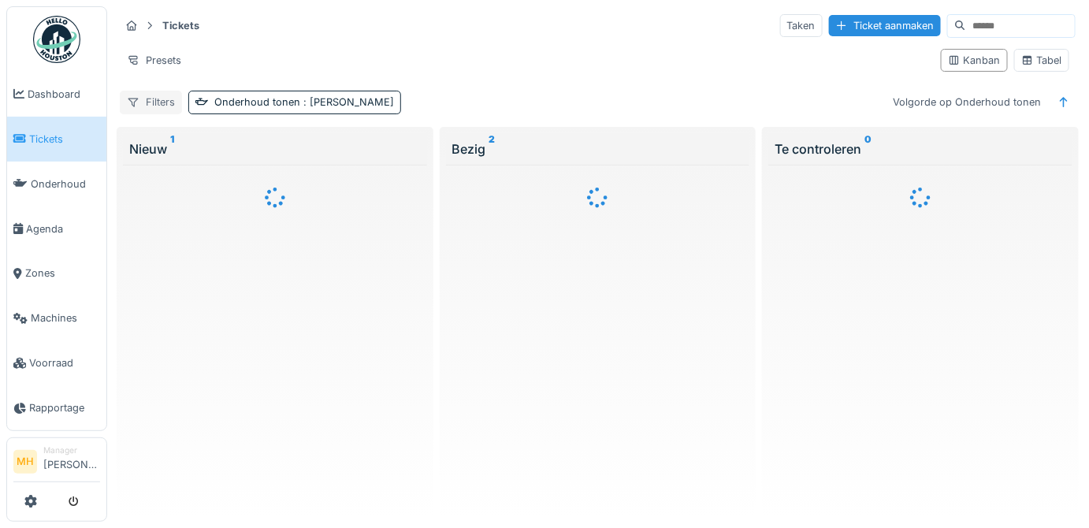
click at [158, 99] on div "Filters" at bounding box center [151, 102] width 62 height 23
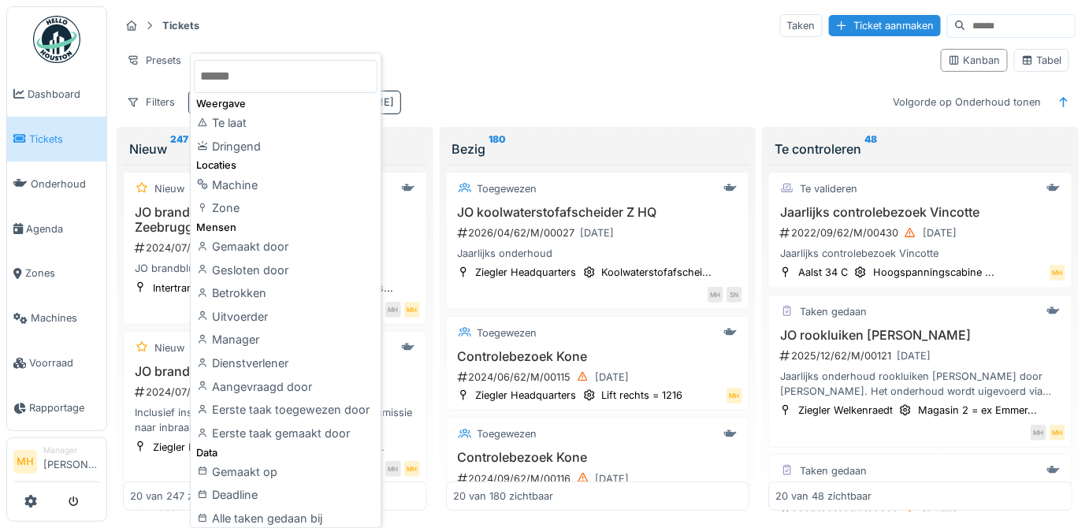
click at [530, 92] on div "Filters Onderhoud tonen : Ja Volgorde op Onderhoud tonen" at bounding box center [598, 102] width 956 height 23
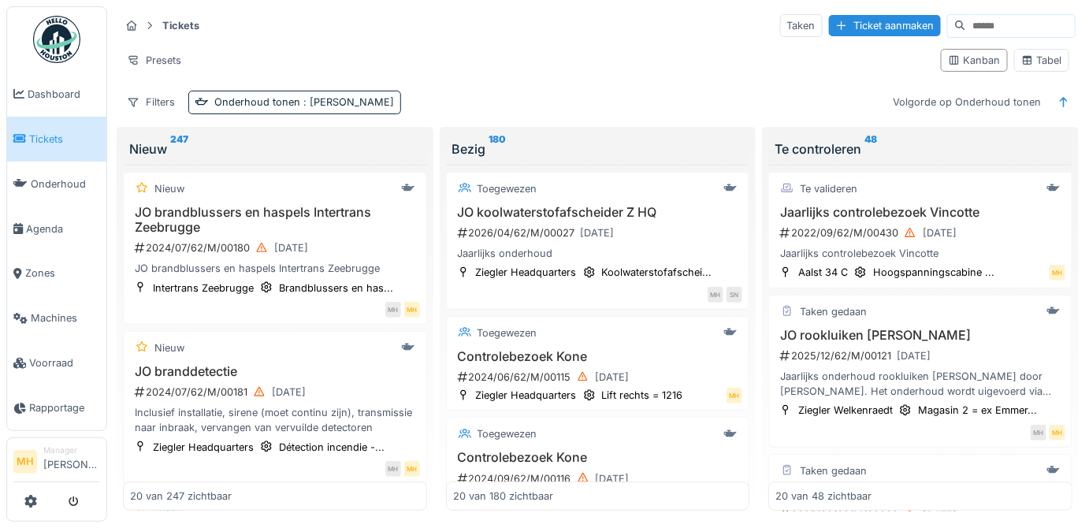
click at [55, 139] on span "Tickets" at bounding box center [64, 139] width 71 height 15
click at [46, 95] on span "Dashboard" at bounding box center [64, 94] width 73 height 15
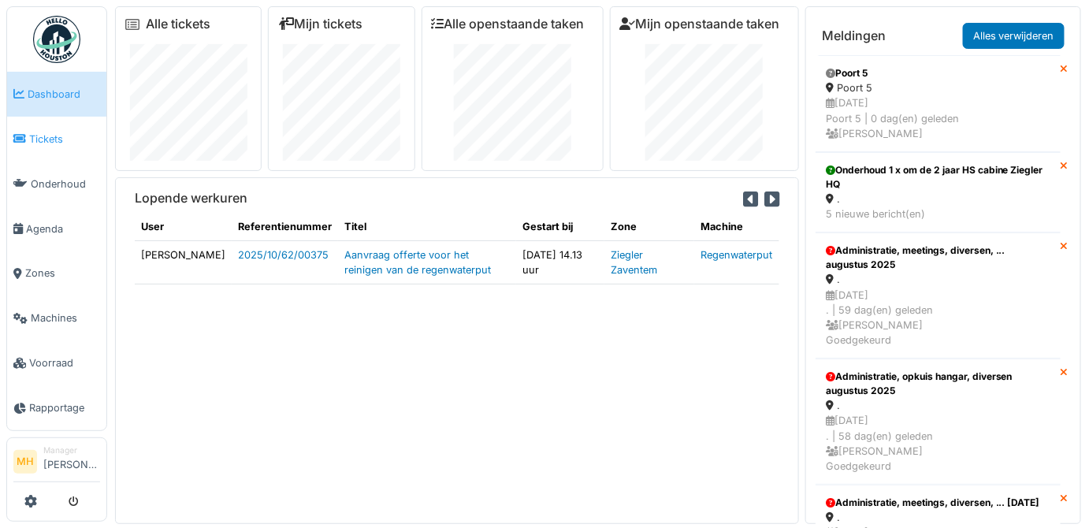
click at [54, 137] on span "Tickets" at bounding box center [64, 139] width 71 height 15
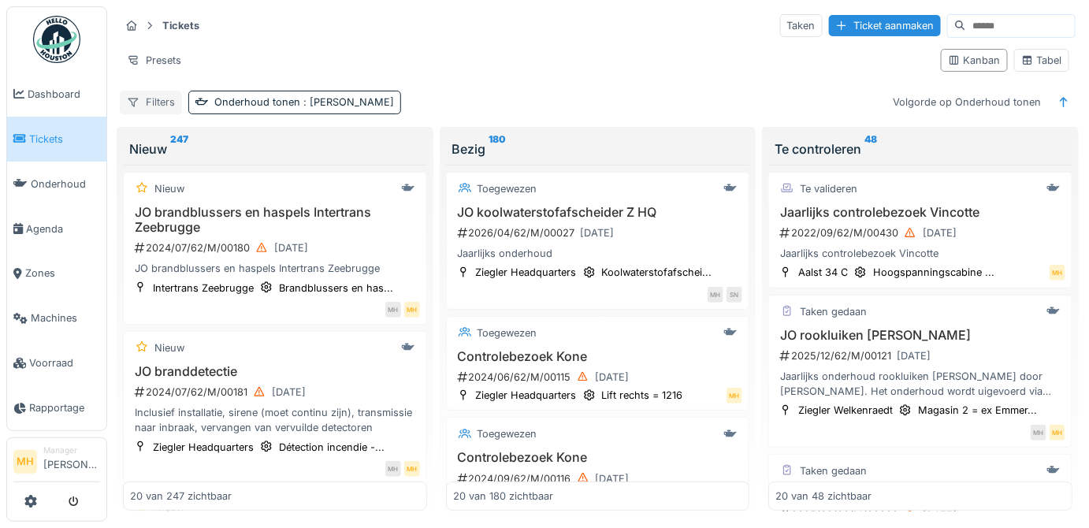
click at [151, 97] on div "Filters" at bounding box center [151, 102] width 62 height 23
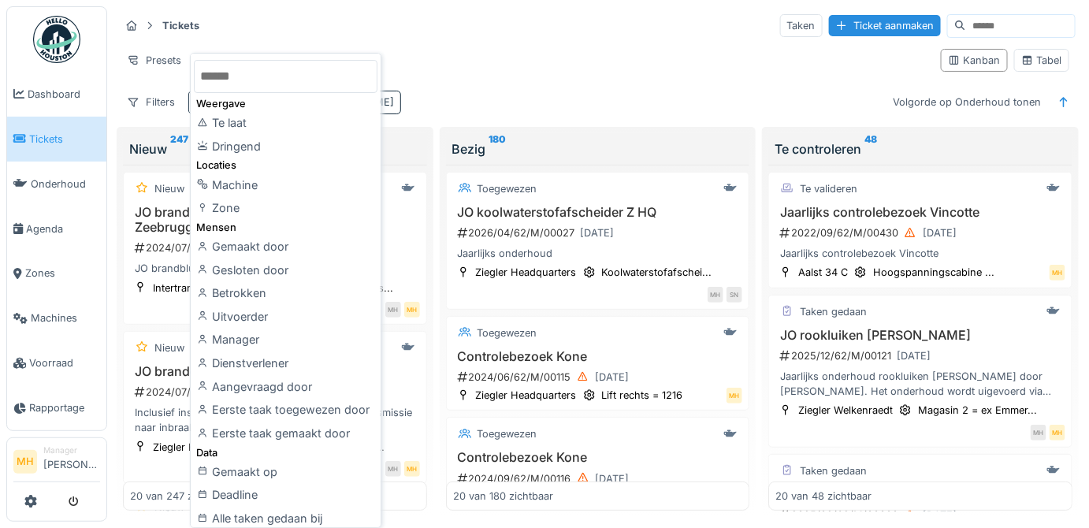
click at [262, 318] on div "Uitvoerder" at bounding box center [286, 317] width 184 height 24
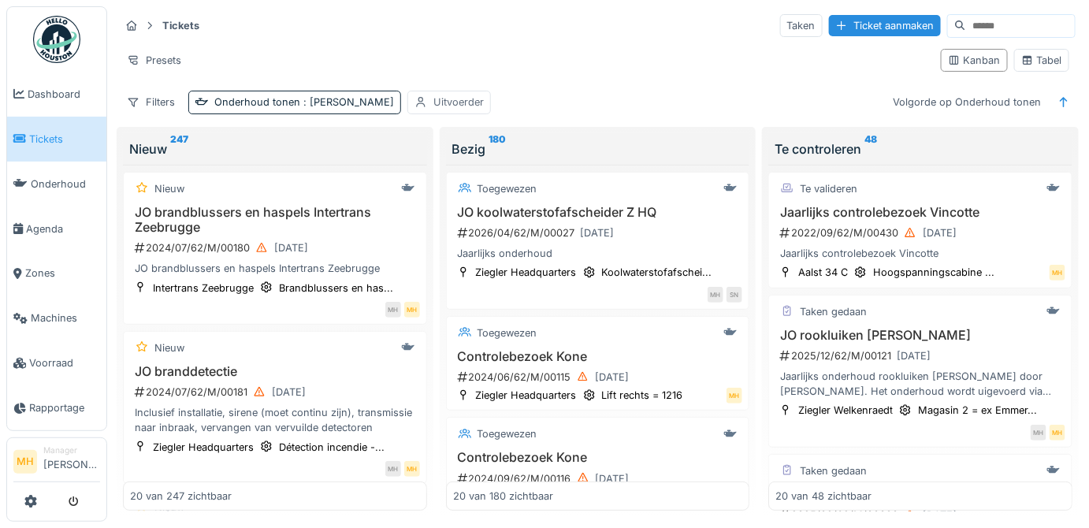
click at [433, 95] on div "Uitvoerder" at bounding box center [458, 102] width 50 height 15
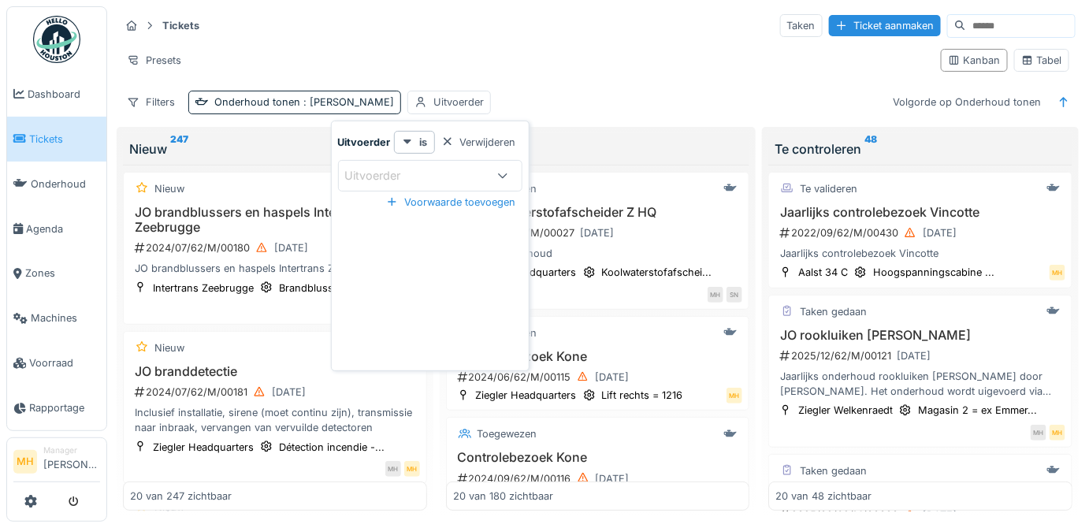
click at [398, 176] on div "Uitvoerder" at bounding box center [384, 175] width 78 height 17
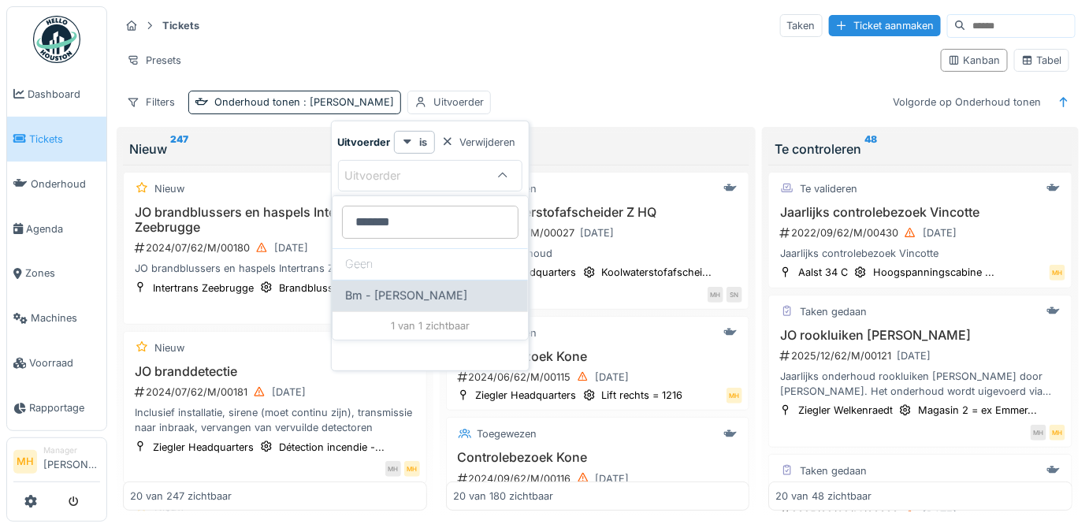
type input "*******"
click at [452, 295] on span "Bm - [PERSON_NAME]" at bounding box center [406, 295] width 122 height 17
type input "****"
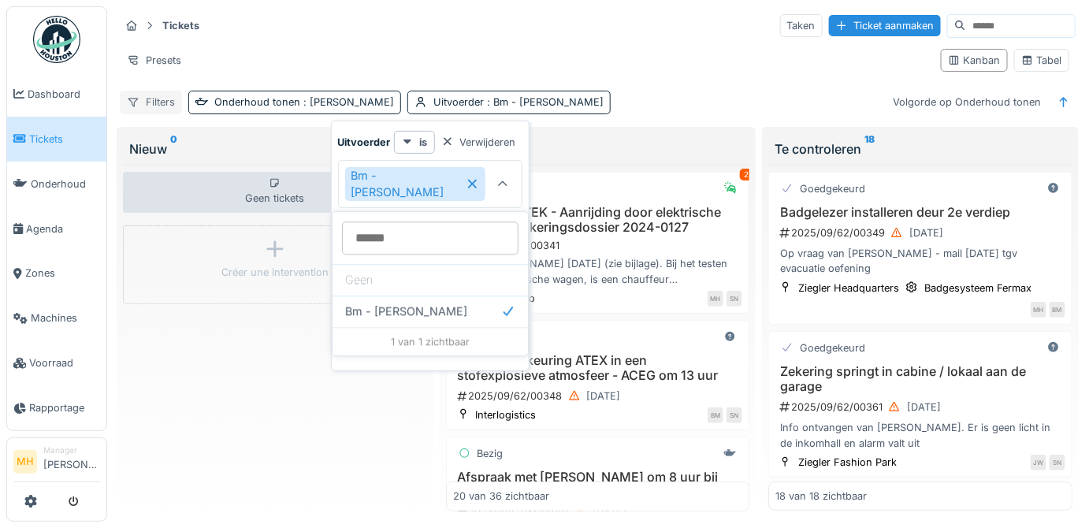
click at [154, 101] on div "Filters" at bounding box center [151, 102] width 62 height 23
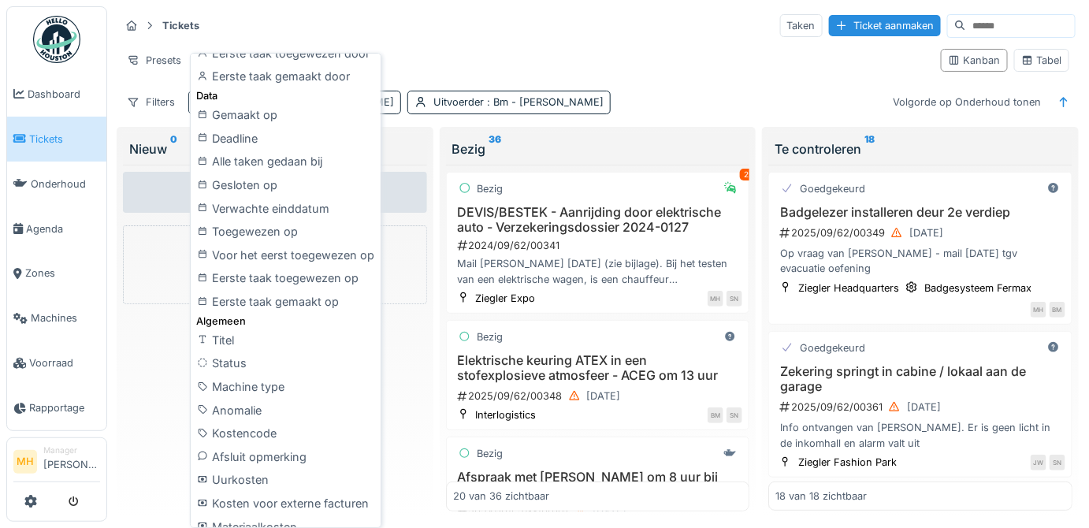
scroll to position [358, 0]
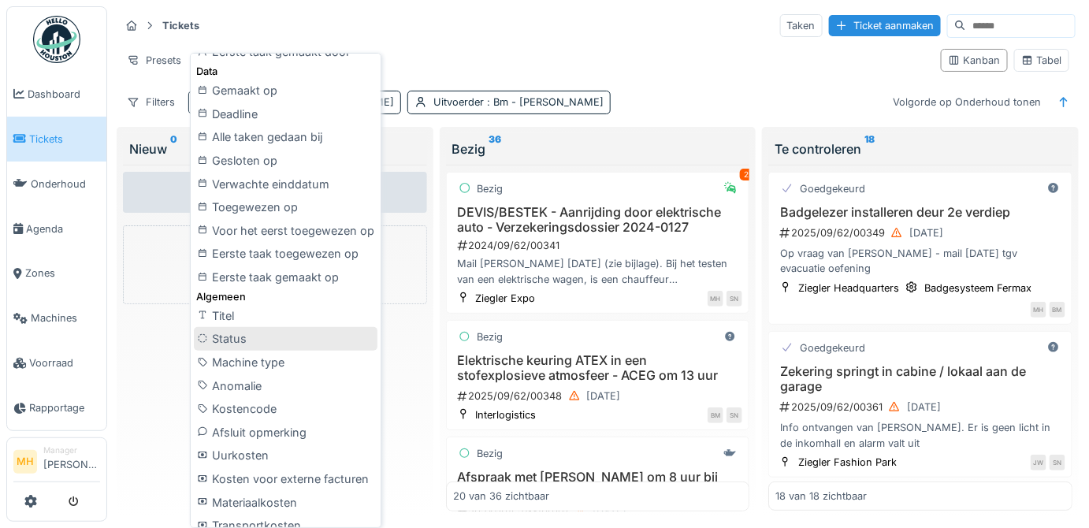
click at [234, 334] on div "Status" at bounding box center [286, 339] width 184 height 24
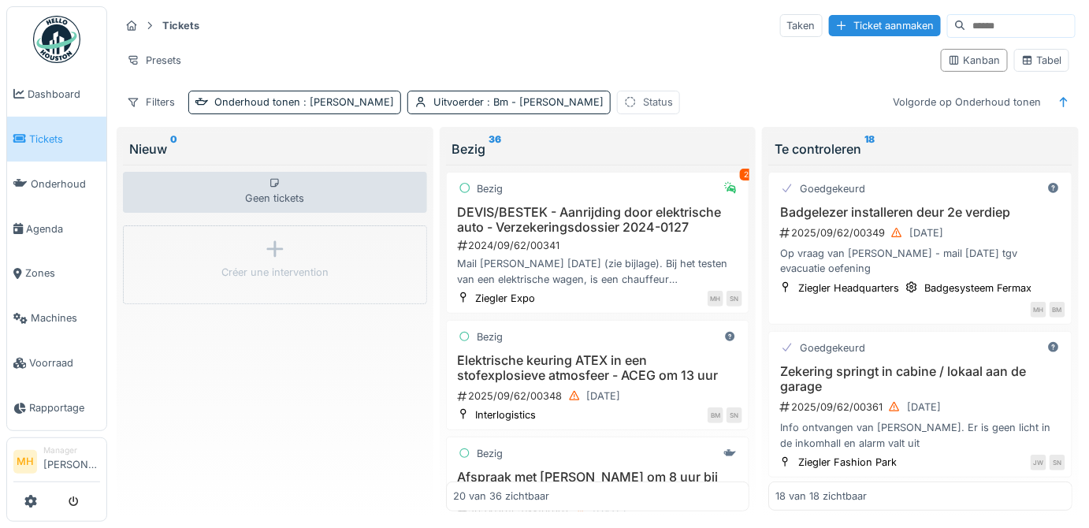
click at [643, 102] on div "Status" at bounding box center [658, 102] width 30 height 15
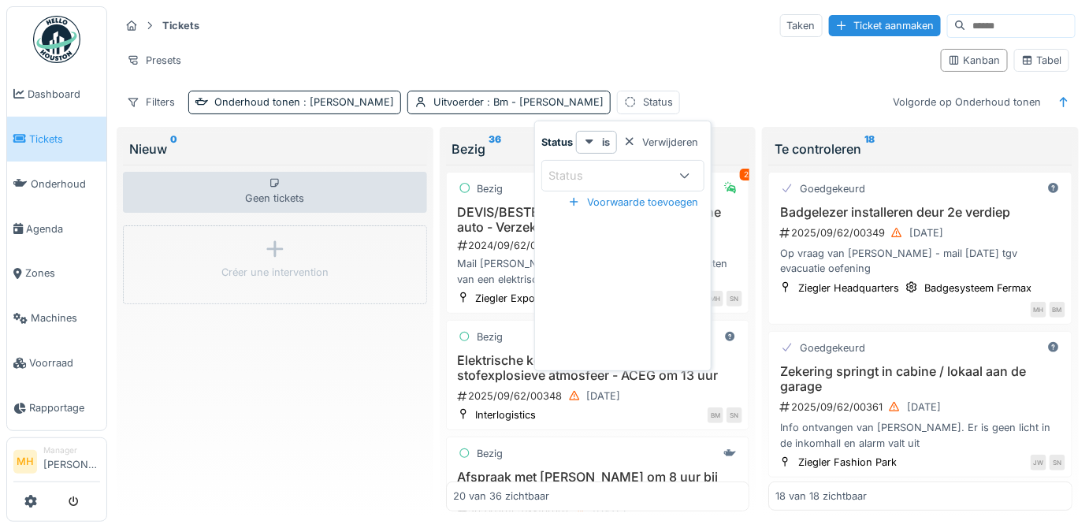
click at [618, 173] on div "Status" at bounding box center [609, 175] width 121 height 17
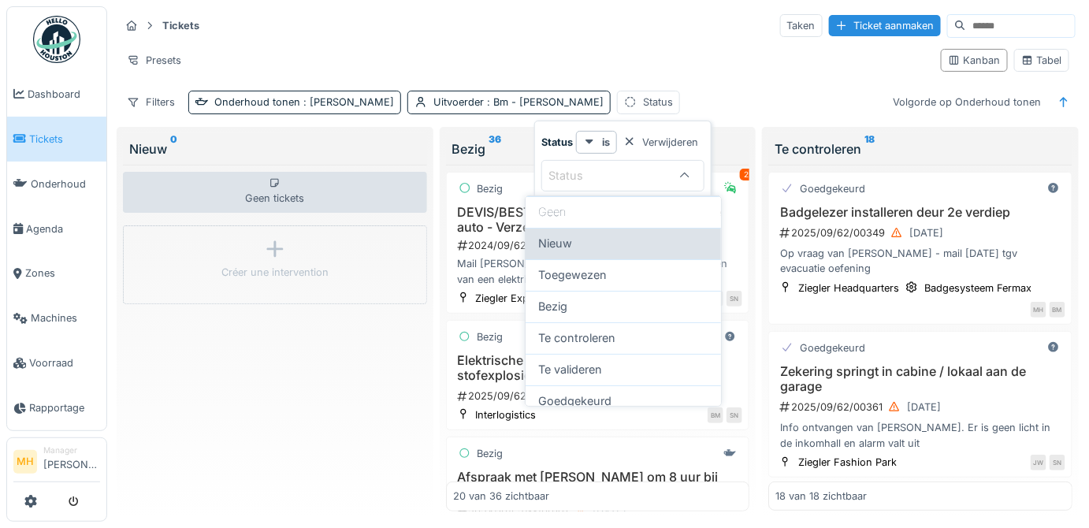
click at [590, 239] on div "Nieuw" at bounding box center [623, 243] width 170 height 17
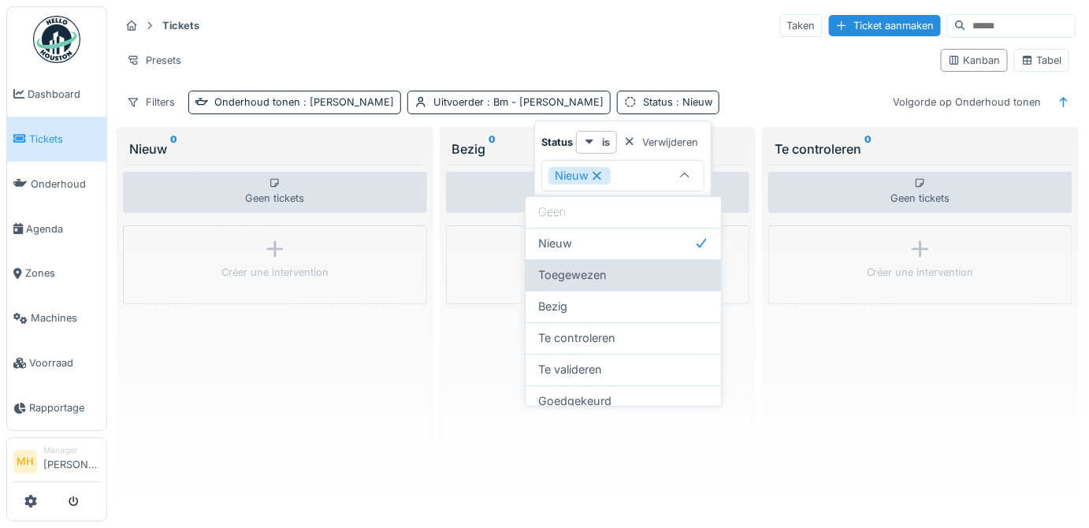
click at [601, 270] on span "Toegewezen" at bounding box center [572, 274] width 69 height 17
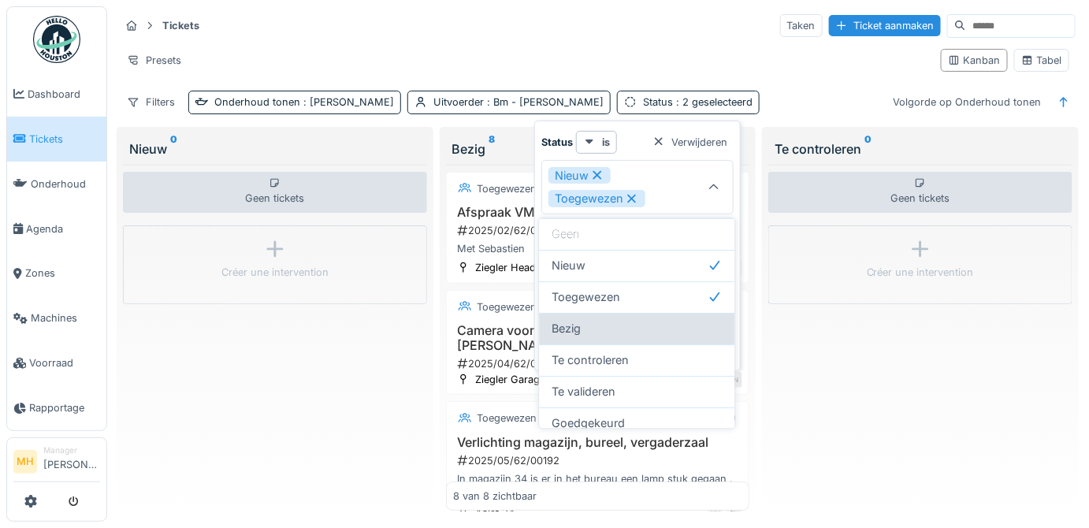
click at [609, 320] on div "Bezig" at bounding box center [637, 328] width 170 height 17
type input "**********"
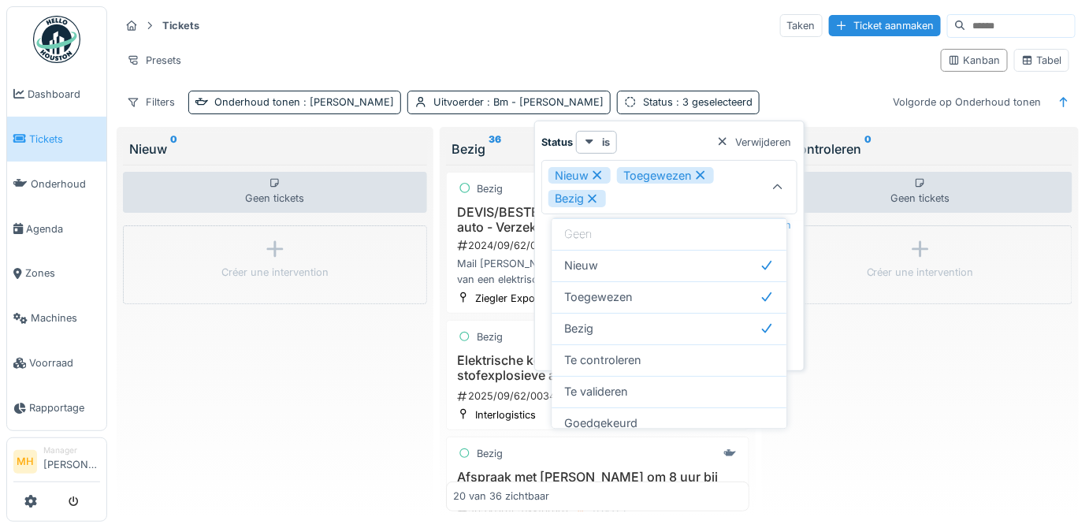
click at [496, 50] on div "Presets" at bounding box center [524, 60] width 809 height 23
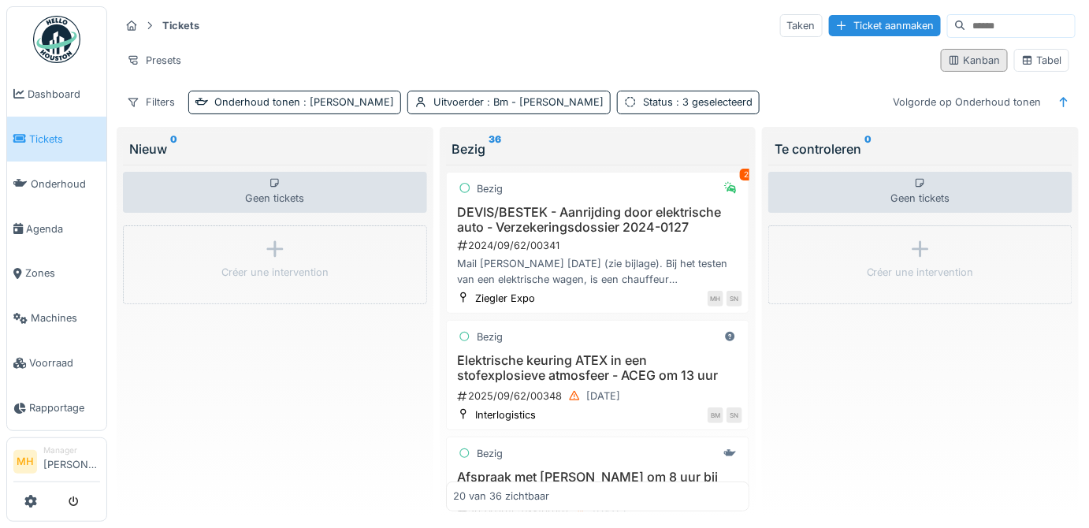
click at [967, 57] on div "Kanban" at bounding box center [974, 60] width 53 height 15
click at [1043, 64] on div "Tabel" at bounding box center [1041, 60] width 41 height 15
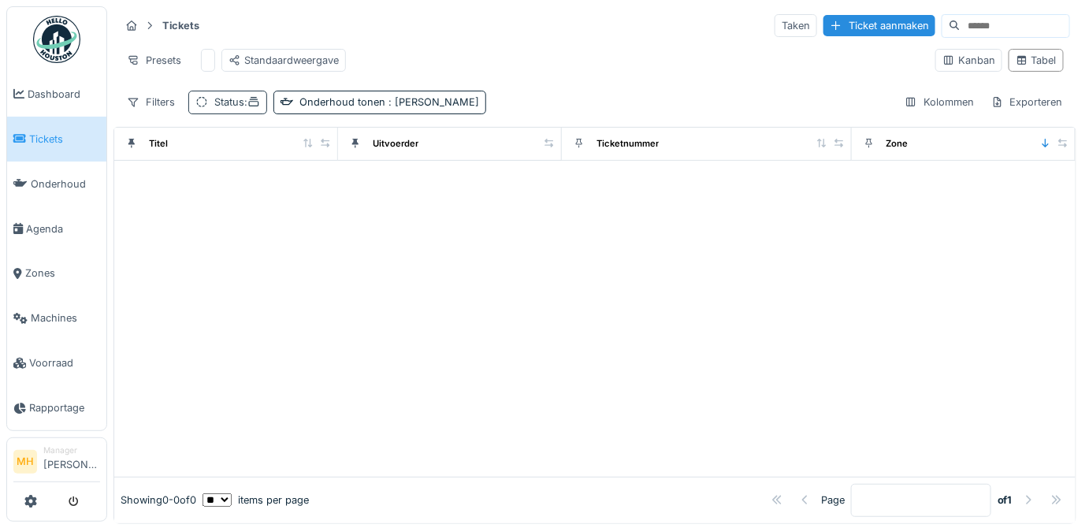
click at [218, 110] on div "Status :" at bounding box center [237, 102] width 46 height 15
click at [151, 110] on div "Filters" at bounding box center [151, 102] width 62 height 23
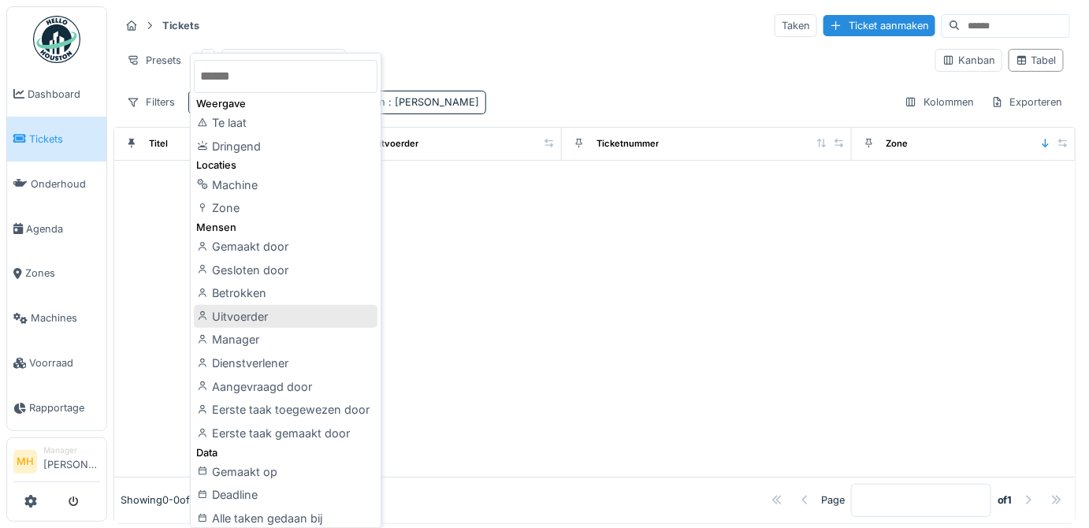
click at [270, 315] on div "Uitvoerder" at bounding box center [286, 317] width 184 height 24
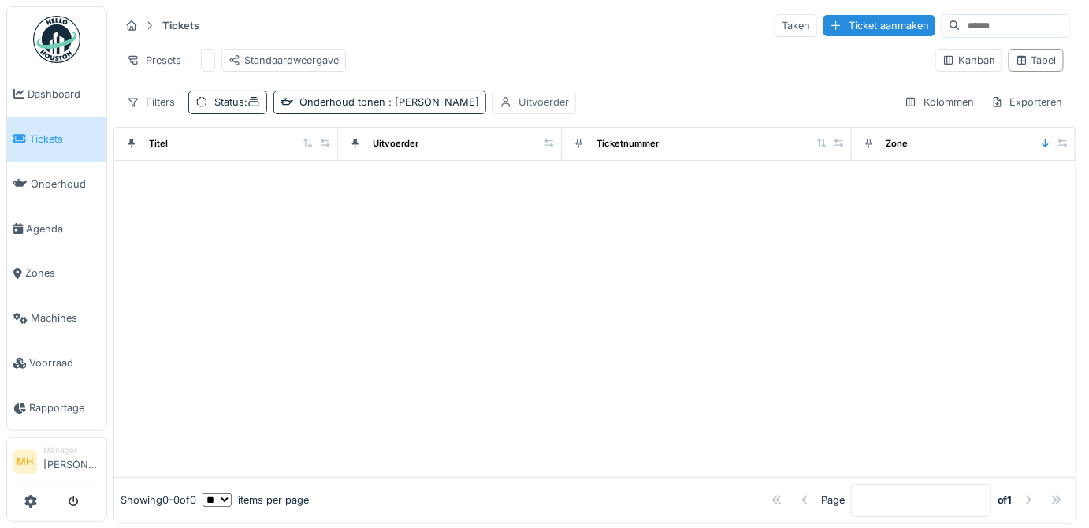
click at [519, 110] on div "Uitvoerder" at bounding box center [544, 102] width 50 height 15
click at [492, 188] on div "Uitvoerder" at bounding box center [474, 186] width 78 height 17
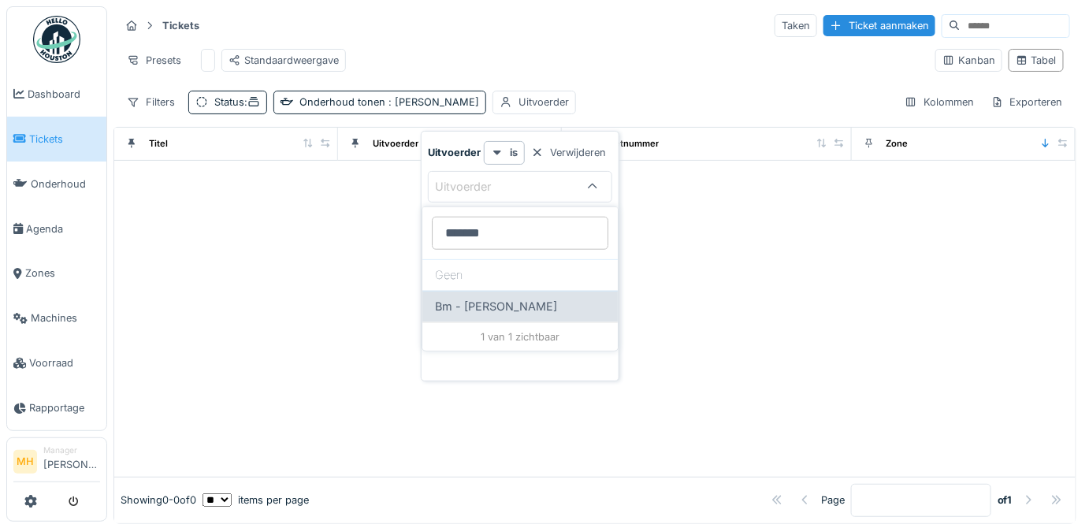
type input "*******"
click at [520, 303] on span "Bm - [PERSON_NAME]" at bounding box center [496, 306] width 122 height 17
type input "****"
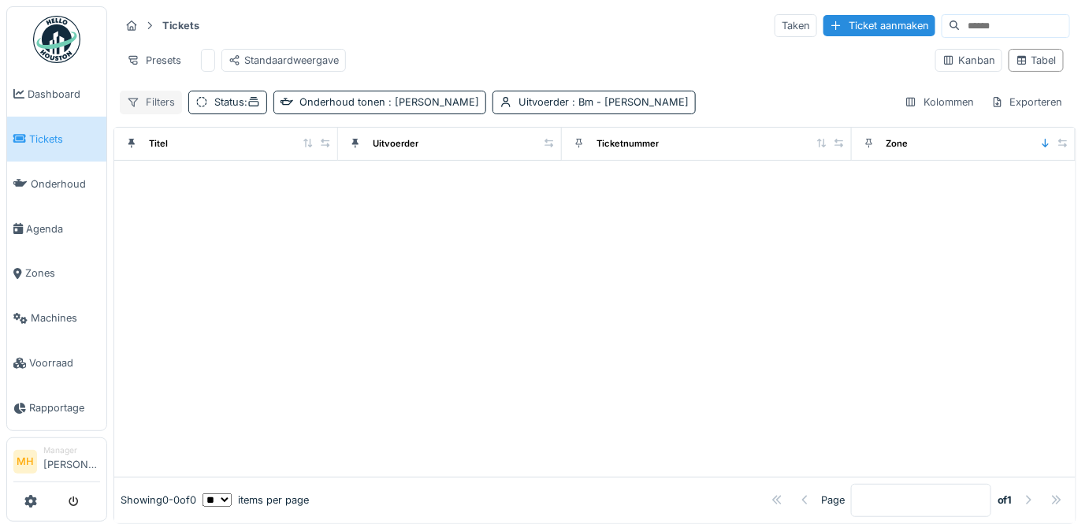
click at [153, 107] on div "Filters" at bounding box center [151, 102] width 62 height 23
click at [643, 108] on div "Filters Status : Onderhoud tonen : Ja Uitvoerder : Bm - [PERSON_NAME] Exporteren" at bounding box center [595, 102] width 950 height 23
click at [1013, 110] on div "Exporteren" at bounding box center [1027, 102] width 86 height 23
click at [985, 145] on div "Exporteer naar Excel" at bounding box center [968, 147] width 132 height 24
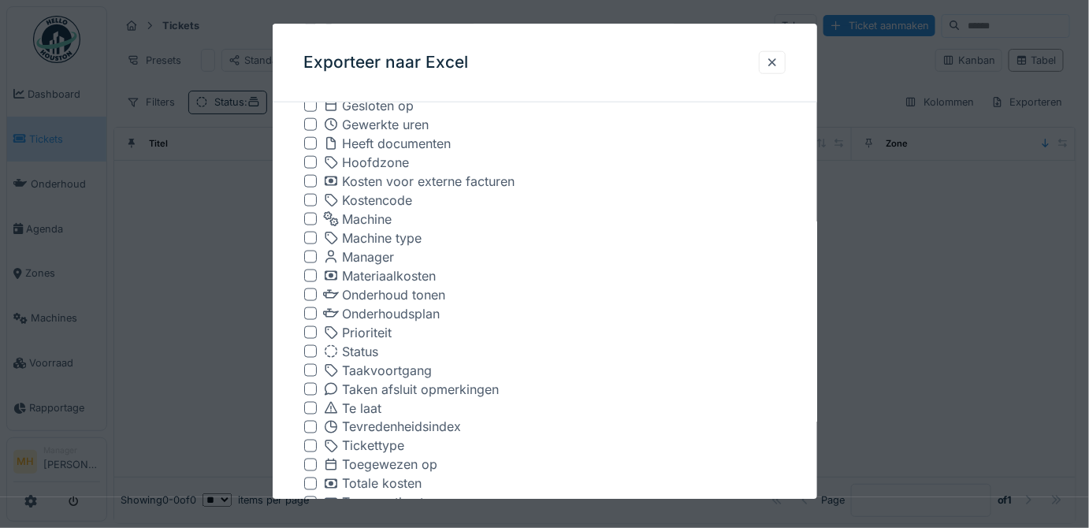
scroll to position [638, 0]
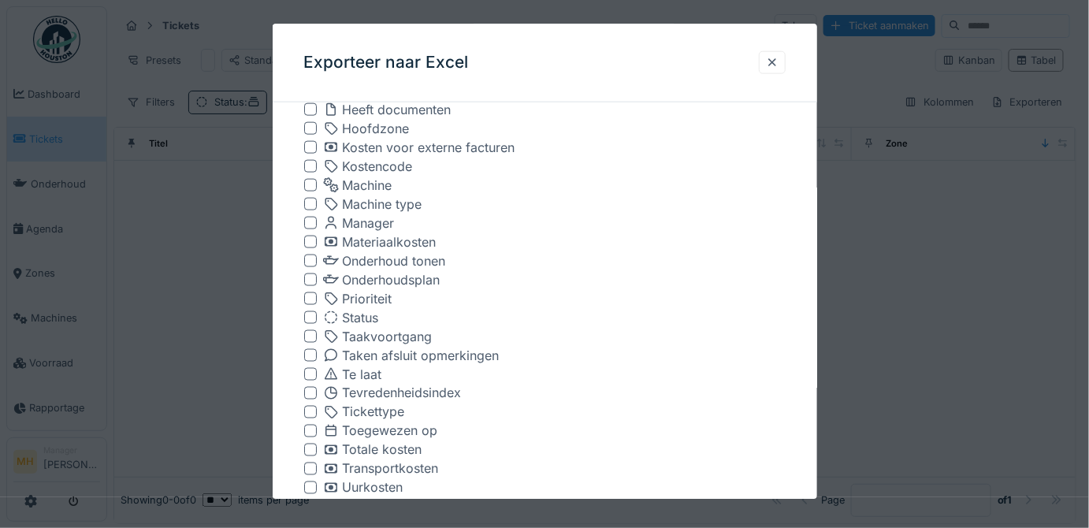
click at [370, 316] on div "Status" at bounding box center [351, 317] width 56 height 19
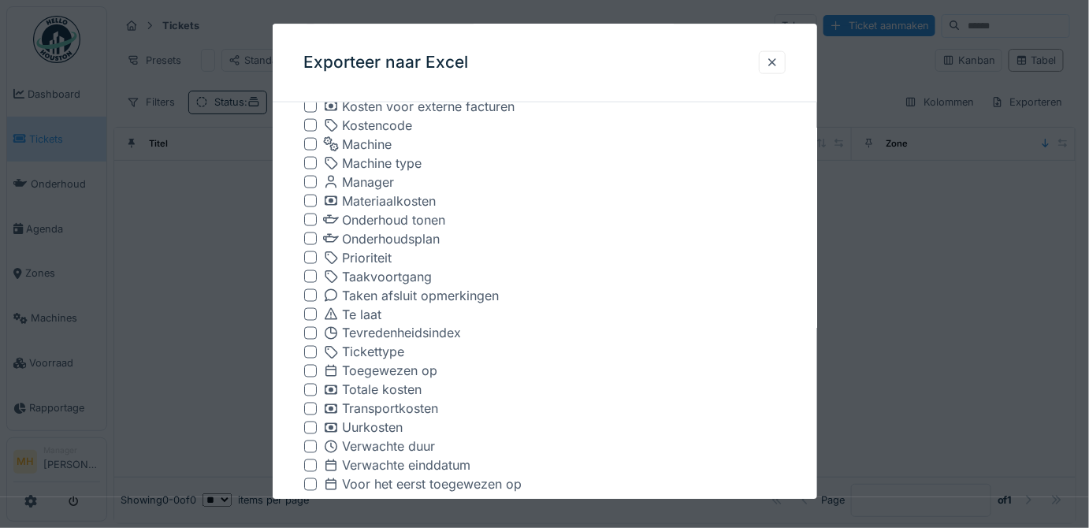
scroll to position [781, 0]
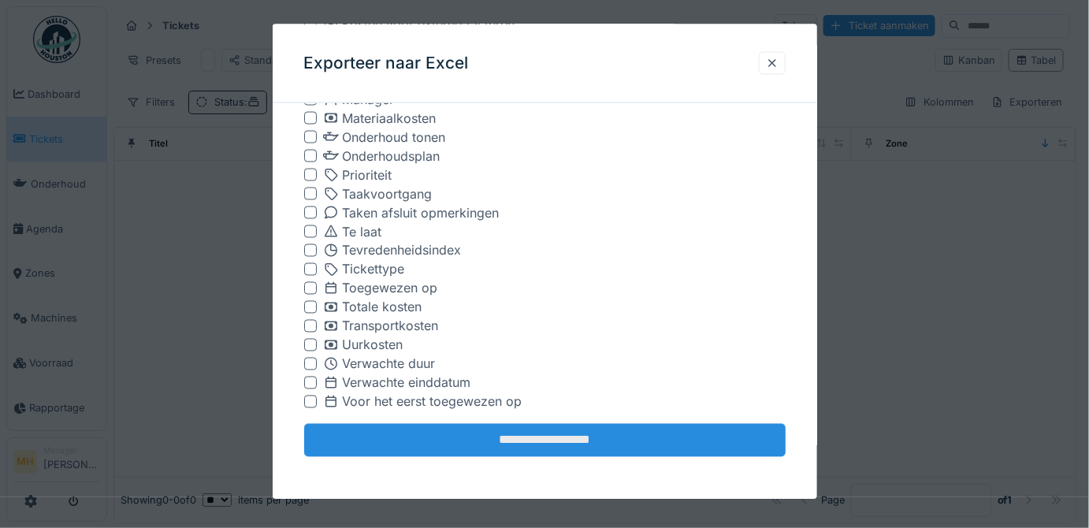
click at [601, 434] on input "**********" at bounding box center [545, 439] width 482 height 33
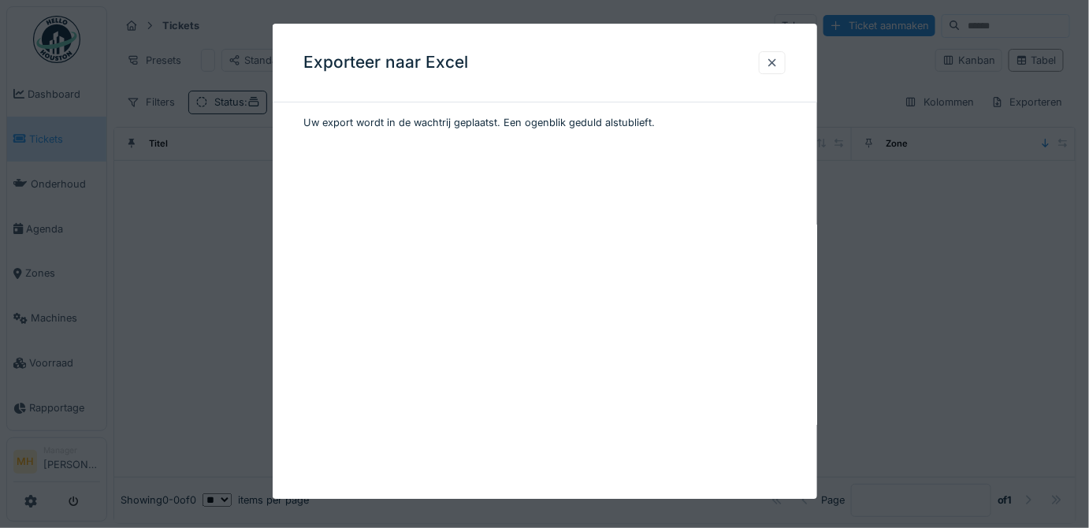
scroll to position [0, 0]
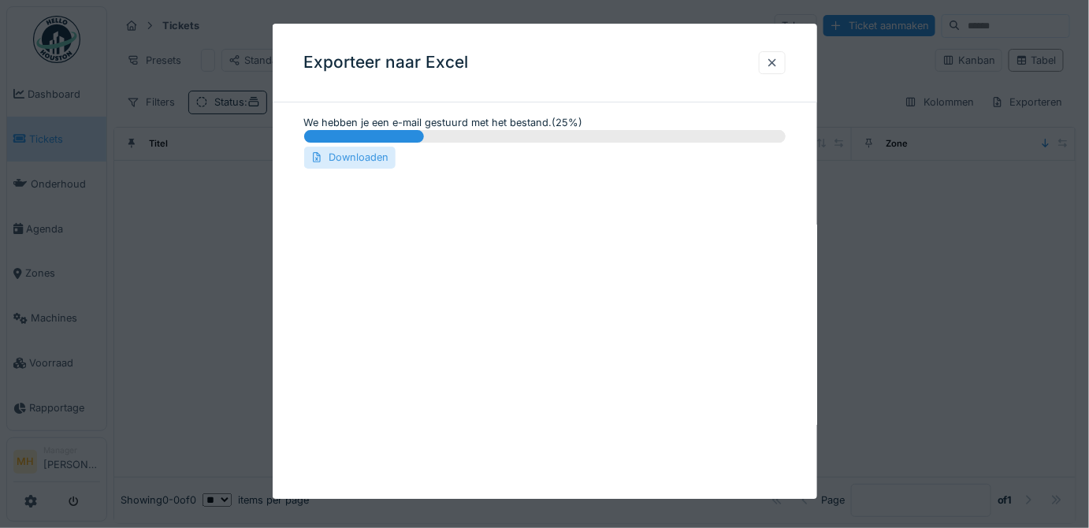
click at [366, 160] on div "Downloaden" at bounding box center [349, 157] width 91 height 21
click at [779, 69] on div at bounding box center [772, 62] width 13 height 15
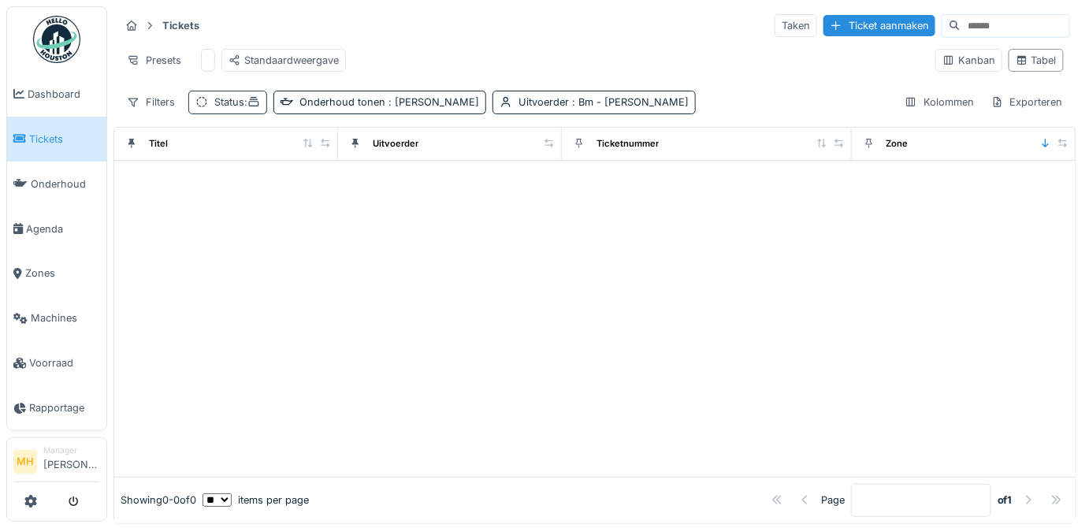
click at [230, 110] on div "Status :" at bounding box center [237, 102] width 46 height 15
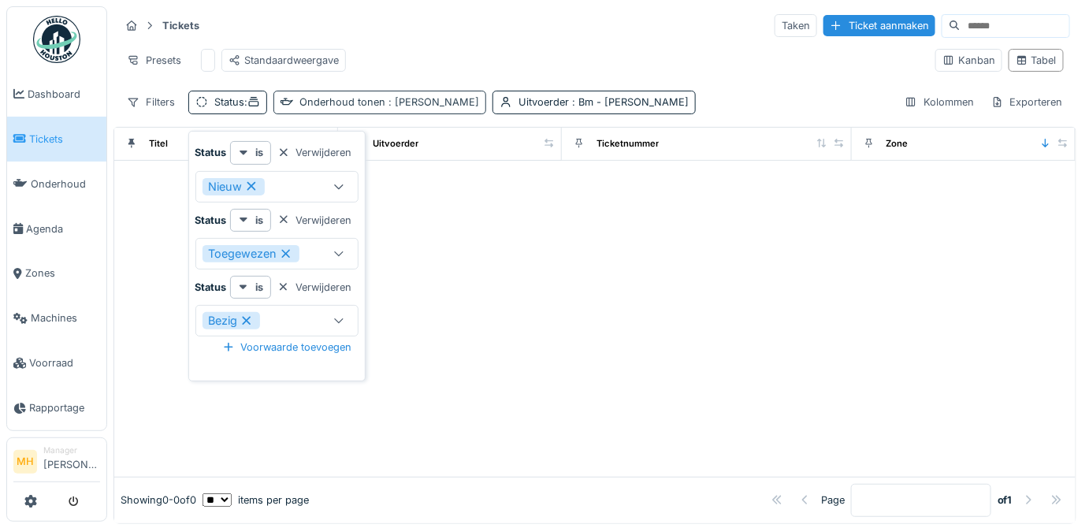
click at [366, 108] on div "Onderhoud tonen : Ja" at bounding box center [389, 102] width 180 height 15
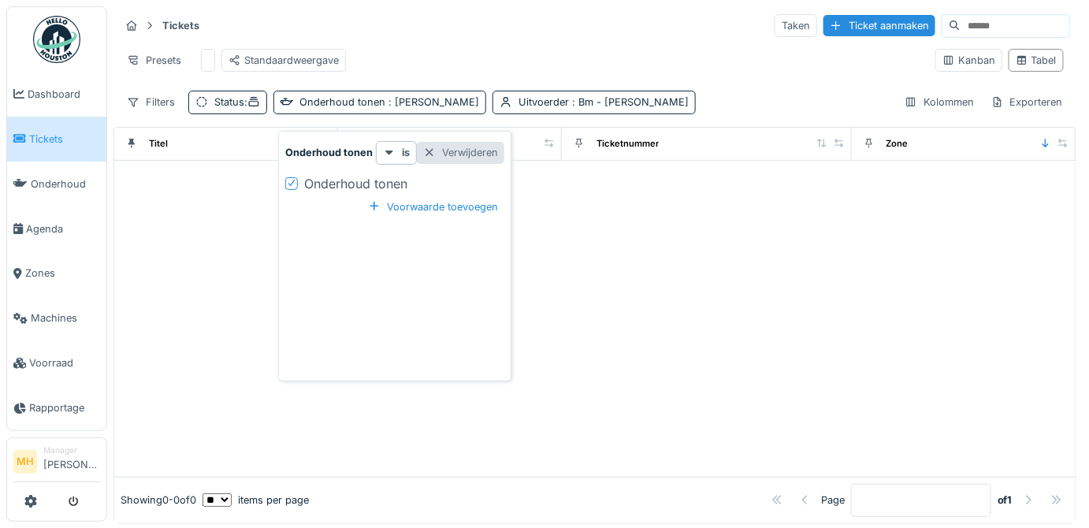
click at [429, 151] on div at bounding box center [429, 152] width 13 height 15
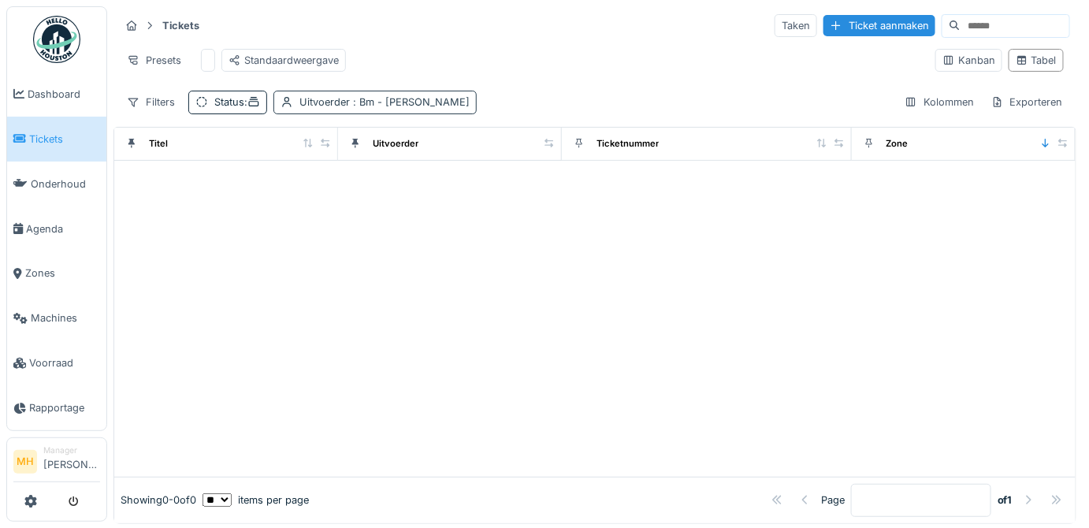
click at [374, 108] on span ": Bm - bertrand Mercier" at bounding box center [410, 102] width 120 height 12
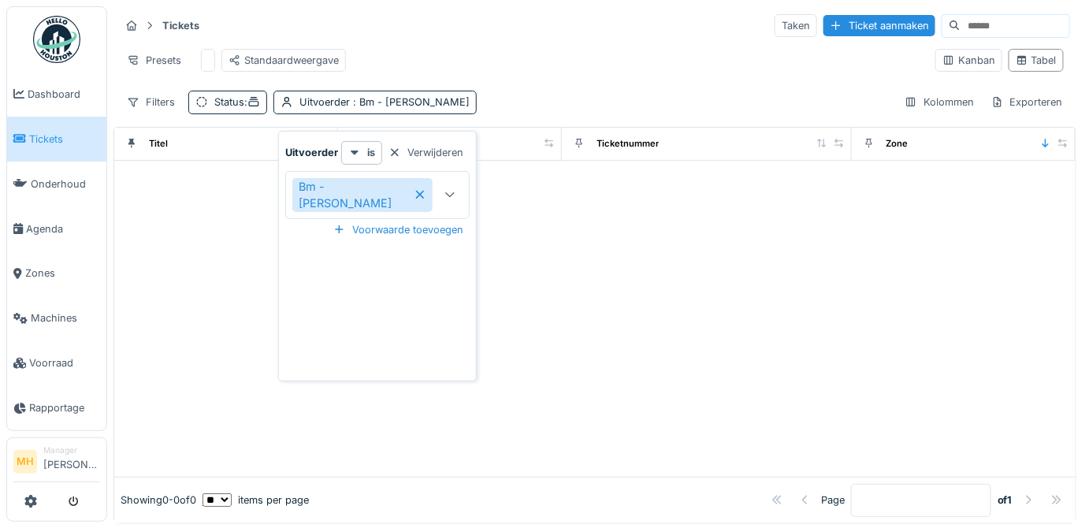
click at [500, 99] on div "Tickets Taken Ticket aanmaken Presets Standaardweergave Kanban Tabel Filters St…" at bounding box center [594, 63] width 963 height 114
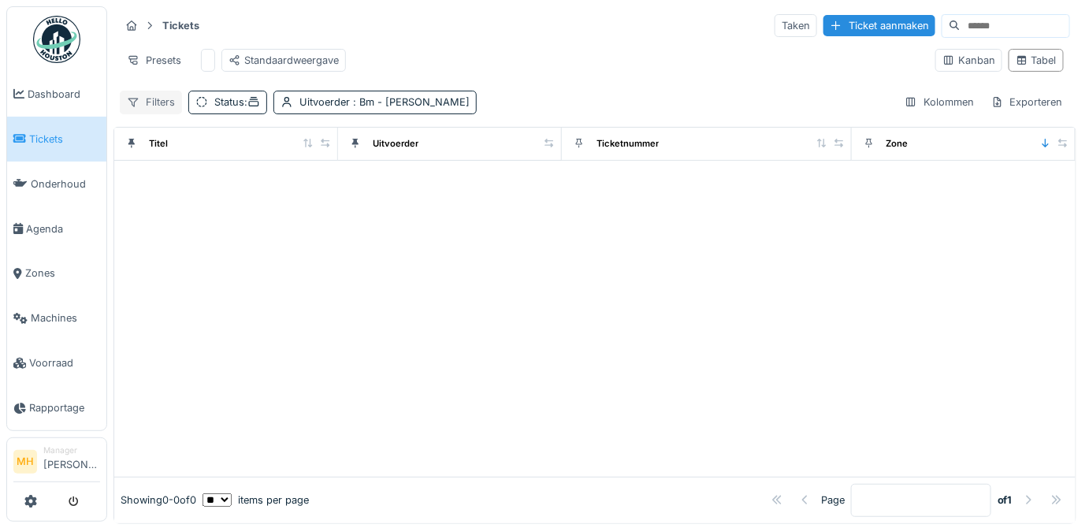
click at [159, 112] on div "Filters" at bounding box center [151, 102] width 62 height 23
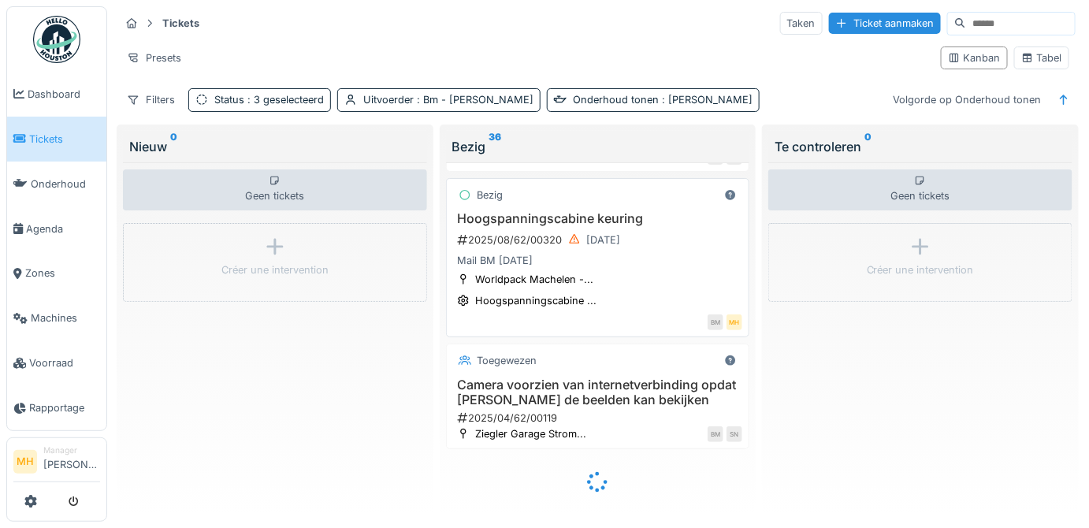
scroll to position [13, 0]
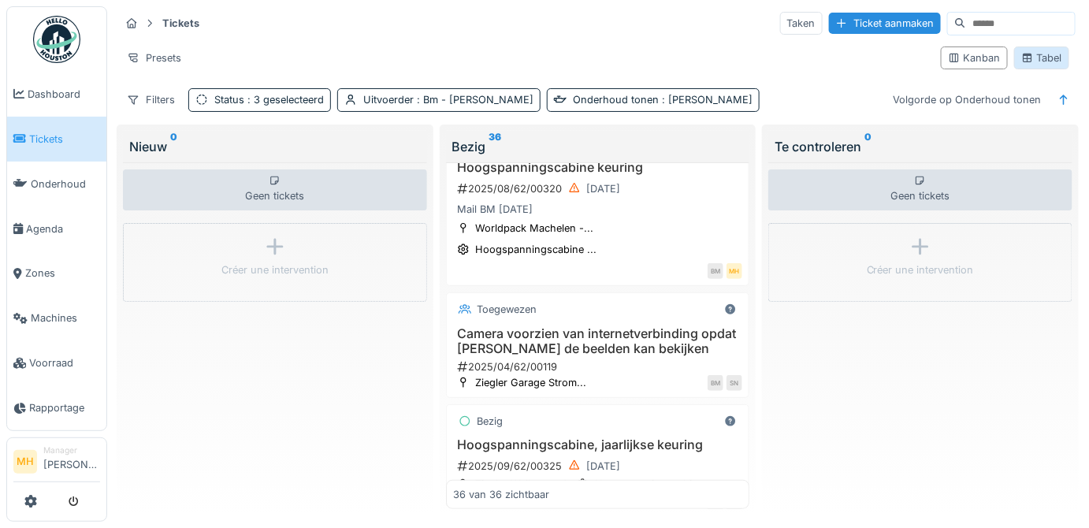
click at [1044, 50] on div "Tabel" at bounding box center [1041, 57] width 41 height 15
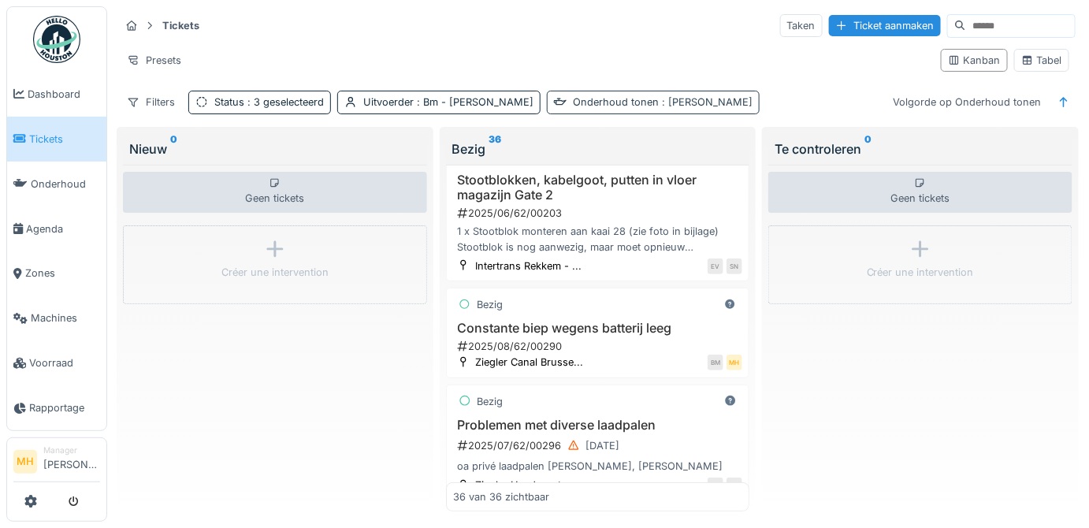
click at [619, 98] on div "Onderhoud tonen : [PERSON_NAME]" at bounding box center [663, 102] width 180 height 15
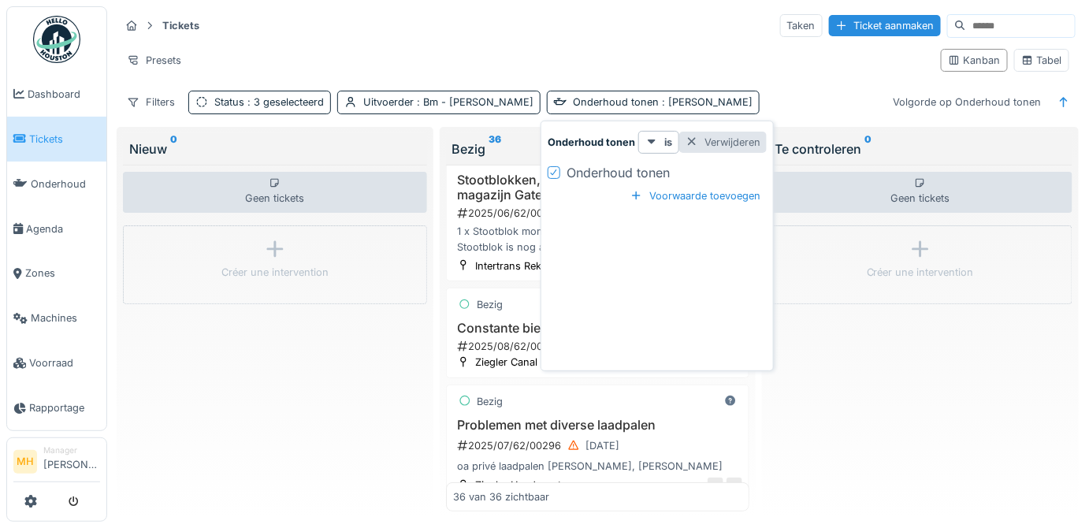
click at [693, 143] on div at bounding box center [692, 142] width 13 height 15
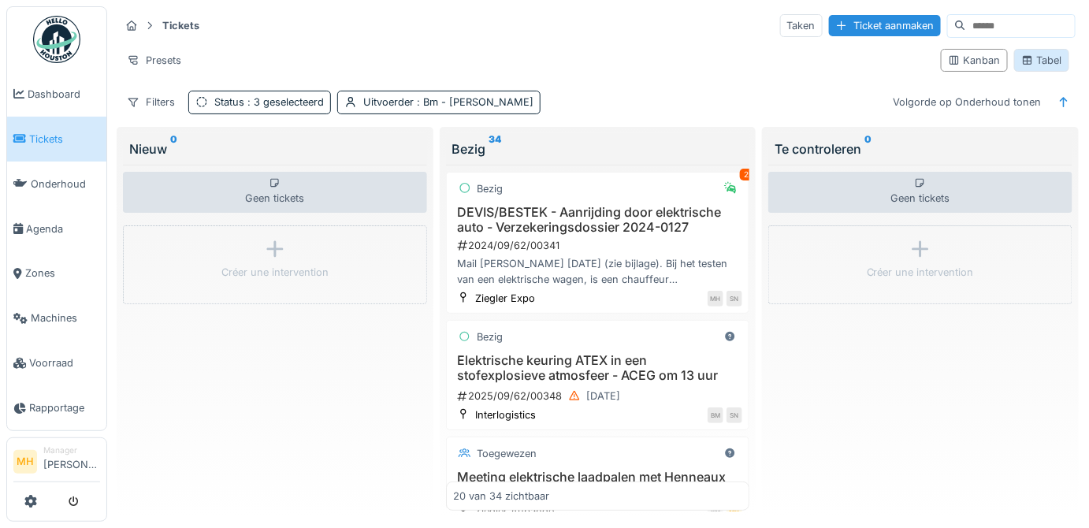
click at [1029, 57] on div "Tabel" at bounding box center [1041, 60] width 41 height 15
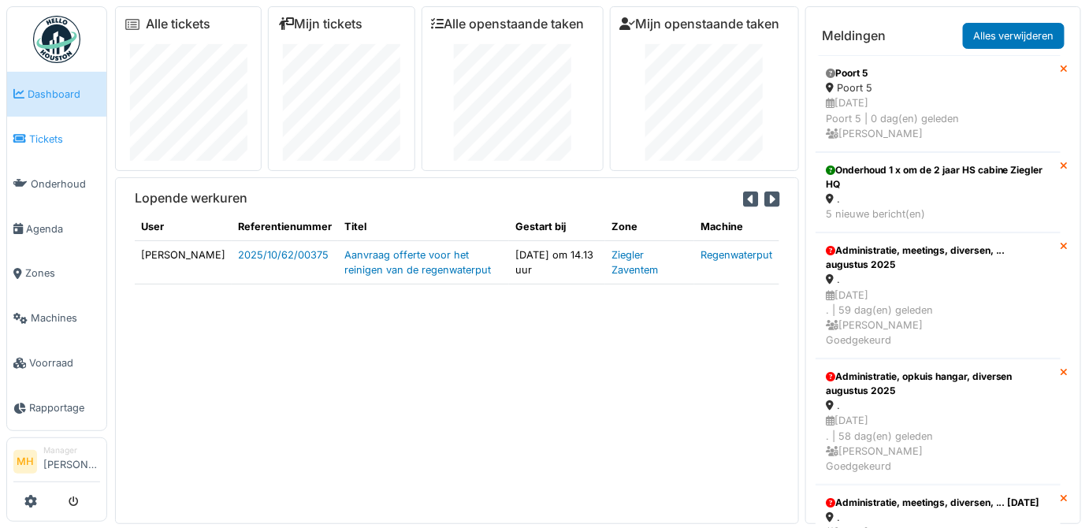
click at [46, 135] on span "Tickets" at bounding box center [64, 139] width 71 height 15
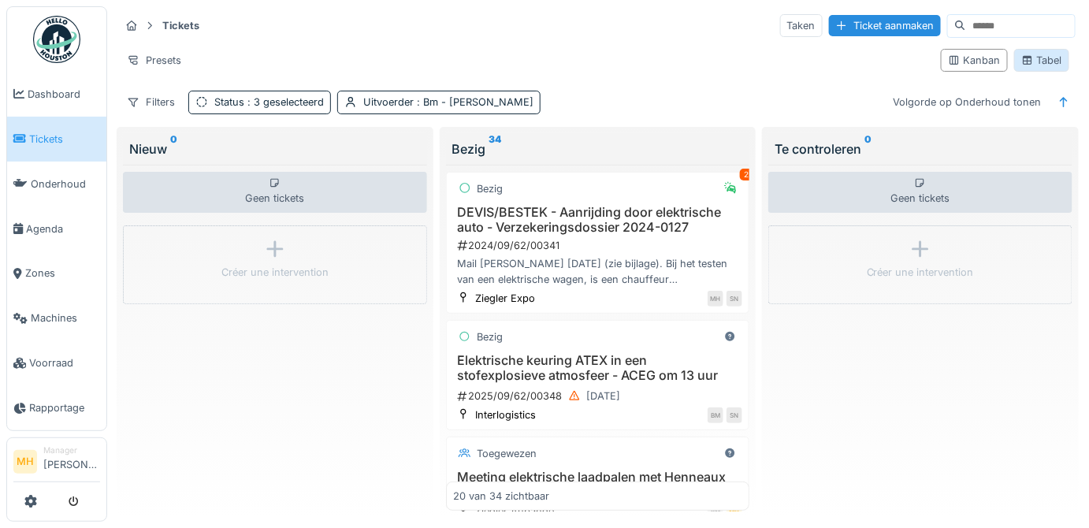
click at [1033, 57] on div "Tabel" at bounding box center [1041, 60] width 41 height 15
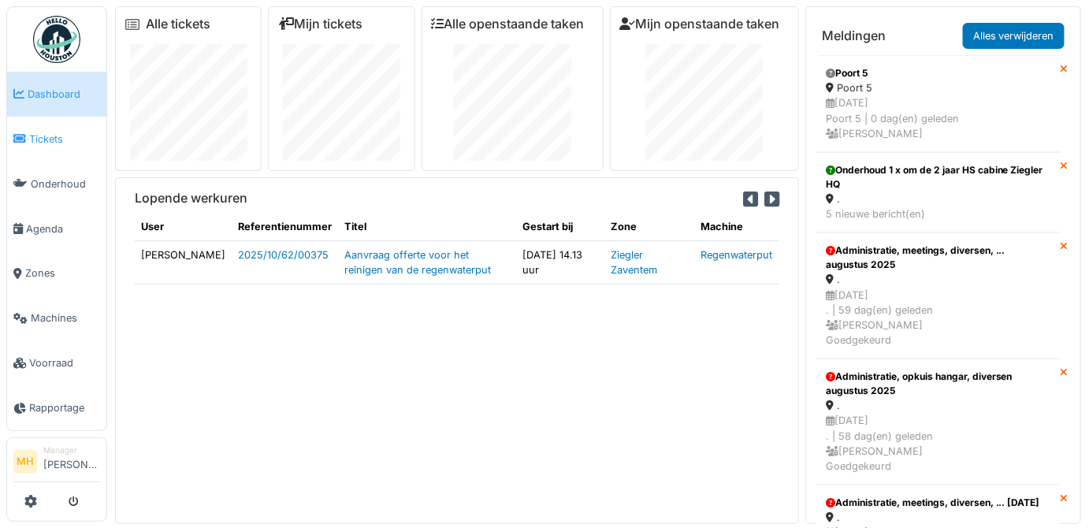
click at [41, 136] on span "Tickets" at bounding box center [64, 139] width 71 height 15
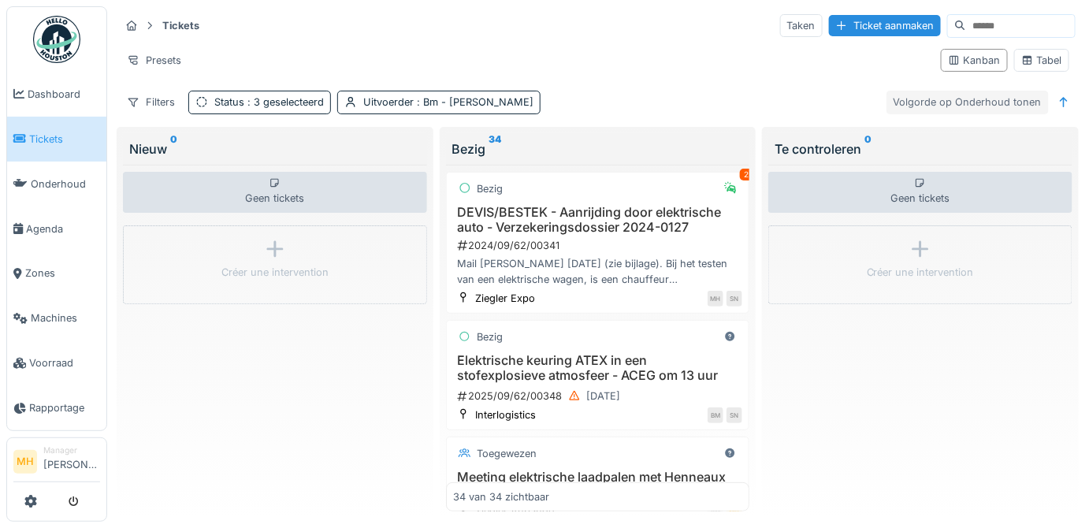
click at [957, 97] on div "Volgorde op Onderhoud tonen" at bounding box center [968, 102] width 162 height 23
click at [966, 55] on div "Kanban" at bounding box center [974, 60] width 53 height 15
click at [1060, 99] on icon at bounding box center [1064, 102] width 8 height 10
click at [263, 102] on span ": 3 geselecteerd" at bounding box center [284, 102] width 80 height 12
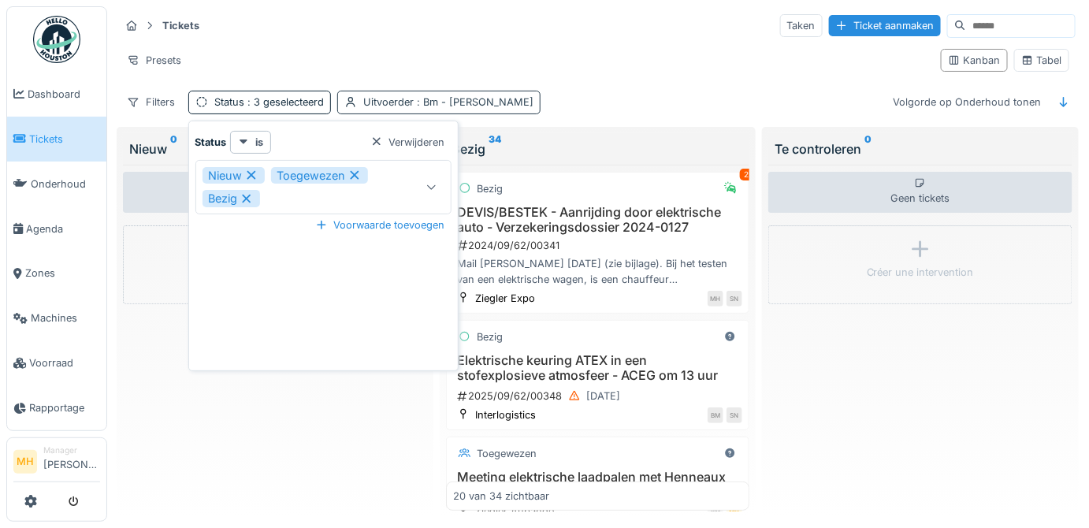
click at [401, 95] on div "Uitvoerder : Bm - bertrand Mercier" at bounding box center [448, 102] width 170 height 15
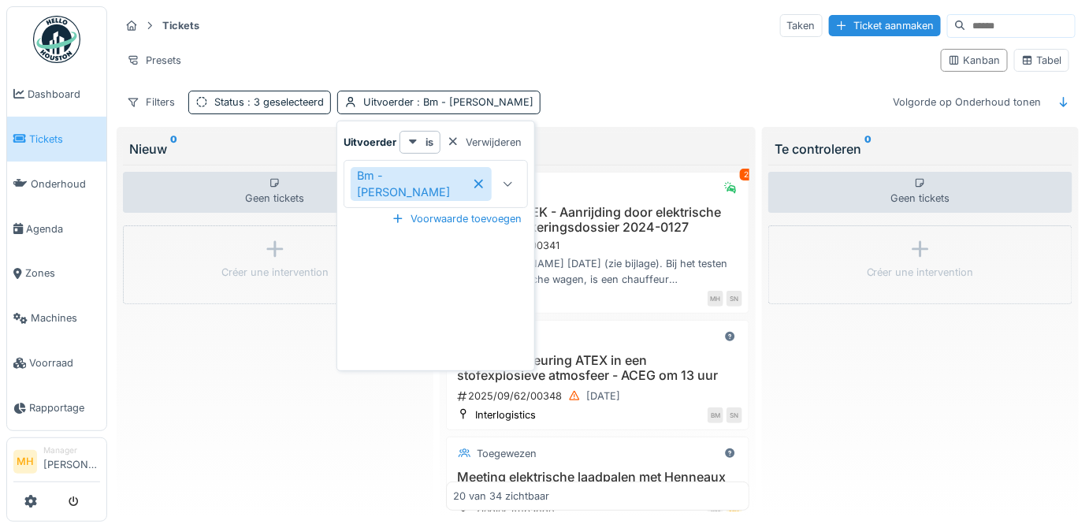
click at [571, 88] on div "Tickets Taken Ticket aanmaken Presets Kanban Tabel Filters Status : 3 geselecte…" at bounding box center [597, 63] width 969 height 114
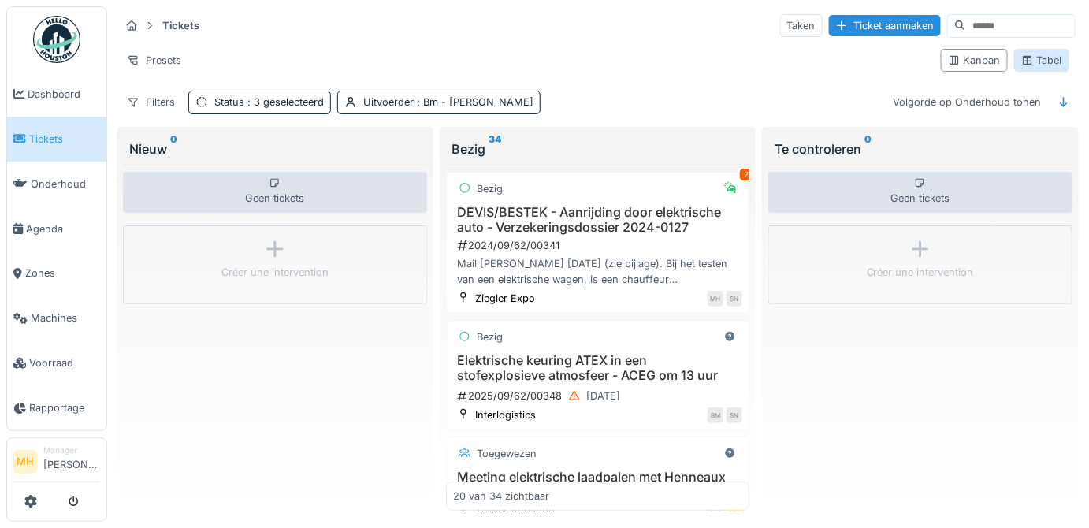
click at [1029, 55] on div "Tabel" at bounding box center [1041, 60] width 41 height 15
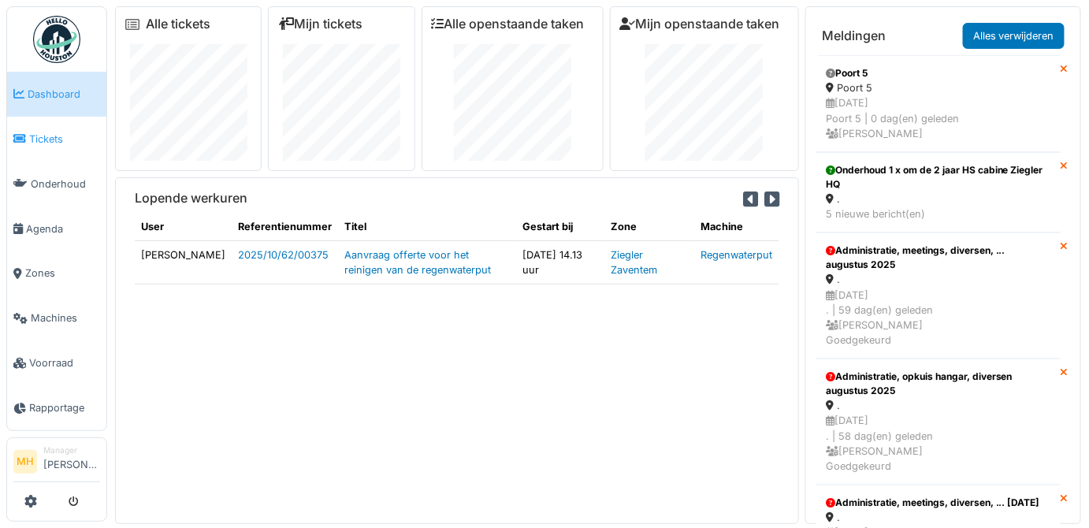
click at [42, 132] on span "Tickets" at bounding box center [64, 139] width 71 height 15
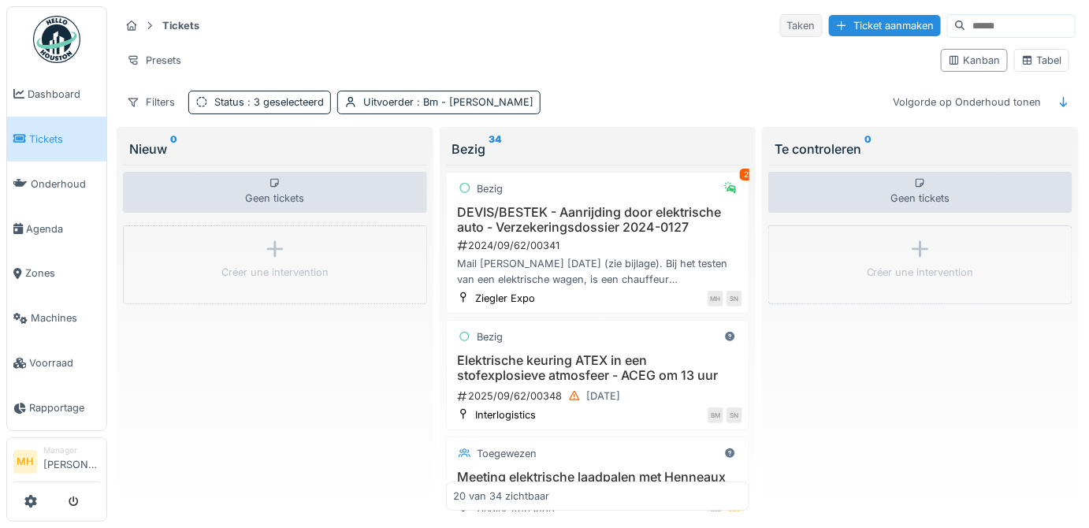
click at [780, 24] on div "Taken" at bounding box center [801, 25] width 43 height 23
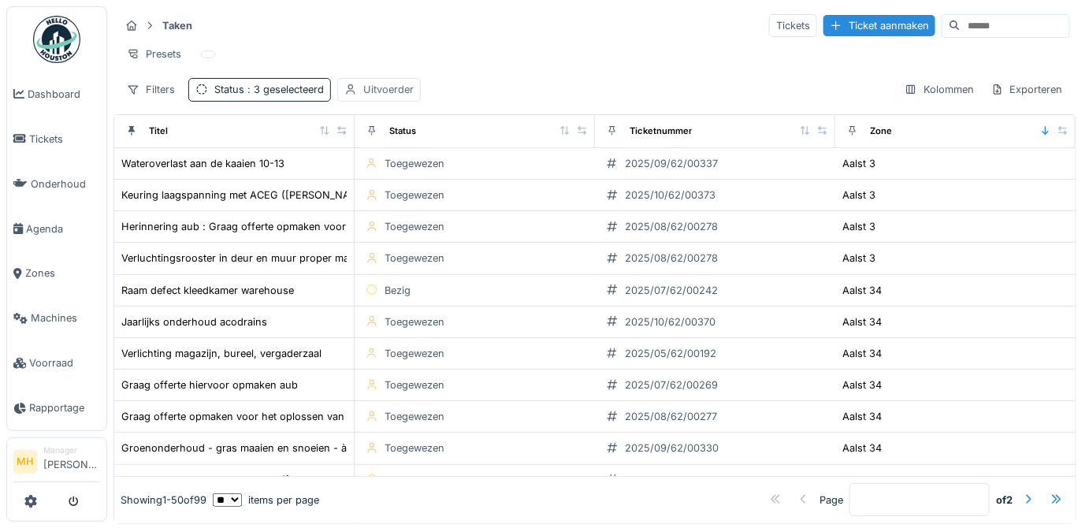
click at [376, 97] on div "Uitvoerder" at bounding box center [388, 89] width 50 height 15
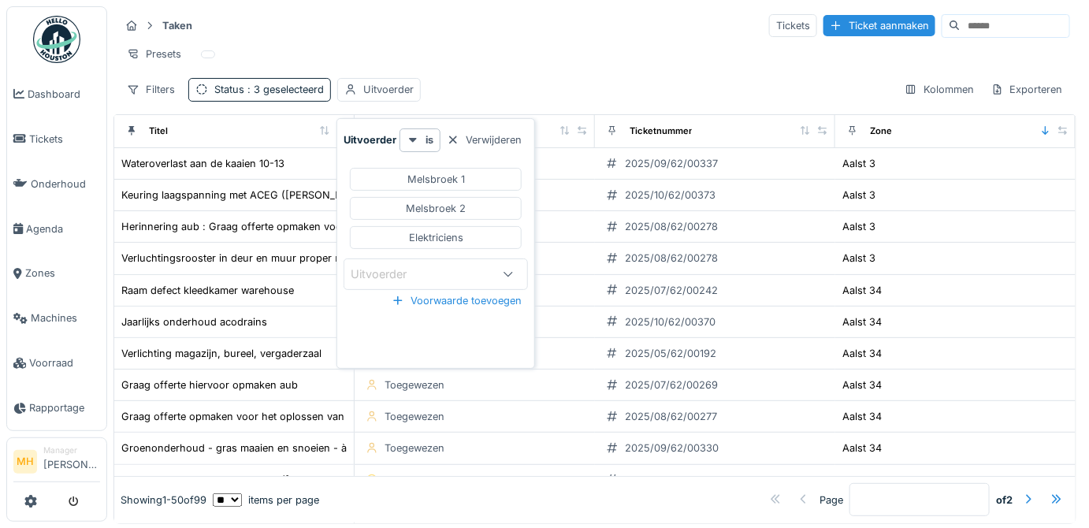
click at [483, 141] on div "Verwijderen" at bounding box center [484, 139] width 87 height 21
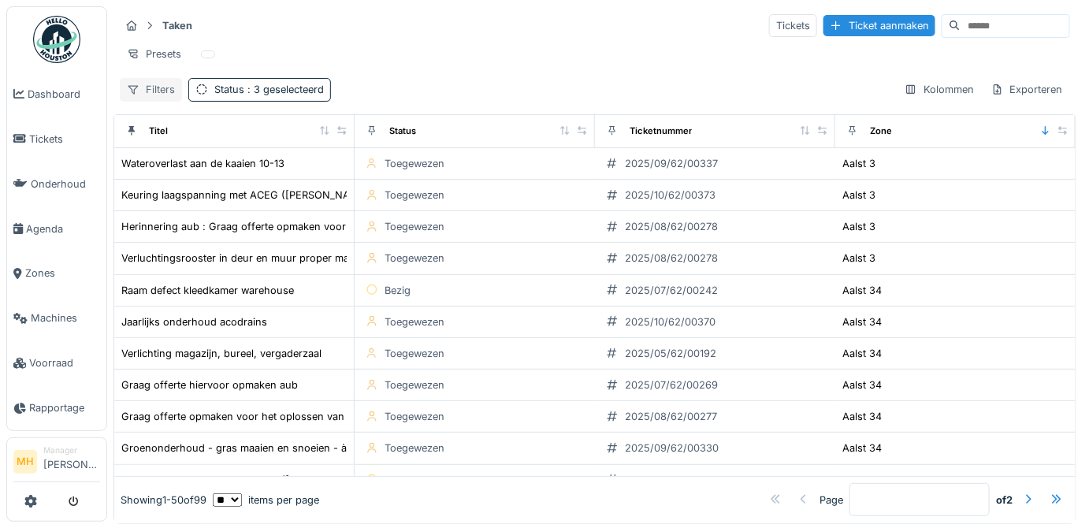
click at [153, 99] on div "Filters" at bounding box center [151, 89] width 62 height 23
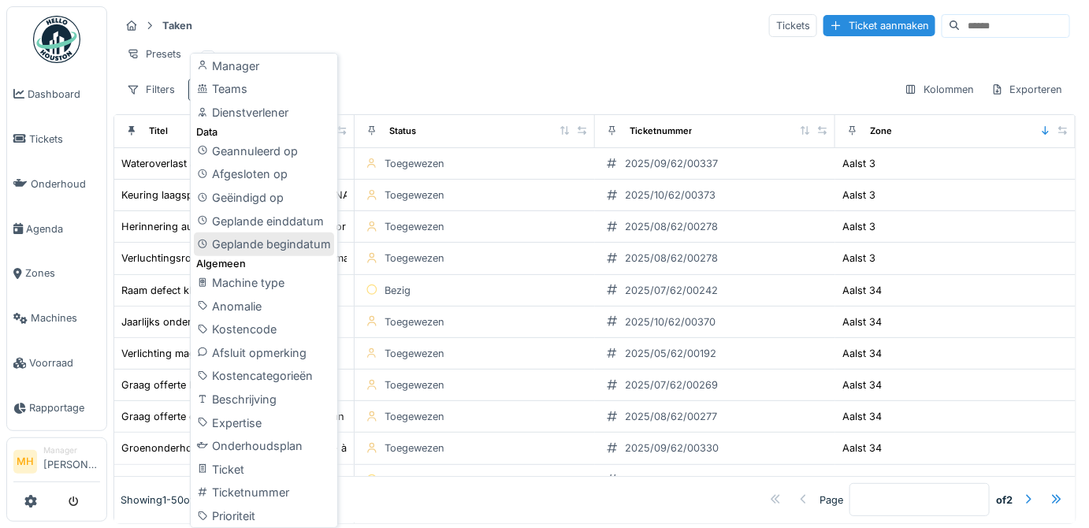
scroll to position [249, 0]
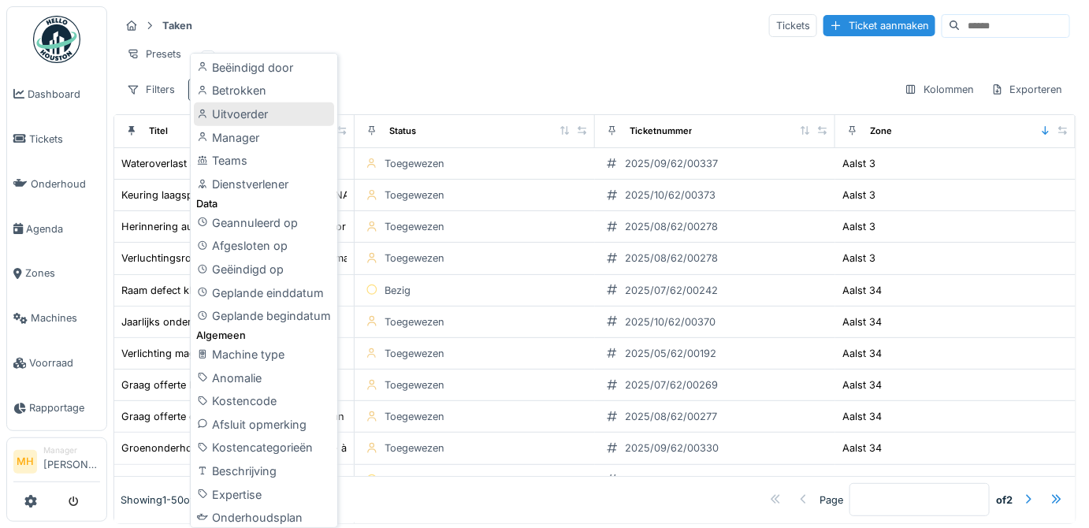
click at [252, 110] on div "Uitvoerder" at bounding box center [264, 114] width 140 height 24
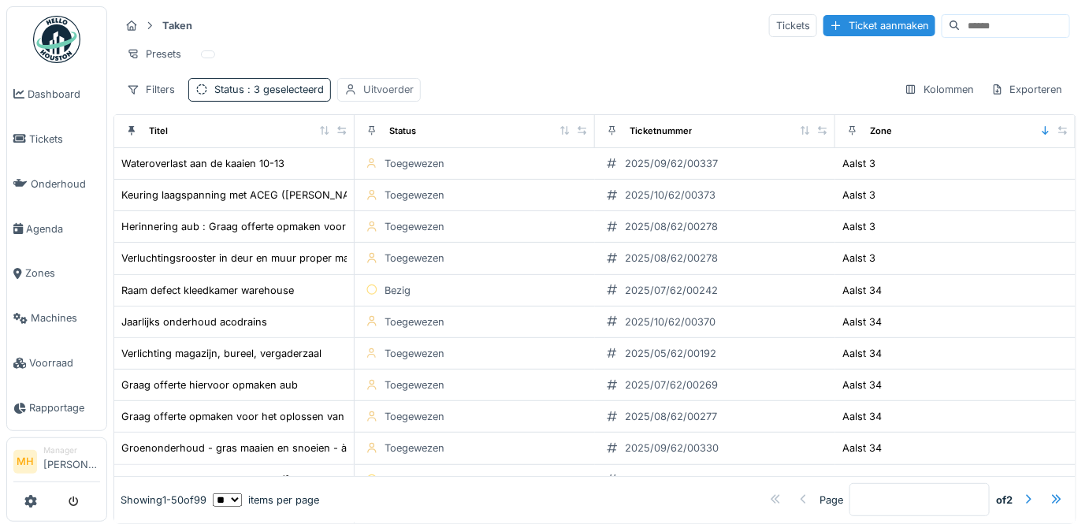
click at [367, 97] on div "Uitvoerder" at bounding box center [388, 89] width 50 height 15
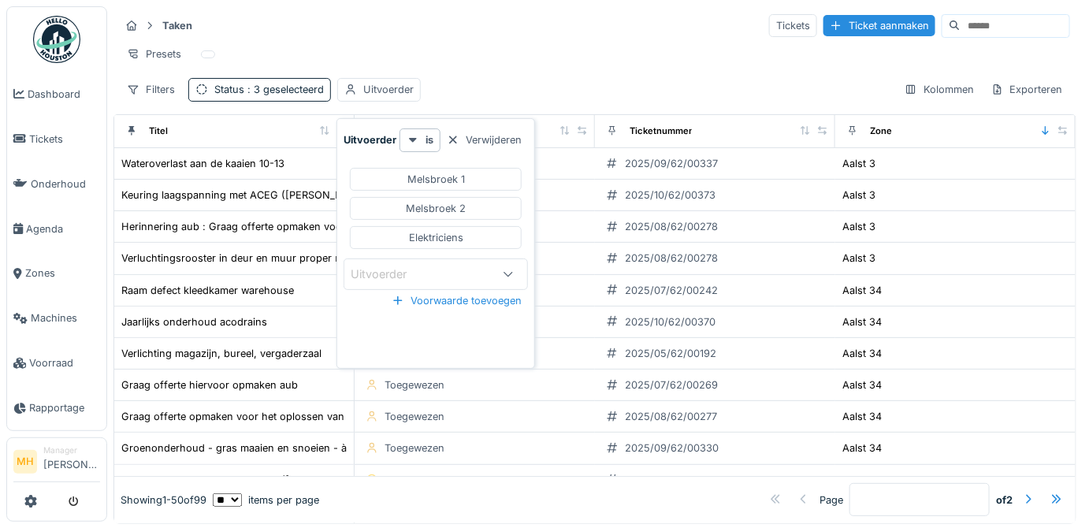
click at [421, 271] on div "Uitvoerder" at bounding box center [390, 274] width 78 height 17
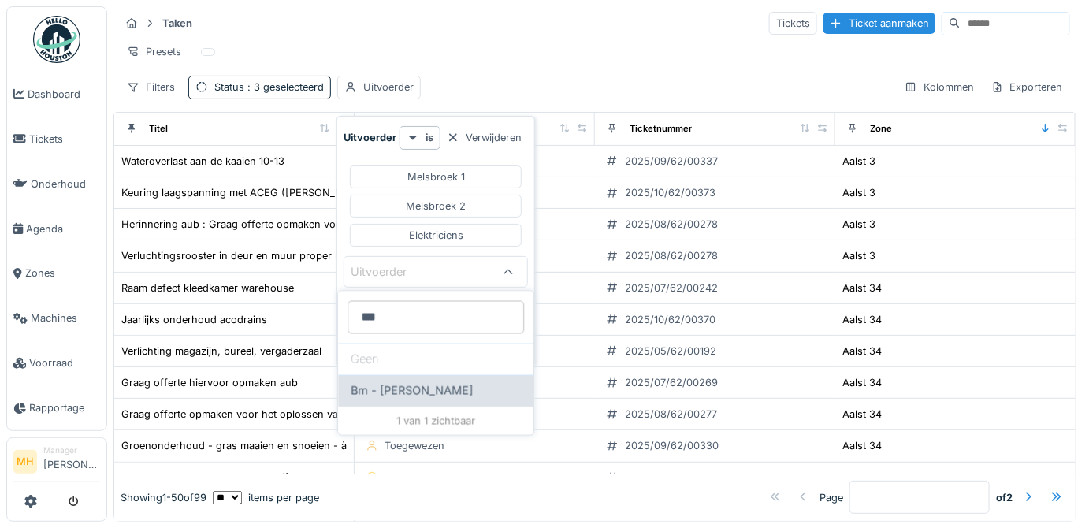
type input "**"
click at [424, 389] on span "Bm - [PERSON_NAME]" at bounding box center [412, 390] width 122 height 17
type input "****"
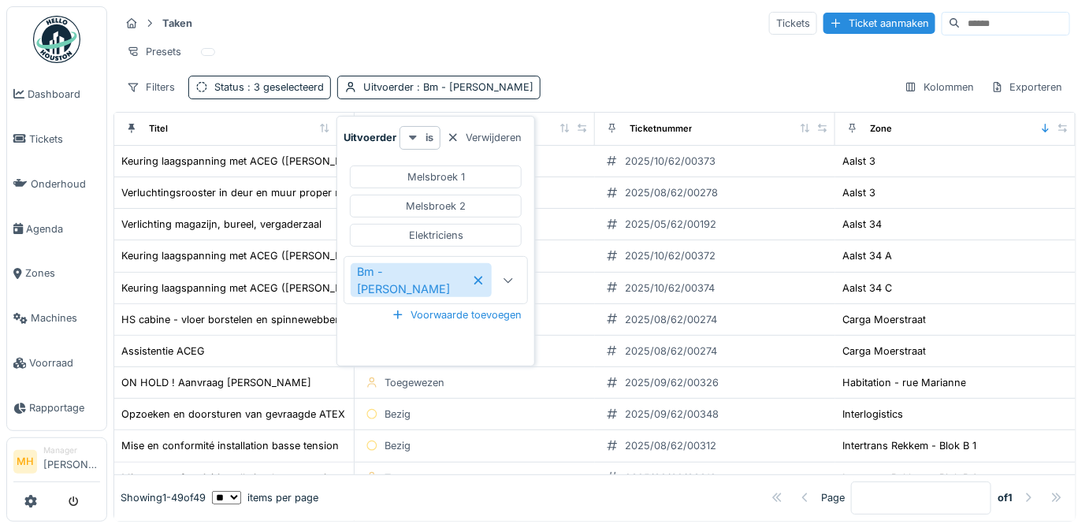
click at [411, 132] on icon at bounding box center [413, 137] width 13 height 10
click at [462, 169] on div "Melsbroek 1" at bounding box center [436, 176] width 58 height 15
type input "****"
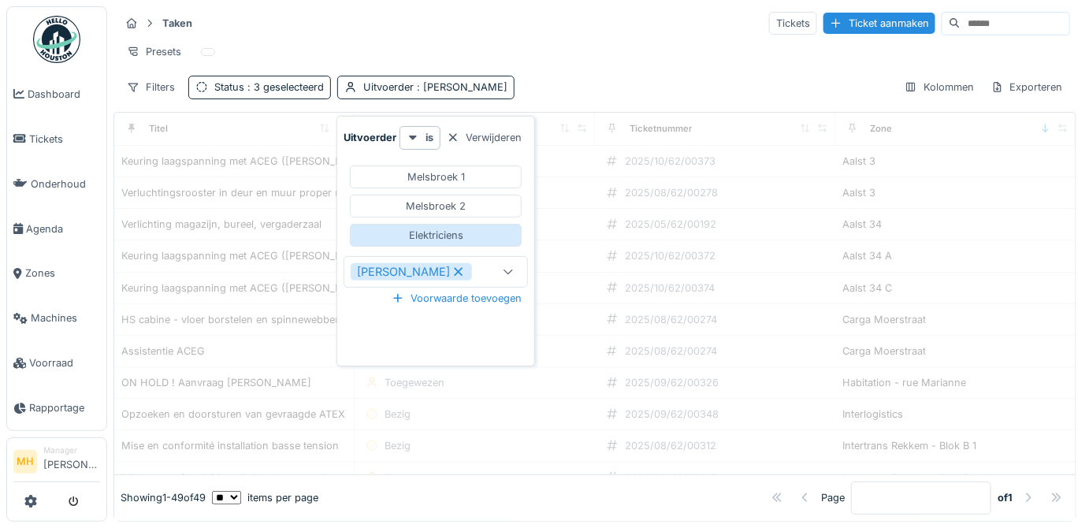
drag, startPoint x: 482, startPoint y: 270, endPoint x: 491, endPoint y: 233, distance: 37.5
click at [466, 268] on icon at bounding box center [459, 271] width 14 height 11
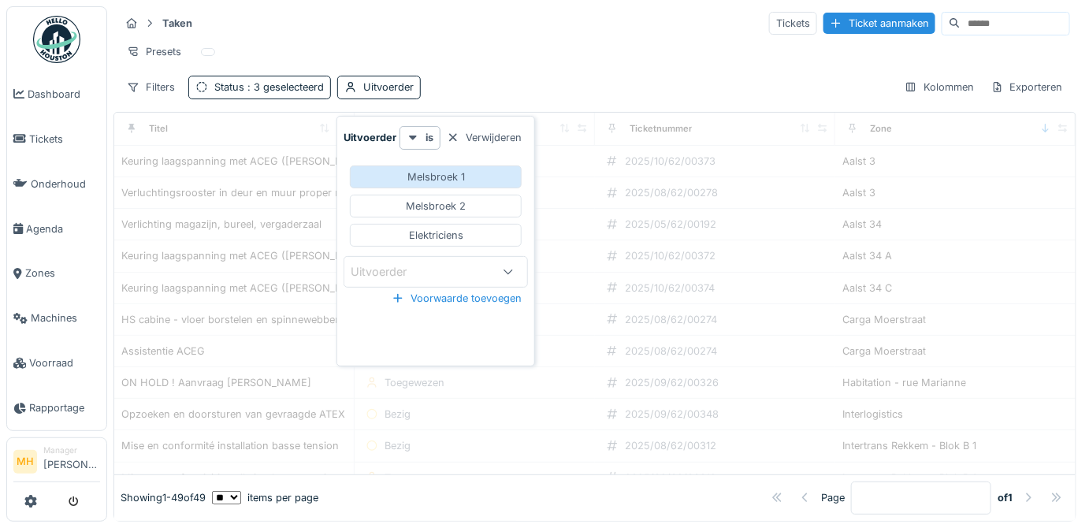
click at [476, 169] on div "Melsbroek 1" at bounding box center [436, 176] width 172 height 23
type input "****"
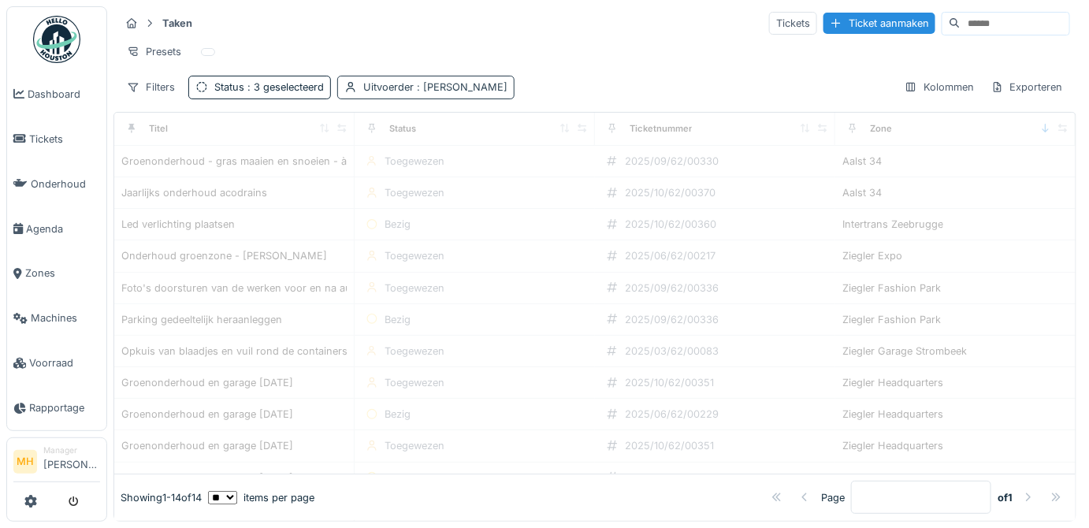
click at [399, 91] on div "Uitvoerder : Gunther Van de vreken" at bounding box center [435, 87] width 144 height 15
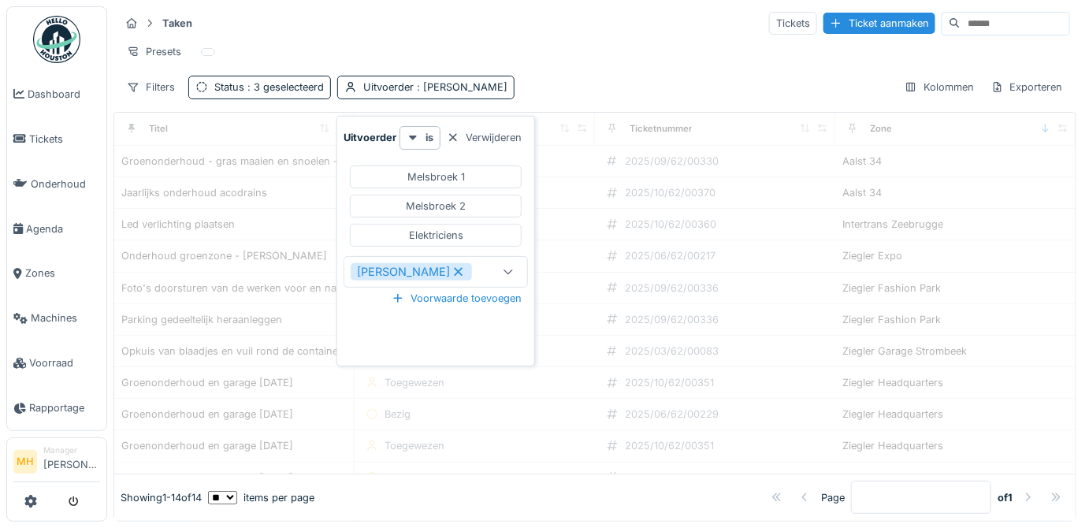
drag, startPoint x: 481, startPoint y: 271, endPoint x: 470, endPoint y: 258, distance: 16.2
click at [466, 270] on icon at bounding box center [459, 271] width 14 height 11
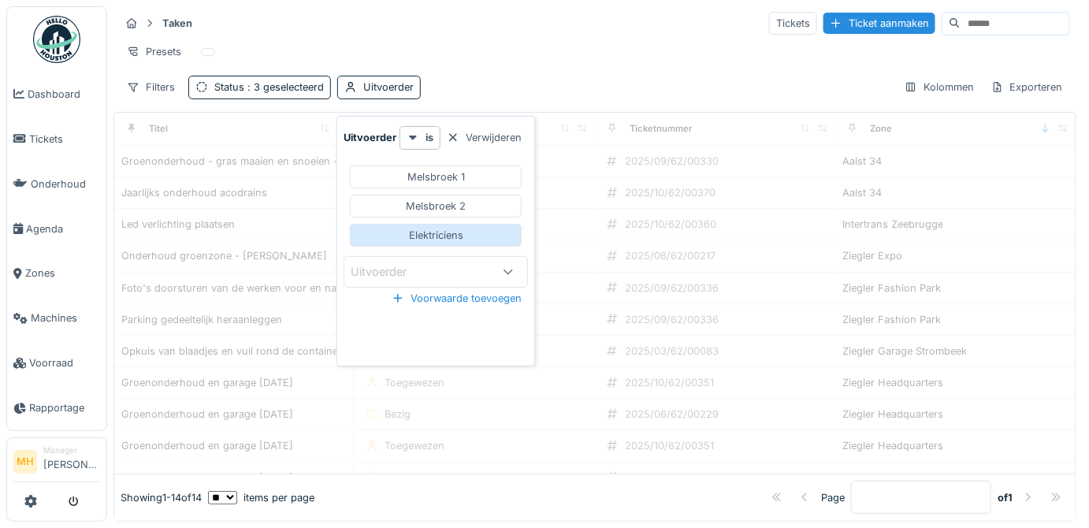
click at [473, 228] on div "Elektriciens" at bounding box center [436, 235] width 172 height 23
type input "****"
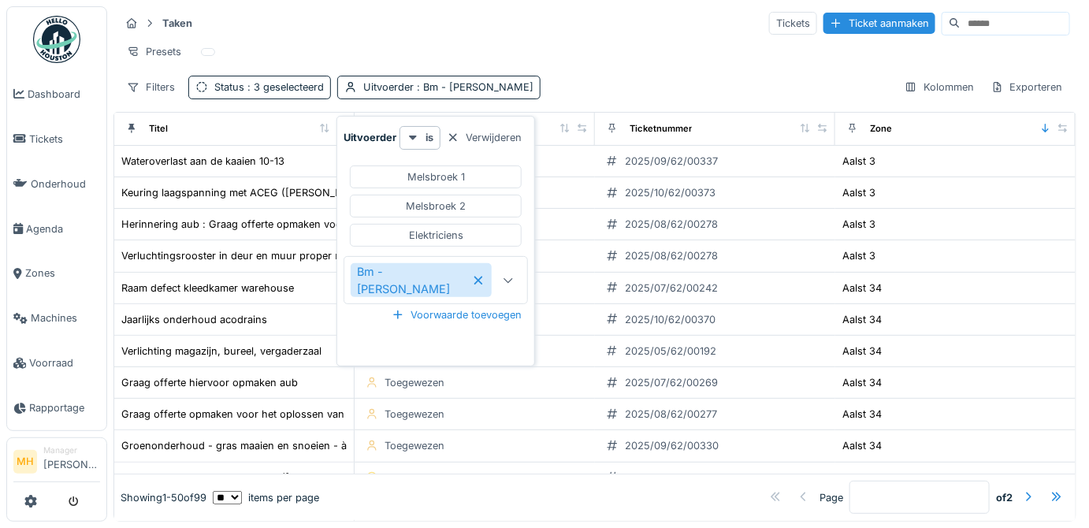
click at [605, 91] on div "Filters Status : 3 geselecteerd Uitvoerder : Bm - bertrand Mercier Kolommen Exp…" at bounding box center [595, 87] width 950 height 23
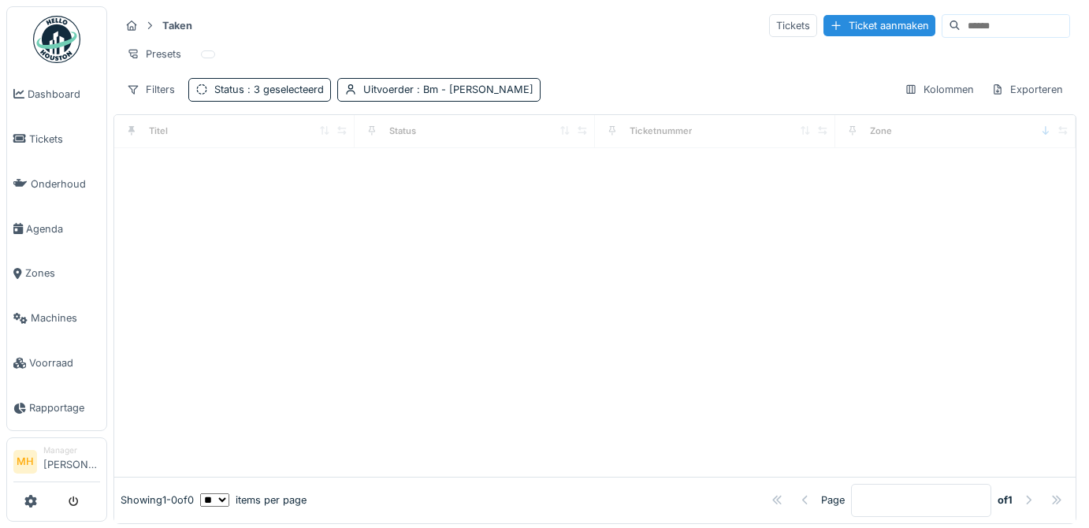
scroll to position [8, 0]
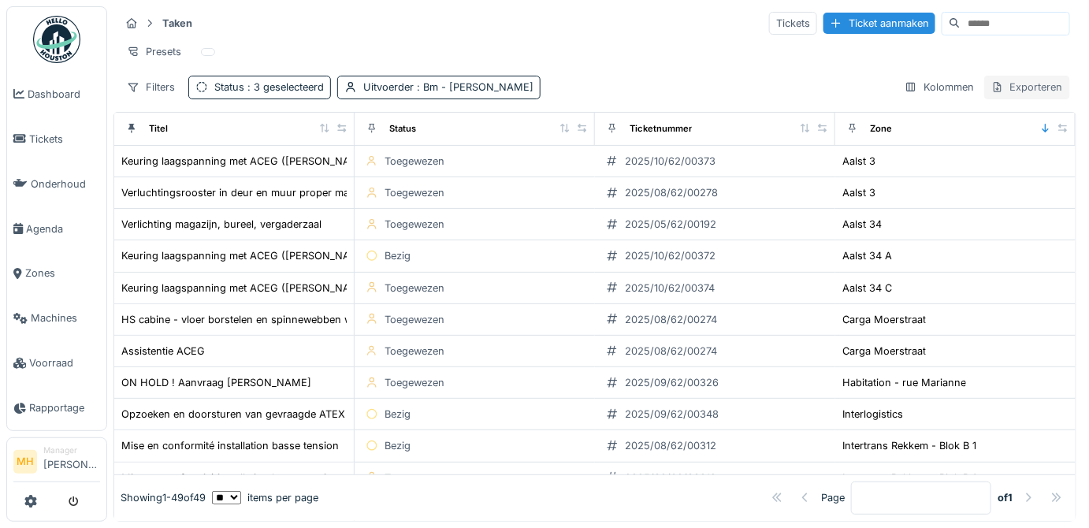
click at [1012, 88] on div "Exporteren" at bounding box center [1027, 87] width 86 height 23
click at [984, 123] on div "Exporteer naar Excel" at bounding box center [968, 132] width 132 height 24
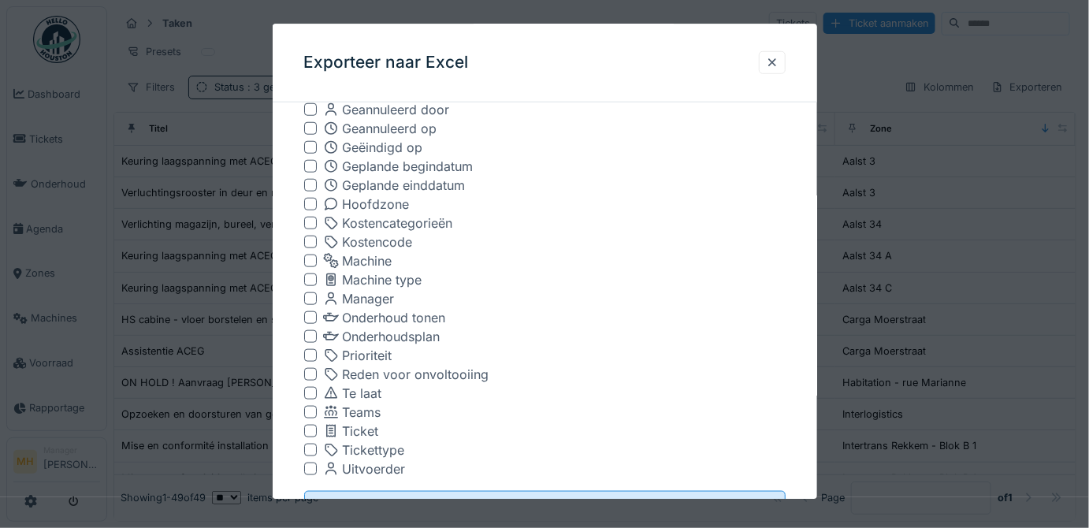
scroll to position [497, 0]
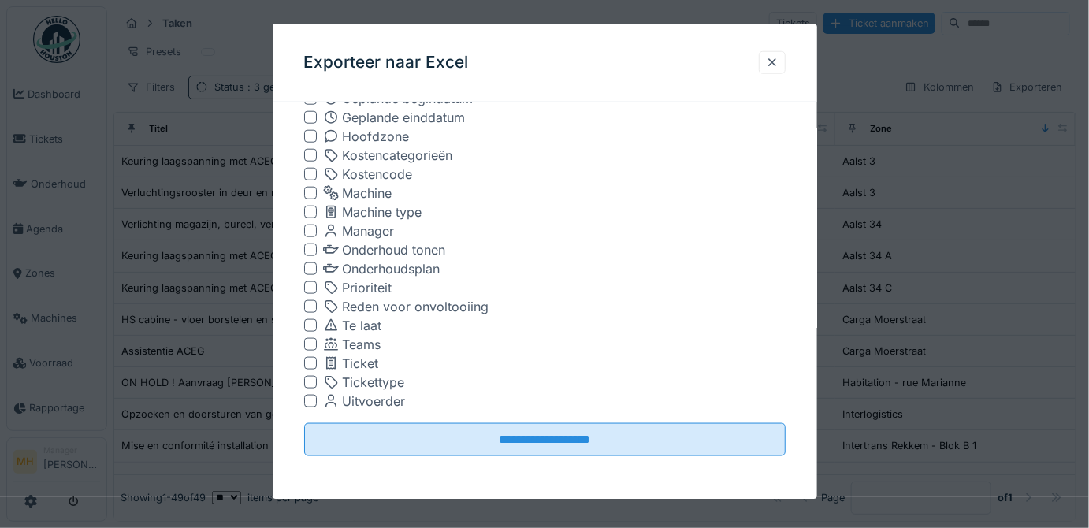
click at [310, 400] on div at bounding box center [310, 401] width 13 height 13
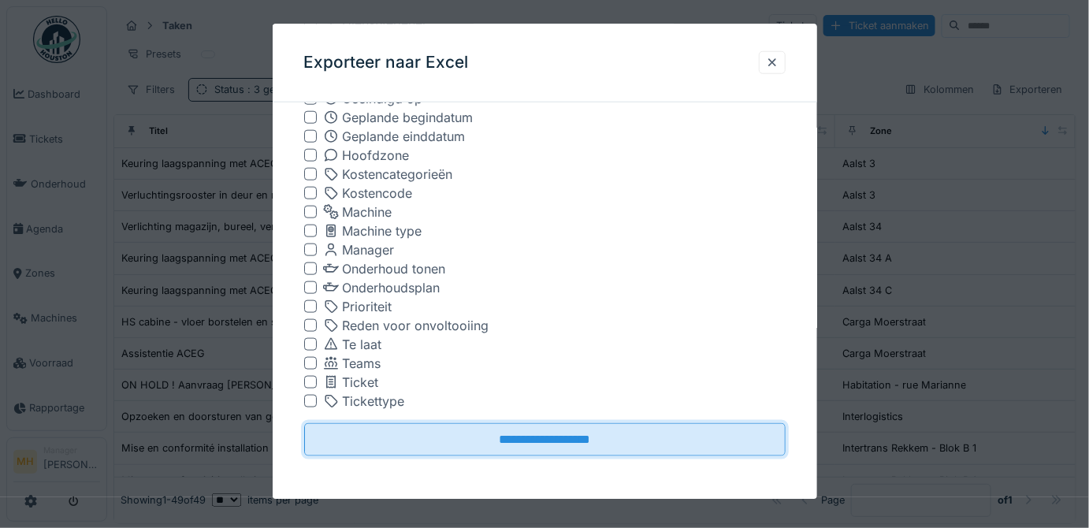
click at [563, 443] on input "**********" at bounding box center [545, 439] width 482 height 33
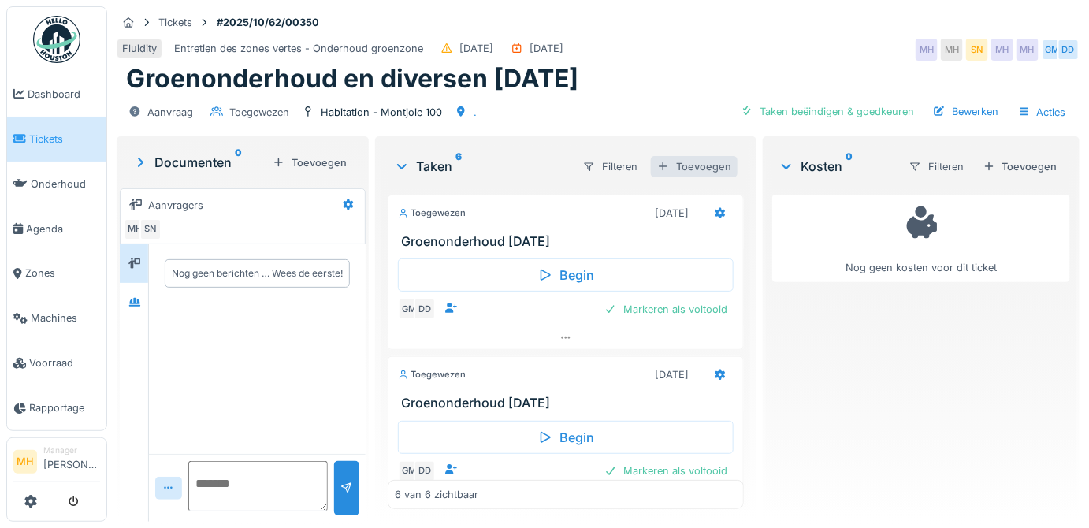
click at [700, 165] on div "Toevoegen" at bounding box center [694, 166] width 87 height 21
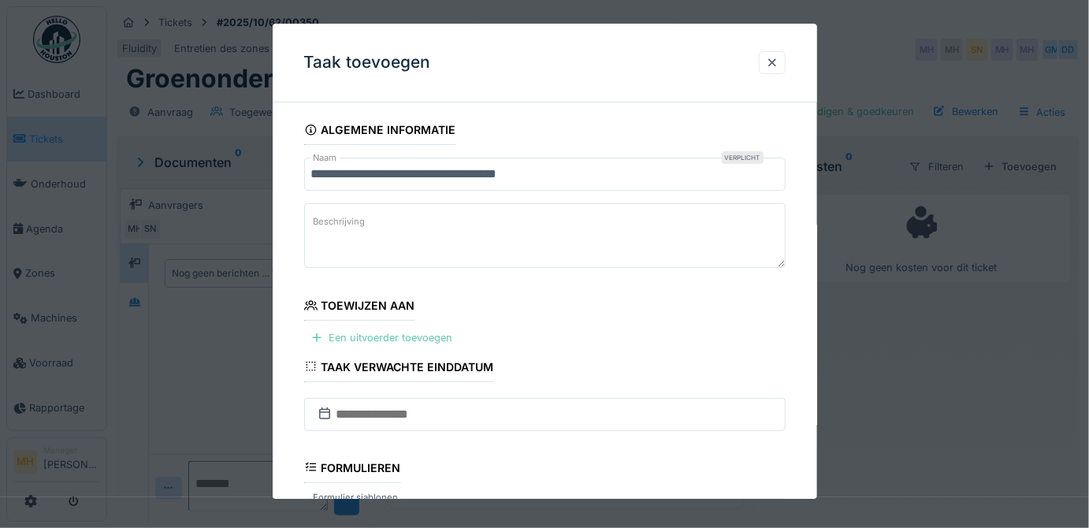
click at [437, 336] on div "Een uitvoerder toevoegen" at bounding box center [381, 338] width 155 height 21
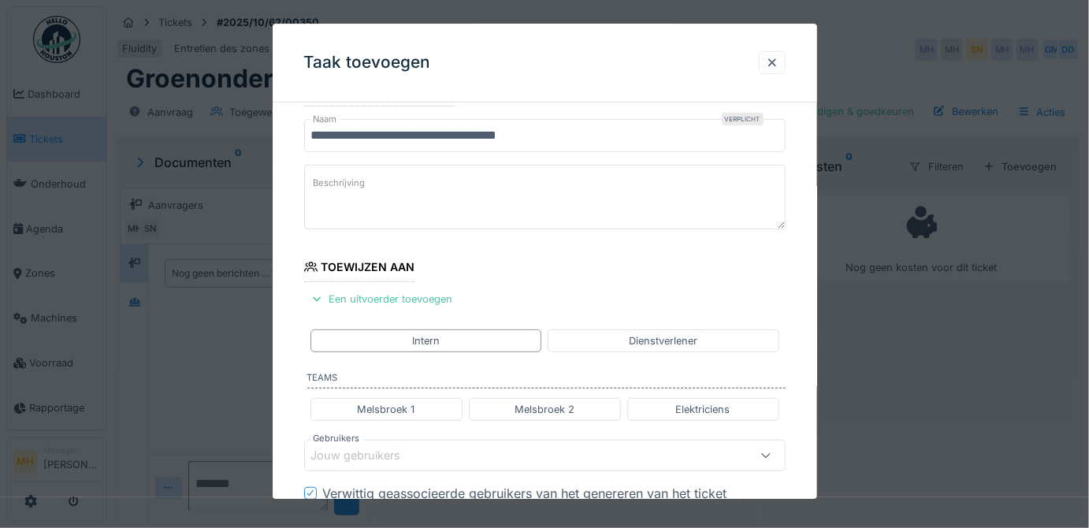
scroll to position [71, 0]
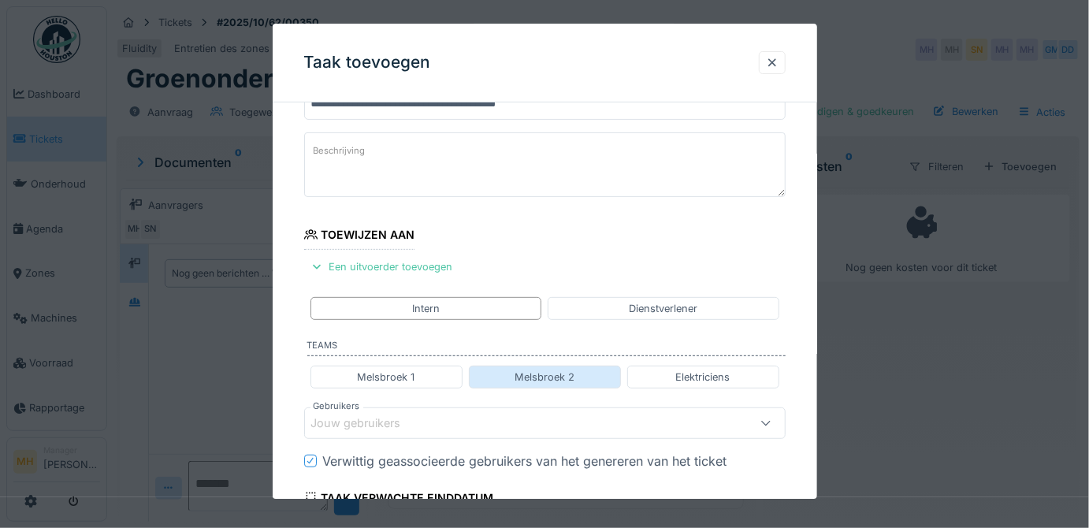
click at [575, 370] on div "Melsbroek 2" at bounding box center [545, 377] width 60 height 15
type input "*********"
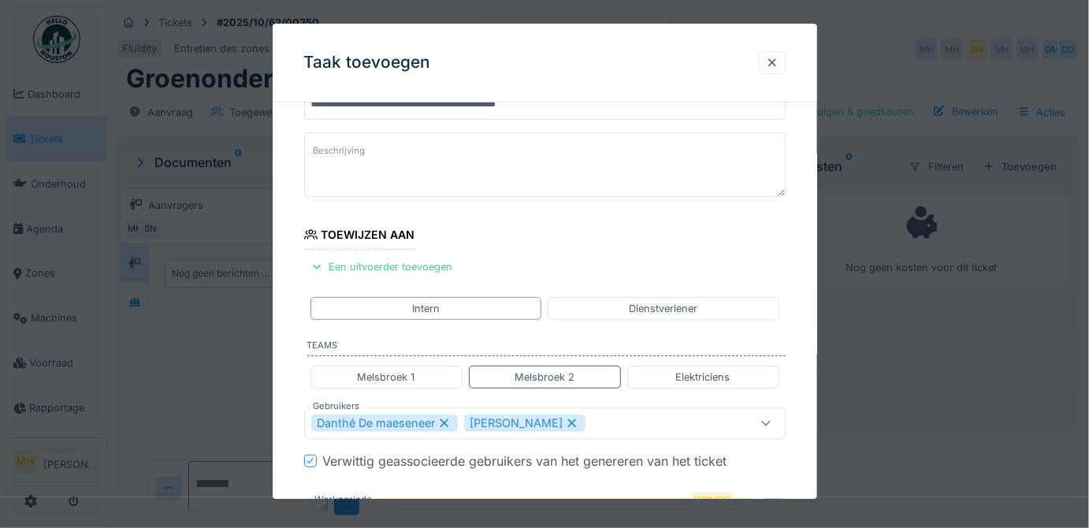
scroll to position [214, 0]
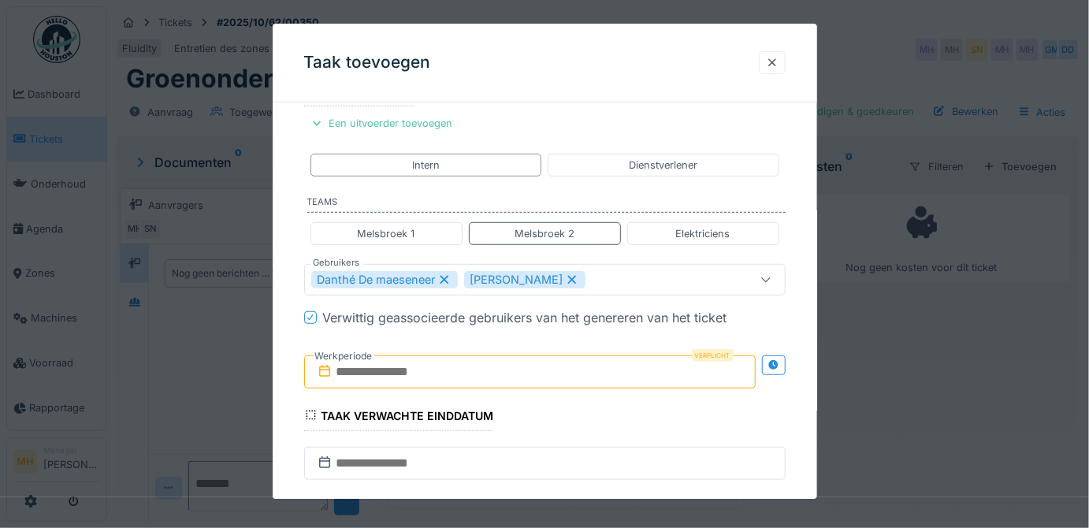
click at [394, 370] on input "text" at bounding box center [530, 371] width 452 height 33
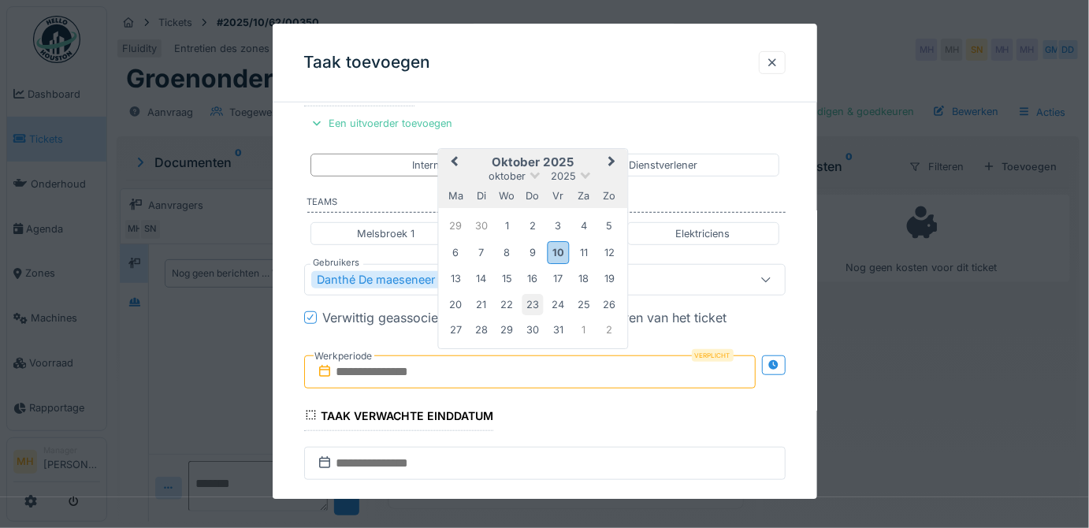
click at [537, 299] on div "23" at bounding box center [532, 304] width 21 height 21
click at [534, 301] on div "23" at bounding box center [532, 304] width 21 height 21
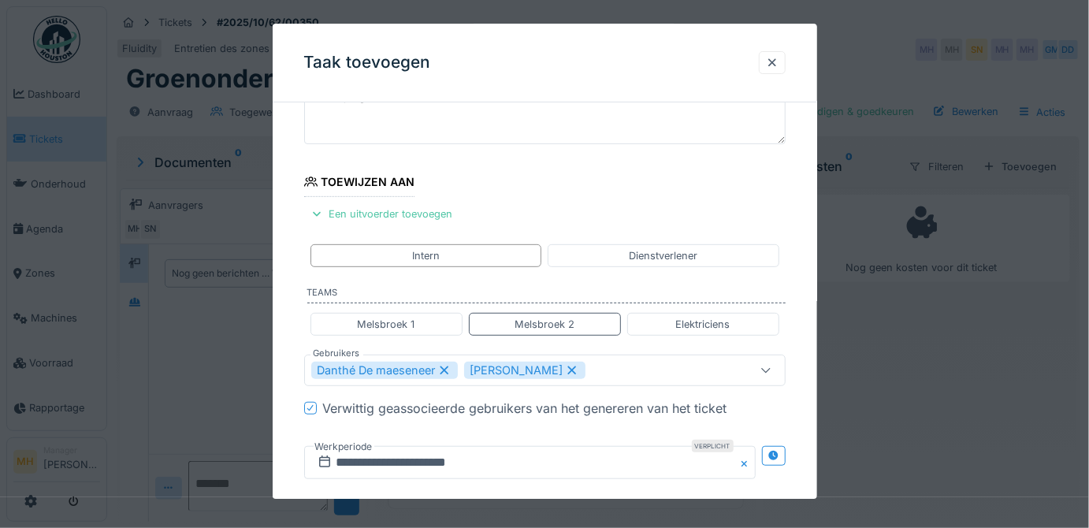
scroll to position [0, 0]
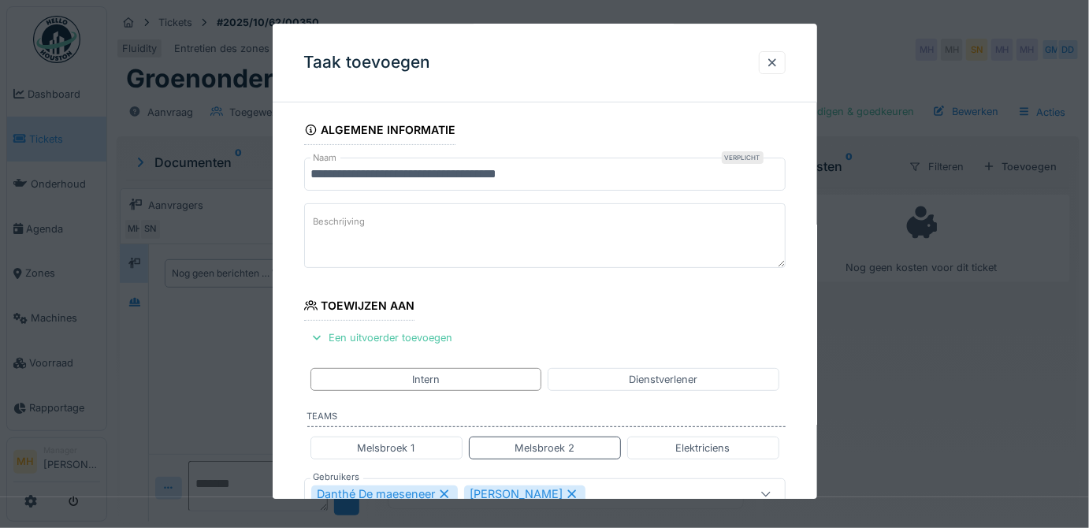
click at [355, 216] on label "Beschrijving" at bounding box center [340, 222] width 58 height 20
click at [355, 216] on textarea "Beschrijving" at bounding box center [545, 235] width 482 height 65
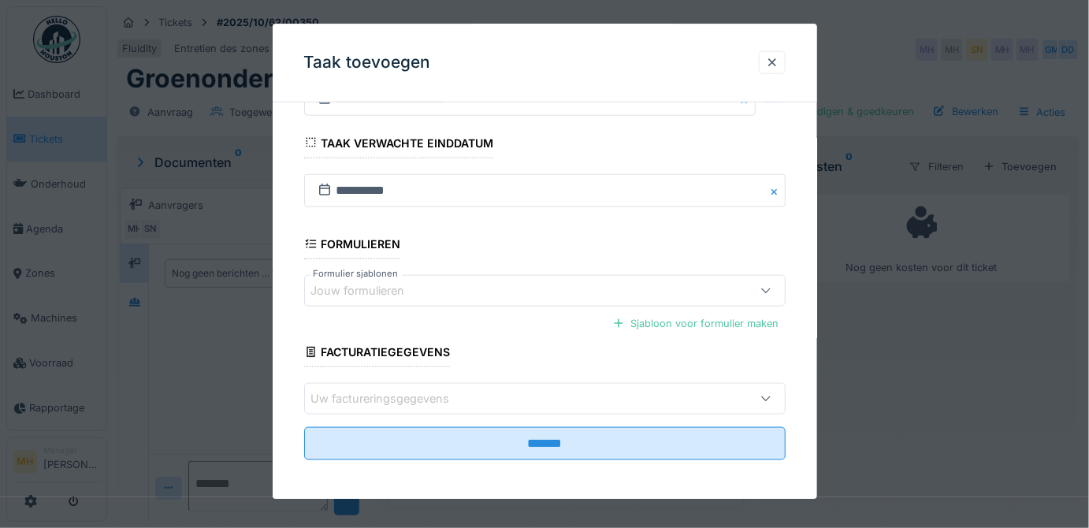
scroll to position [488, 0]
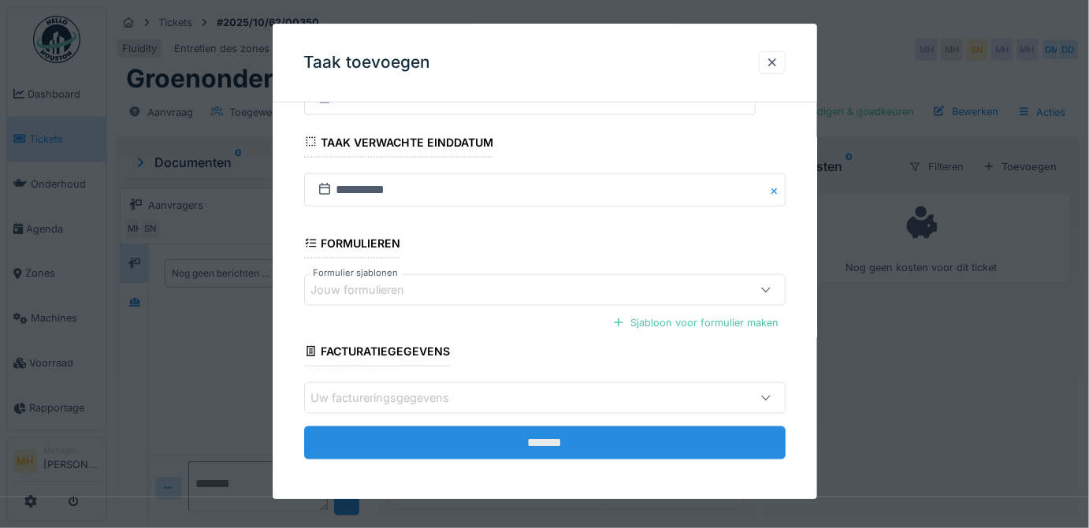
type textarea "**********"
click at [576, 430] on input "*******" at bounding box center [545, 442] width 482 height 33
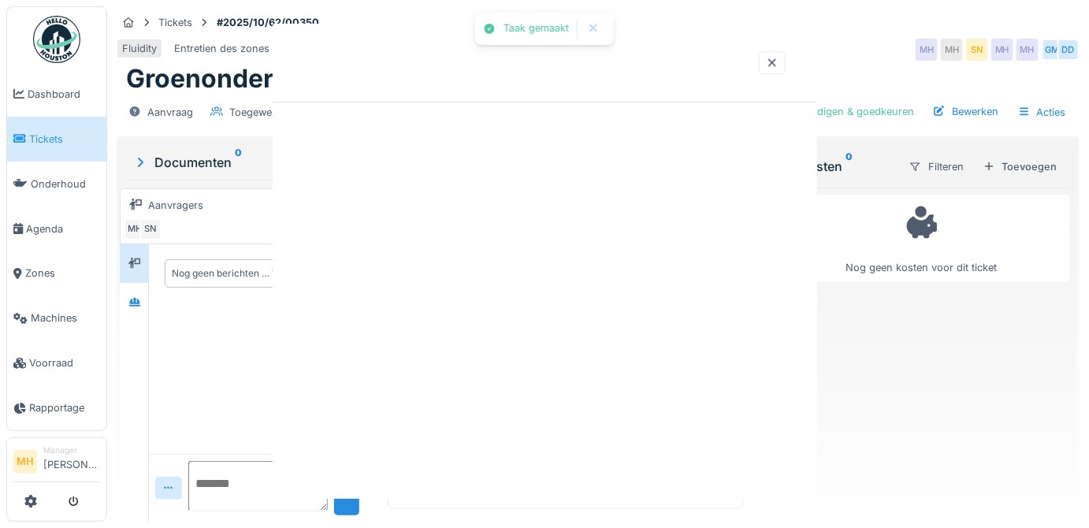
scroll to position [0, 0]
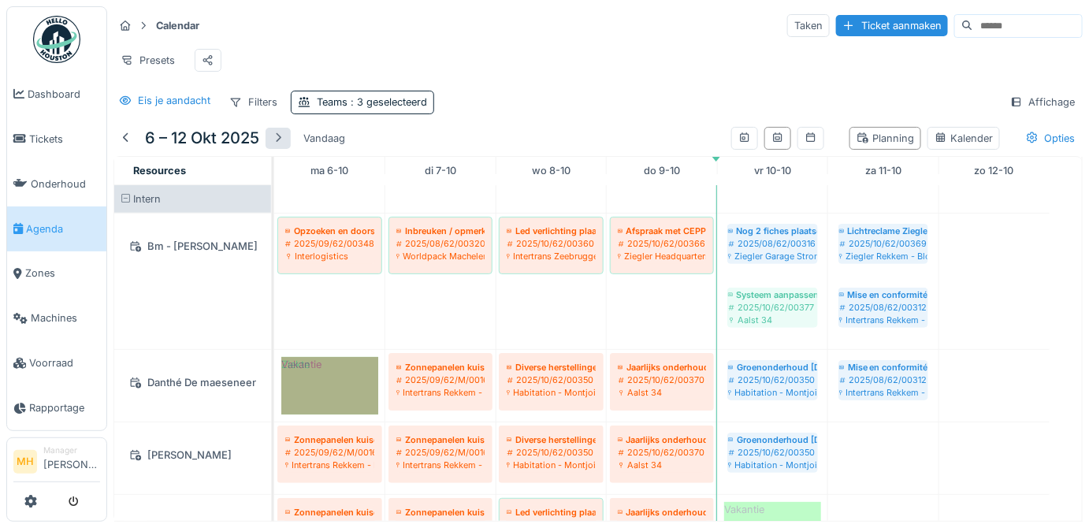
click at [281, 141] on div at bounding box center [278, 138] width 13 height 15
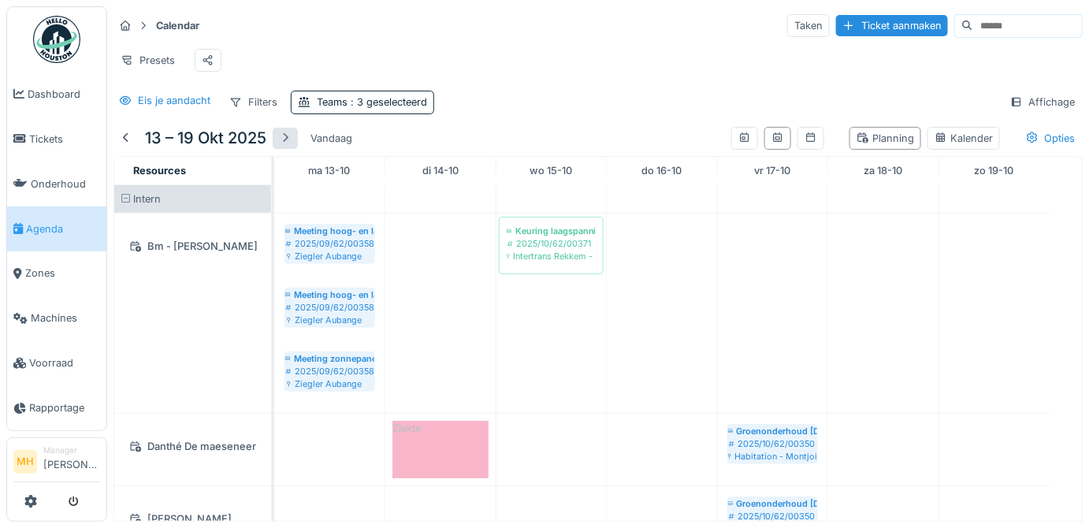
click at [284, 146] on div at bounding box center [285, 138] width 13 height 15
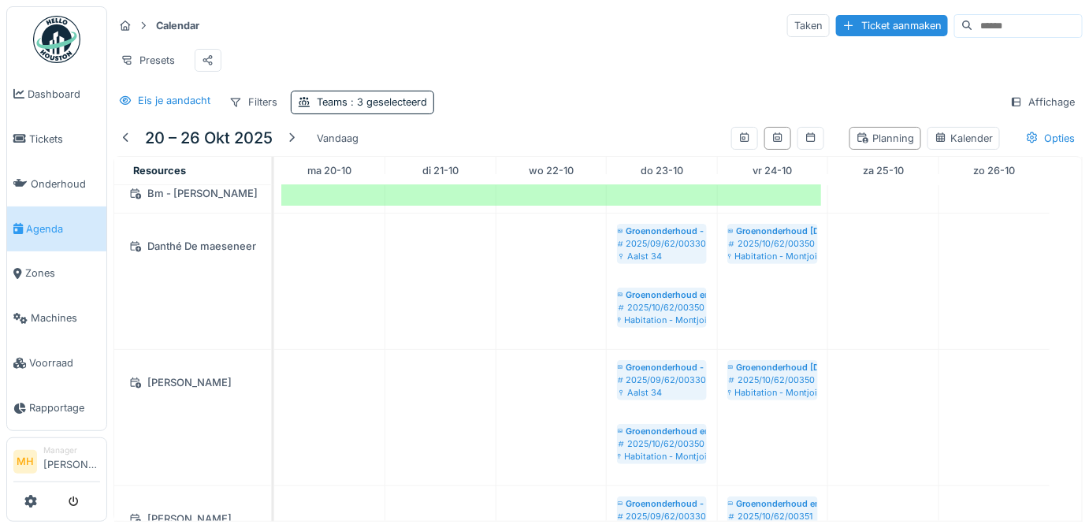
scroll to position [23, 0]
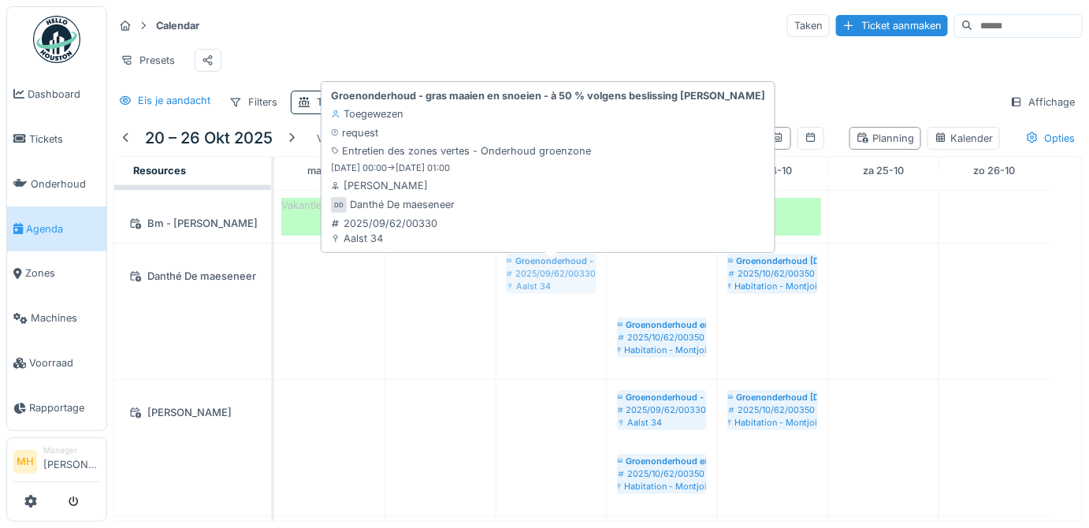
drag, startPoint x: 656, startPoint y: 281, endPoint x: 561, endPoint y: 281, distance: 94.6
click at [274, 281] on div "Groenonderhoud - gras maaien en snoeien - à 50 % volgens beslissing [PERSON_NAM…" at bounding box center [274, 312] width 0 height 136
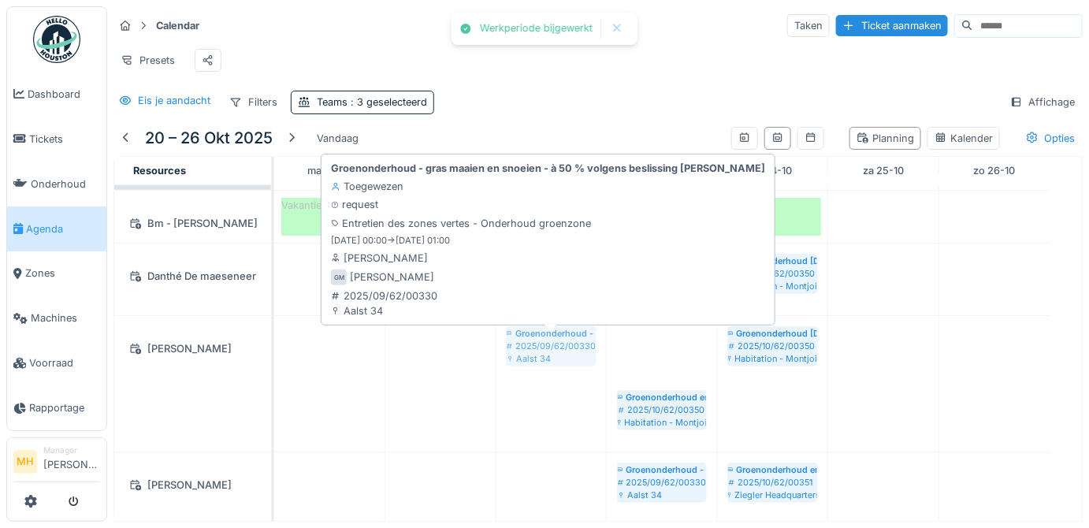
drag, startPoint x: 657, startPoint y: 353, endPoint x: 584, endPoint y: 358, distance: 73.4
click at [274, 358] on div "Groenonderhoud - gras maaien en snoeien - à 50 % volgens beslissing [PERSON_NAM…" at bounding box center [274, 384] width 0 height 136
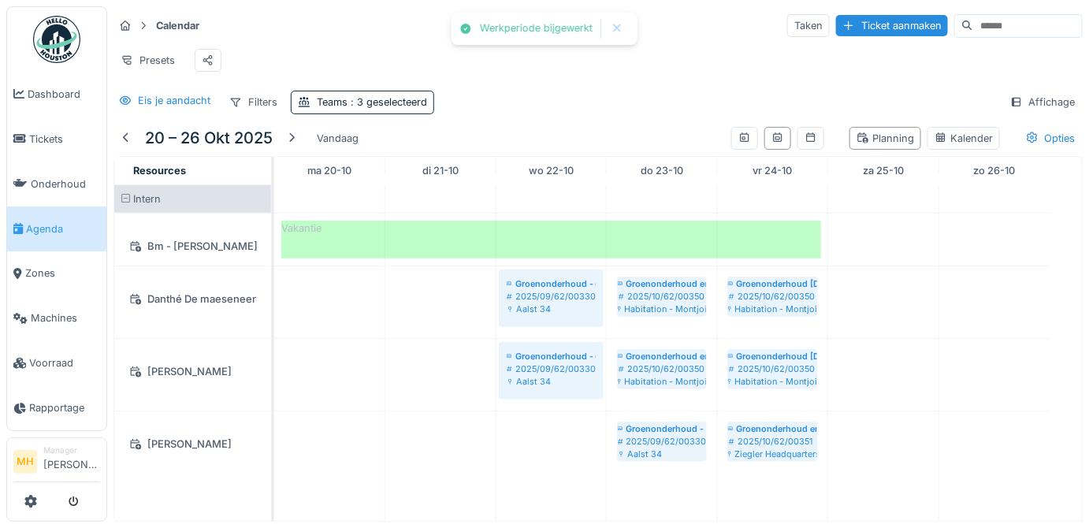
scroll to position [13, 0]
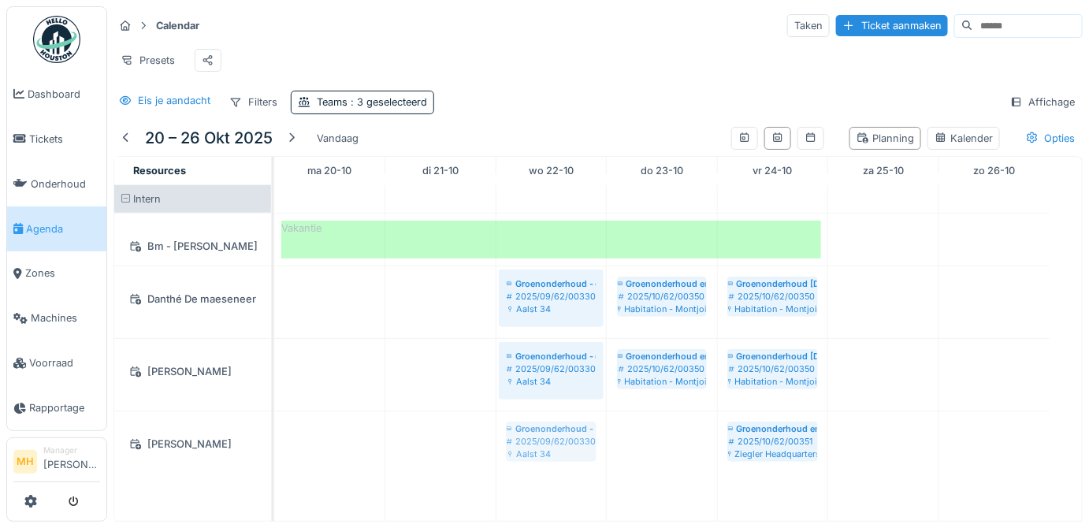
click at [274, 433] on div "Groenonderhoud - gras maaien en snoeien - à 50 % volgens beslissing [PERSON_NAM…" at bounding box center [274, 447] width 0 height 72
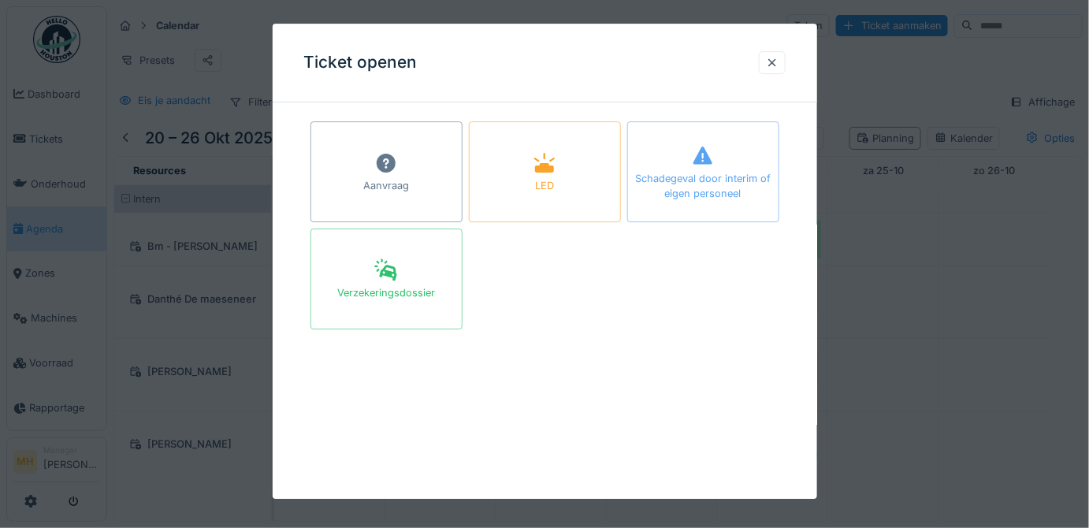
drag, startPoint x: 779, startPoint y: 61, endPoint x: 756, endPoint y: 122, distance: 64.8
click at [779, 62] on div at bounding box center [772, 62] width 13 height 15
